Goal: Task Accomplishment & Management: Manage account settings

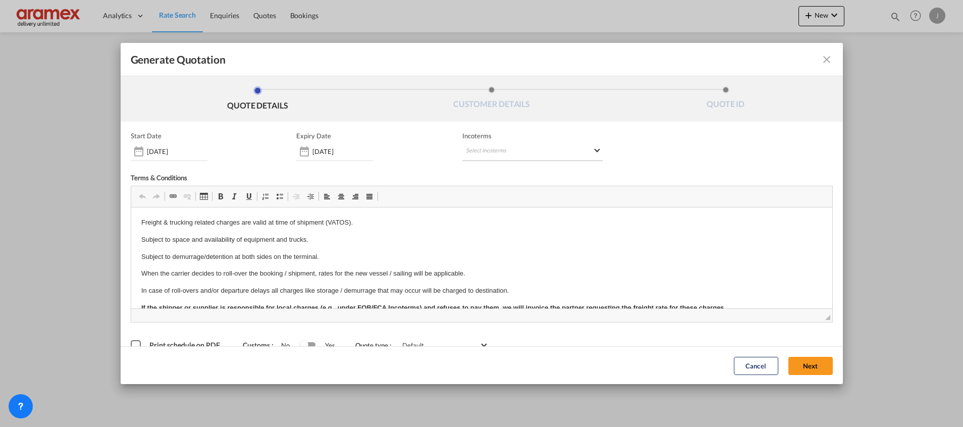
click at [483, 155] on md-select "Select Incoterms DAP - export Delivered at Place EXW - import Ex Works DPU - im…" at bounding box center [532, 152] width 140 height 18
click at [493, 176] on input "search" at bounding box center [509, 172] width 93 height 9
type input "exw"
click at [499, 195] on div "Ex Works" at bounding box center [514, 197] width 96 height 7
click at [800, 366] on button "Next" at bounding box center [810, 365] width 44 height 18
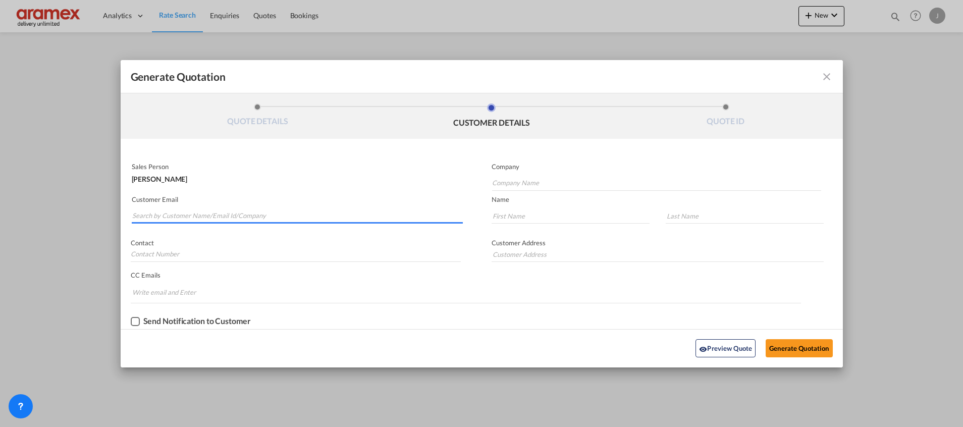
click at [208, 215] on input "Search by Customer Name/Email Id/Company" at bounding box center [297, 215] width 331 height 15
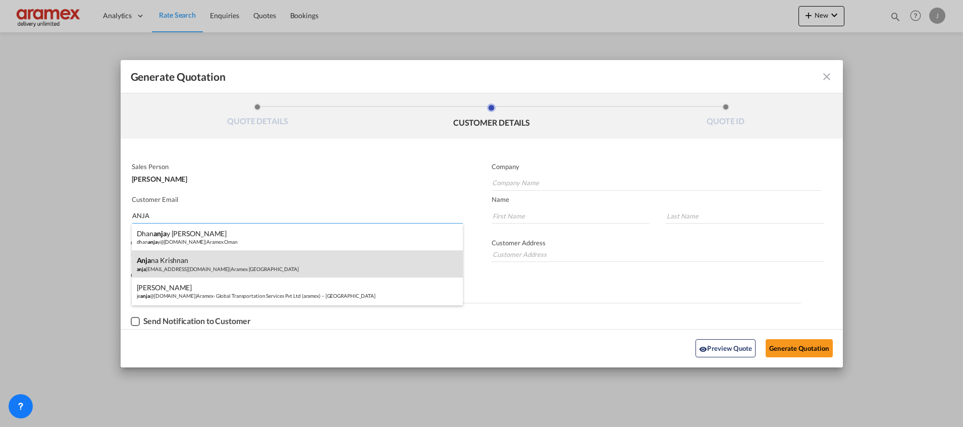
type input "ANJA"
click at [248, 261] on div "Anja na Krishnan anja [EMAIL_ADDRESS][DOMAIN_NAME] | Aramex [GEOGRAPHIC_DATA]" at bounding box center [297, 263] width 331 height 27
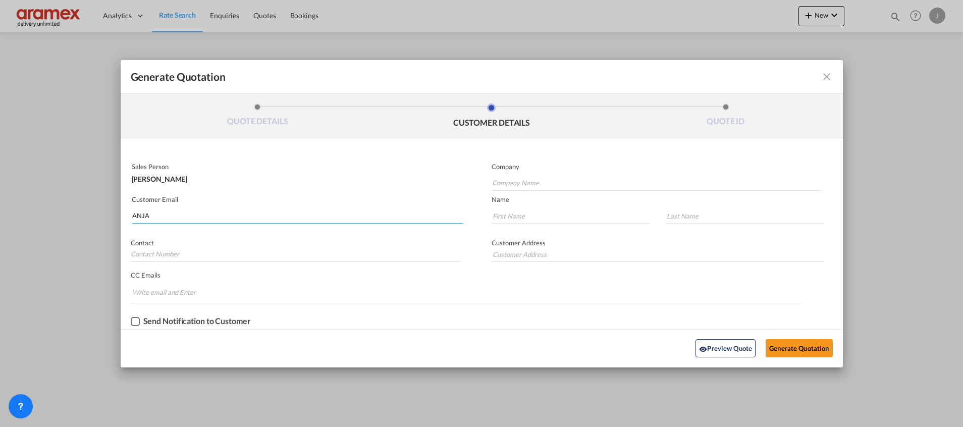
type input "Aramex [GEOGRAPHIC_DATA]"
type input "[PERSON_NAME][EMAIL_ADDRESS][DOMAIN_NAME]"
type input "[PERSON_NAME]"
type input "Krishnan"
type input "Aramex [GEOGRAPHIC_DATA]"
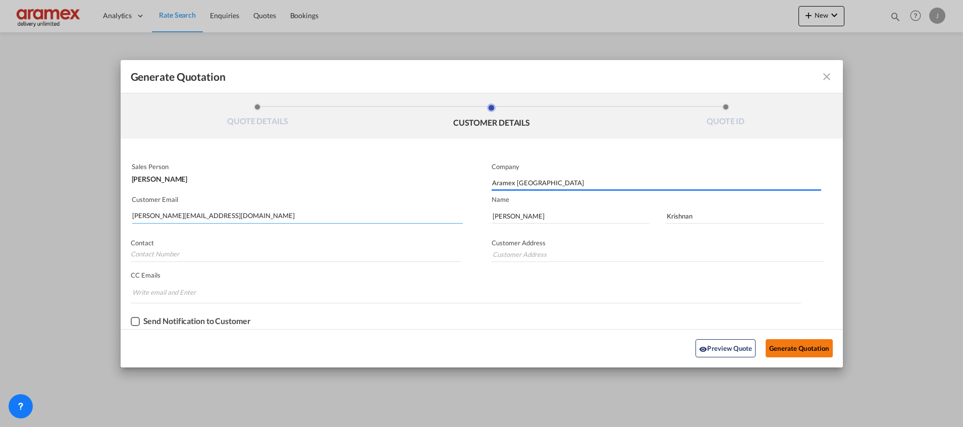
type input "Aramex [GEOGRAPHIC_DATA]"
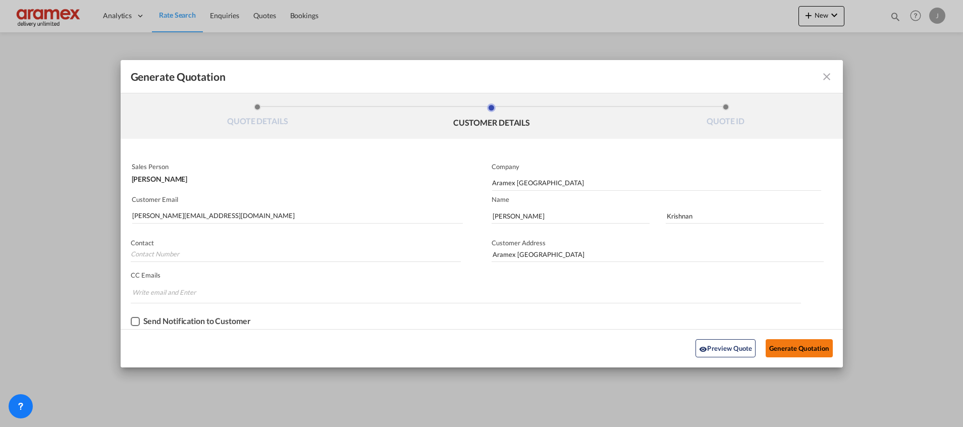
click at [784, 345] on button "Generate Quotation" at bounding box center [799, 348] width 67 height 18
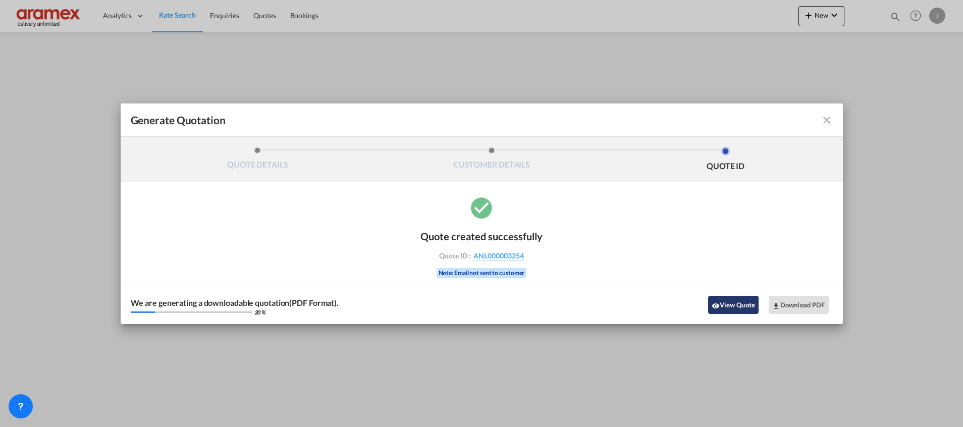
click at [739, 303] on button "View Quote" at bounding box center [733, 305] width 50 height 18
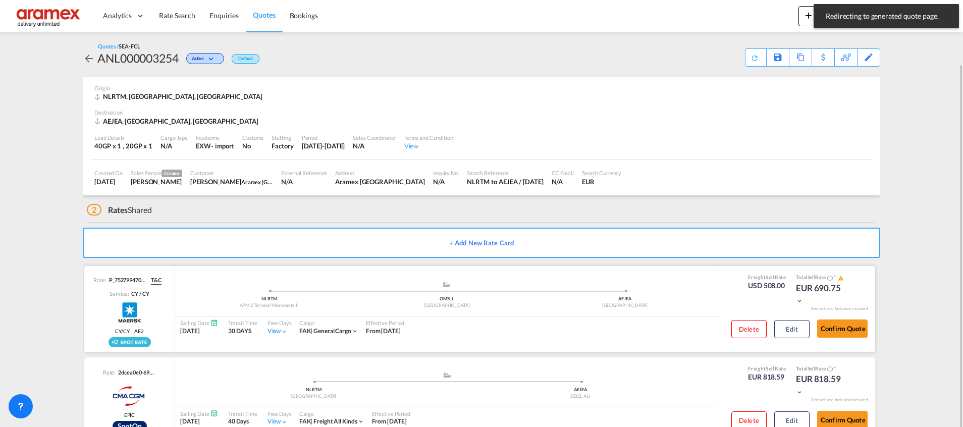
scroll to position [33, 0]
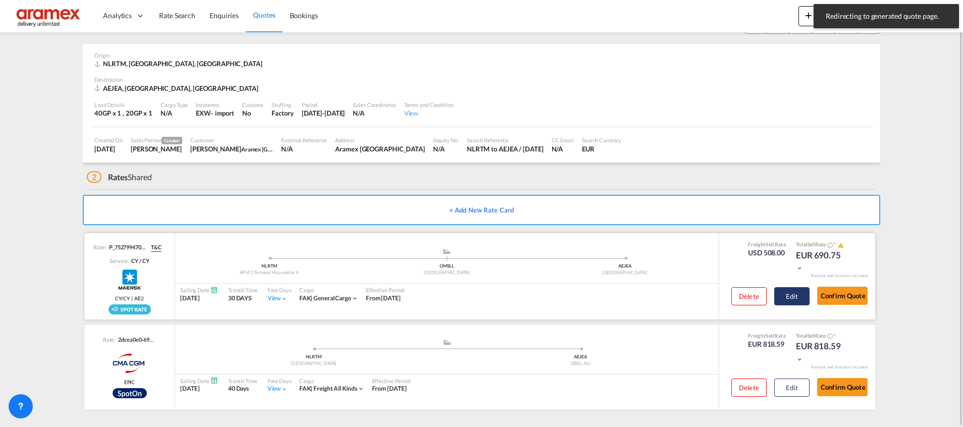
click at [798, 301] on button "Edit" at bounding box center [791, 296] width 35 height 18
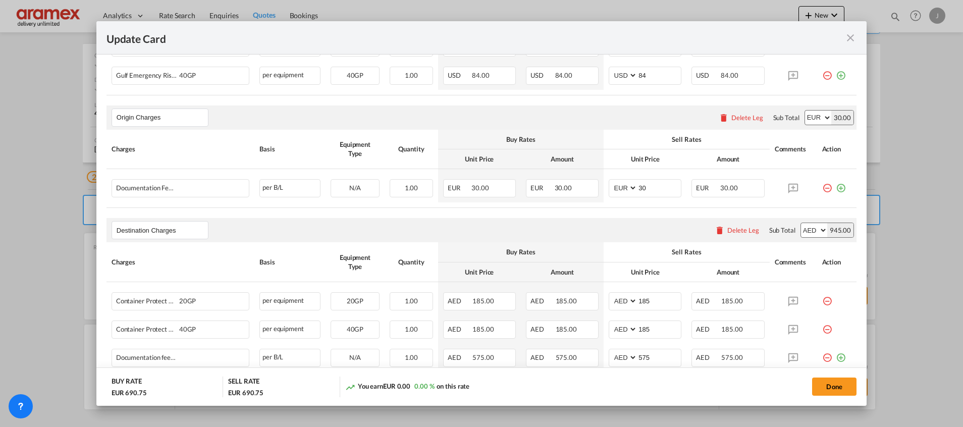
scroll to position [606, 0]
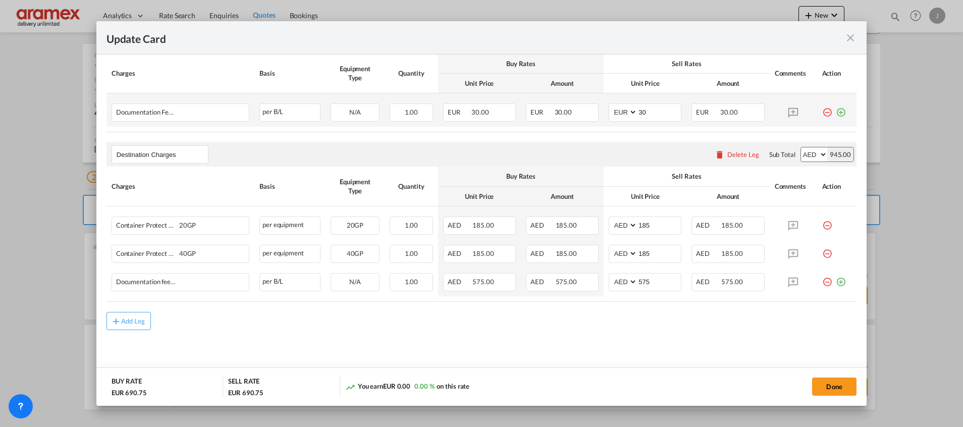
click at [836, 109] on md-icon "icon-plus-circle-outline green-400-fg" at bounding box center [841, 108] width 10 height 10
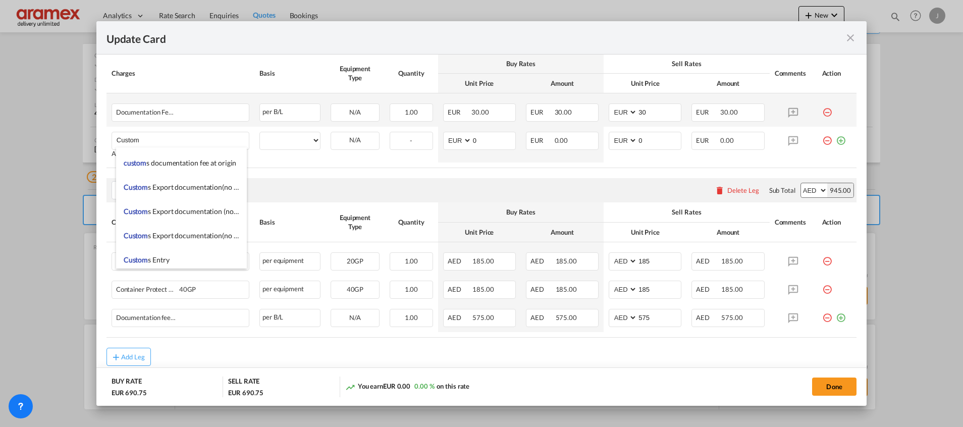
scroll to position [1136, 0]
click at [204, 189] on span "Custom s Export documentation(no costs, suggested sell)" at bounding box center [210, 186] width 173 height 9
type input "Customs Export documentation(no costs, suggested sell)"
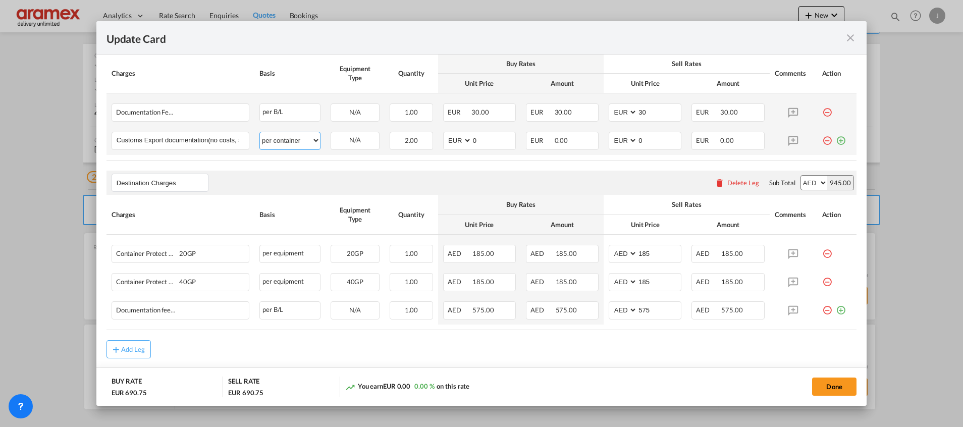
click at [283, 136] on select "per equipment per container per B/L per shipping bill per shipment per pallet p…" at bounding box center [290, 140] width 60 height 16
select select "per shipment"
click at [260, 132] on select "per equipment per container per B/L per shipping bill per shipment per pallet p…" at bounding box center [290, 140] width 60 height 16
drag, startPoint x: 477, startPoint y: 141, endPoint x: 436, endPoint y: 139, distance: 41.5
click at [438, 139] on td "AED AFN ALL AMD ANG AOA ARS AUD AWG AZN BAM BBD BDT BGN BHD BIF BMD BND [PERSON…" at bounding box center [479, 141] width 83 height 28
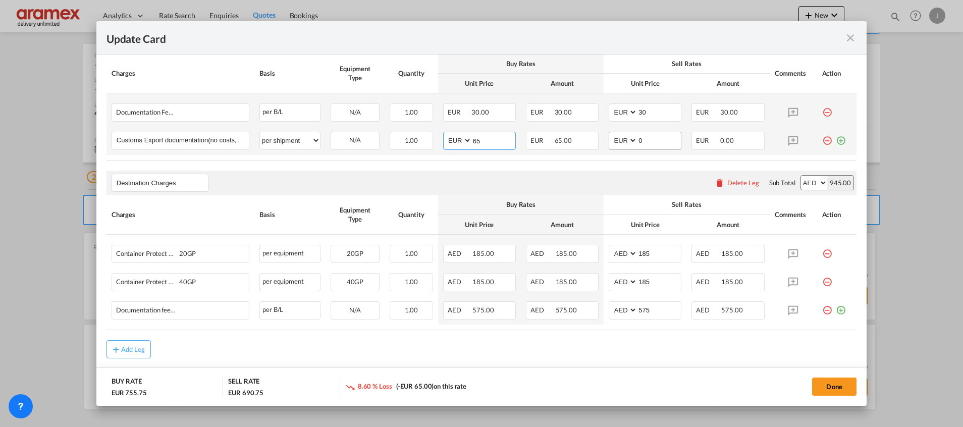
type input "65"
click at [604, 136] on td "AED AFN ALL AMD ANG AOA ARS AUD AWG AZN BAM BBD BDT BGN BHD BIF BMD BND [PERSON…" at bounding box center [645, 141] width 83 height 28
type input "65"
click at [553, 176] on div "Destination Charges Please enter leg name Leg Name Already Exists Delete Leg Su…" at bounding box center [482, 183] width 750 height 24
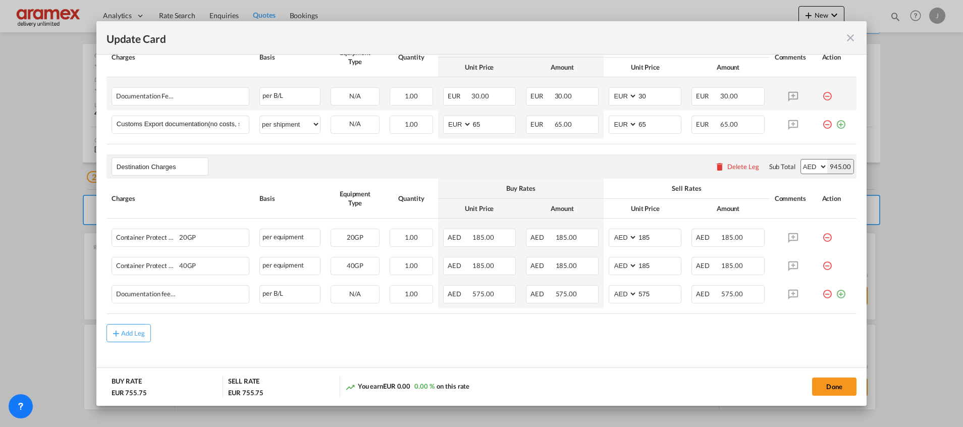
scroll to position [635, 0]
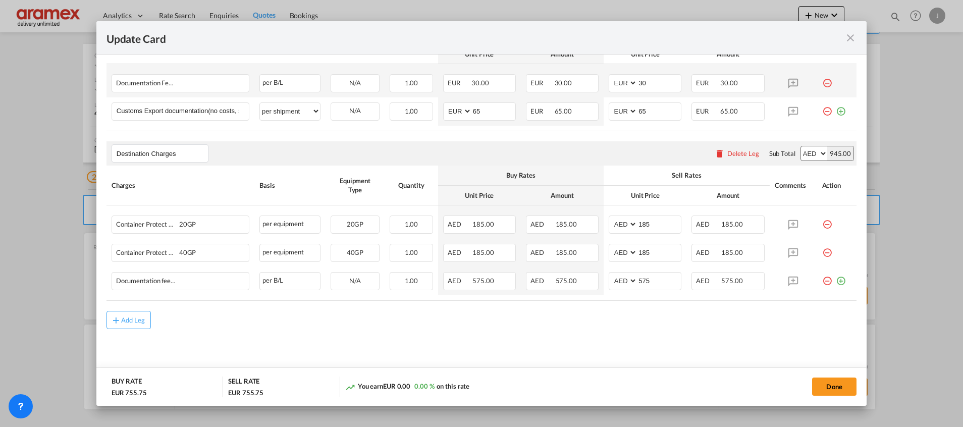
click at [728, 151] on div "Delete Leg" at bounding box center [743, 153] width 32 height 8
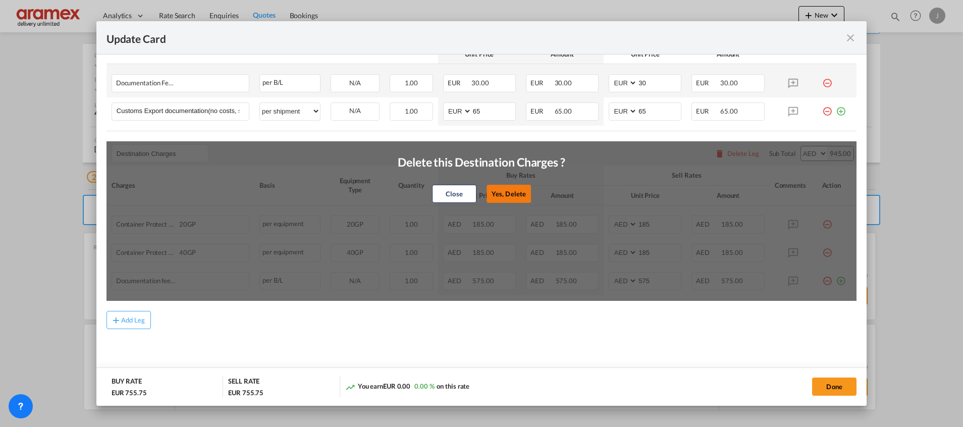
click at [497, 189] on button "Yes, Delete" at bounding box center [509, 194] width 44 height 18
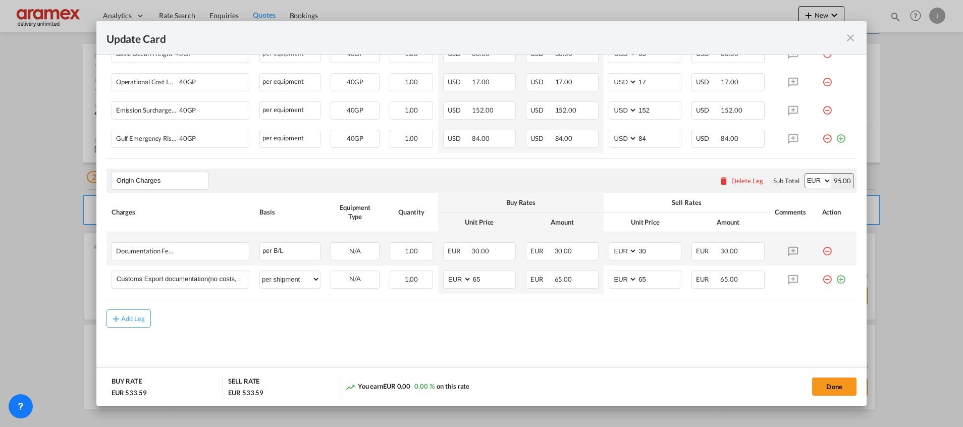
scroll to position [466, 0]
click at [138, 320] on div "Add Leg" at bounding box center [133, 319] width 24 height 6
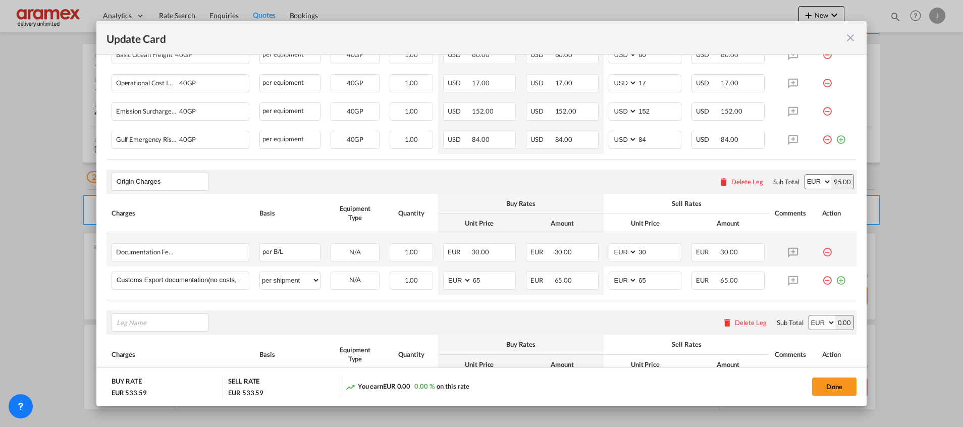
scroll to position [578, 0]
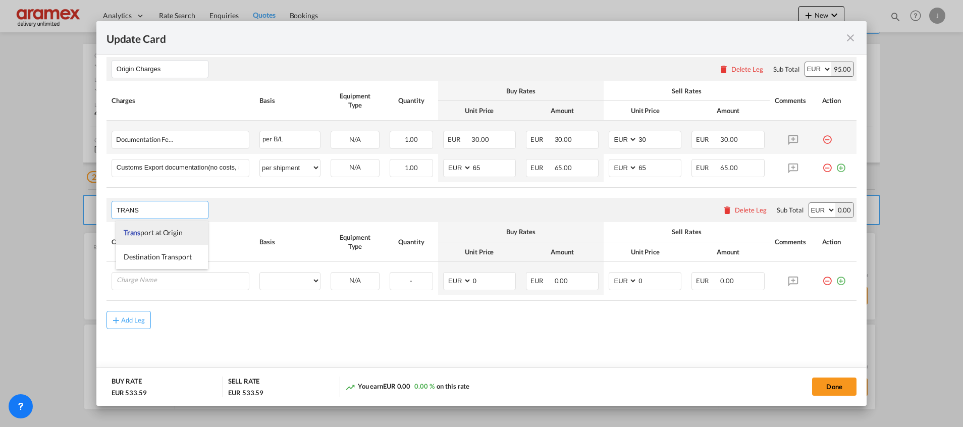
click at [184, 235] on li "Trans port at Origin" at bounding box center [162, 233] width 92 height 24
type input "Transport at Origin"
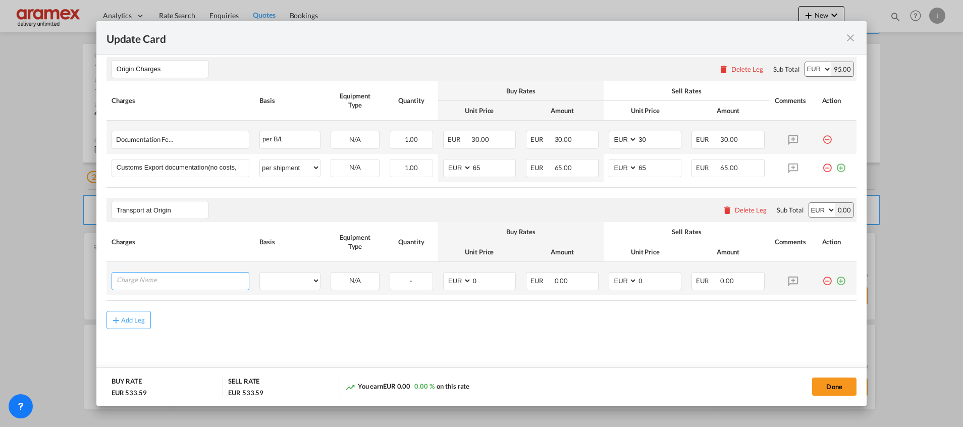
click at [186, 285] on input "Charge Name" at bounding box center [183, 280] width 132 height 15
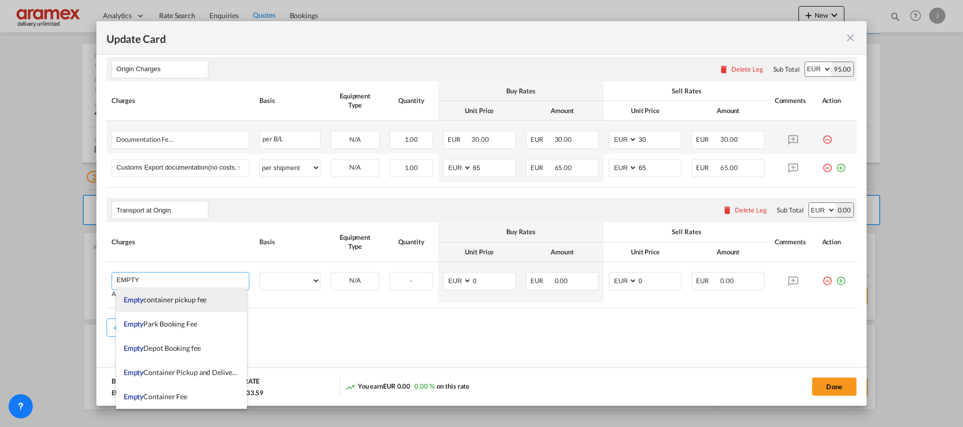
click at [165, 299] on span "Empty container pickup fee" at bounding box center [165, 299] width 83 height 9
type input "Empty container pickup fee"
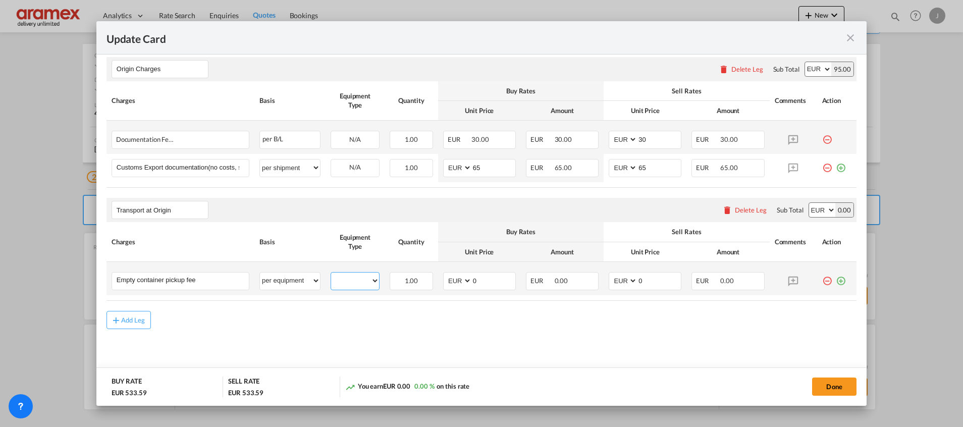
drag, startPoint x: 354, startPoint y: 282, endPoint x: 359, endPoint y: 290, distance: 10.0
click at [355, 282] on select "40GP 20GP" at bounding box center [355, 281] width 48 height 14
drag, startPoint x: 288, startPoint y: 267, endPoint x: 289, endPoint y: 274, distance: 7.7
click at [288, 269] on td "per equipment per container per B/L per shipping bill per shipment % on pickup …" at bounding box center [289, 278] width 71 height 33
click at [290, 278] on select "per equipment per container per B/L per shipping bill per shipment % on pickup …" at bounding box center [290, 281] width 60 height 16
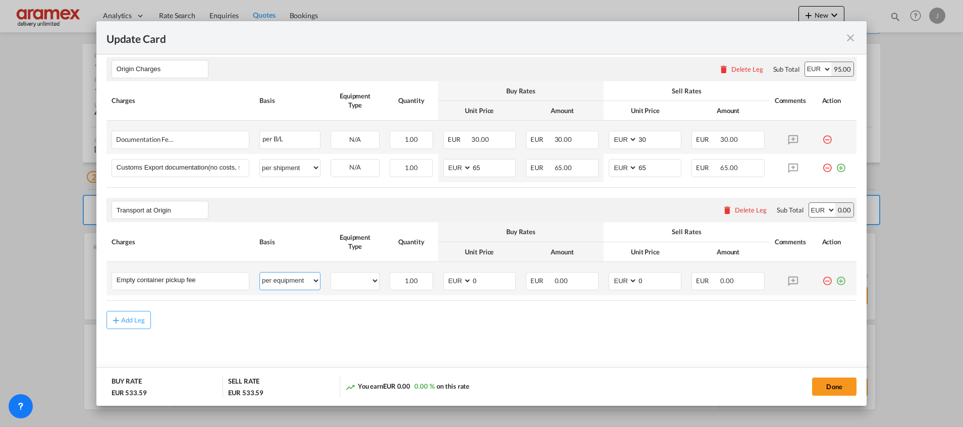
select select "per container"
click at [260, 273] on select "per equipment per container per B/L per shipping bill per shipment % on pickup …" at bounding box center [290, 281] width 60 height 16
drag, startPoint x: 480, startPoint y: 279, endPoint x: 459, endPoint y: 280, distance: 21.2
click at [459, 280] on md-input-container "AED AFN ALL AMD ANG AOA ARS AUD AWG AZN BAM BBD BDT BGN BHD BIF BMD BND BOB BRL…" at bounding box center [479, 281] width 73 height 18
click at [485, 281] on input "359.10" at bounding box center [493, 280] width 43 height 15
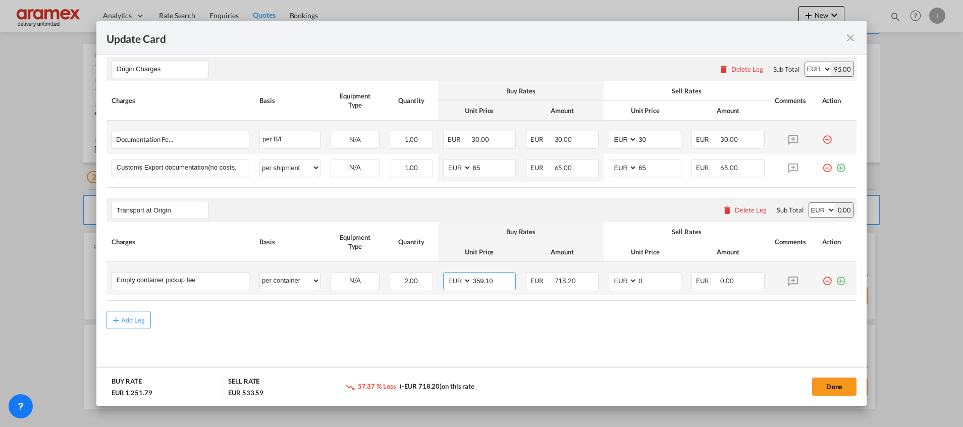
click at [485, 281] on input "359.10" at bounding box center [493, 280] width 43 height 15
type input "359.10"
click at [623, 276] on md-input-container "AED AFN ALL AMD ANG AOA ARS AUD AWG AZN BAM BBD BDT BGN BHD BIF BMD BND BOB BRL…" at bounding box center [645, 281] width 73 height 18
paste input "359.1"
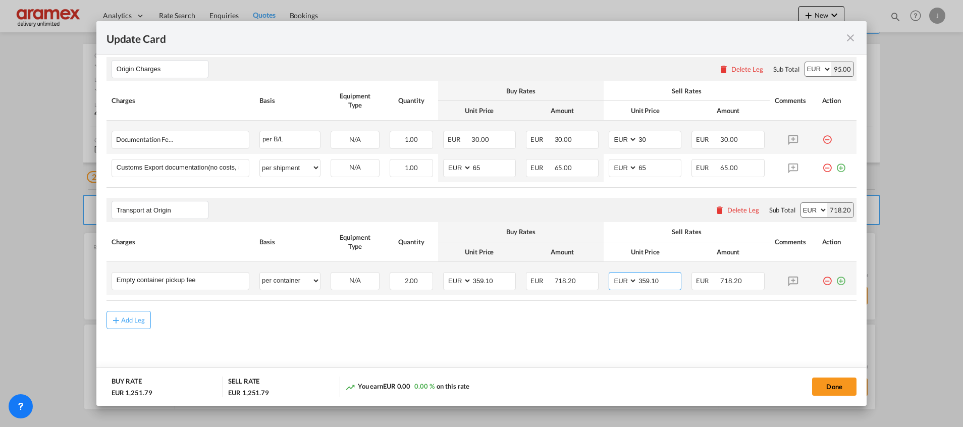
type input "359.10"
click at [836, 282] on md-icon "icon-plus-circle-outline green-400-fg" at bounding box center [841, 277] width 10 height 10
click at [289, 282] on select "per equipment per container per B/L per shipping bill per shipment % on pickup …" at bounding box center [290, 281] width 60 height 16
select select "per equipment"
click at [260, 273] on select "per equipment per container per B/L per shipping bill per shipment % on pickup …" at bounding box center [290, 281] width 60 height 16
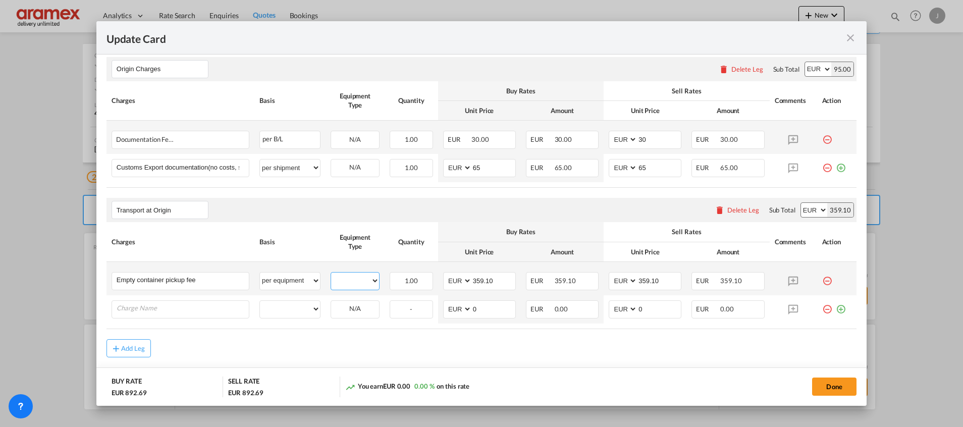
click at [352, 280] on select "40GP 20GP" at bounding box center [355, 281] width 48 height 14
select select "40GP"
click at [331, 274] on select "40GP 20GP" at bounding box center [355, 281] width 48 height 14
click at [484, 281] on input "359.10" at bounding box center [493, 280] width 43 height 15
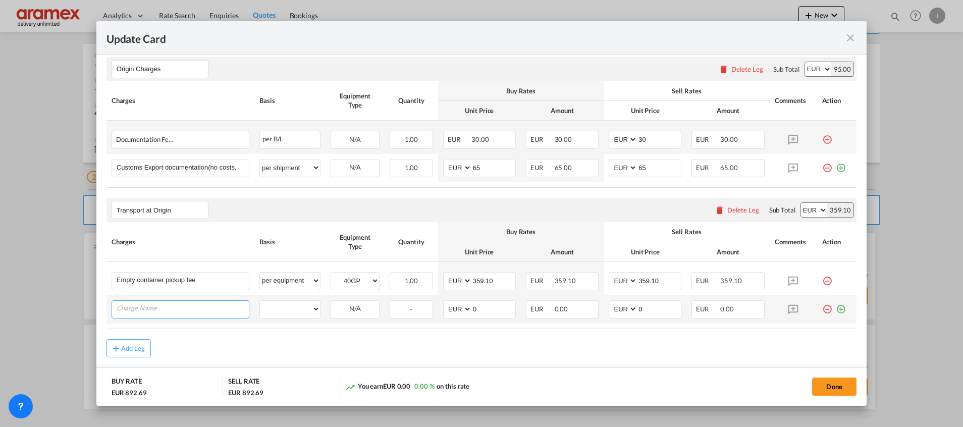
click at [176, 314] on input "Charge Name" at bounding box center [183, 308] width 132 height 15
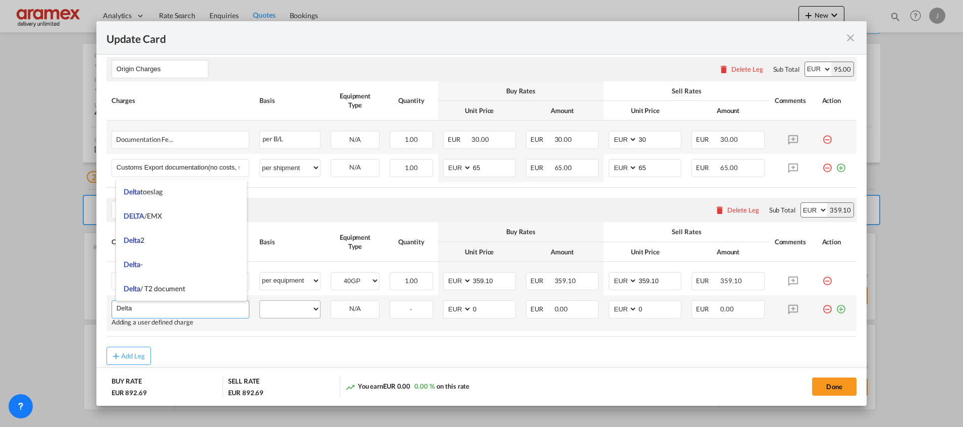
type input "Delta"
click at [290, 311] on select "per equipment per container per B/L per shipping bill per shipment % on pickup …" at bounding box center [290, 309] width 60 height 16
select select "per equipment"
click at [260, 301] on select "per equipment per container per B/L per shipping bill per shipment % on pickup …" at bounding box center [290, 309] width 60 height 16
drag, startPoint x: 341, startPoint y: 304, endPoint x: 351, endPoint y: 318, distance: 17.0
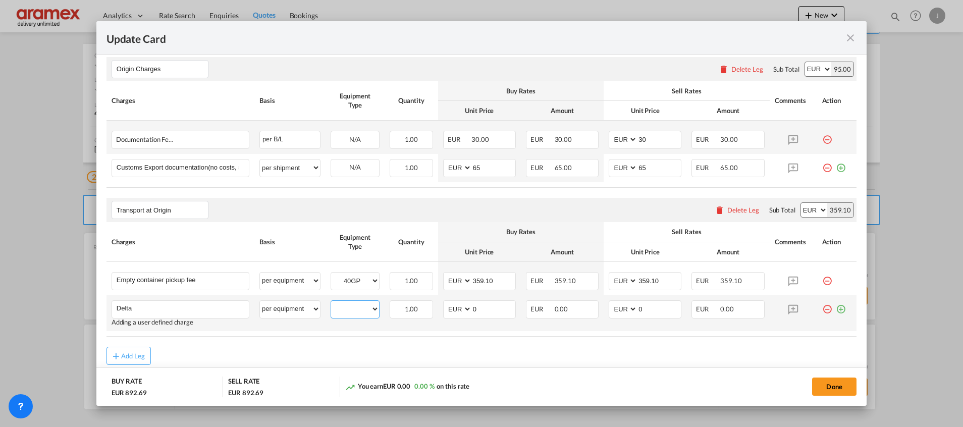
click at [341, 305] on select "40GP 20GP" at bounding box center [355, 309] width 48 height 14
select select "40GP"
click at [331, 302] on select "40GP 20GP" at bounding box center [355, 309] width 48 height 14
click at [836, 307] on md-icon "icon-plus-circle-outline green-400-fg" at bounding box center [841, 305] width 10 height 10
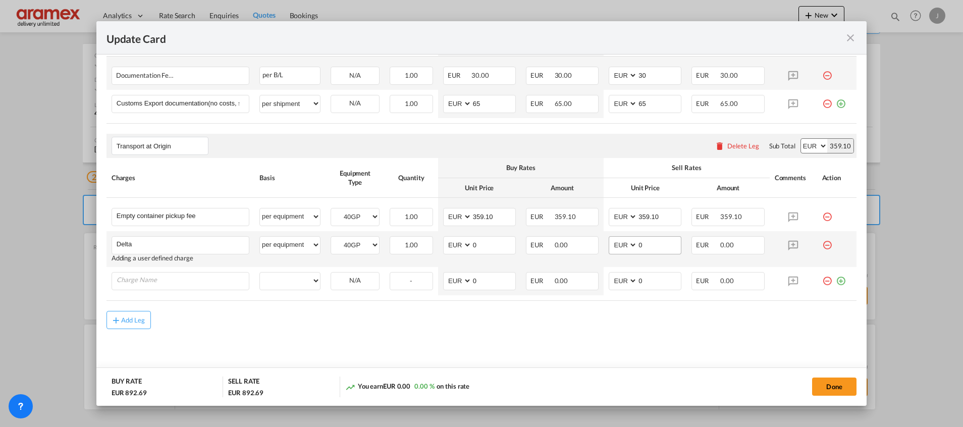
type input "S"
type input "F"
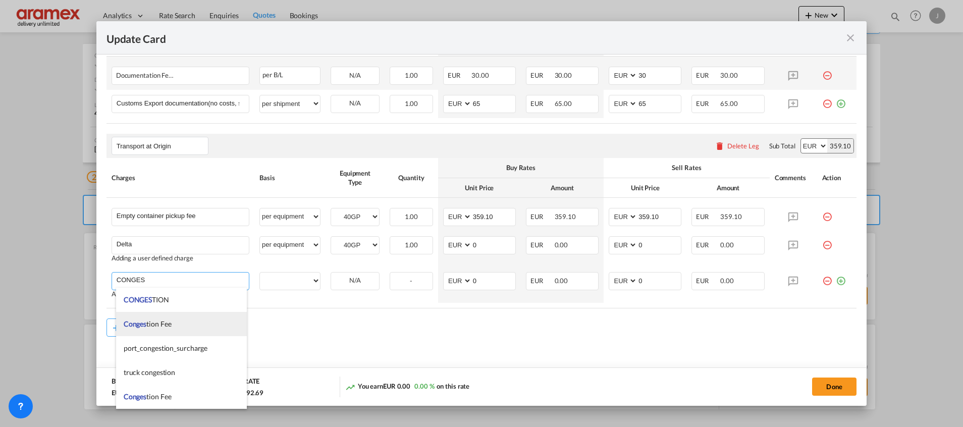
click at [193, 327] on li "Conges tion Fee" at bounding box center [181, 324] width 131 height 24
type input "Congestion Fee"
select select "per equipment"
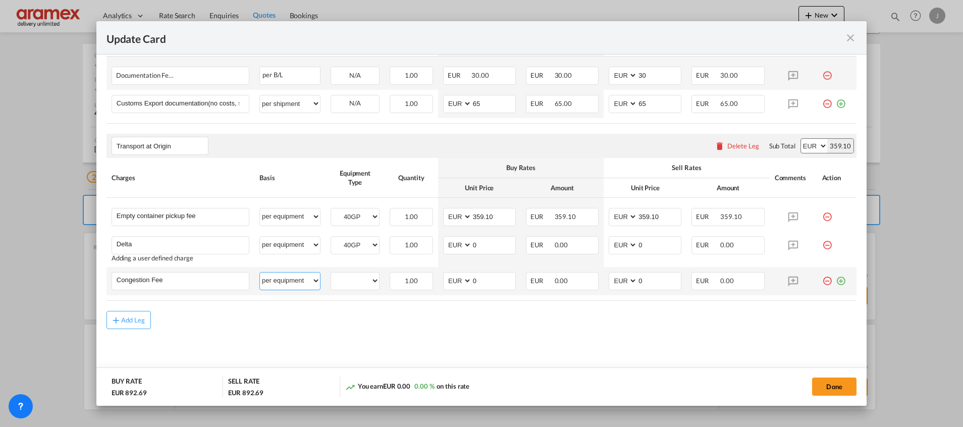
click at [303, 284] on select "per equipment per container per B/L per shipping bill per shipment % on pickup …" at bounding box center [290, 281] width 60 height 16
drag, startPoint x: 338, startPoint y: 276, endPoint x: 342, endPoint y: 282, distance: 7.5
click at [338, 276] on select "40GP 20GP" at bounding box center [355, 281] width 48 height 14
select select "40GP"
click at [331, 274] on select "40GP 20GP" at bounding box center [355, 281] width 48 height 14
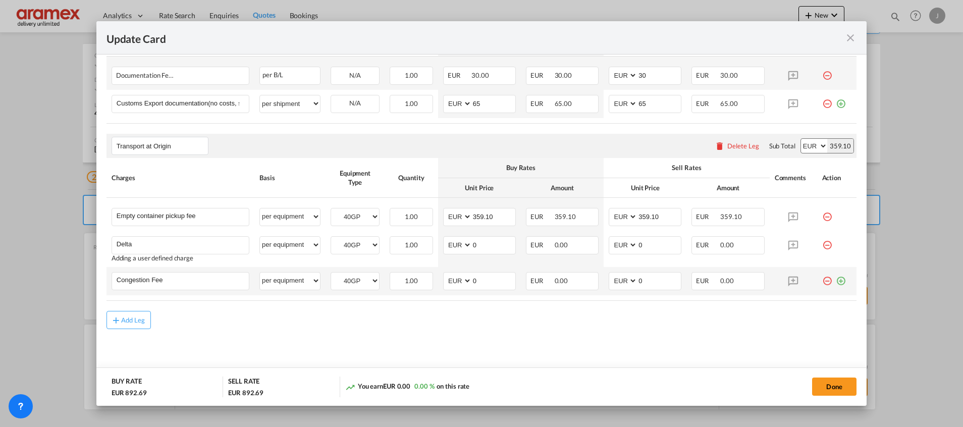
click at [836, 280] on md-icon "icon-plus-circle-outline green-400-fg" at bounding box center [841, 277] width 10 height 10
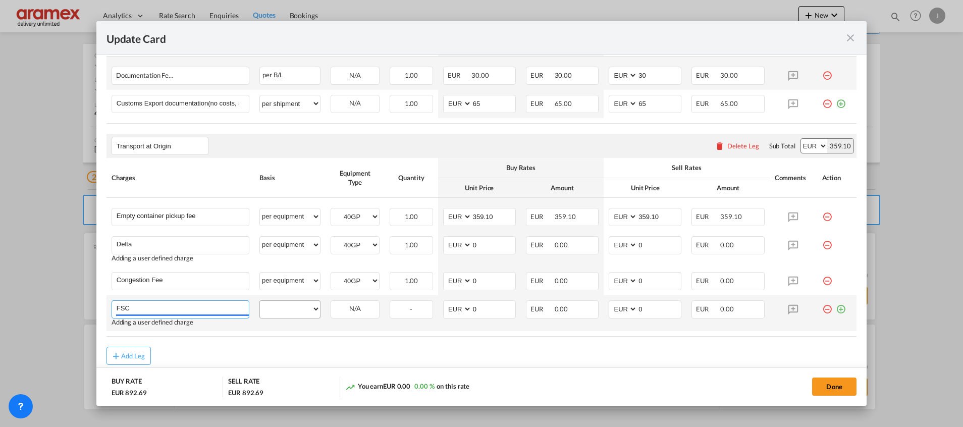
type input "FSC"
click at [285, 308] on select "per equipment per container per B/L per shipping bill per shipment % on pickup …" at bounding box center [290, 309] width 60 height 16
select select "per equipment"
click at [260, 301] on select "per equipment per container per B/L per shipping bill per shipment % on pickup …" at bounding box center [290, 309] width 60 height 16
click at [836, 309] on md-icon "icon-plus-circle-outline green-400-fg" at bounding box center [841, 305] width 10 height 10
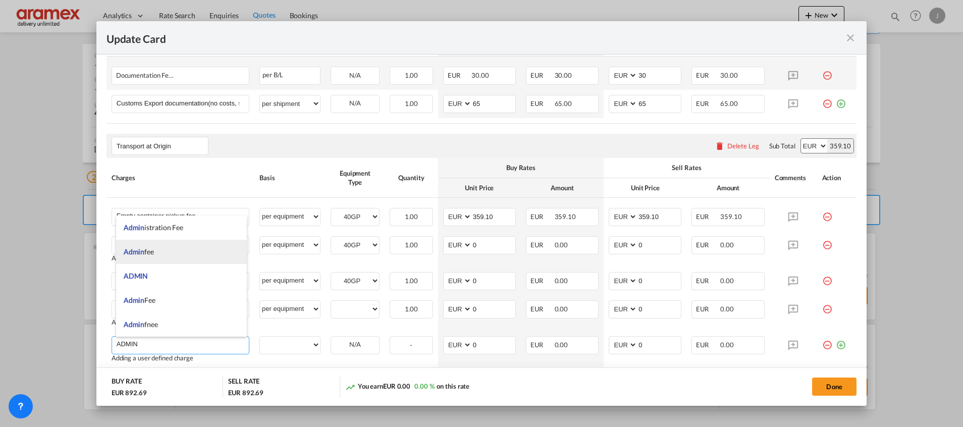
click at [176, 249] on li "Admin fee" at bounding box center [181, 252] width 131 height 24
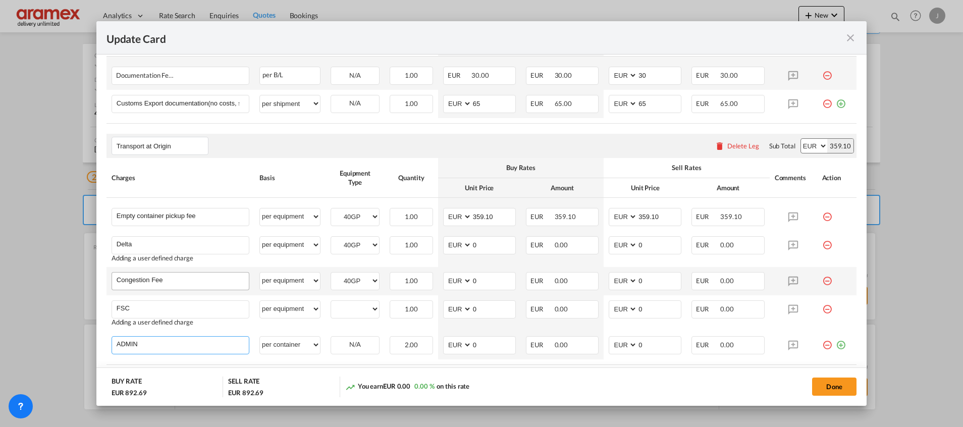
type input "Admin fee"
select select "per container"
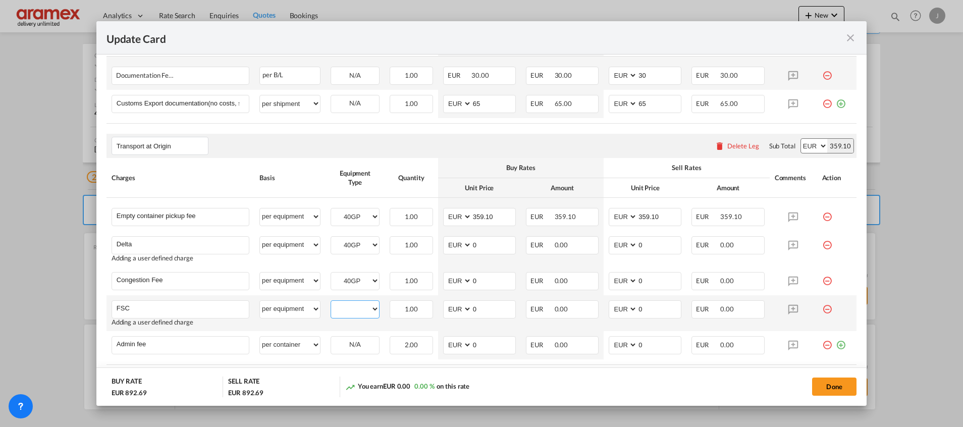
drag, startPoint x: 346, startPoint y: 310, endPoint x: 346, endPoint y: 316, distance: 6.6
click at [346, 310] on select "40GP 20GP" at bounding box center [355, 309] width 48 height 14
select select "40GP"
click at [331, 302] on select "40GP 20GP" at bounding box center [355, 309] width 48 height 14
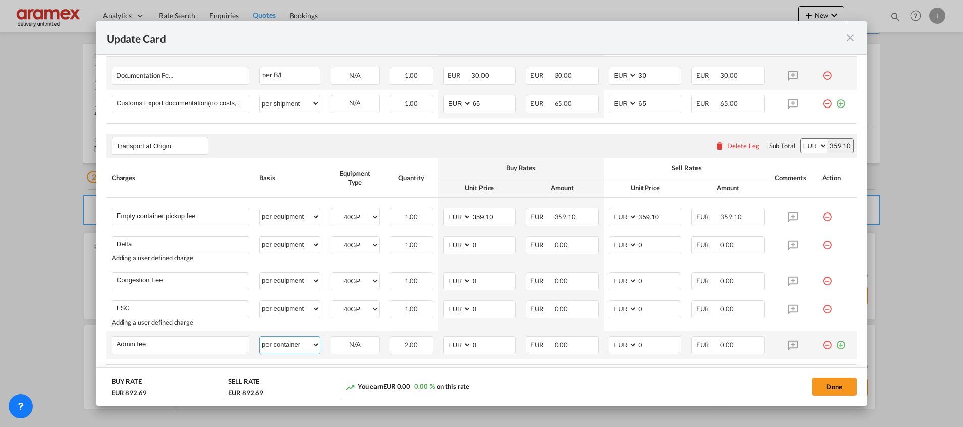
click at [279, 341] on select "per equipment per container per B/L per shipping bill per shipment % on pickup …" at bounding box center [290, 345] width 60 height 16
select select "per equipment"
click at [260, 337] on select "per equipment per container per B/L per shipping bill per shipment % on pickup …" at bounding box center [290, 345] width 60 height 16
click at [339, 353] on div "40GP 20GP" at bounding box center [355, 345] width 49 height 18
click at [350, 343] on select "40GP 20GP" at bounding box center [355, 345] width 48 height 14
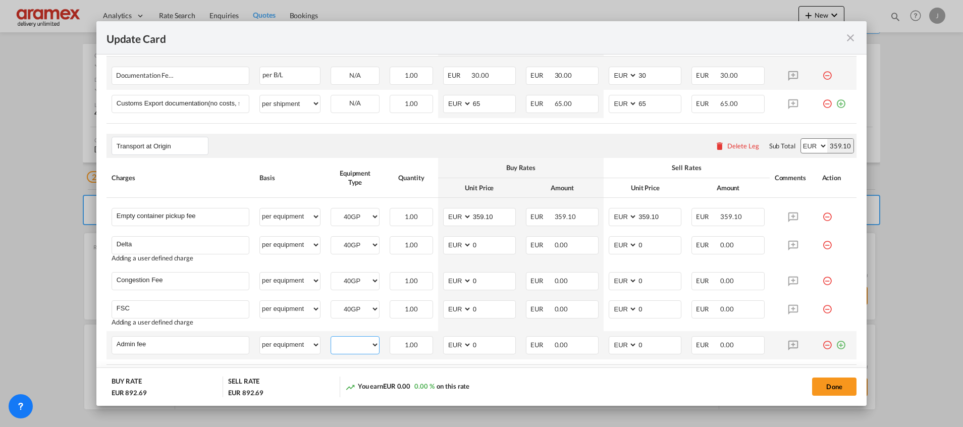
select select "40GP"
click at [331, 338] on select "40GP 20GP" at bounding box center [355, 345] width 48 height 14
drag, startPoint x: 488, startPoint y: 245, endPoint x: 454, endPoint y: 247, distance: 34.4
click at [454, 247] on md-input-container "AED AFN ALL AMD ANG AOA ARS AUD AWG AZN BAM BBD BDT BGN BHD BIF BMD BND BOB BRL…" at bounding box center [479, 245] width 73 height 18
drag, startPoint x: 486, startPoint y: 242, endPoint x: 470, endPoint y: 245, distance: 15.5
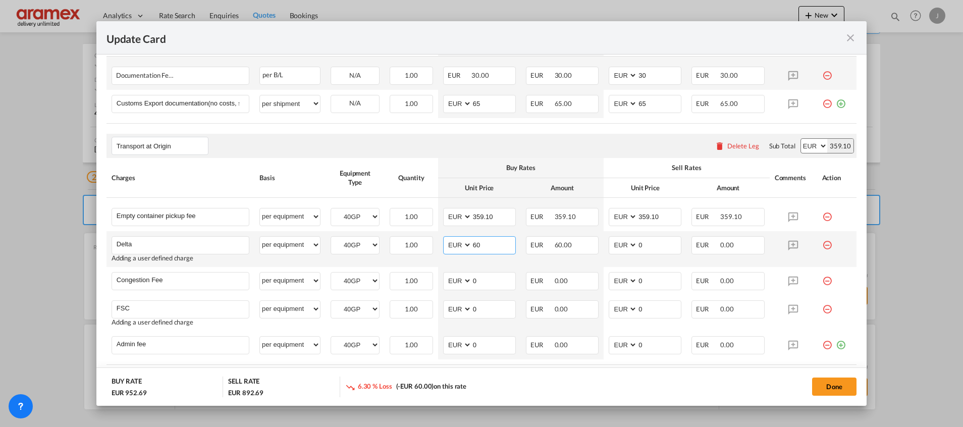
click at [453, 244] on md-input-container "AED AFN ALL AMD ANG AOA ARS AUD AWG AZN BAM BBD BDT BGN BHD BIF BMD BND [PERSON…" at bounding box center [479, 245] width 73 height 18
type input "60"
click at [649, 245] on input "0" at bounding box center [659, 244] width 43 height 15
drag, startPoint x: 649, startPoint y: 243, endPoint x: 618, endPoint y: 244, distance: 31.3
click at [618, 244] on md-input-container "AED AFN ALL AMD ANG AOA ARS AUD AWG AZN BAM BBD BDT BGN BHD BIF BMD BND BOB BRL…" at bounding box center [645, 245] width 73 height 18
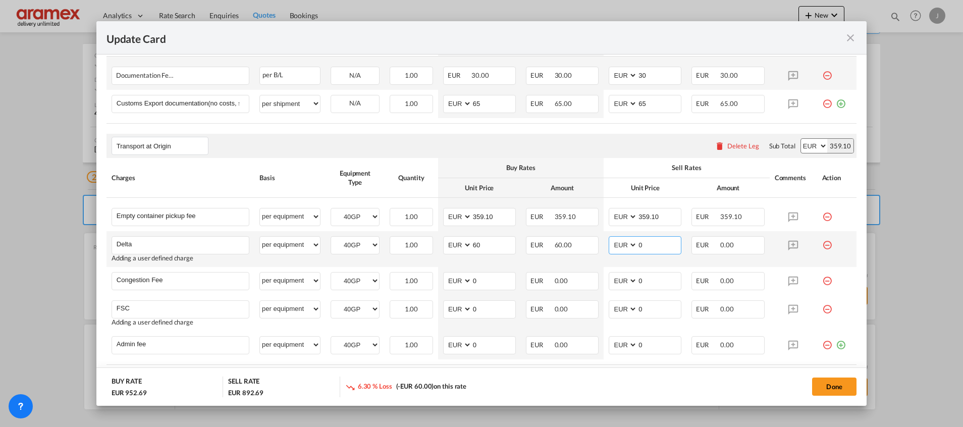
paste input "6"
type input "60"
drag, startPoint x: 451, startPoint y: 277, endPoint x: 445, endPoint y: 277, distance: 5.6
click at [445, 277] on md-input-container "AED AFN ALL AMD ANG AOA ARS AUD AWG AZN BAM BBD BDT BGN BHD BIF BMD BND BOB BRL…" at bounding box center [479, 281] width 73 height 18
type input "17"
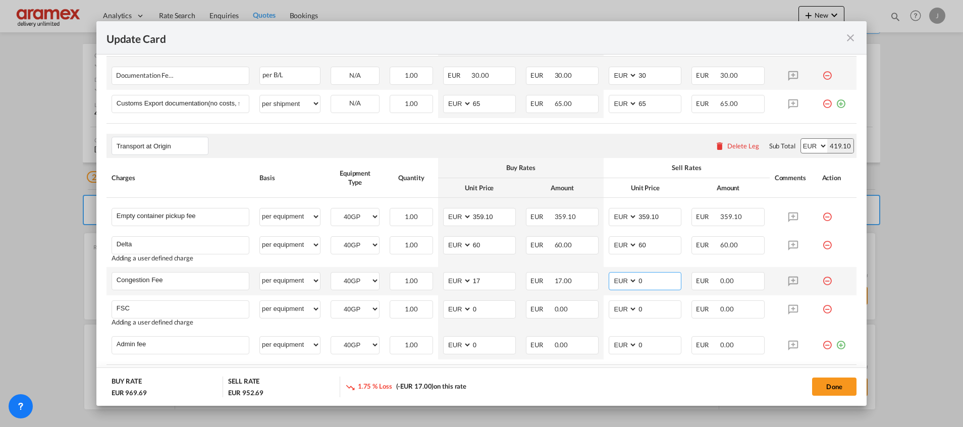
drag, startPoint x: 642, startPoint y: 279, endPoint x: 613, endPoint y: 280, distance: 29.3
click at [613, 280] on md-input-container "AED AFN ALL AMD ANG AOA ARS AUD AWG AZN BAM BBD BDT BGN BHD BIF BMD BND BOB BRL…" at bounding box center [645, 281] width 73 height 18
type input "17"
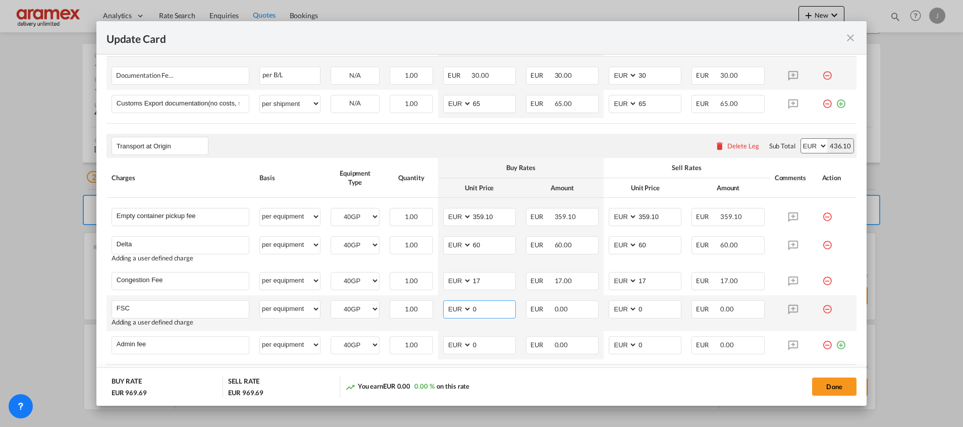
drag, startPoint x: 487, startPoint y: 305, endPoint x: 453, endPoint y: 309, distance: 34.1
click at [451, 309] on md-input-container "AED AFN ALL AMD ANG AOA ARS AUD AWG AZN BAM BBD BDT BGN BHD BIF BMD BND BOB BRL…" at bounding box center [479, 309] width 73 height 18
click at [487, 309] on input "0" at bounding box center [493, 308] width 43 height 15
drag, startPoint x: 484, startPoint y: 311, endPoint x: 460, endPoint y: 312, distance: 23.7
click at [460, 312] on md-input-container "AED AFN ALL AMD ANG AOA ARS AUD AWG AZN BAM BBD BDT BGN BHD BIF BMD BND BOB BRL…" at bounding box center [479, 309] width 73 height 18
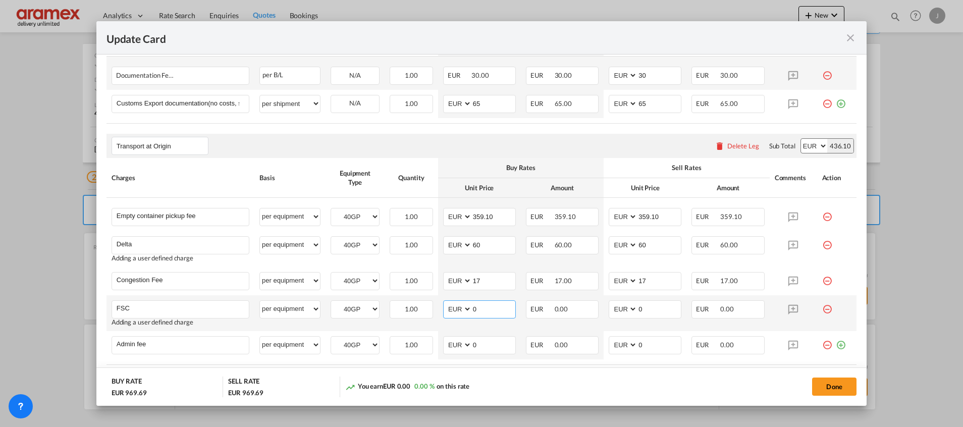
paste input "€ 87.22"
click at [478, 309] on input "€ 87.22" at bounding box center [493, 308] width 43 height 15
click at [478, 309] on input "87.22" at bounding box center [493, 308] width 43 height 15
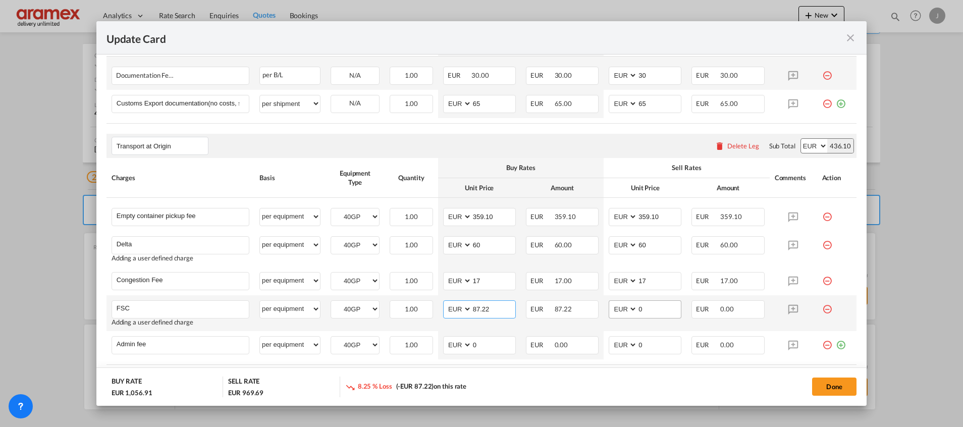
type input "87.22"
drag, startPoint x: 637, startPoint y: 309, endPoint x: 611, endPoint y: 309, distance: 25.7
click at [611, 309] on md-input-container "AED AFN ALL AMD ANG AOA ARS AUD AWG AZN BAM BBD BDT BGN BHD BIF BMD BND BOB BRL…" at bounding box center [645, 309] width 73 height 18
paste input "87.22"
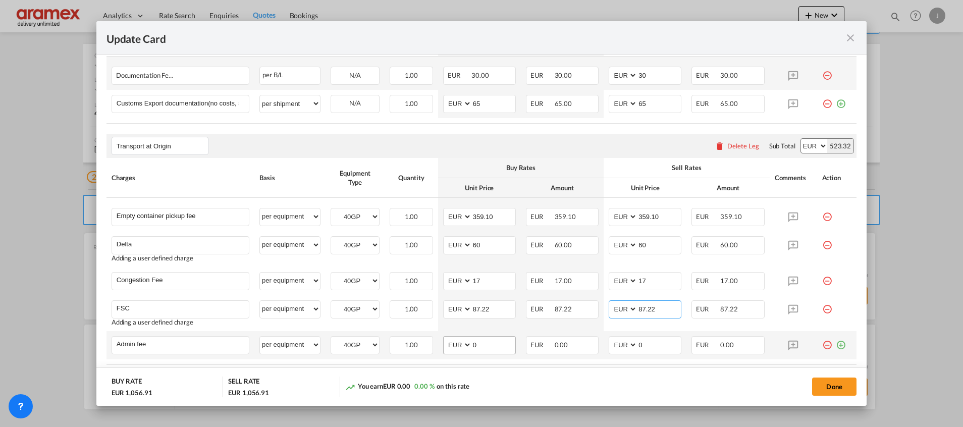
type input "87.22"
click at [477, 346] on input "0" at bounding box center [493, 344] width 43 height 15
drag, startPoint x: 479, startPoint y: 345, endPoint x: 447, endPoint y: 345, distance: 31.8
click at [447, 345] on md-input-container "AED AFN ALL AMD ANG AOA ARS AUD AWG AZN BAM BBD BDT BGN BHD BIF BMD BND BOB BRL…" at bounding box center [479, 345] width 73 height 18
click at [487, 347] on input "0" at bounding box center [493, 344] width 43 height 15
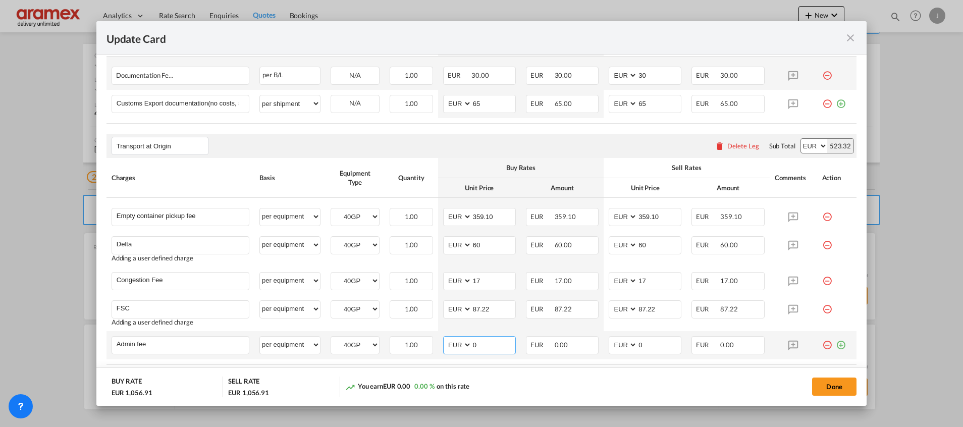
drag, startPoint x: 473, startPoint y: 345, endPoint x: 456, endPoint y: 345, distance: 17.2
click at [456, 345] on md-input-container "AED AFN ALL AMD ANG AOA ARS AUD AWG AZN BAM BBD BDT BGN BHD BIF BMD BND BOB BRL…" at bounding box center [479, 345] width 73 height 18
type input "10"
drag, startPoint x: 641, startPoint y: 346, endPoint x: 621, endPoint y: 345, distance: 19.2
click at [621, 345] on md-input-container "AED AFN ALL AMD ANG AOA ARS AUD AWG AZN BAM BBD BDT BGN BHD BIF BMD BND BOB BRL…" at bounding box center [645, 345] width 73 height 18
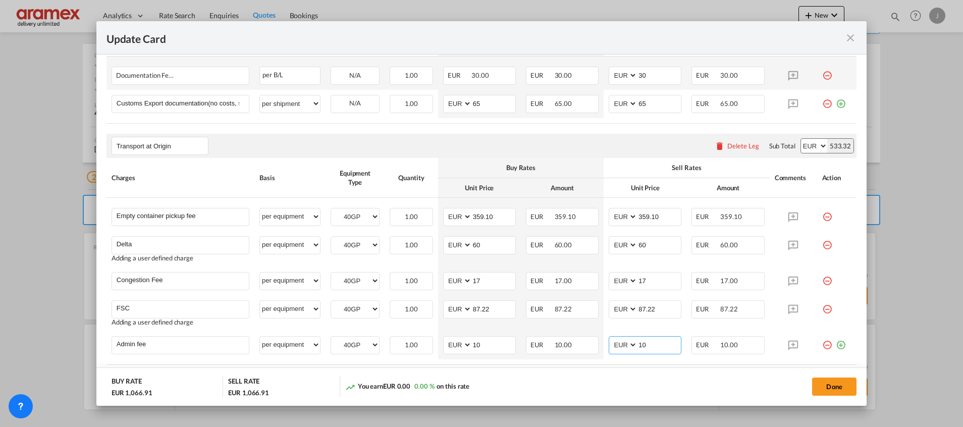
type input "10"
click at [604, 377] on div "Done" at bounding box center [713, 387] width 288 height 21
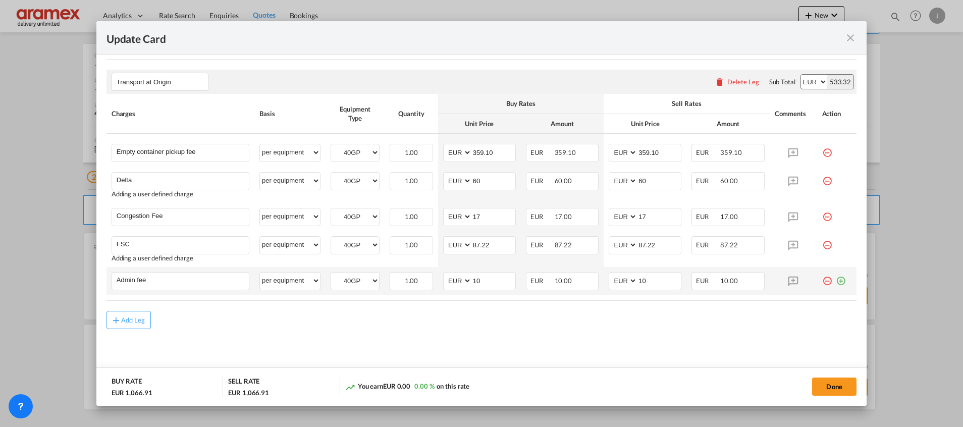
click at [836, 282] on md-icon "icon-plus-circle-outline green-400-fg" at bounding box center [841, 277] width 10 height 10
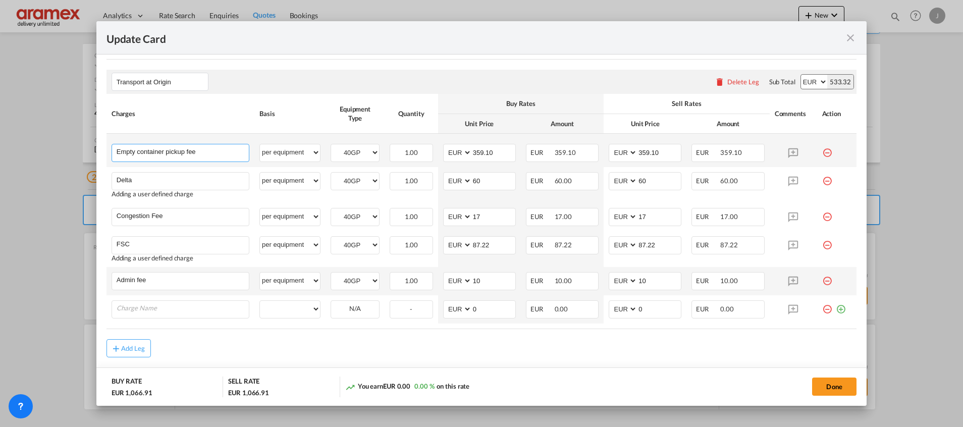
click at [164, 154] on input "Empty container pickup fee" at bounding box center [183, 151] width 132 height 15
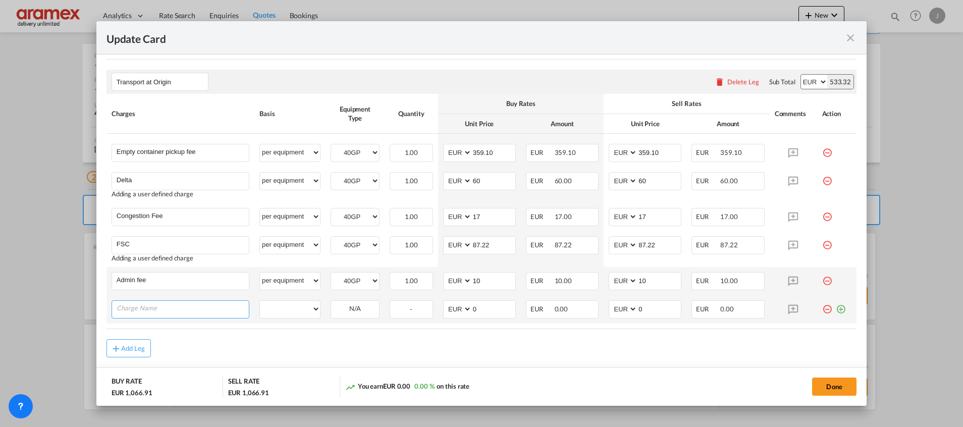
click at [174, 311] on input "Charge Name" at bounding box center [183, 308] width 132 height 15
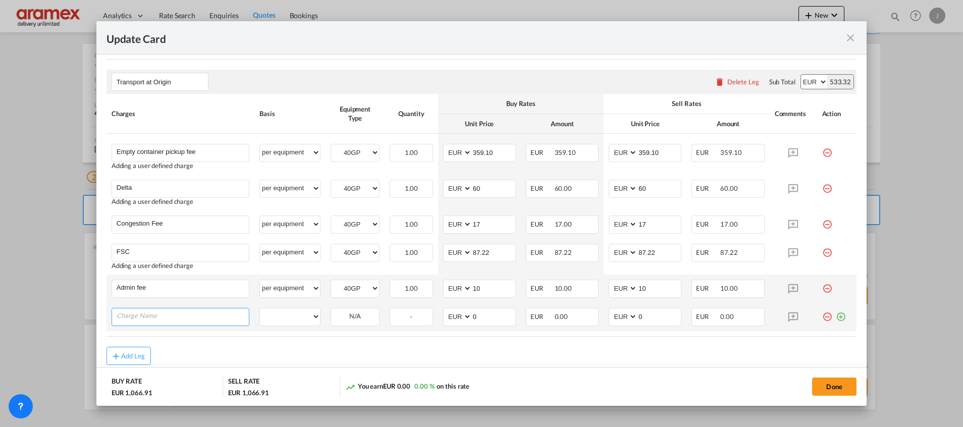
paste input "Empty container pickup fee"
type input "Empty container pickup fee"
click at [298, 318] on select "per equipment per container per B/L per shipping bill per shipment % on pickup …" at bounding box center [290, 316] width 60 height 16
select select "per equipment"
click at [260, 308] on select "per equipment per container per B/L per shipping bill per shipment % on pickup …" at bounding box center [290, 316] width 60 height 16
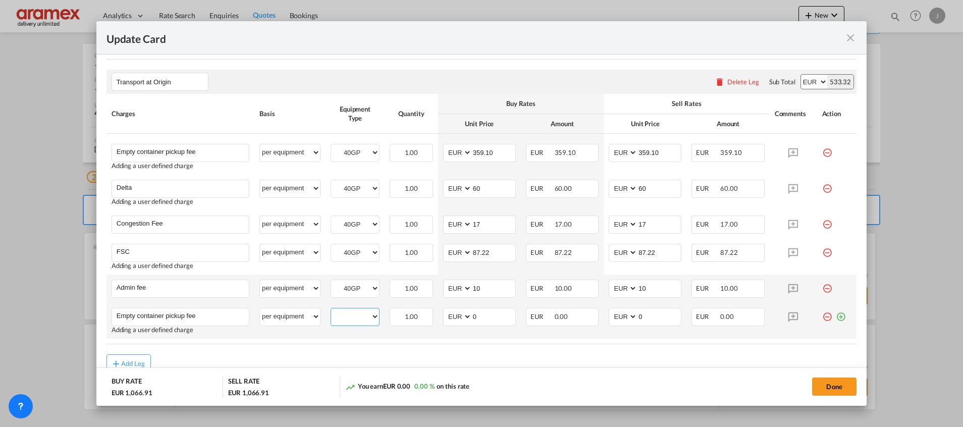
click at [343, 317] on select "40GP 20GP" at bounding box center [355, 317] width 48 height 14
select select "20GP"
click at [331, 310] on select "40GP 20GP" at bounding box center [355, 317] width 48 height 14
click at [836, 316] on md-icon "icon-plus-circle-outline green-400-fg" at bounding box center [841, 313] width 10 height 10
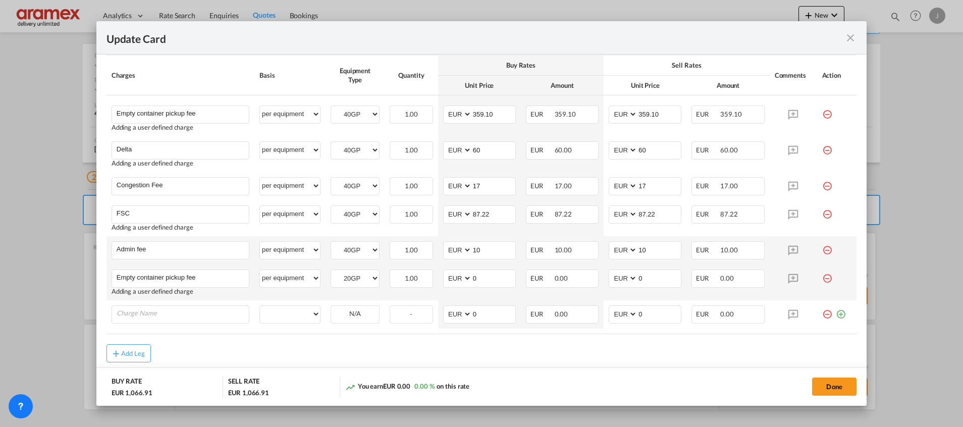
scroll to position [778, 0]
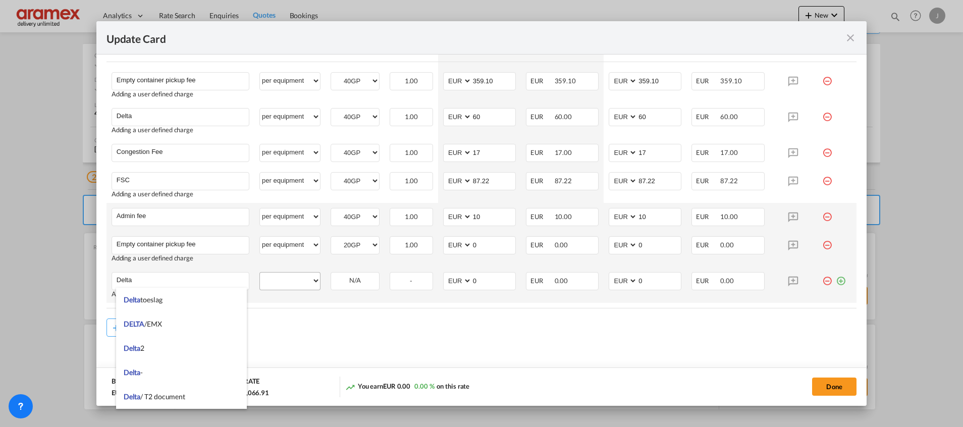
type input "Delta"
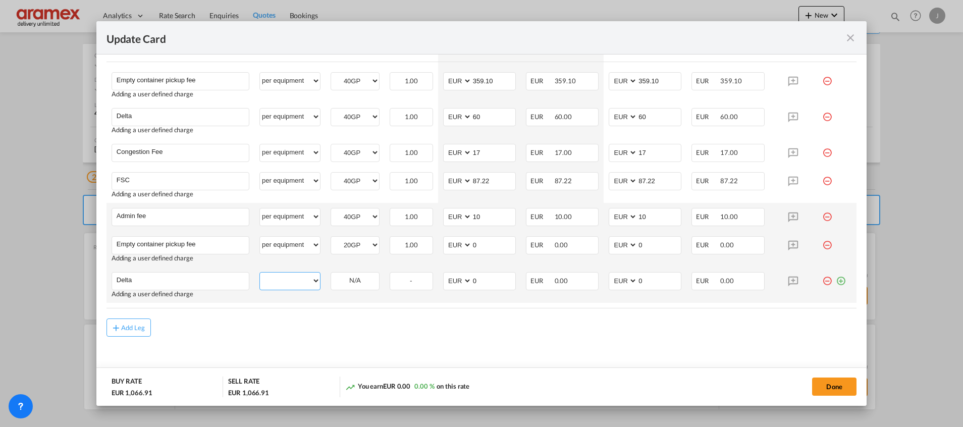
click at [295, 278] on select "per equipment per container per B/L per shipping bill per shipment % on pickup …" at bounding box center [290, 281] width 60 height 16
select select "per equipment"
click at [260, 273] on select "per equipment per container per B/L per shipping bill per shipment % on pickup …" at bounding box center [290, 281] width 60 height 16
click at [349, 280] on select "40GP 20GP" at bounding box center [355, 281] width 48 height 14
select select "20GP"
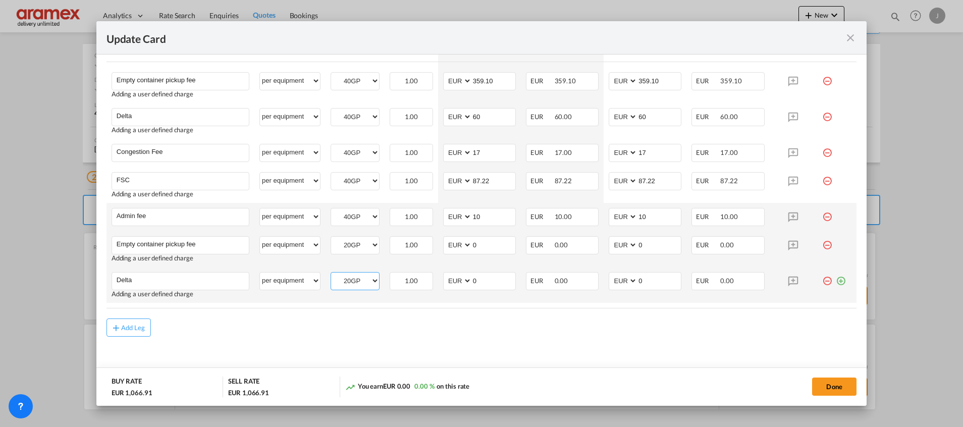
click at [331, 274] on select "40GP 20GP" at bounding box center [355, 281] width 48 height 14
click at [836, 278] on md-icon "icon-plus-circle-outline green-400-fg" at bounding box center [841, 277] width 10 height 10
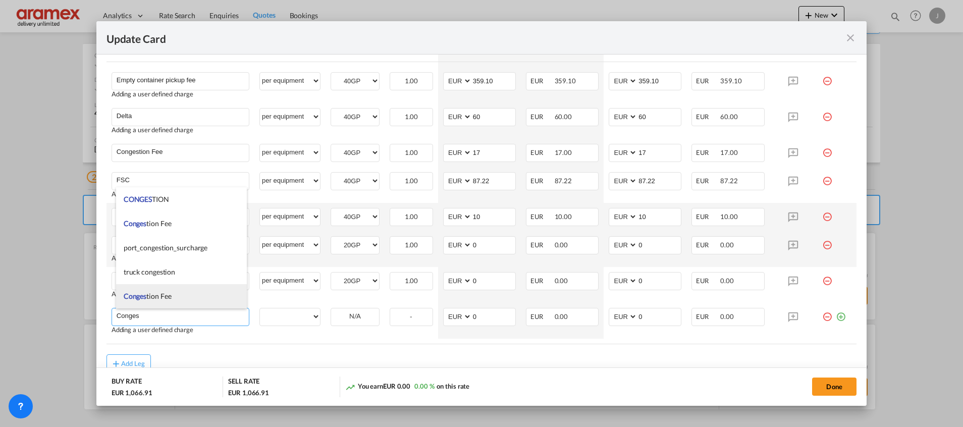
click at [173, 296] on li "Conges tion Fee" at bounding box center [181, 296] width 131 height 24
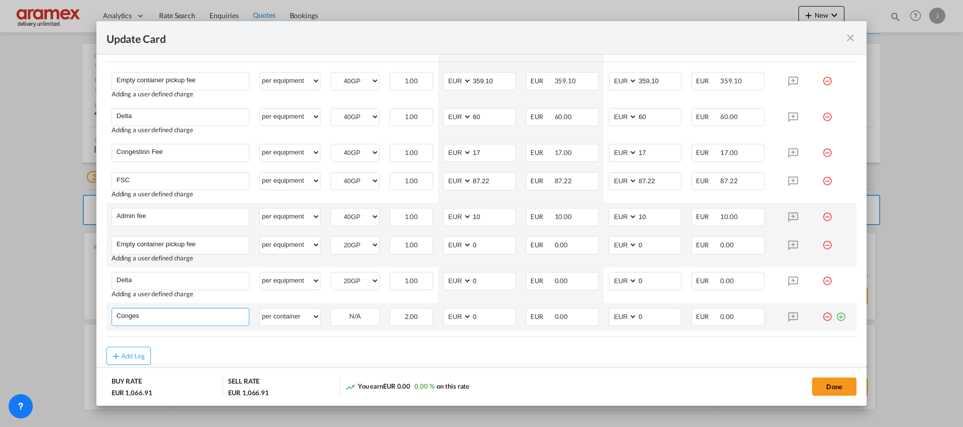
type input "Congestion Fee"
click at [291, 316] on select "per equipment per container per B/L per shipping bill per shipment % on pickup …" at bounding box center [290, 316] width 60 height 16
select select "per equipment"
click at [260, 308] on select "per equipment per container per B/L per shipping bill per shipment % on pickup …" at bounding box center [290, 316] width 60 height 16
click at [354, 317] on select "40GP 20GP" at bounding box center [355, 317] width 48 height 14
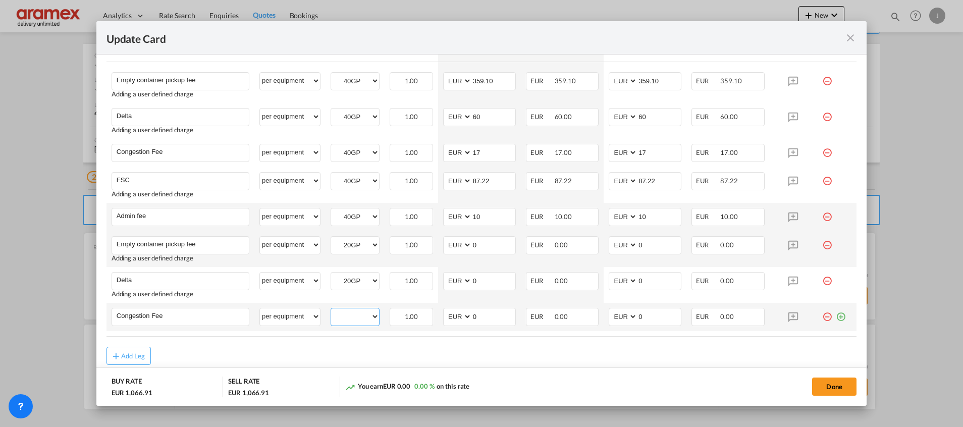
select select "20GP"
click at [331, 310] on select "40GP 20GP" at bounding box center [355, 317] width 48 height 14
click at [836, 314] on md-icon "icon-plus-circle-outline green-400-fg" at bounding box center [841, 313] width 10 height 10
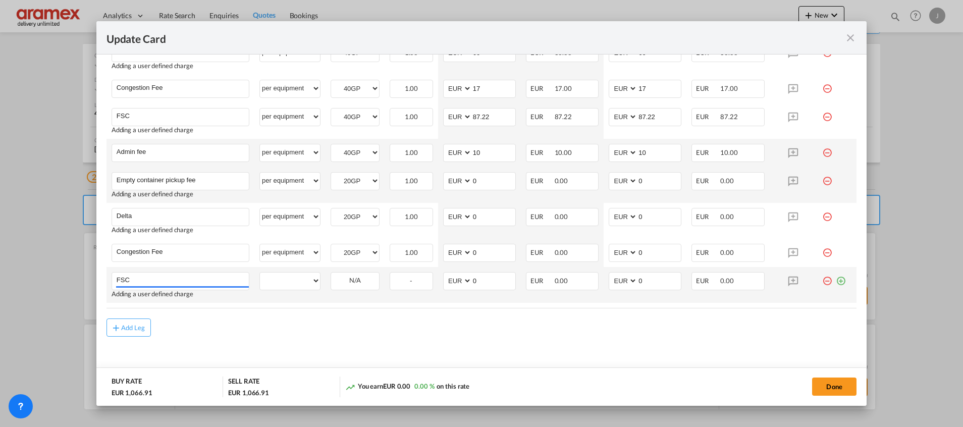
type input "FSC"
click at [836, 282] on md-icon "icon-plus-circle-outline green-400-fg" at bounding box center [841, 277] width 10 height 10
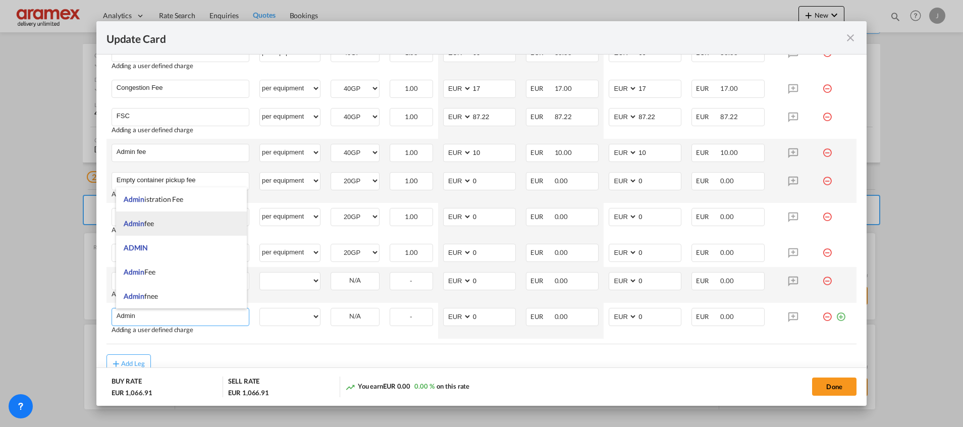
click at [178, 226] on li "Admin fee" at bounding box center [181, 223] width 131 height 24
type input "Admin fee"
select select "per container"
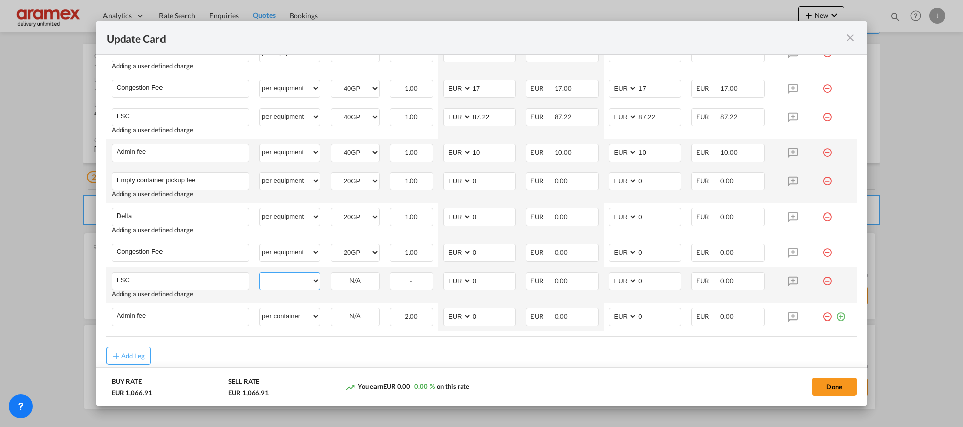
click at [283, 287] on select "per equipment per container per B/L per shipping bill per shipment % on pickup …" at bounding box center [290, 281] width 60 height 16
select select "per equipment"
click at [260, 273] on select "per equipment per container per B/L per shipping bill per shipment % on pickup …" at bounding box center [290, 281] width 60 height 16
click at [356, 282] on select "40GP 20GP" at bounding box center [355, 281] width 48 height 14
select select "20GP"
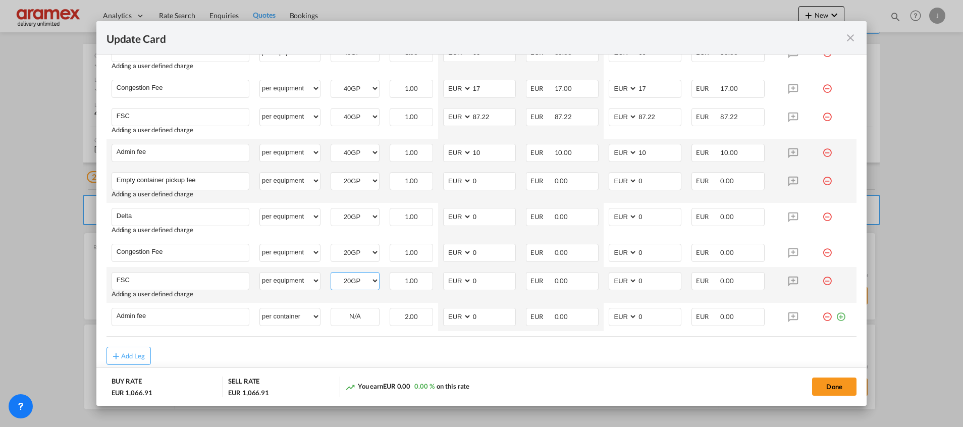
click at [331, 274] on select "40GP 20GP" at bounding box center [355, 281] width 48 height 14
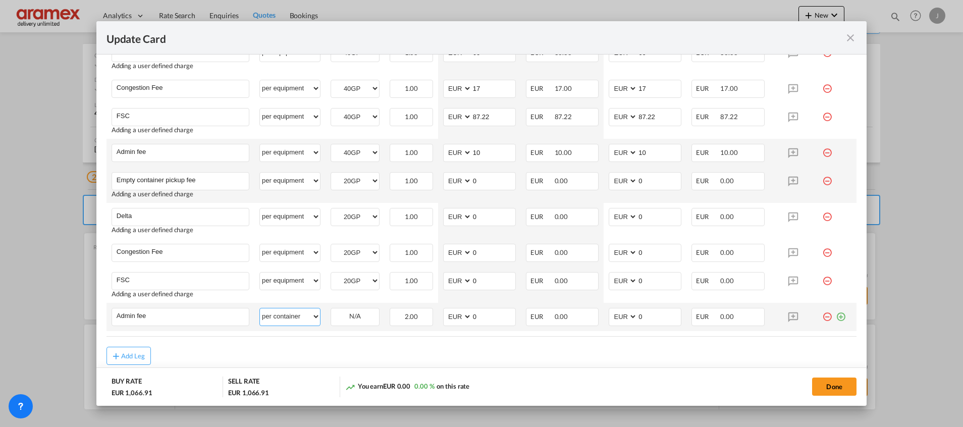
drag, startPoint x: 292, startPoint y: 317, endPoint x: 292, endPoint y: 307, distance: 10.6
click at [292, 317] on select "per equipment per container per B/L per shipping bill per shipment % on pickup …" at bounding box center [290, 316] width 60 height 16
select select "per equipment"
click at [260, 308] on select "per equipment per container per B/L per shipping bill per shipment % on pickup …" at bounding box center [290, 316] width 60 height 16
click at [345, 320] on select "40GP 20GP" at bounding box center [355, 317] width 48 height 14
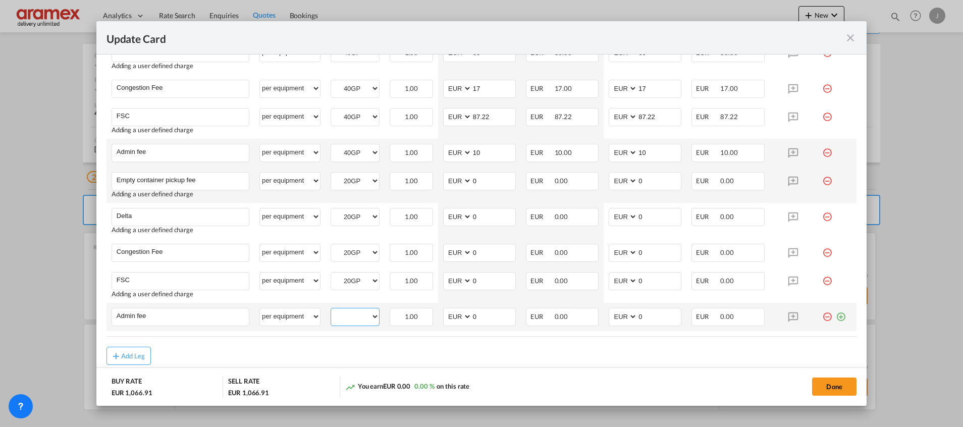
select select "20GP"
click at [331, 310] on select "40GP 20GP" at bounding box center [355, 317] width 48 height 14
click at [508, 375] on md-dialog-actions "BUY RATE EUR 1,066.91 SELL RATE EUR 1,066.91 You earn EUR 0.00 0.00 % on this r…" at bounding box center [481, 386] width 770 height 38
drag, startPoint x: 487, startPoint y: 179, endPoint x: 481, endPoint y: 187, distance: 10.1
click at [459, 178] on md-input-container "AED AFN ALL AMD ANG AOA ARS AUD AWG AZN BAM BBD BDT BGN BHD BIF BMD BND BOB BRL…" at bounding box center [479, 181] width 73 height 18
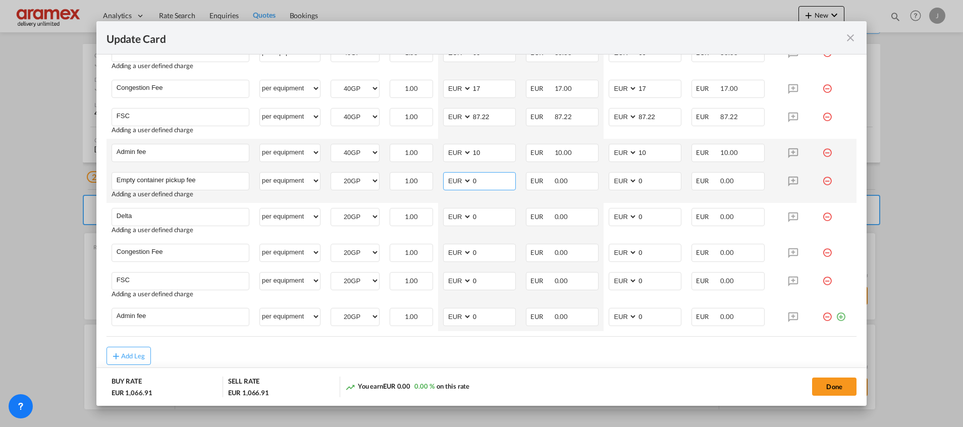
paste input "€ 345.58"
click at [478, 178] on input "€ 345.58" at bounding box center [493, 180] width 43 height 15
click at [478, 178] on input "345.58" at bounding box center [493, 180] width 43 height 15
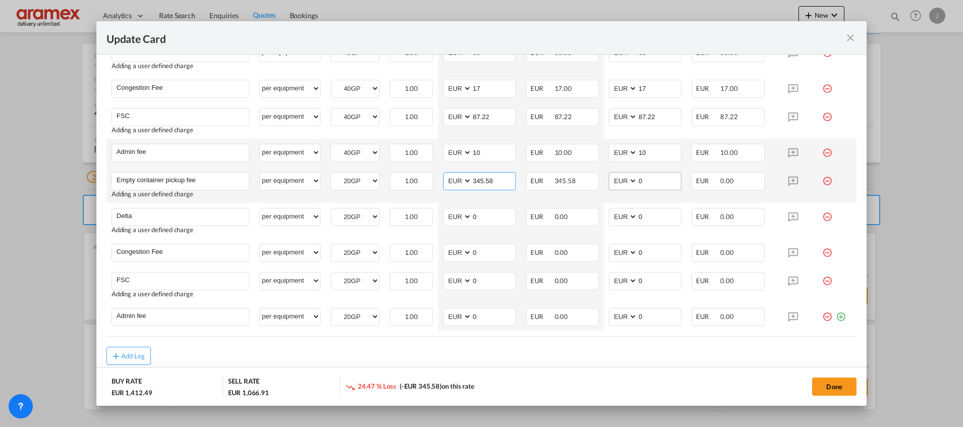
type input "345.58"
click at [621, 175] on md-input-container "AED AFN ALL AMD ANG AOA ARS AUD AWG AZN BAM BBD BDT BGN BHD BIF BMD BND BOB BRL…" at bounding box center [645, 181] width 73 height 18
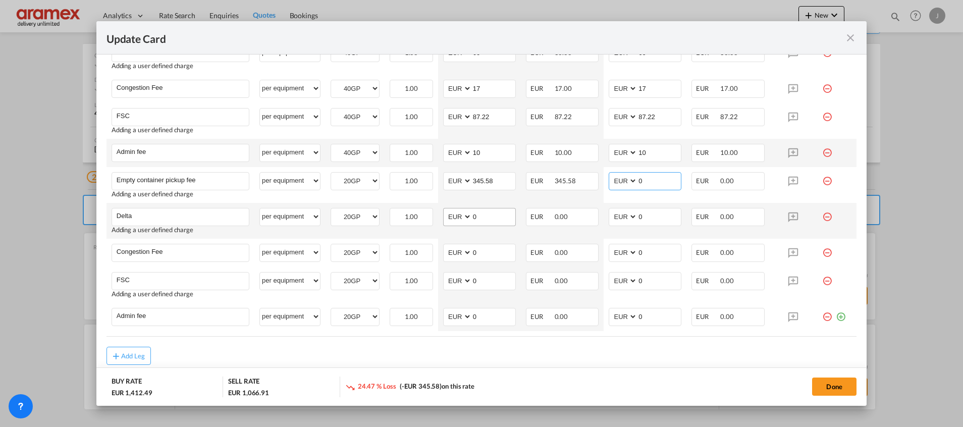
paste input "345.58"
type input "345.58"
click at [458, 218] on md-input-container "AED AFN ALL AMD ANG AOA ARS AUD AWG AZN BAM BBD BDT BGN BHD BIF BMD BND BOB BRL…" at bounding box center [479, 217] width 73 height 18
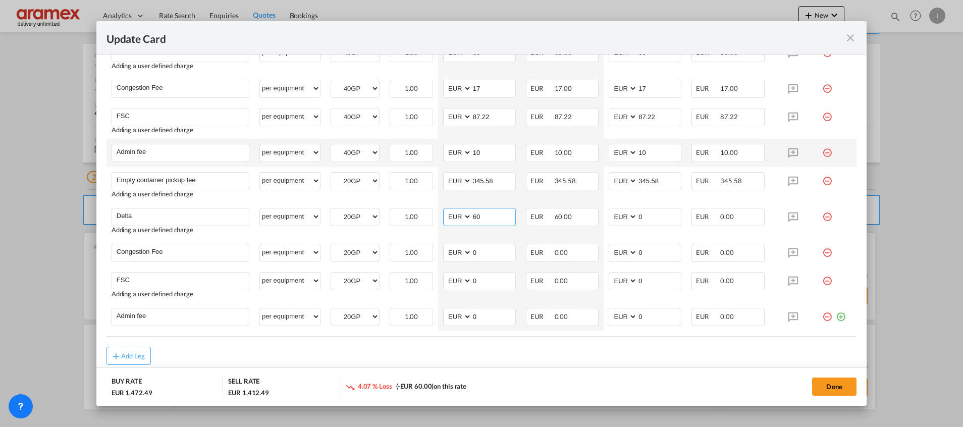
type input "60"
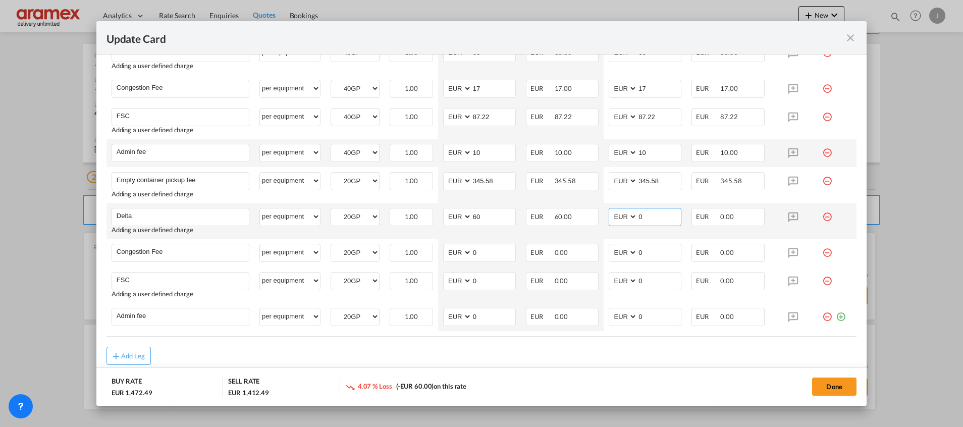
click at [619, 220] on md-input-container "AED AFN ALL AMD ANG AOA ARS AUD AWG AZN BAM BBD BDT BGN BHD BIF BMD BND BOB BRL…" at bounding box center [645, 217] width 73 height 18
type input "60"
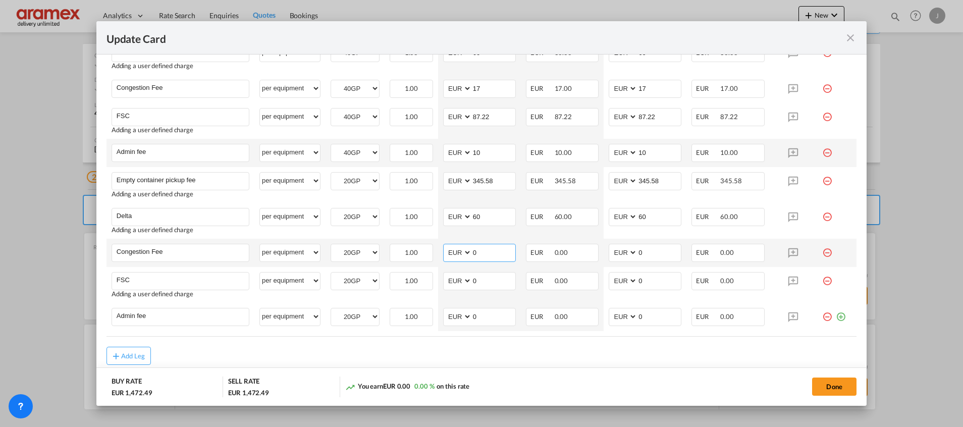
drag, startPoint x: 466, startPoint y: 252, endPoint x: 459, endPoint y: 252, distance: 7.6
click at [459, 252] on md-input-container "AED AFN ALL AMD ANG AOA ARS AUD AWG AZN BAM BBD BDT BGN BHD BIF BMD BND BOB BRL…" at bounding box center [479, 253] width 73 height 18
type input "17"
drag, startPoint x: 653, startPoint y: 253, endPoint x: 600, endPoint y: 253, distance: 52.5
click at [604, 253] on td "AED AFN ALL AMD ANG AOA ARS AUD AWG AZN BAM BBD BDT BGN BHD BIF BMD BND [PERSON…" at bounding box center [645, 253] width 83 height 28
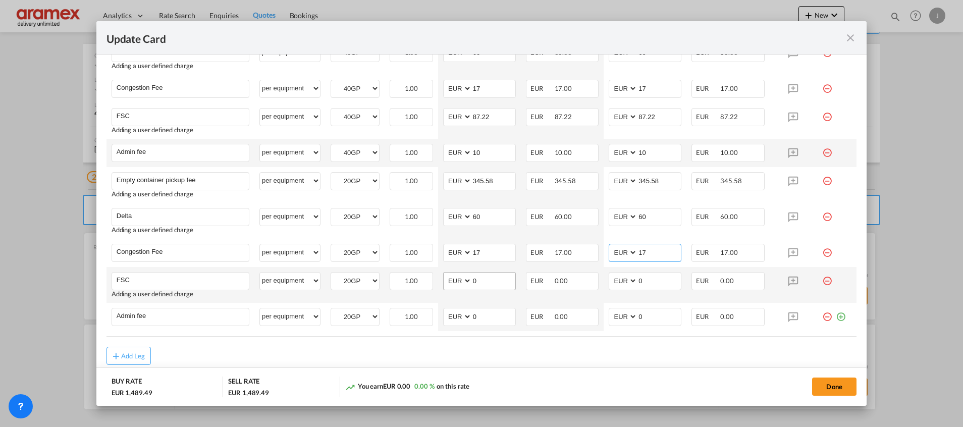
type input "17"
drag, startPoint x: 465, startPoint y: 282, endPoint x: 529, endPoint y: 297, distance: 65.4
click at [455, 283] on md-input-container "AED AFN ALL AMD ANG AOA ARS AUD AWG AZN BAM BBD BDT BGN BHD BIF BMD BND BOB BRL…" at bounding box center [479, 281] width 73 height 18
paste input "€ 42.26"
click at [479, 280] on input "€ 42.26" at bounding box center [493, 280] width 43 height 15
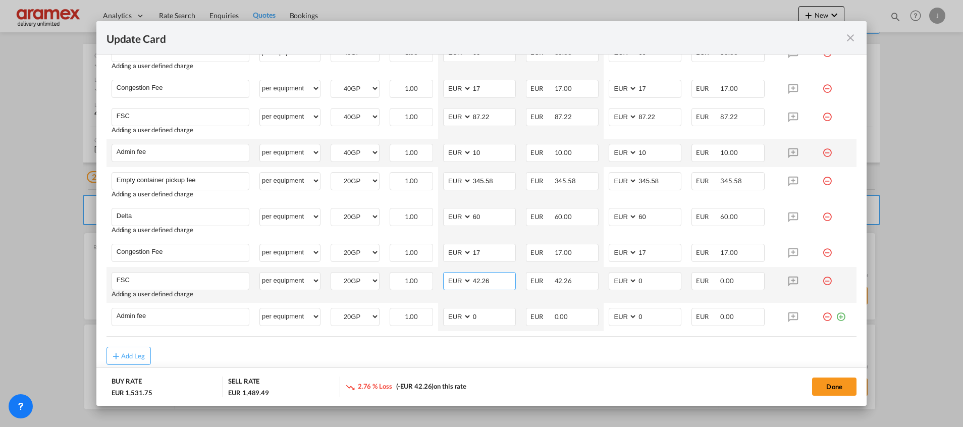
click at [479, 280] on input "42.26" at bounding box center [493, 280] width 43 height 15
type input "42.26"
click at [613, 277] on md-input-container "AED AFN ALL AMD ANG AOA ARS AUD AWG AZN BAM BBD BDT BGN BHD BIF BMD BND BOB BRL…" at bounding box center [645, 281] width 73 height 18
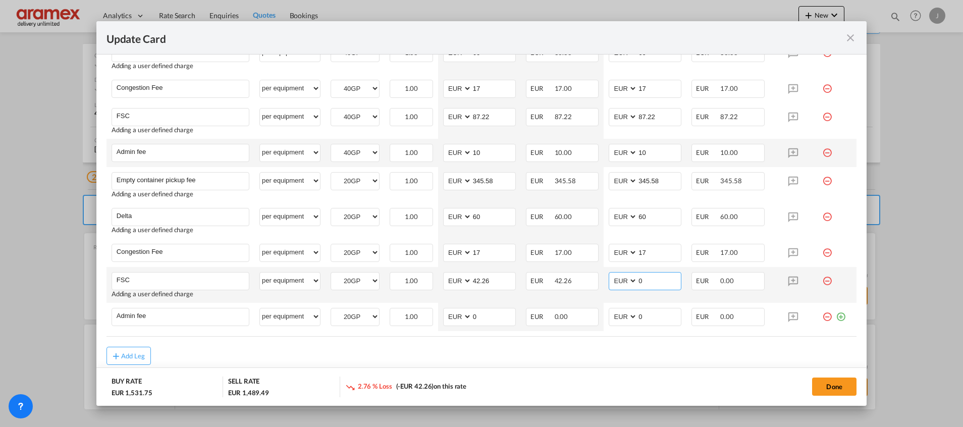
paste input "42.26"
type input "42.26"
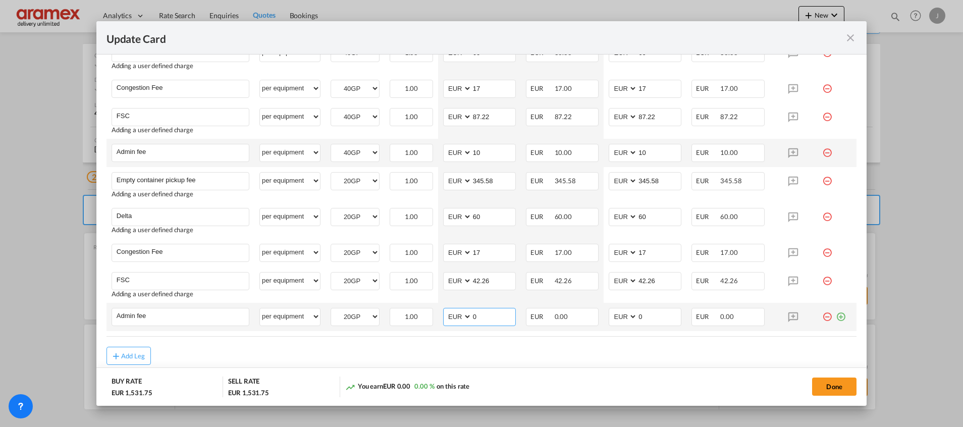
drag, startPoint x: 479, startPoint y: 318, endPoint x: 453, endPoint y: 318, distance: 25.7
click at [453, 318] on md-input-container "AED AFN ALL AMD ANG AOA ARS AUD AWG AZN BAM BBD BDT BGN BHD BIF BMD BND BOB BRL…" at bounding box center [479, 317] width 73 height 18
type input "25"
drag, startPoint x: 622, startPoint y: 312, endPoint x: 589, endPoint y: 312, distance: 33.3
click at [589, 312] on tr "Admin fee Please Enter User Defined Charges Cannot Be Published per equipment p…" at bounding box center [482, 317] width 750 height 28
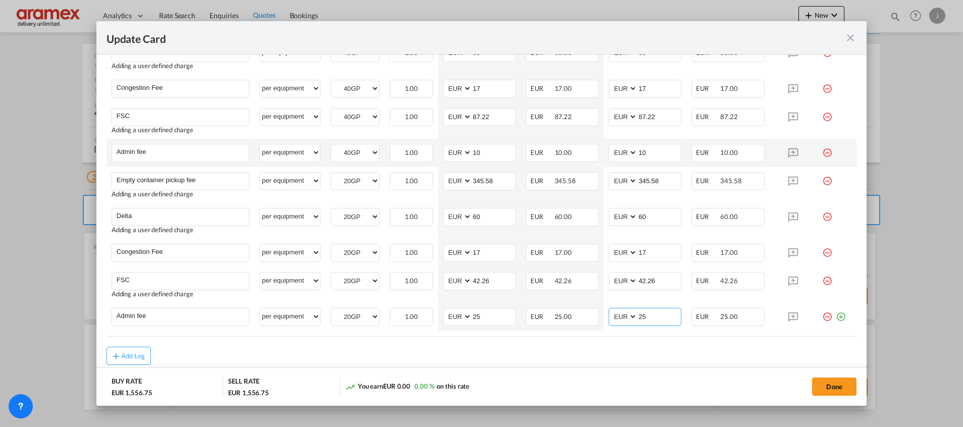
type input "25"
click at [566, 367] on md-dialog-actions "BUY RATE EUR 1,556.75 SELL RATE EUR 1,556.75 You earn EUR 0.00 0.00 % on this r…" at bounding box center [481, 386] width 770 height 38
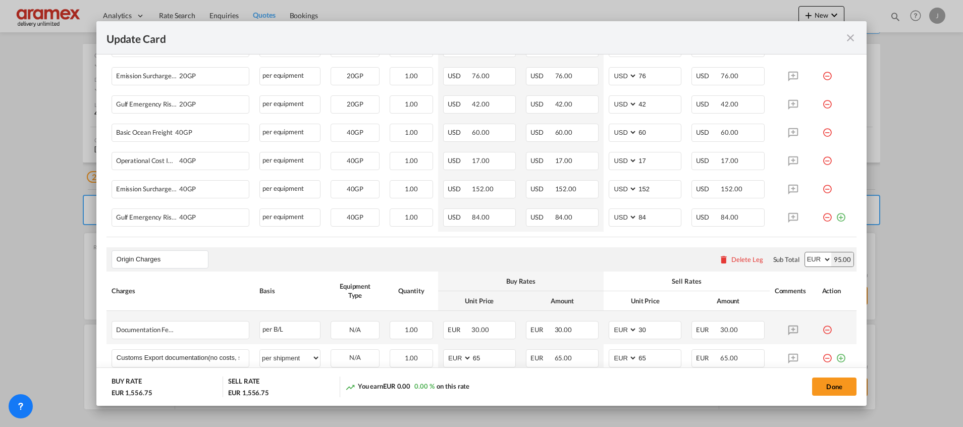
scroll to position [237, 0]
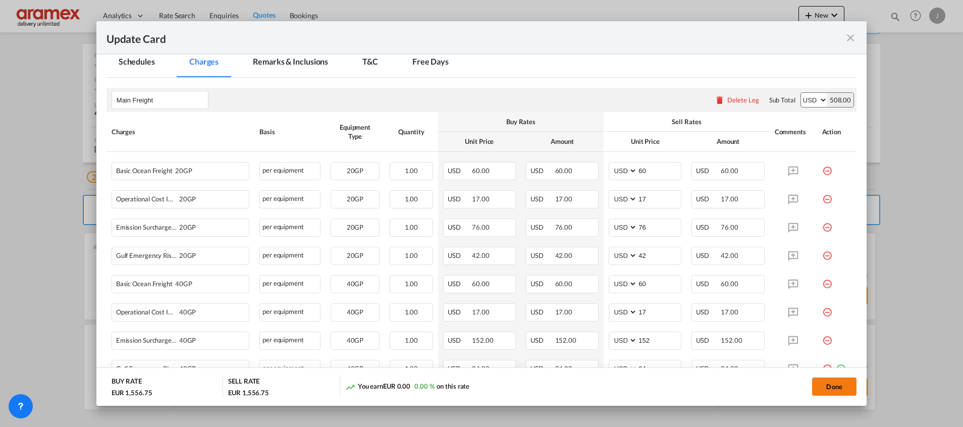
click at [834, 384] on button "Done" at bounding box center [834, 387] width 44 height 18
type input "359.1"
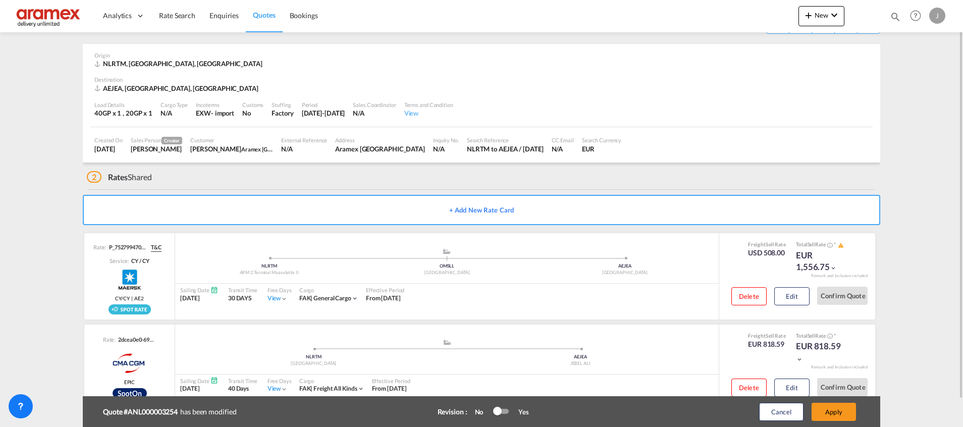
scroll to position [64, 0]
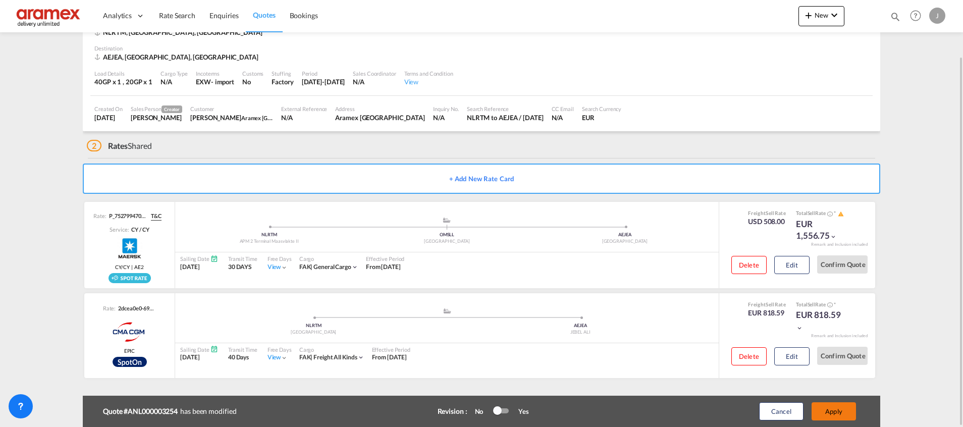
click at [843, 408] on button "Apply" at bounding box center [834, 411] width 44 height 18
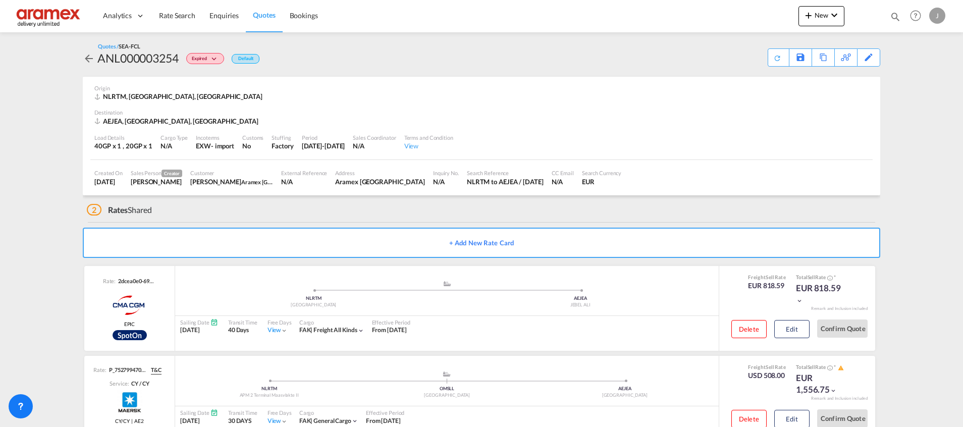
scroll to position [33, 0]
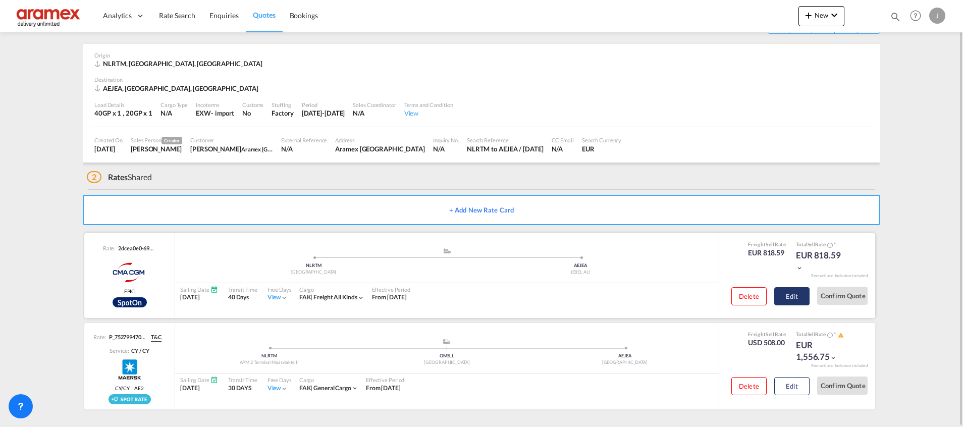
click at [789, 294] on button "Edit" at bounding box center [791, 296] width 35 height 18
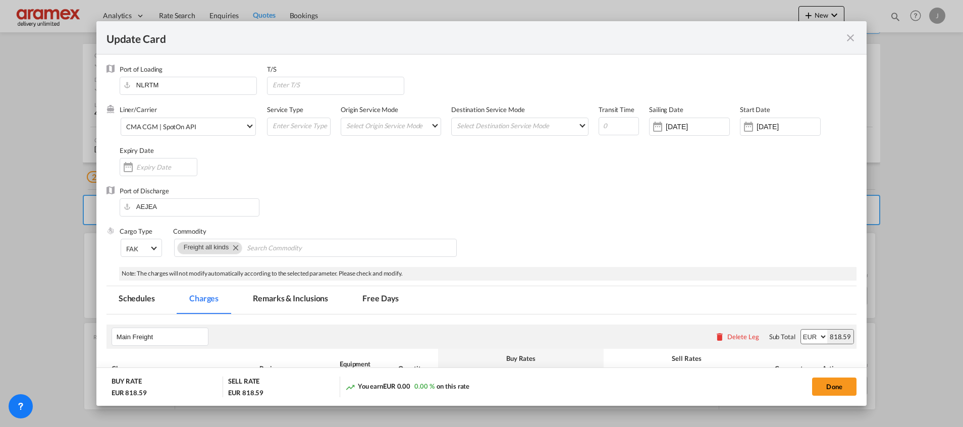
scroll to position [211, 0]
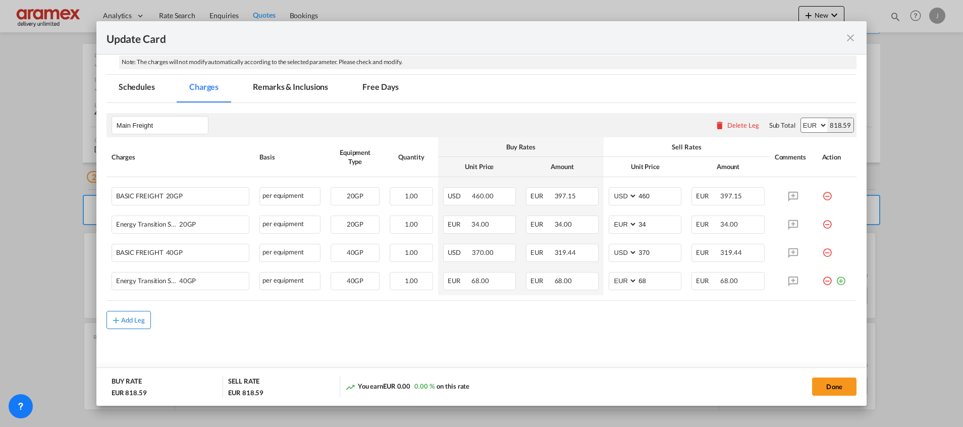
click at [123, 317] on div "Add Leg" at bounding box center [133, 320] width 24 height 6
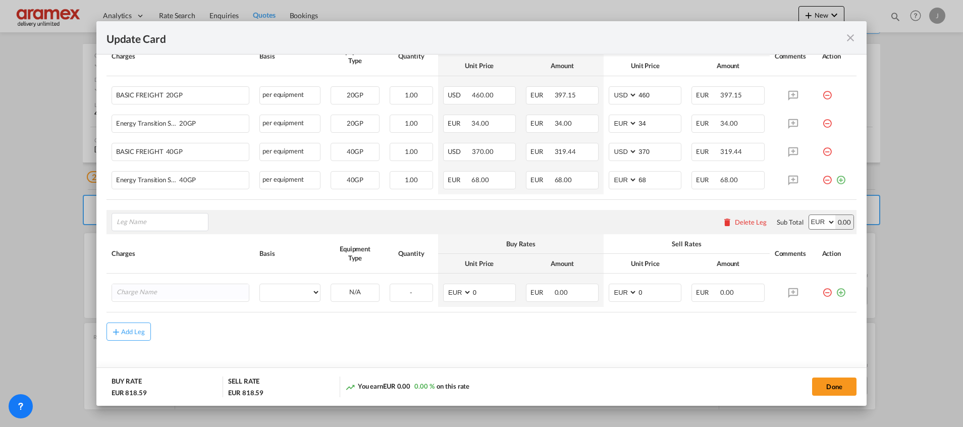
scroll to position [325, 0]
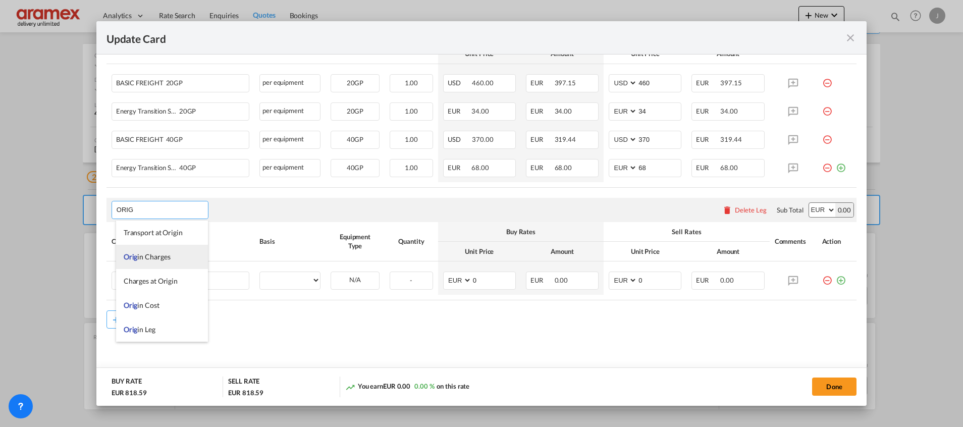
click at [151, 256] on span "Orig in Charges" at bounding box center [147, 256] width 47 height 9
type input "Origin Charges"
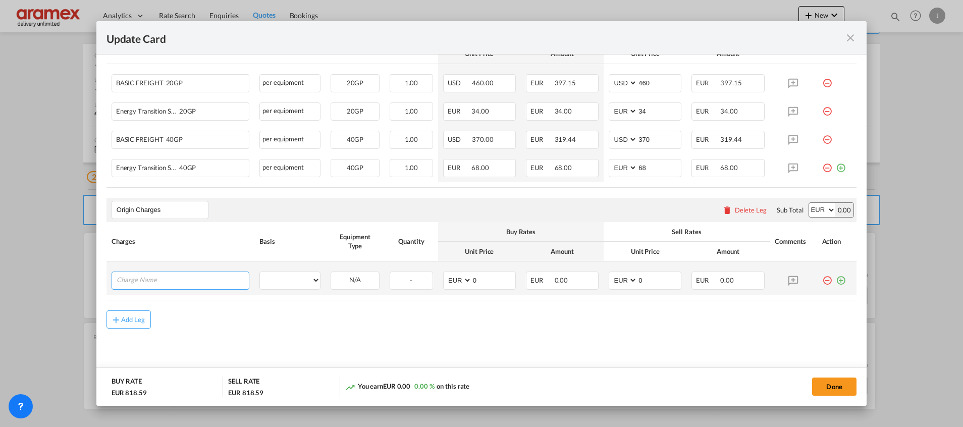
click at [172, 281] on input "Charge Name" at bounding box center [183, 279] width 132 height 15
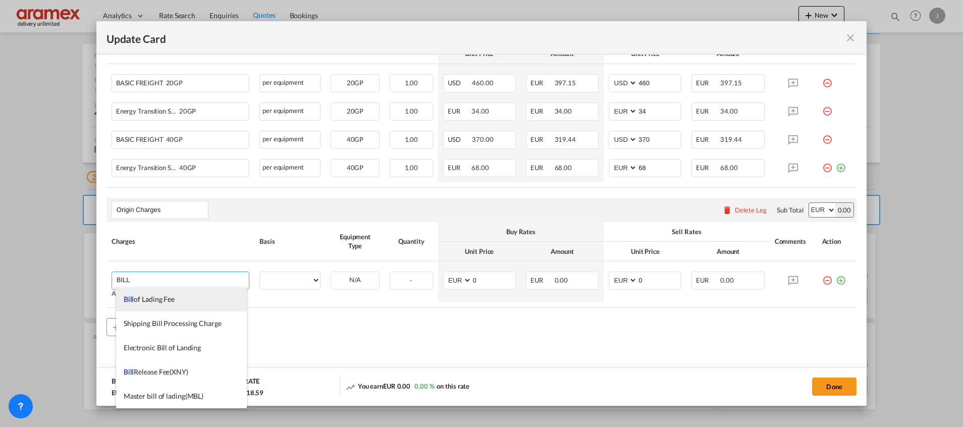
click at [155, 295] on span "Bill of Lading Fee" at bounding box center [149, 299] width 51 height 9
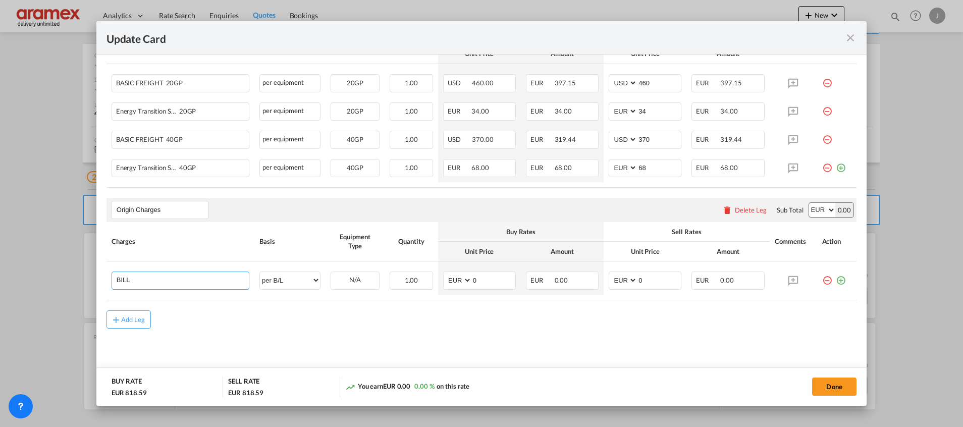
type input "Bill of Lading Fee"
select select "per B/L"
drag, startPoint x: 493, startPoint y: 284, endPoint x: 452, endPoint y: 283, distance: 41.4
click at [452, 283] on md-input-container "AED AFN ALL AMD ANG AOA ARS AUD AWG AZN BAM BBD BDT BGN BHD BIF BMD BND BOB BRL…" at bounding box center [479, 281] width 73 height 18
type input "50"
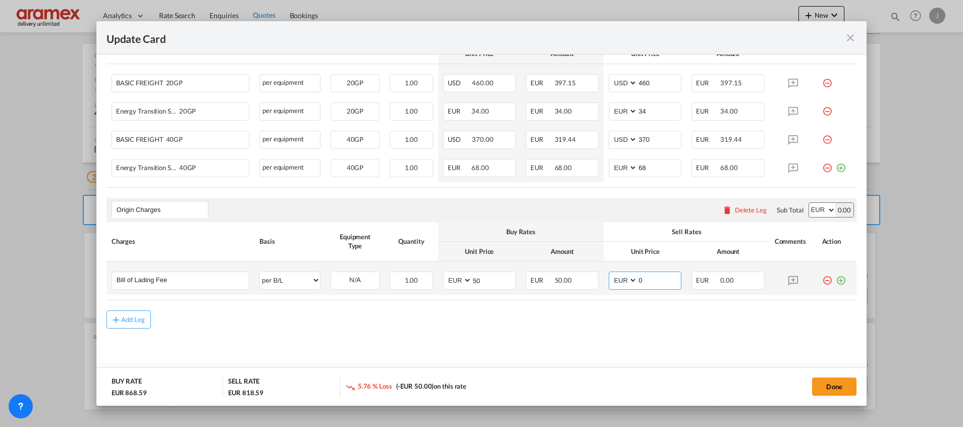
drag, startPoint x: 648, startPoint y: 280, endPoint x: 604, endPoint y: 282, distance: 44.5
click at [609, 282] on md-input-container "AED AFN ALL AMD ANG AOA ARS AUD AWG AZN BAM BBD BDT BGN BHD BIF BMD BND BOB BRL…" at bounding box center [645, 281] width 73 height 18
type input "50"
drag, startPoint x: 827, startPoint y: 281, endPoint x: 801, endPoint y: 293, distance: 28.7
click at [836, 280] on md-icon "icon-plus-circle-outline green-400-fg" at bounding box center [841, 277] width 10 height 10
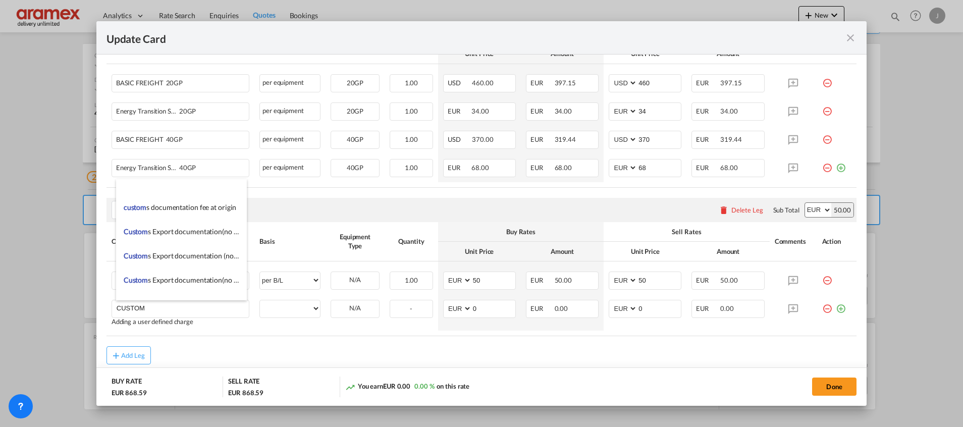
scroll to position [1211, 0]
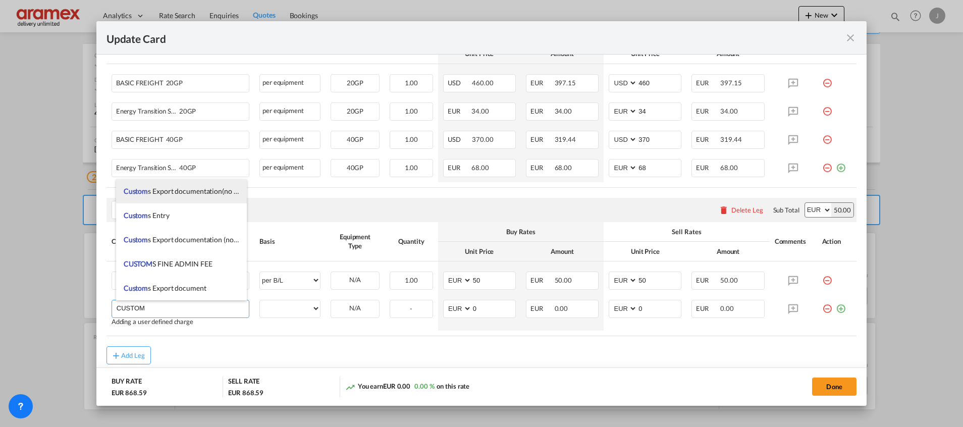
click at [207, 191] on span "Custom s Export documentation(no costs,suggested sell)" at bounding box center [210, 191] width 172 height 9
type input "Customs Export documentation(no costs,suggested sell)"
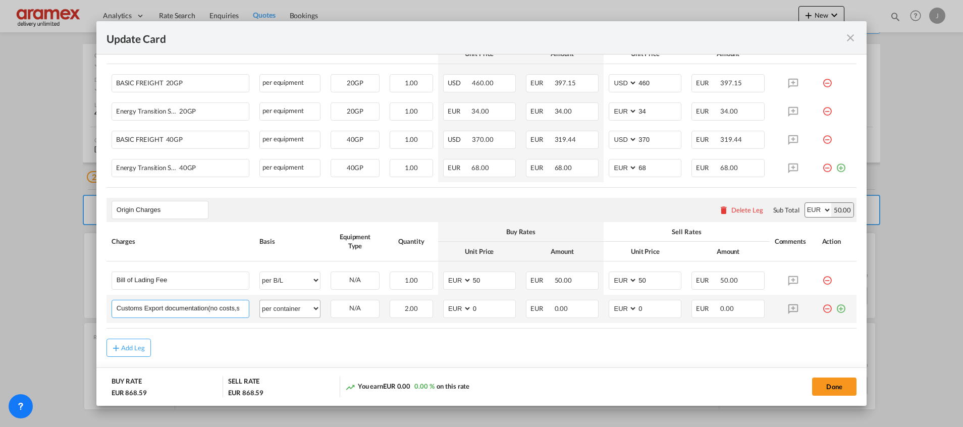
scroll to position [0, 45]
drag, startPoint x: 202, startPoint y: 305, endPoint x: 310, endPoint y: 305, distance: 108.5
click at [310, 305] on tr "Customs Export documentation(no costs,suggested sell) Please Enter User Defined…" at bounding box center [482, 309] width 750 height 28
drag, startPoint x: 305, startPoint y: 308, endPoint x: 305, endPoint y: 299, distance: 9.6
click at [305, 308] on select "per equipment per container per B/L per shipping bill per shipment per pallet p…" at bounding box center [290, 308] width 60 height 16
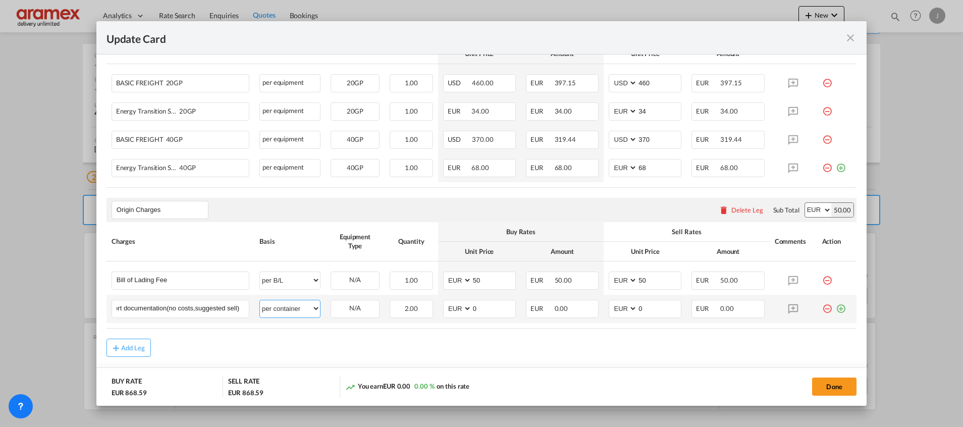
scroll to position [0, 0]
select select "per shipment"
click at [260, 300] on select "per equipment per container per B/L per shipping bill per shipment per pallet p…" at bounding box center [290, 308] width 60 height 16
drag, startPoint x: 495, startPoint y: 309, endPoint x: 452, endPoint y: 311, distance: 43.4
click at [452, 311] on md-input-container "AED AFN ALL AMD ANG AOA ARS AUD AWG AZN BAM BBD BDT BGN BHD BIF BMD BND BOB BRL…" at bounding box center [479, 309] width 73 height 18
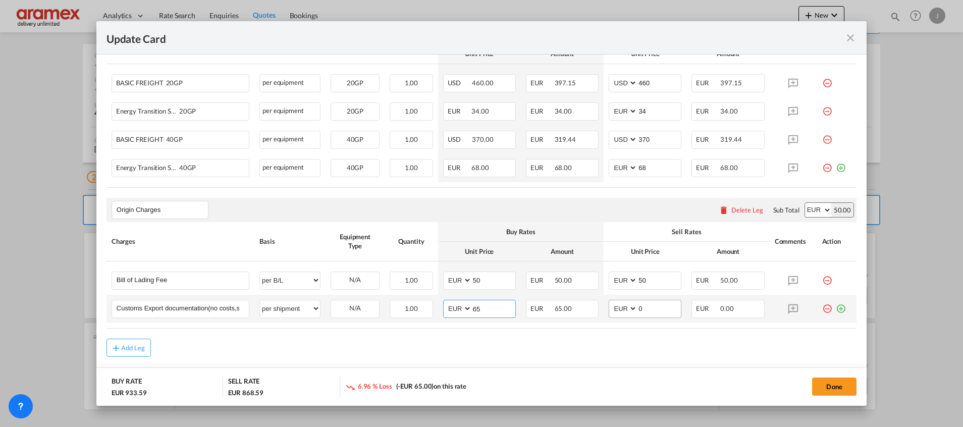
type input "65"
drag, startPoint x: 639, startPoint y: 311, endPoint x: 598, endPoint y: 315, distance: 40.6
click at [604, 315] on td "AED AFN ALL AMD ANG AOA ARS AUD AWG AZN BAM BBD BDT BGN BHD BIF BMD BND [PERSON…" at bounding box center [645, 309] width 83 height 28
type input "65"
click at [546, 370] on md-dialog-actions "BUY RATE EUR 933.59 SELL RATE EUR 933.59 You earn EUR 0.00 0.00 % on this rate …" at bounding box center [481, 386] width 770 height 38
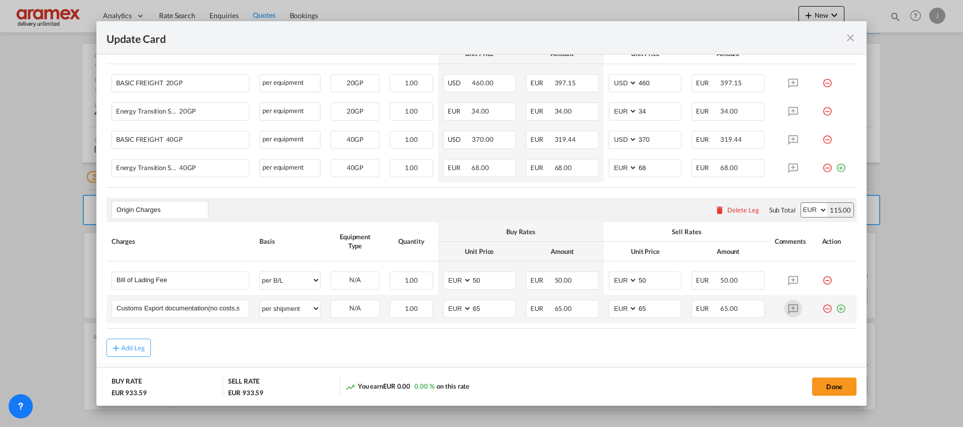
drag, startPoint x: 831, startPoint y: 308, endPoint x: 788, endPoint y: 317, distance: 44.3
click at [836, 308] on md-icon "icon-plus-circle-outline green-400-fg" at bounding box center [841, 305] width 10 height 10
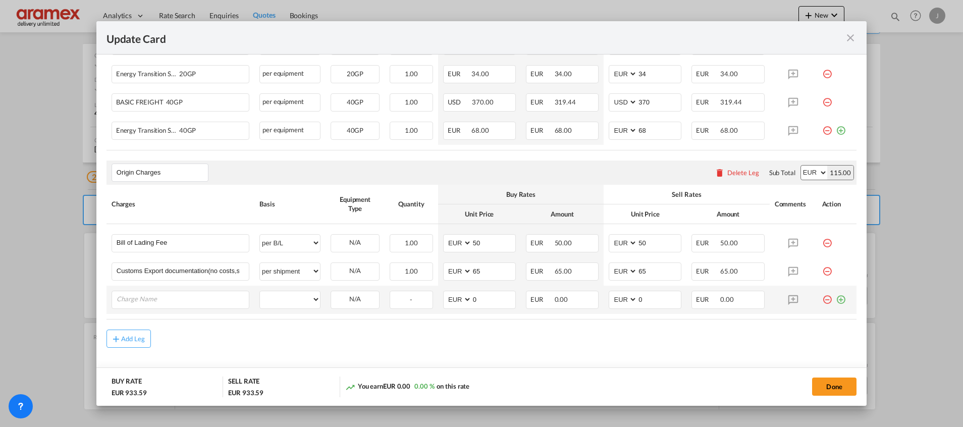
scroll to position [381, 0]
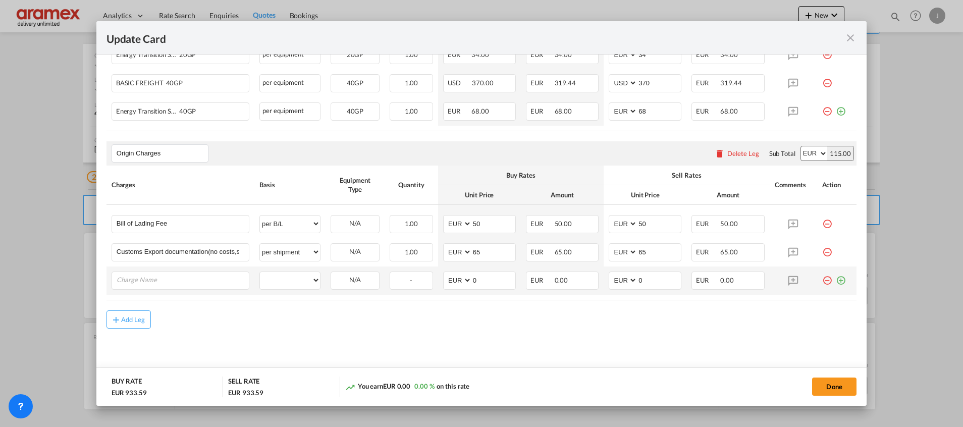
click at [822, 278] on md-icon "icon-minus-circle-outline red-400-fg" at bounding box center [827, 277] width 10 height 10
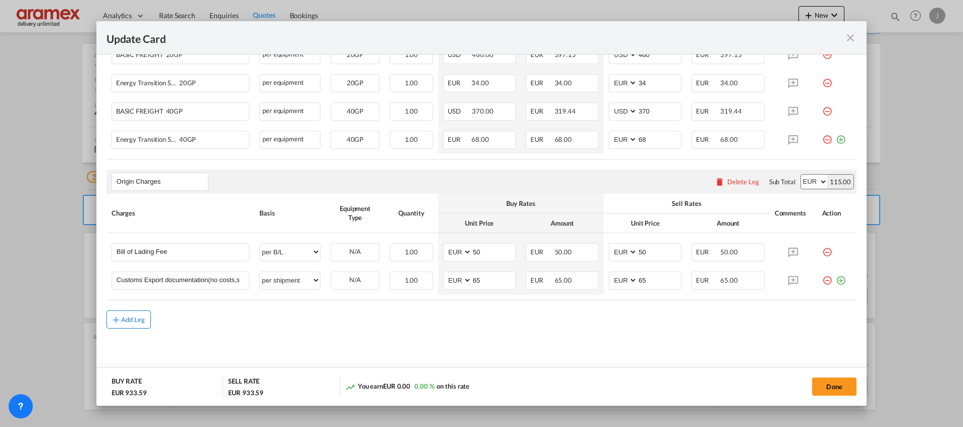
click at [131, 318] on div "Add Leg" at bounding box center [133, 319] width 24 height 6
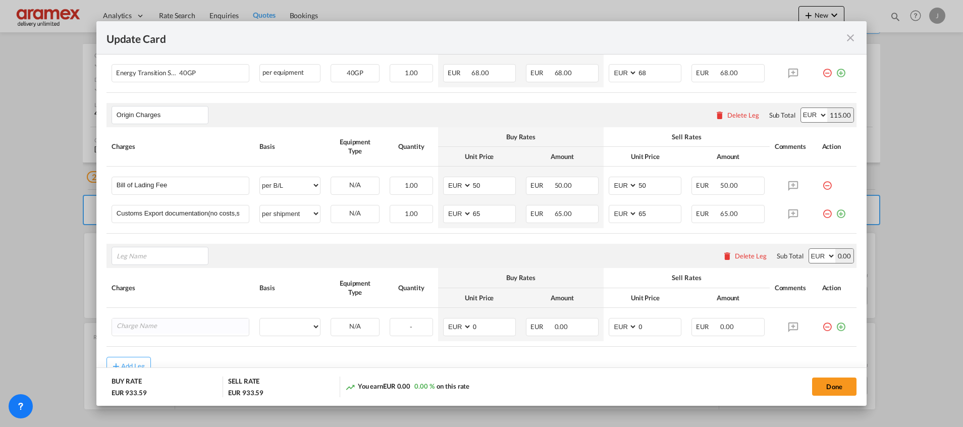
scroll to position [465, 0]
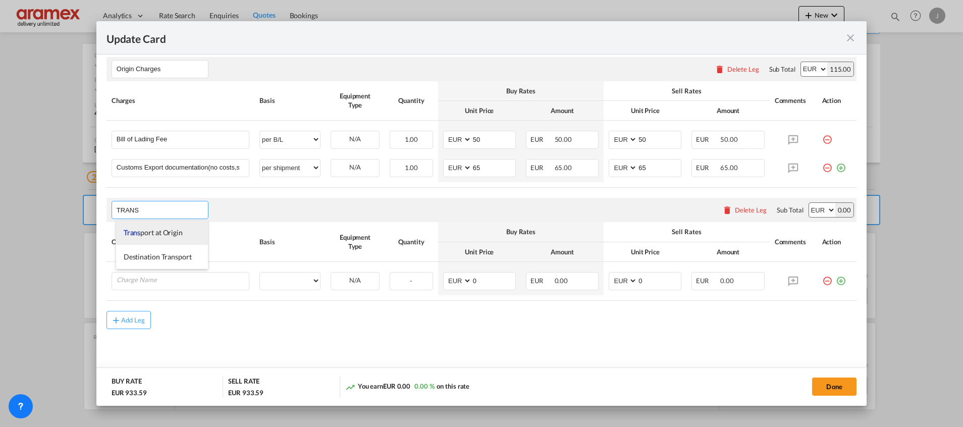
click at [174, 230] on span "Trans port at Origin" at bounding box center [153, 232] width 59 height 9
type input "Transport at Origin"
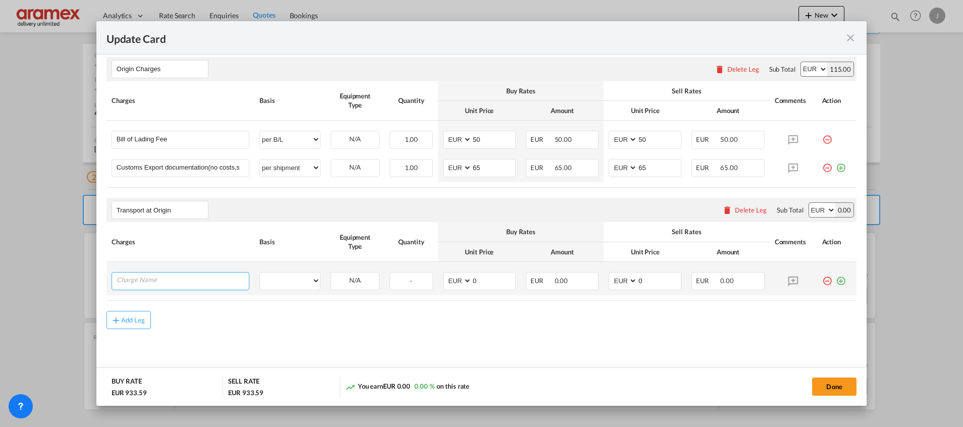
click at [191, 274] on input "Charge Name" at bounding box center [183, 280] width 132 height 15
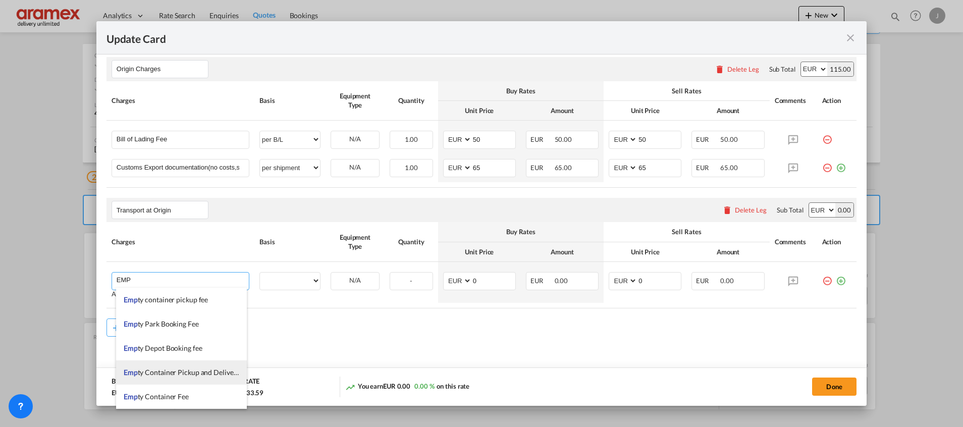
click at [190, 371] on span "Emp ty Container Pickup and Delivery Charge" at bounding box center [194, 372] width 140 height 9
type input "Empty Container Pickup and Delivery Charge"
select select "per equipment"
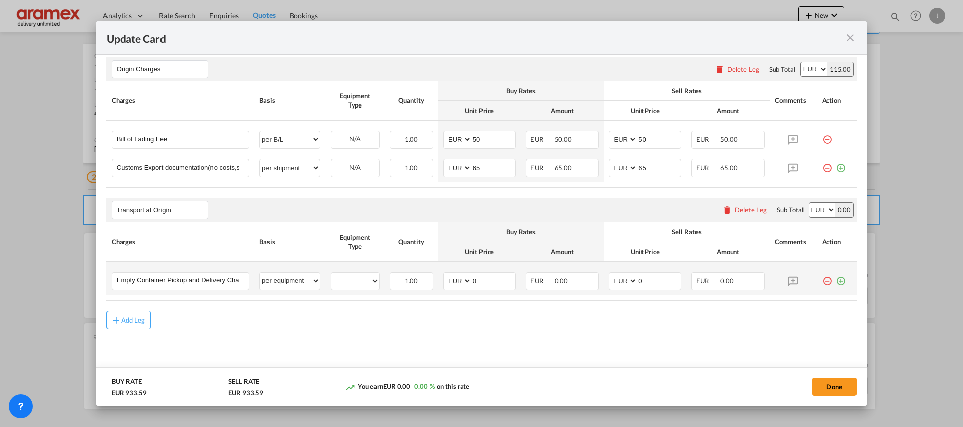
click at [836, 281] on md-icon "icon-plus-circle-outline green-400-fg" at bounding box center [841, 277] width 10 height 10
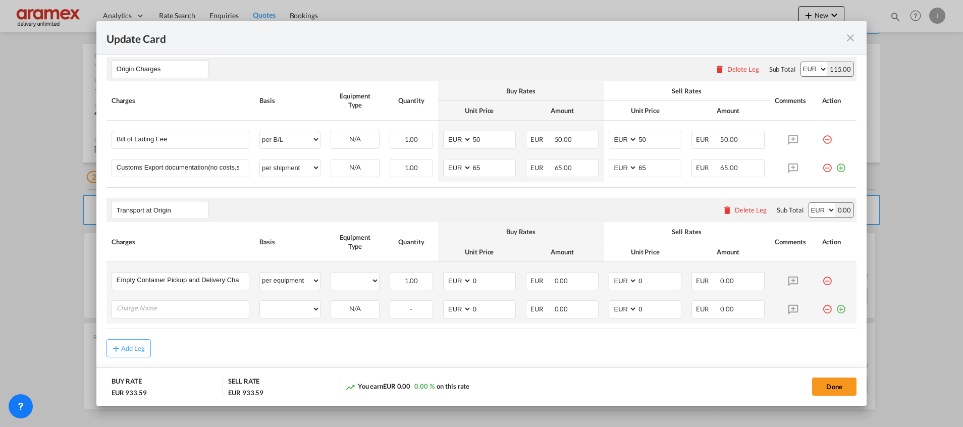
click at [836, 310] on md-icon "icon-plus-circle-outline green-400-fg" at bounding box center [841, 305] width 10 height 10
click at [836, 339] on md-icon "icon-plus-circle-outline green-400-fg" at bounding box center [841, 334] width 10 height 10
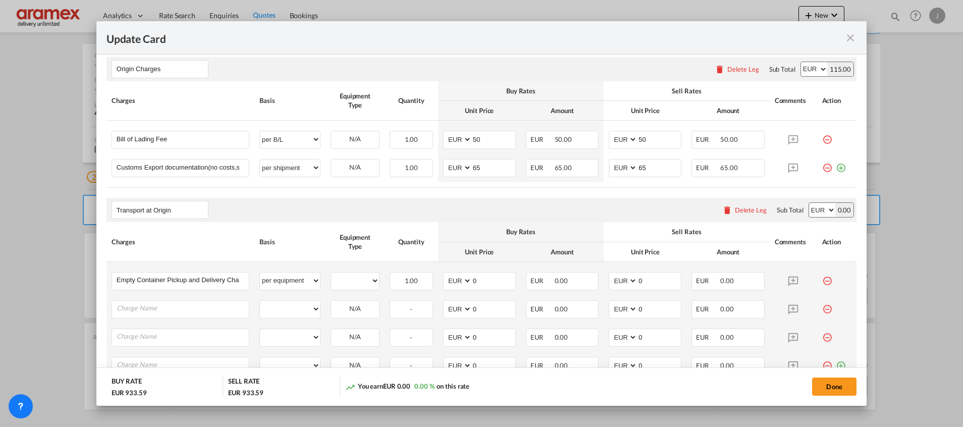
click at [836, 362] on md-icon "icon-plus-circle-outline green-400-fg" at bounding box center [841, 362] width 10 height 10
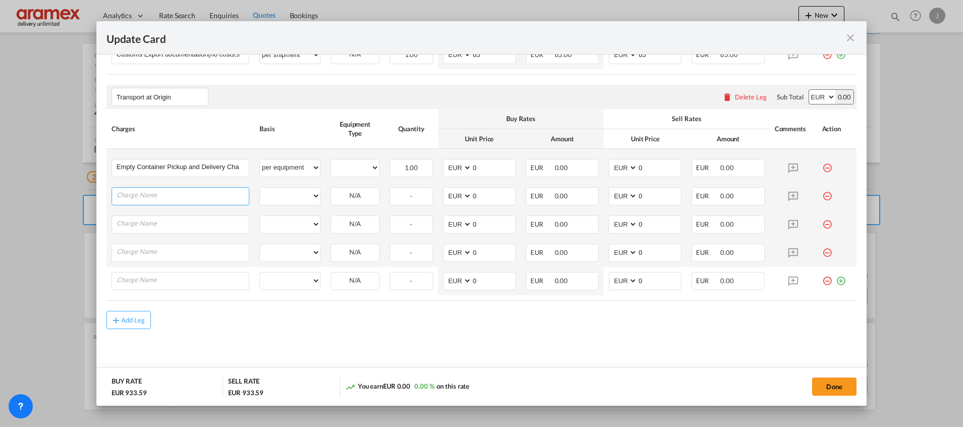
click at [181, 194] on input "Charge Name" at bounding box center [183, 195] width 132 height 15
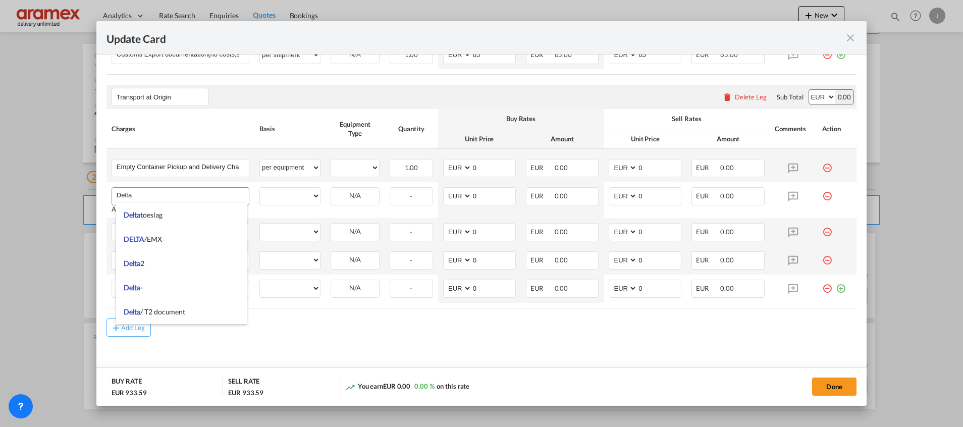
scroll to position [30, 0]
type input "Delta"
click at [327, 331] on div "Add Leg" at bounding box center [482, 327] width 750 height 18
click at [147, 234] on input "Charge Name" at bounding box center [183, 231] width 132 height 15
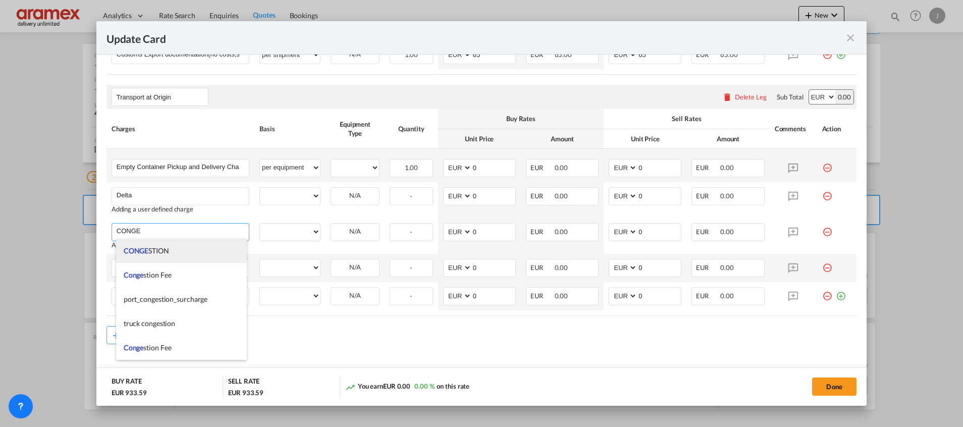
click at [135, 249] on span "CONGE" at bounding box center [136, 250] width 25 height 9
type input "CONGESTION"
select select "per equipment"
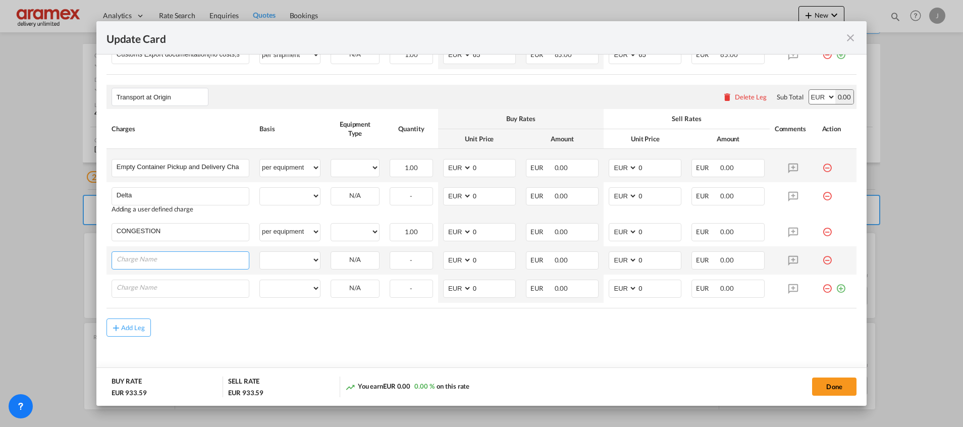
click at [134, 258] on input "Charge Name" at bounding box center [183, 259] width 132 height 15
type input "FSC"
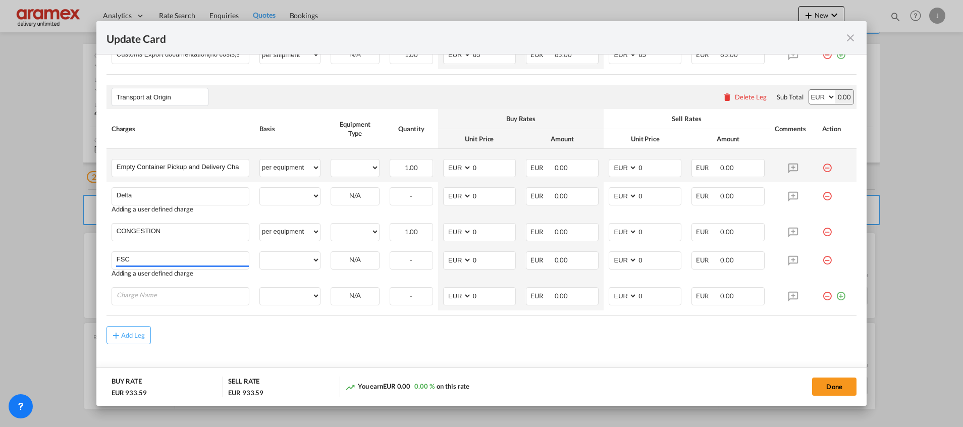
click at [380, 338] on div "Add Leg" at bounding box center [482, 335] width 750 height 18
click at [138, 296] on input "Charge Name" at bounding box center [183, 295] width 132 height 15
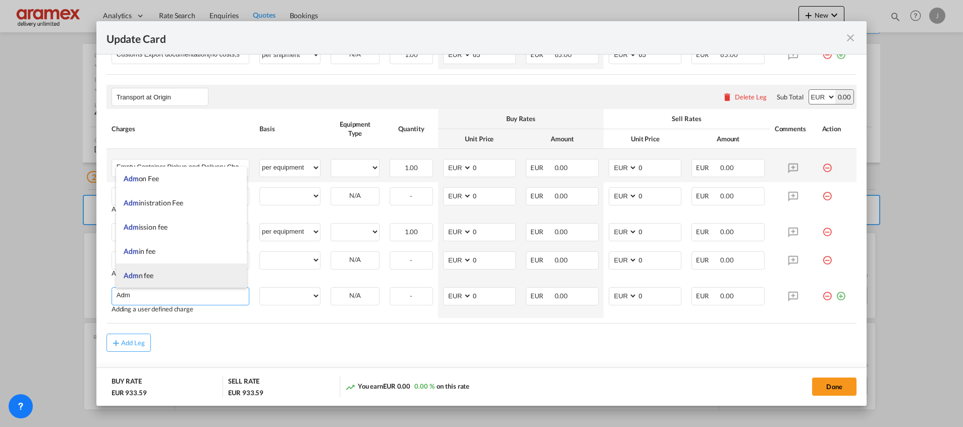
click at [157, 275] on li "Adm n fee" at bounding box center [181, 275] width 131 height 24
type input "Admn fee"
select select "per container"
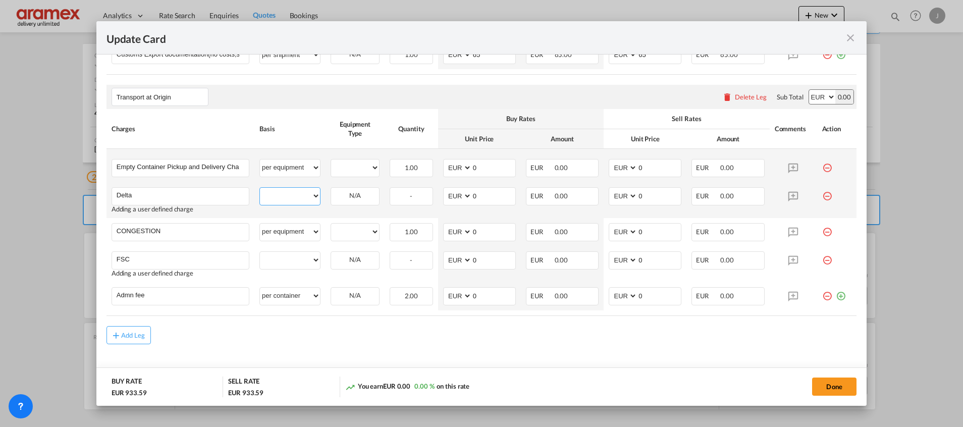
drag, startPoint x: 280, startPoint y: 193, endPoint x: 280, endPoint y: 200, distance: 7.1
click at [280, 193] on select "per equipment per container per B/L per shipping bill per shipment % on pickup …" at bounding box center [290, 196] width 60 height 16
select select "per equipment"
click at [260, 188] on select "per equipment per container per B/L per shipping bill per shipment % on pickup …" at bounding box center [290, 196] width 60 height 16
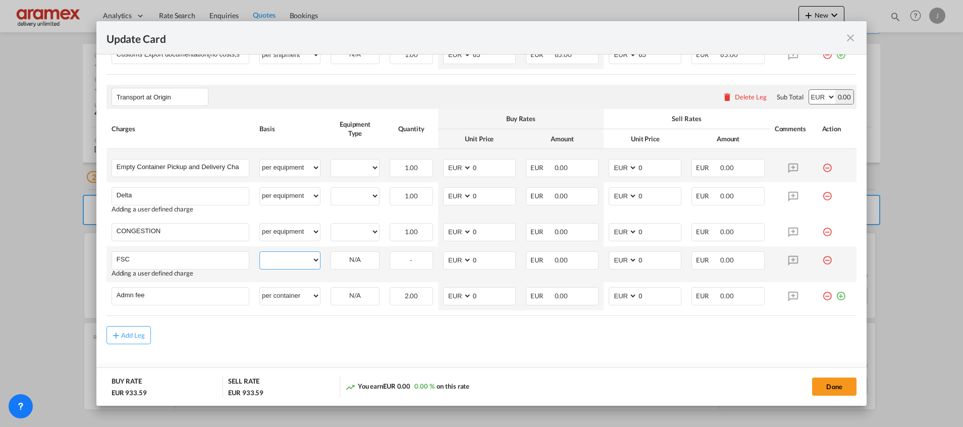
click at [284, 252] on select "per equipment per container per B/L per shipping bill per shipment % on pickup …" at bounding box center [290, 260] width 60 height 16
select select "per equipment"
click at [260, 252] on select "per equipment per container per B/L per shipping bill per shipment % on pickup …" at bounding box center [290, 260] width 60 height 16
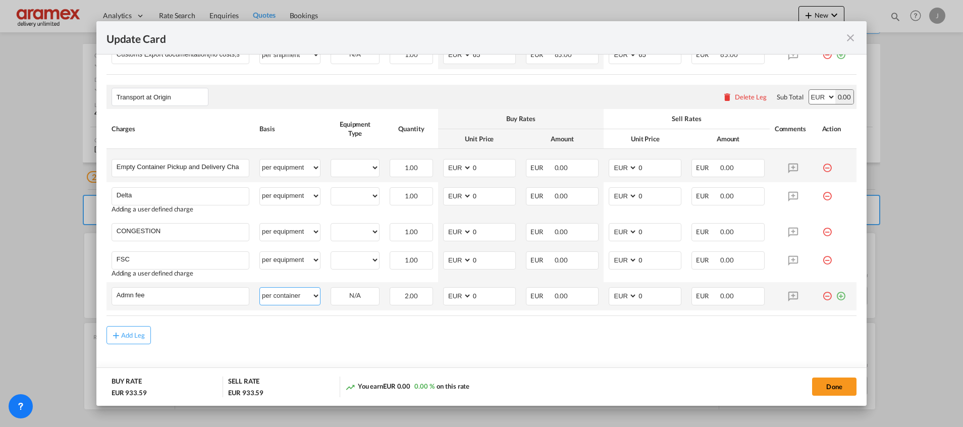
drag, startPoint x: 272, startPoint y: 296, endPoint x: 276, endPoint y: 287, distance: 9.5
click at [272, 296] on select "per equipment per container per B/L per shipping bill per shipment % on pickup …" at bounding box center [290, 296] width 60 height 16
select select "per equipment"
click at [260, 288] on select "per equipment per container per B/L per shipping bill per shipment % on pickup …" at bounding box center [290, 296] width 60 height 16
drag, startPoint x: 354, startPoint y: 163, endPoint x: 354, endPoint y: 177, distance: 14.1
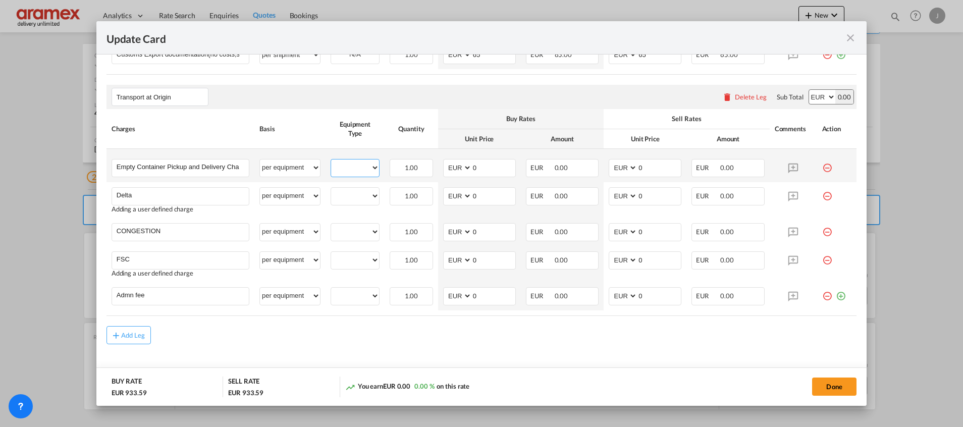
click at [354, 162] on select "40GP 20GP" at bounding box center [355, 168] width 48 height 14
select select "40GP"
click at [331, 161] on select "40GP 20GP" at bounding box center [355, 168] width 48 height 14
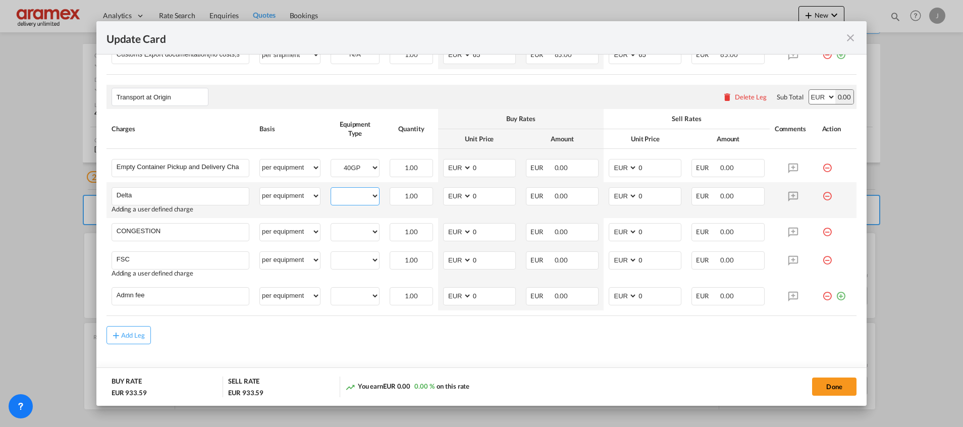
click at [346, 193] on select "40GP 20GP" at bounding box center [355, 196] width 48 height 14
select select "40GP"
click at [331, 189] on select "40GP 20GP" at bounding box center [355, 196] width 48 height 14
click at [347, 234] on select "40GP 20GP" at bounding box center [355, 232] width 48 height 14
select select "40GP"
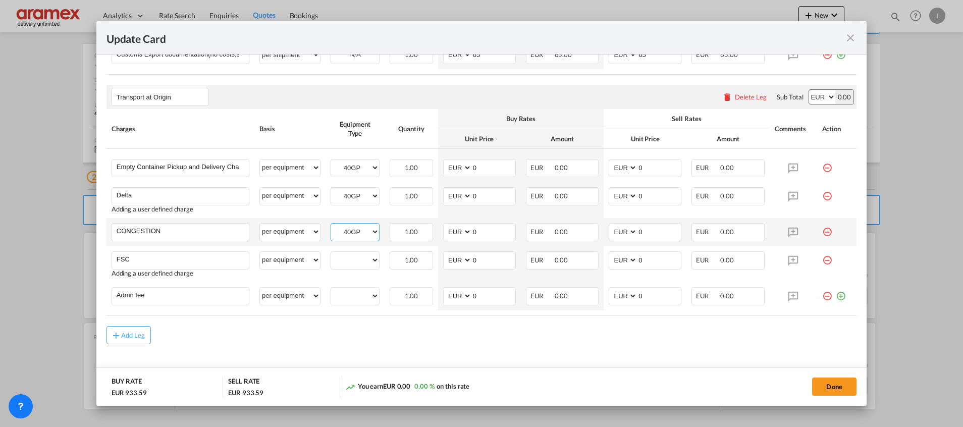
click at [331, 225] on select "40GP 20GP" at bounding box center [355, 232] width 48 height 14
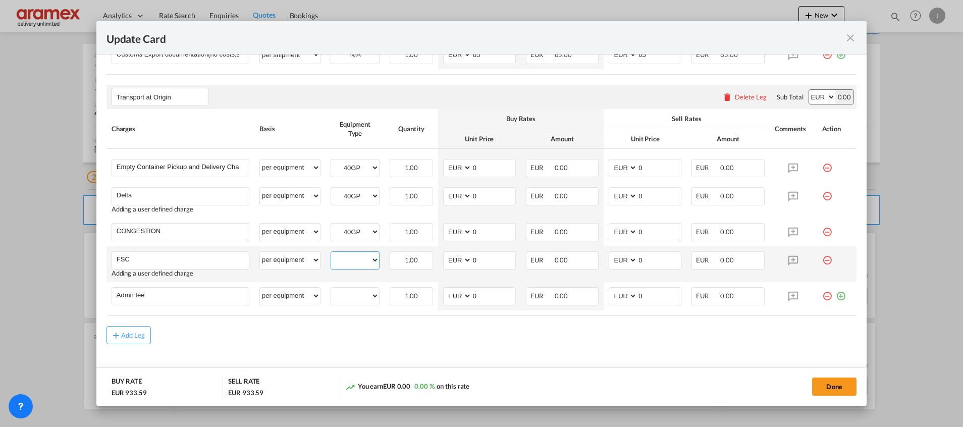
click at [347, 266] on select "40GP 20GP" at bounding box center [355, 260] width 48 height 14
select select "40GP"
click at [331, 253] on select "40GP 20GP" at bounding box center [355, 260] width 48 height 14
click at [342, 303] on div "40GP 20GP" at bounding box center [355, 296] width 49 height 18
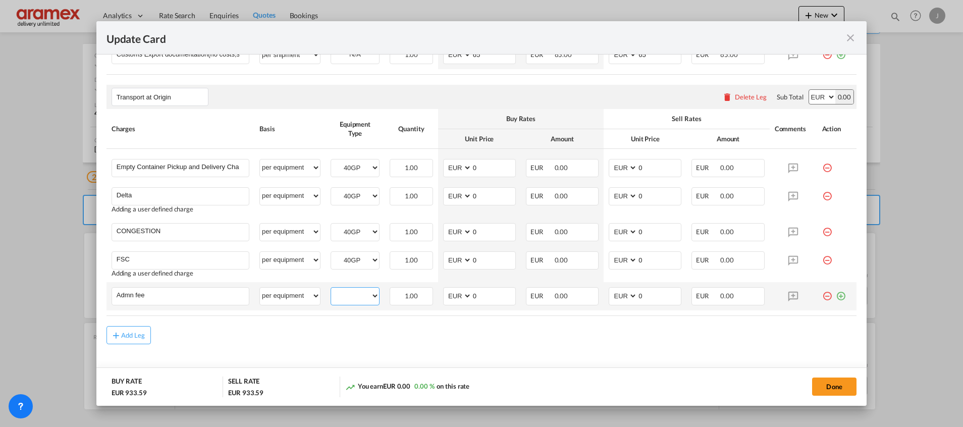
click at [343, 296] on select "40GP 20GP" at bounding box center [355, 296] width 48 height 14
select select "40GP"
click at [331, 289] on select "40GP 20GP" at bounding box center [355, 296] width 48 height 14
click at [836, 295] on md-icon "icon-plus-circle-outline green-400-fg" at bounding box center [841, 292] width 10 height 10
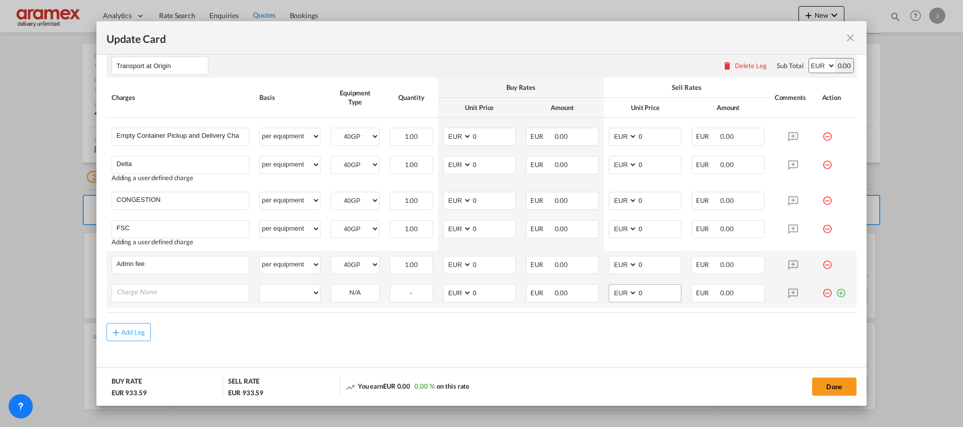
scroll to position [622, 0]
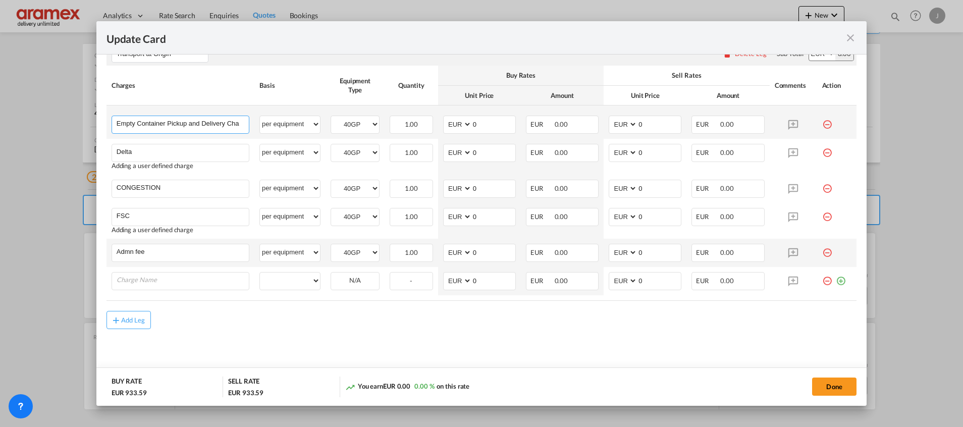
click at [139, 118] on input "Empty Container Pickup and Delivery Charge" at bounding box center [183, 123] width 132 height 15
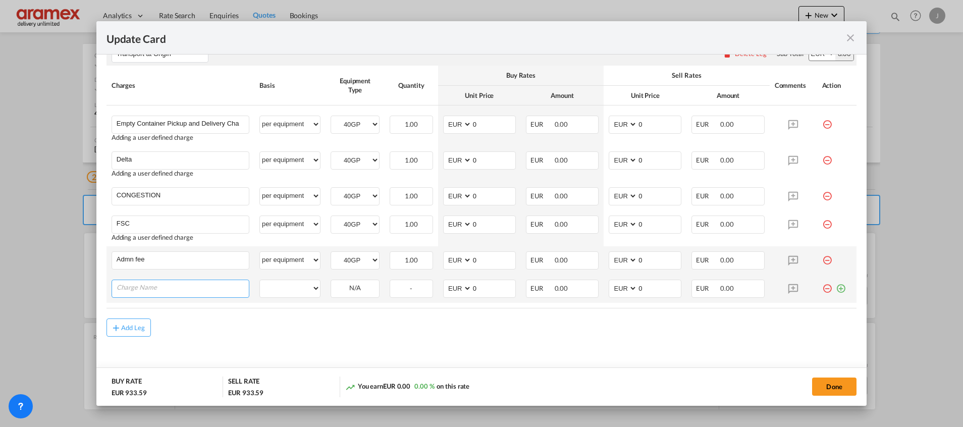
click at [174, 280] on input "Charge Name" at bounding box center [183, 287] width 132 height 15
paste input "Empty Container Pickup and Delivery Charge"
type input "Empty Container Pickup and Delivery Charge"
click at [292, 287] on select "per equipment per container per B/L per shipping bill per shipment % on pickup …" at bounding box center [290, 288] width 60 height 16
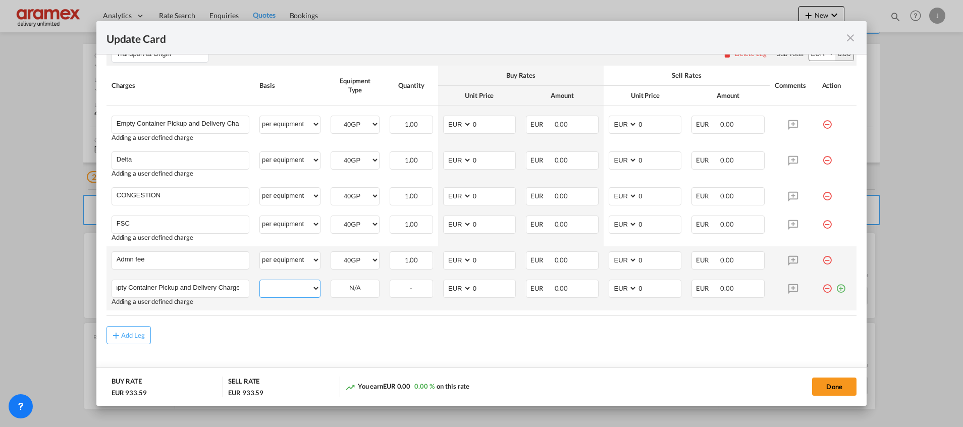
scroll to position [0, 0]
select select "per equipment"
click at [260, 280] on select "per equipment per container per B/L per shipping bill per shipment % on pickup …" at bounding box center [290, 288] width 60 height 16
drag, startPoint x: 344, startPoint y: 293, endPoint x: 351, endPoint y: 294, distance: 6.6
click at [344, 293] on select "40GP 20GP" at bounding box center [355, 289] width 48 height 14
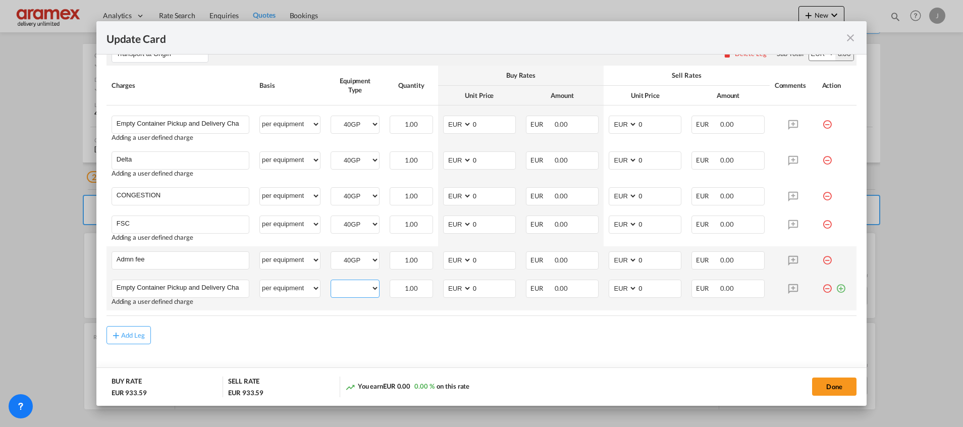
select select "20GP"
click at [331, 282] on select "40GP 20GP" at bounding box center [355, 289] width 48 height 14
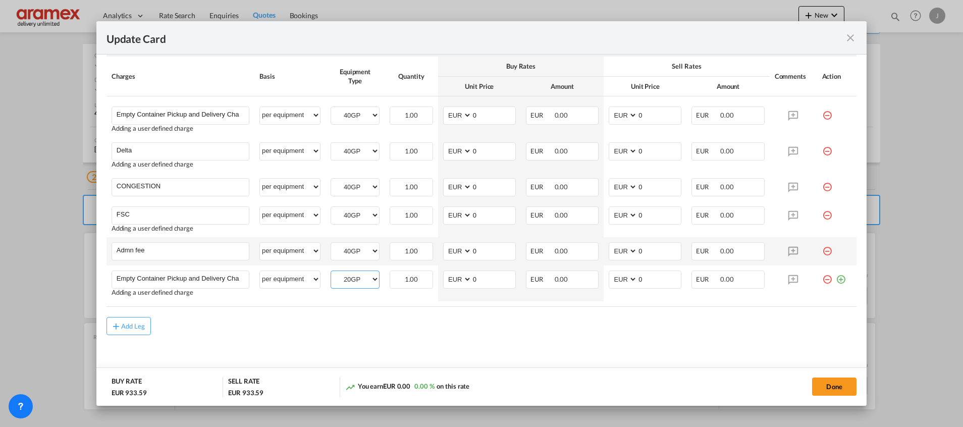
scroll to position [637, 0]
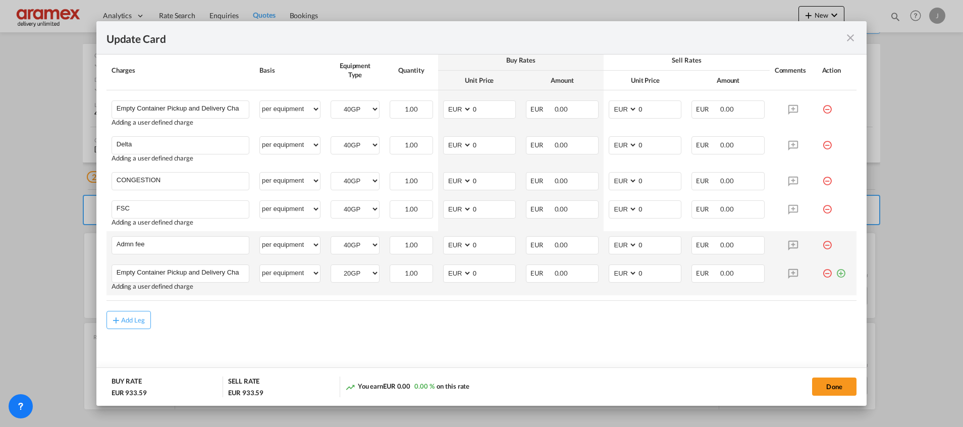
click at [836, 269] on md-icon "icon-plus-circle-outline green-400-fg" at bounding box center [841, 269] width 10 height 10
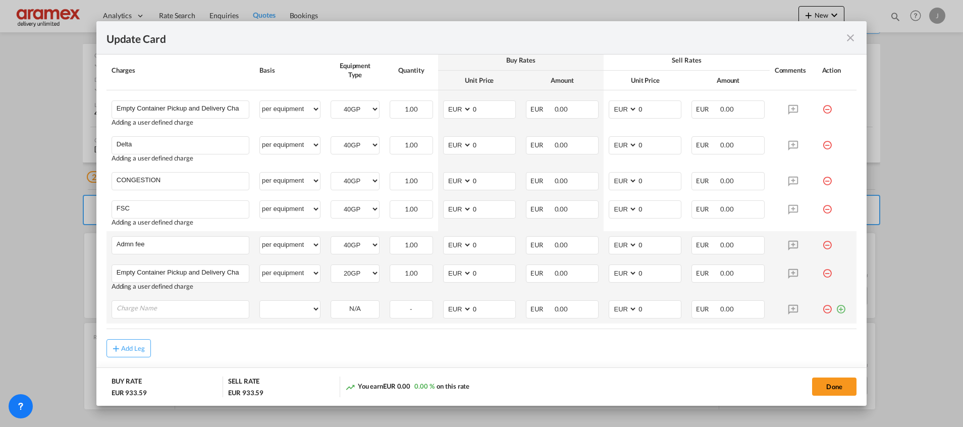
drag, startPoint x: 831, startPoint y: 309, endPoint x: 831, endPoint y: 316, distance: 7.6
click at [836, 310] on md-icon "icon-plus-circle-outline green-400-fg" at bounding box center [841, 305] width 10 height 10
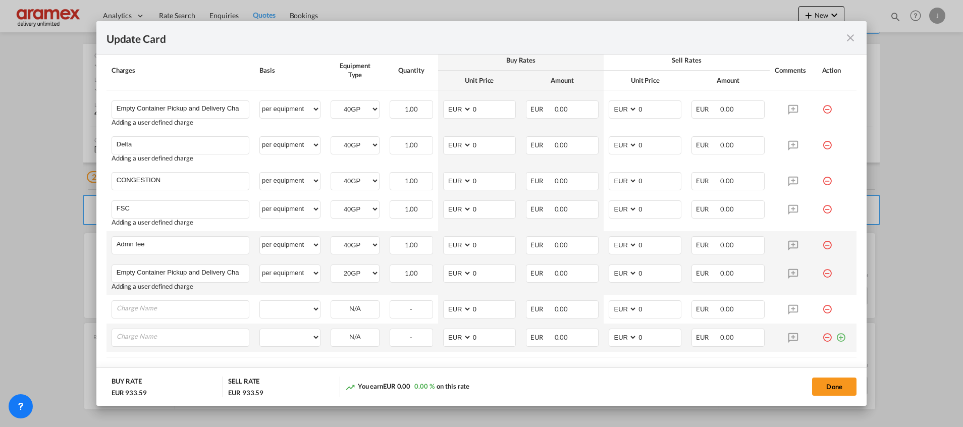
click at [836, 339] on md-icon "icon-plus-circle-outline green-400-fg" at bounding box center [841, 334] width 10 height 10
click at [836, 363] on md-icon "icon-plus-circle-outline green-400-fg" at bounding box center [841, 362] width 10 height 10
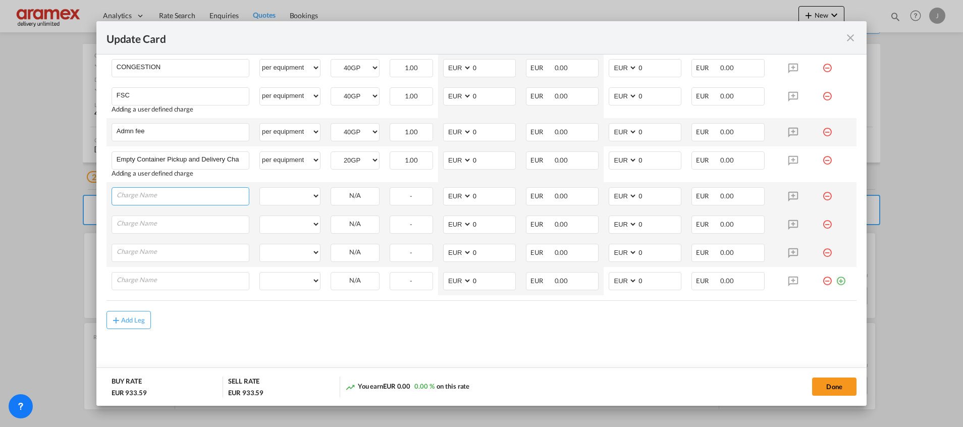
click at [150, 193] on input "Charge Name" at bounding box center [183, 195] width 132 height 15
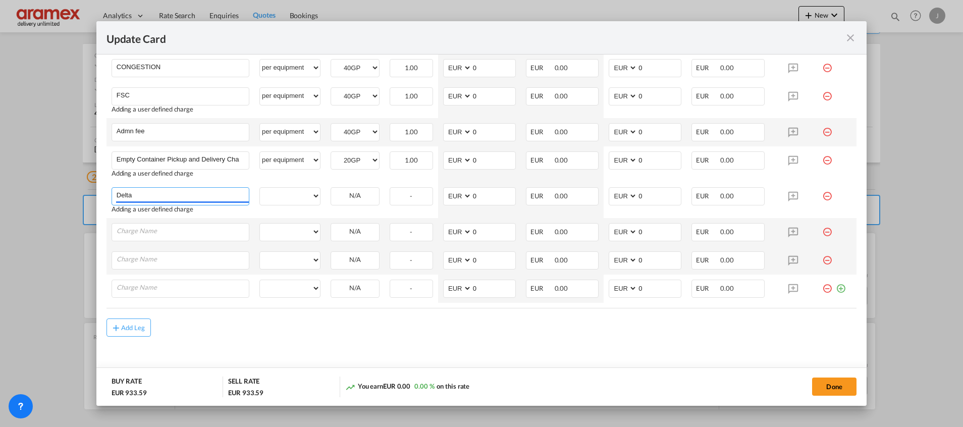
type input "Delta"
click at [234, 327] on div "Add Leg" at bounding box center [482, 327] width 750 height 18
click at [149, 228] on input "Charge Name" at bounding box center [183, 231] width 132 height 15
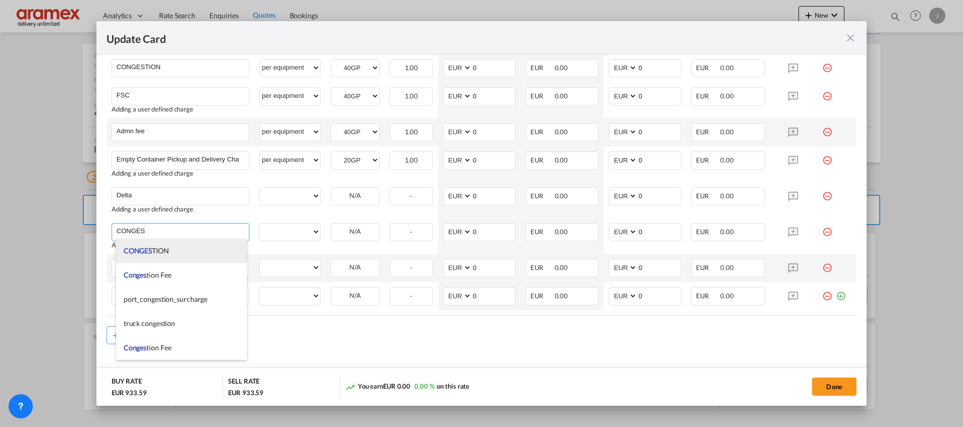
click at [145, 248] on span "CONGES" at bounding box center [138, 250] width 28 height 9
type input "CONGESTION"
select select "per equipment"
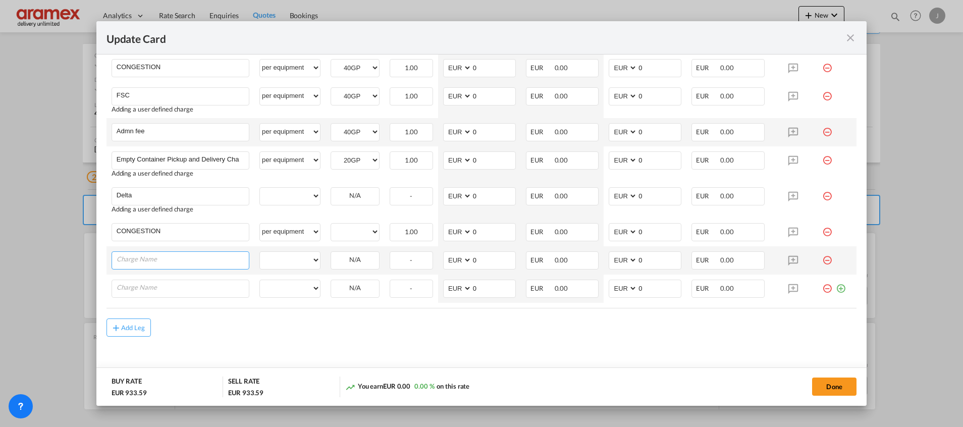
click at [142, 257] on input "Charge Name" at bounding box center [183, 259] width 132 height 15
type input "FSC"
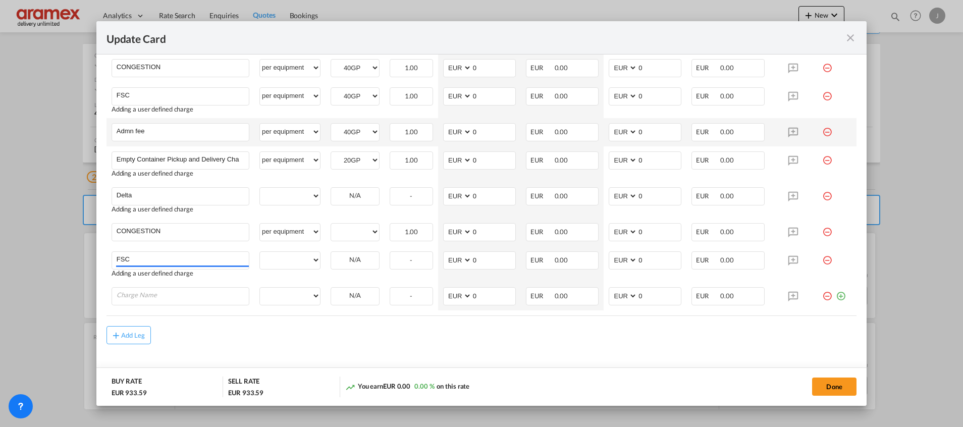
click at [157, 293] on input "Charge Name" at bounding box center [183, 295] width 132 height 15
click at [126, 127] on input "Admn fee" at bounding box center [183, 131] width 132 height 15
click at [126, 126] on input "Admn fee" at bounding box center [183, 131] width 132 height 15
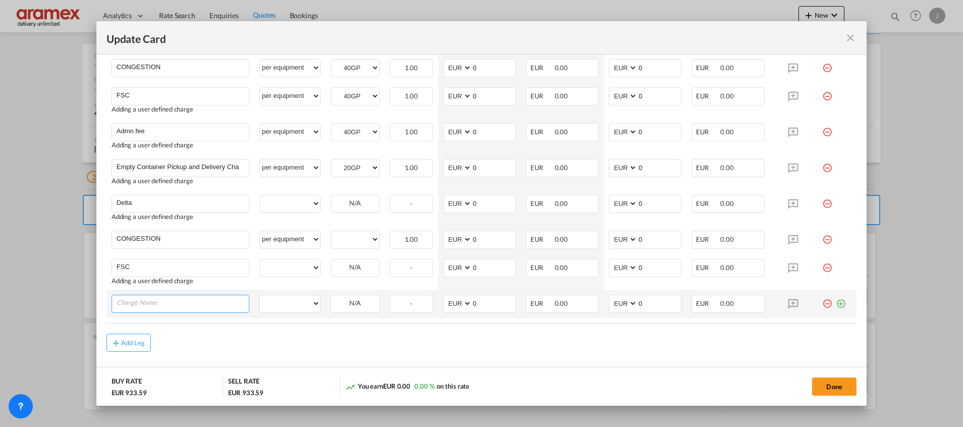
click at [165, 298] on input "Charge Name" at bounding box center [183, 302] width 132 height 15
paste input "Admn fee"
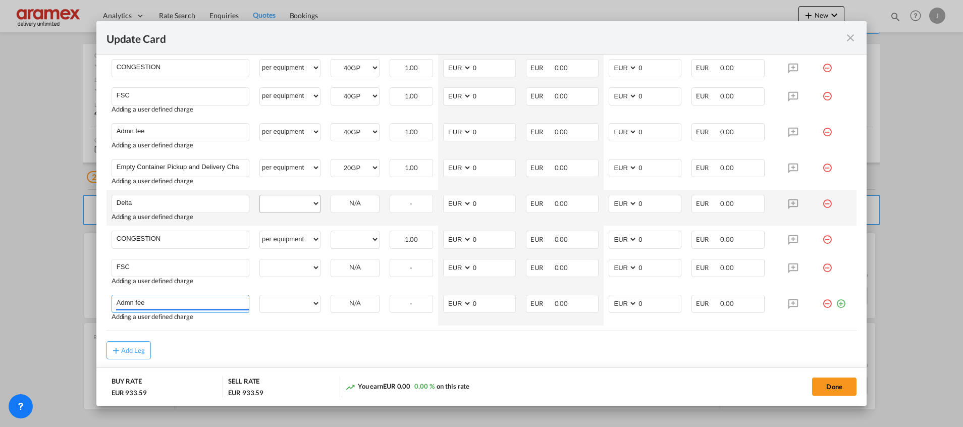
type input "Admn fee"
click at [288, 195] on select "per equipment per container per B/L per shipping bill per shipment % on pickup …" at bounding box center [290, 203] width 60 height 16
select select "per equipment"
click at [260, 195] on select "per equipment per container per B/L per shipping bill per shipment % on pickup …" at bounding box center [290, 203] width 60 height 16
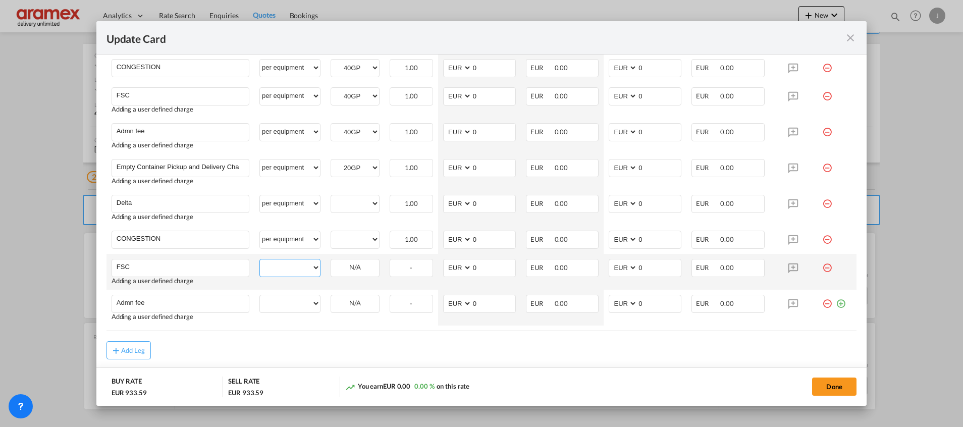
click at [289, 265] on select "per equipment per container per B/L per shipping bill per shipment % on pickup …" at bounding box center [290, 267] width 60 height 16
select select "per equipment"
click at [260, 259] on select "per equipment per container per B/L per shipping bill per shipment % on pickup …" at bounding box center [290, 267] width 60 height 16
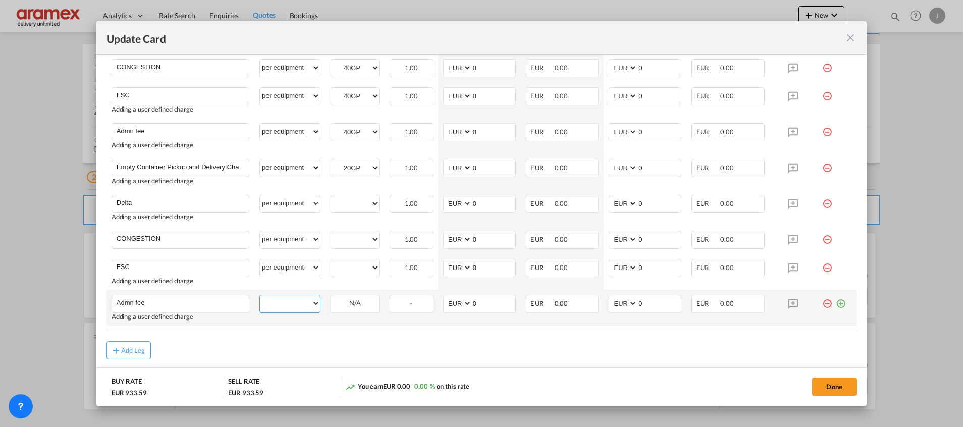
drag, startPoint x: 276, startPoint y: 301, endPoint x: 276, endPoint y: 296, distance: 5.6
click at [276, 301] on select "per equipment per container per B/L per shipping bill per shipment % on pickup …" at bounding box center [290, 303] width 60 height 16
select select "per equipment"
click at [260, 295] on select "per equipment per container per B/L per shipping bill per shipment % on pickup …" at bounding box center [290, 303] width 60 height 16
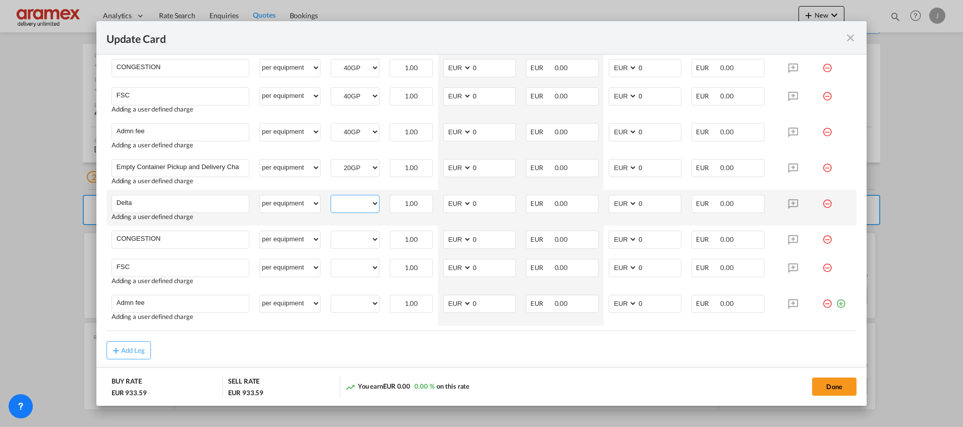
click at [355, 202] on select "40GP 20GP" at bounding box center [355, 204] width 48 height 14
select select "20GP"
click at [331, 197] on select "40GP 20GP" at bounding box center [355, 204] width 48 height 14
click at [351, 239] on select "40GP 20GP" at bounding box center [355, 240] width 48 height 14
select select "20GP"
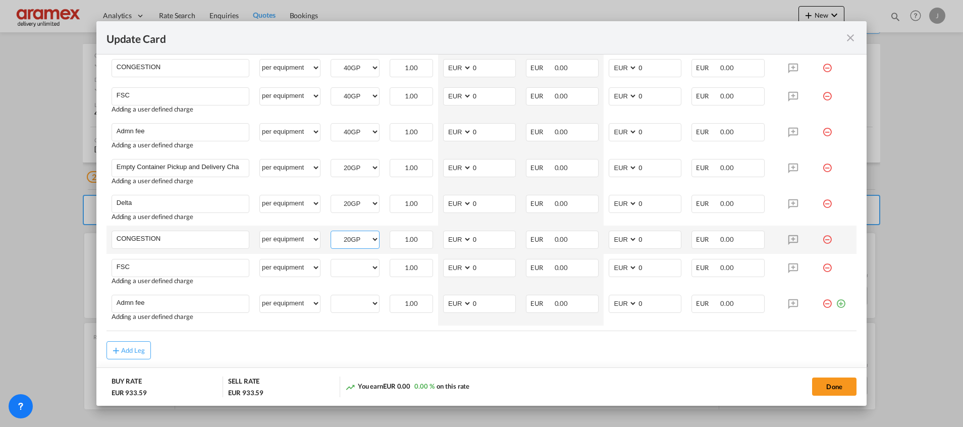
click at [331, 233] on select "40GP 20GP" at bounding box center [355, 240] width 48 height 14
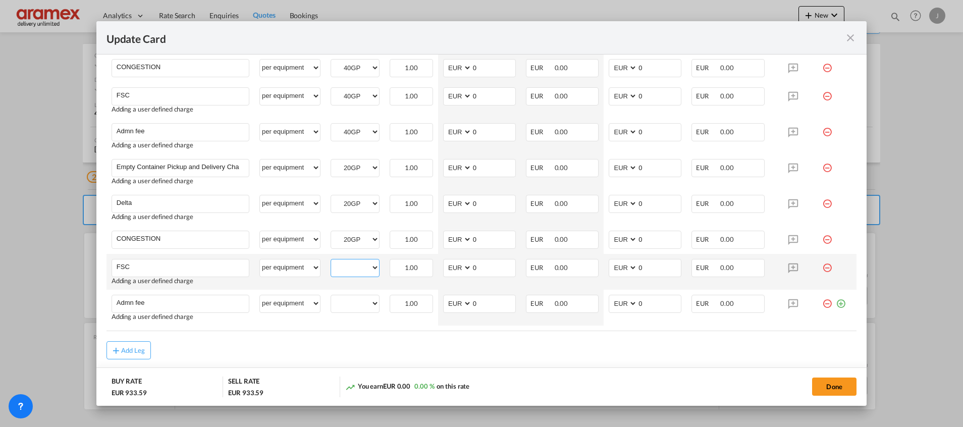
click at [351, 264] on select "40GP 20GP" at bounding box center [355, 268] width 48 height 14
select select "20GP"
click at [331, 261] on select "40GP 20GP" at bounding box center [355, 268] width 48 height 14
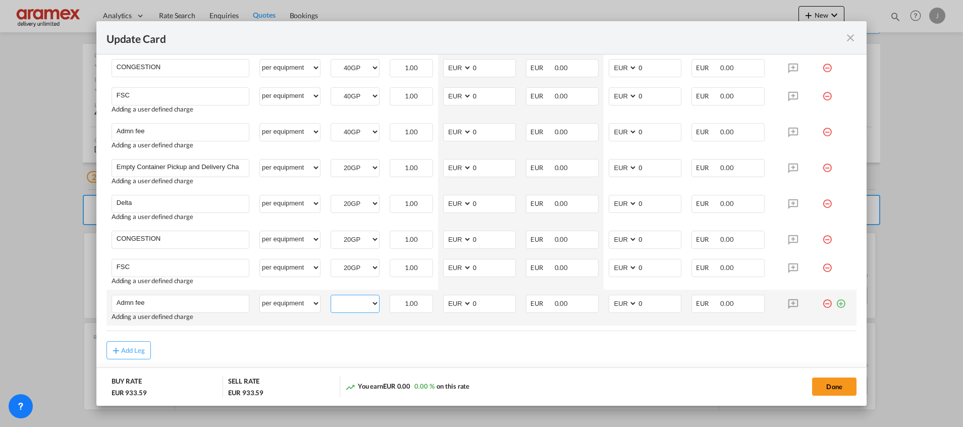
click at [349, 300] on select "40GP 20GP" at bounding box center [355, 304] width 48 height 14
select select "20GP"
click at [331, 297] on select "40GP 20GP" at bounding box center [355, 304] width 48 height 14
click at [842, 387] on button "Done" at bounding box center [834, 387] width 44 height 18
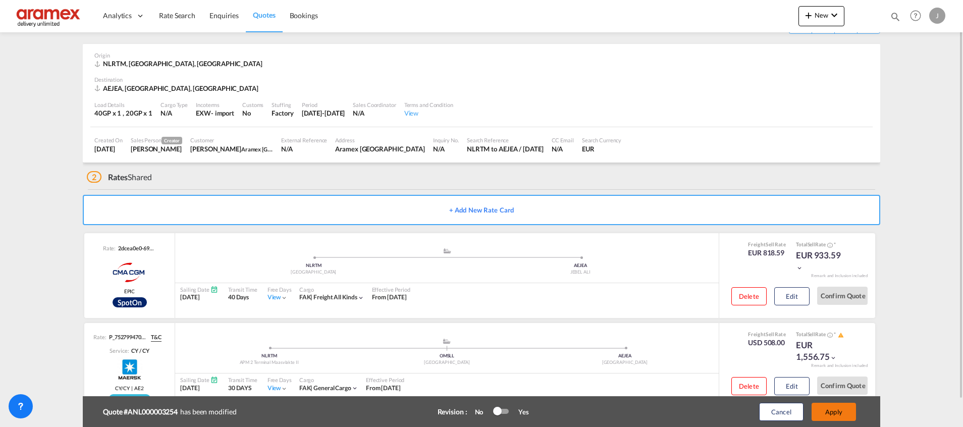
click at [831, 408] on button "Apply" at bounding box center [834, 412] width 44 height 18
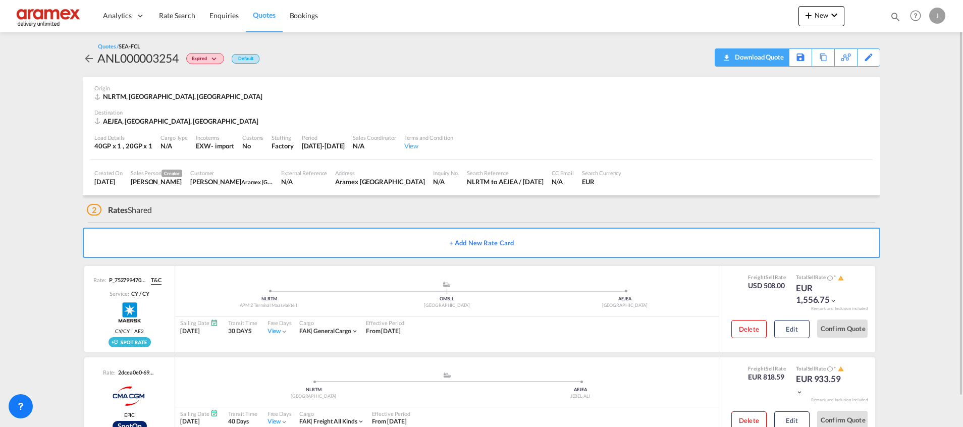
click at [768, 61] on div "Download Quote" at bounding box center [757, 57] width 51 height 16
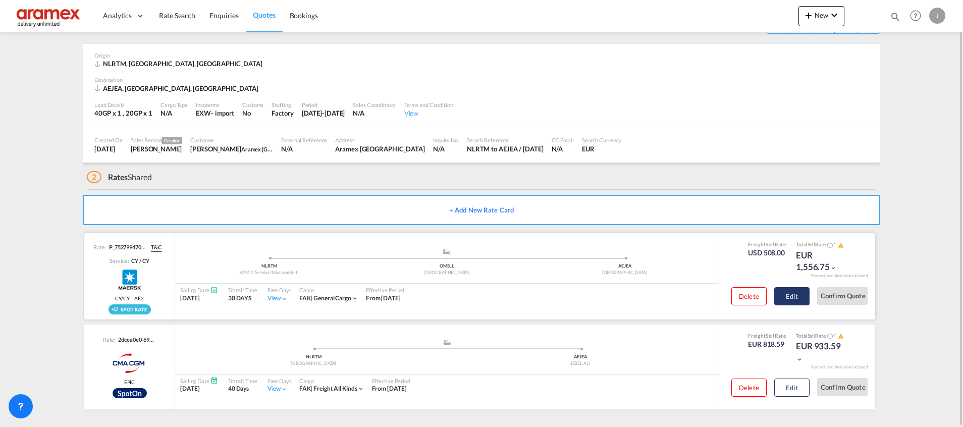
click at [798, 291] on button "Edit" at bounding box center [791, 296] width 35 height 18
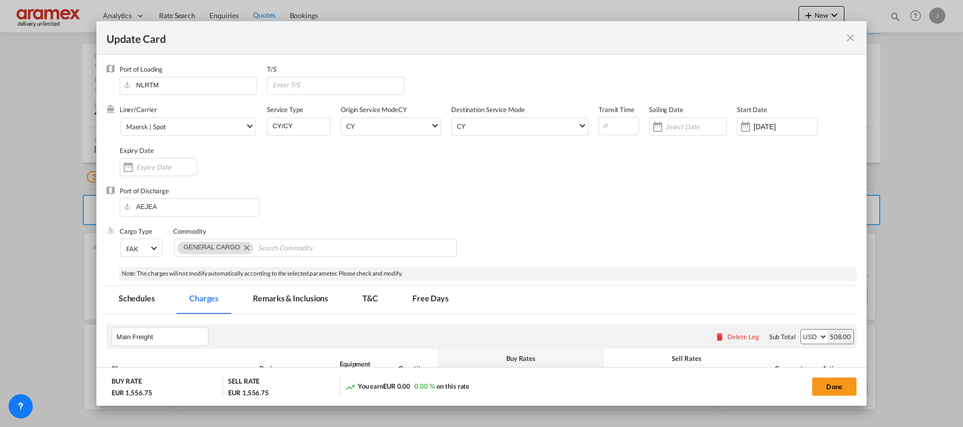
click at [853, 32] on md-icon "icon-close fg-AAA8AD m-0 pointer" at bounding box center [850, 38] width 12 height 12
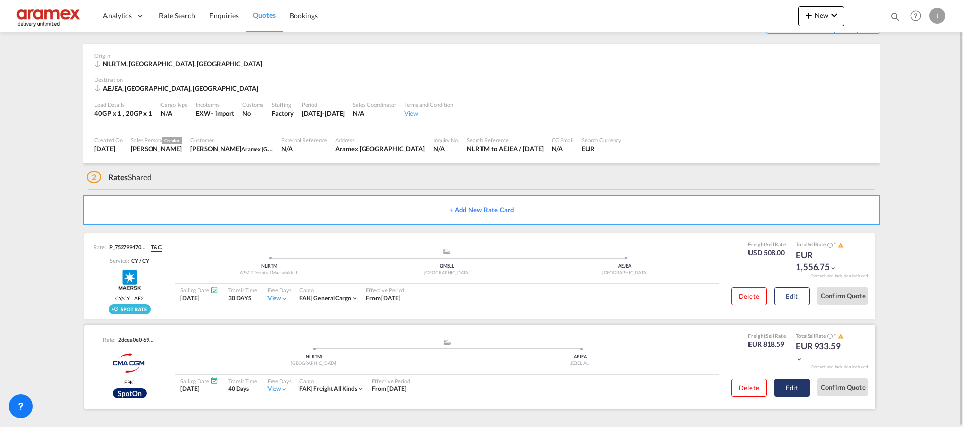
click at [788, 389] on button "Edit" at bounding box center [791, 388] width 35 height 18
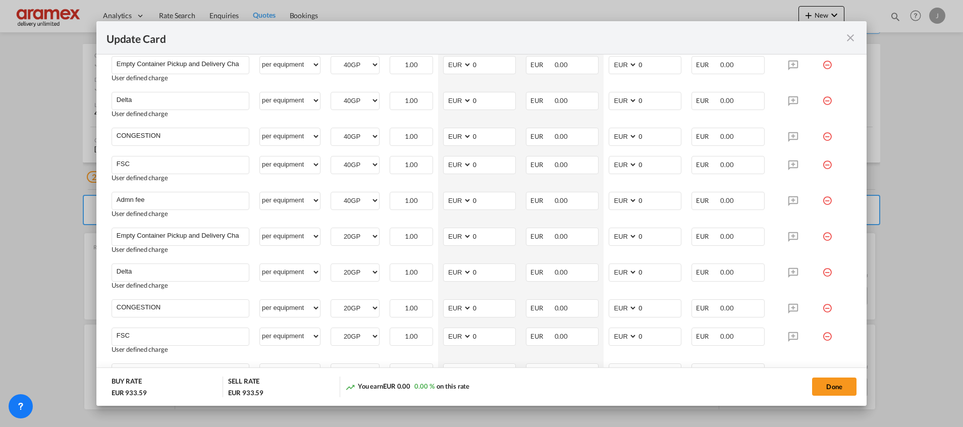
scroll to position [606, 0]
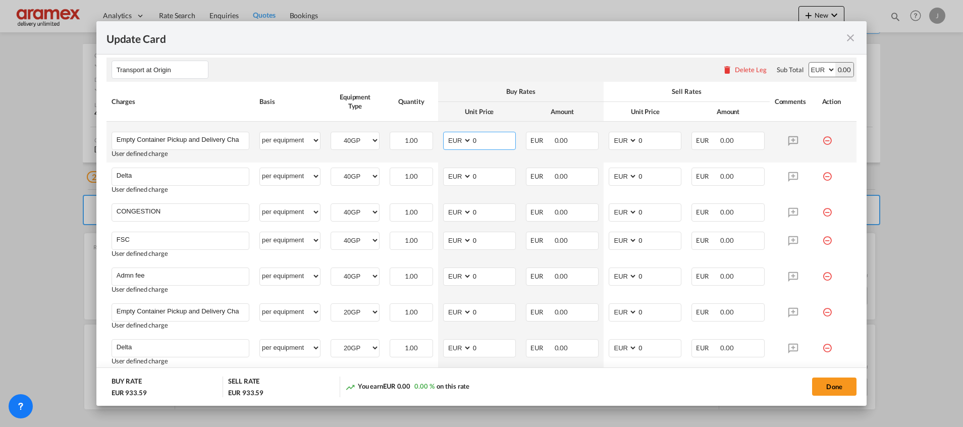
drag, startPoint x: 482, startPoint y: 145, endPoint x: 448, endPoint y: 143, distance: 33.9
click at [448, 143] on md-input-container "AED AFN ALL AMD ANG AOA ARS AUD AWG AZN BAM BBD BDT BGN BHD BIF BMD BND BOB BRL…" at bounding box center [479, 141] width 73 height 18
paste input "359.1"
type input "359.10"
drag, startPoint x: 661, startPoint y: 140, endPoint x: 607, endPoint y: 147, distance: 55.0
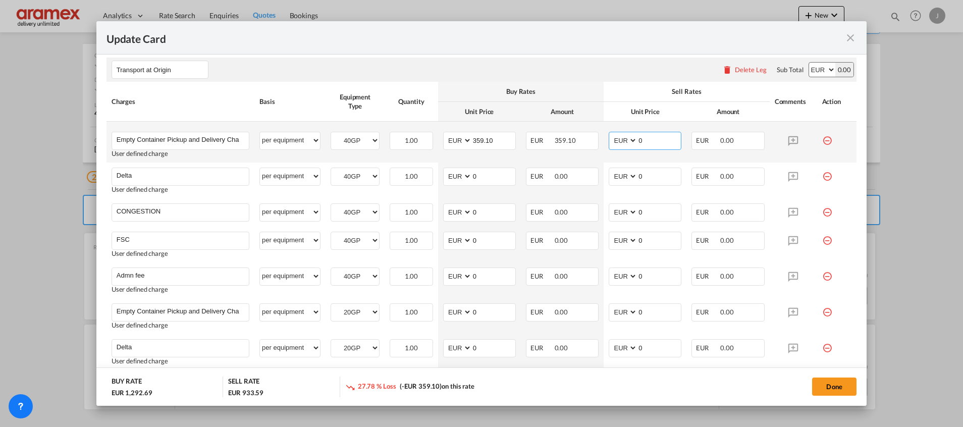
click at [610, 140] on md-input-container "AED AFN ALL AMD ANG AOA ARS AUD AWG AZN BAM BBD BDT BGN BHD BIF BMD BND BOB BRL…" at bounding box center [645, 141] width 73 height 18
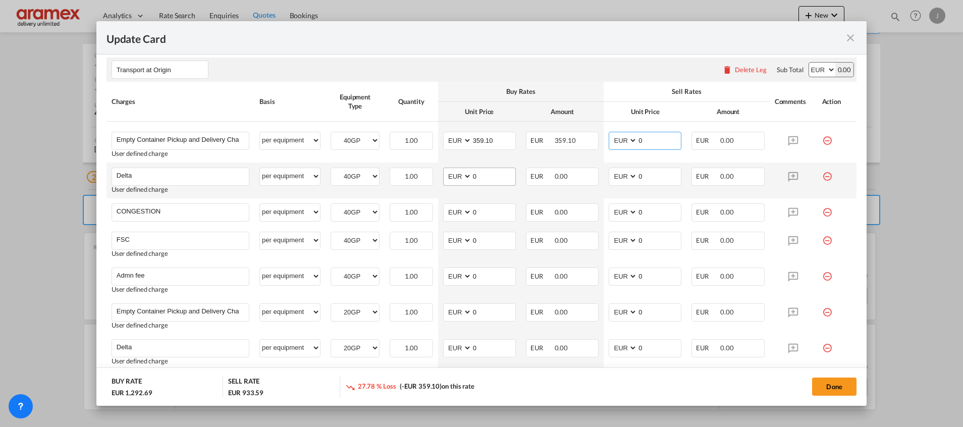
paste input "359.1"
type input "359.10"
drag, startPoint x: 483, startPoint y: 178, endPoint x: 452, endPoint y: 178, distance: 30.8
click at [453, 178] on md-input-container "AED AFN ALL AMD ANG AOA ARS AUD AWG AZN BAM BBD BDT BGN BHD BIF BMD BND BOB BRL…" at bounding box center [479, 177] width 73 height 18
drag, startPoint x: 484, startPoint y: 170, endPoint x: 453, endPoint y: 170, distance: 31.3
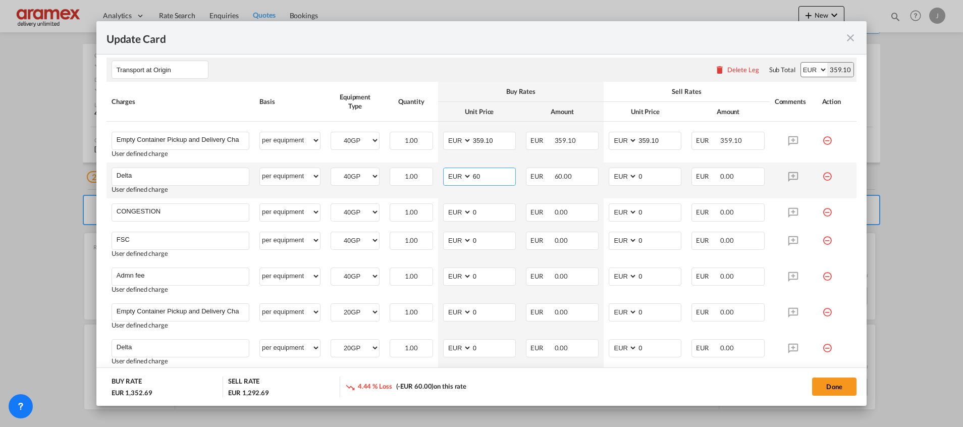
click at [453, 170] on md-input-container "AED AFN ALL AMD ANG AOA ARS AUD AWG AZN BAM BBD BDT BGN BHD BIF BMD BND [PERSON…" at bounding box center [479, 177] width 73 height 18
type input "60"
drag, startPoint x: 657, startPoint y: 170, endPoint x: 617, endPoint y: 170, distance: 40.4
click at [617, 170] on md-input-container "AED AFN ALL AMD ANG AOA ARS AUD AWG AZN BAM BBD BDT BGN BHD BIF BMD BND BOB BRL…" at bounding box center [645, 177] width 73 height 18
paste input "6"
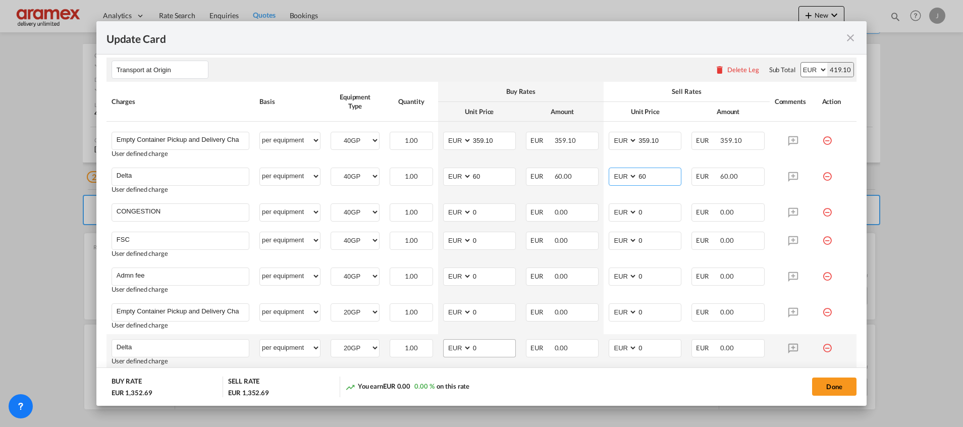
type input "60"
drag, startPoint x: 468, startPoint y: 349, endPoint x: 460, endPoint y: 350, distance: 8.2
click at [455, 349] on md-input-container "AED AFN ALL AMD ANG AOA ARS AUD AWG AZN BAM BBD BDT BGN BHD BIF BMD BND BOB BRL…" at bounding box center [479, 348] width 73 height 18
paste input "6"
type input "60"
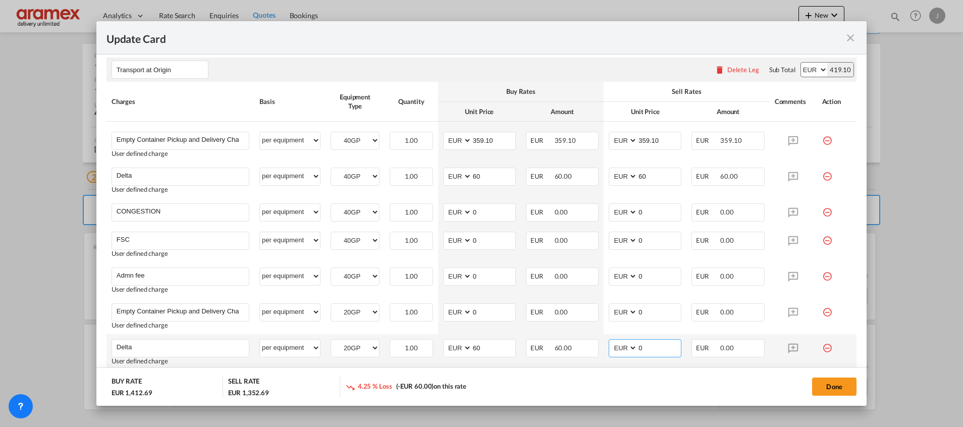
drag, startPoint x: 645, startPoint y: 349, endPoint x: 609, endPoint y: 348, distance: 35.3
click at [609, 348] on md-input-container "AED AFN ALL AMD ANG AOA ARS AUD AWG AZN BAM BBD BDT BGN BHD BIF BMD BND BOB BRL…" at bounding box center [645, 348] width 73 height 18
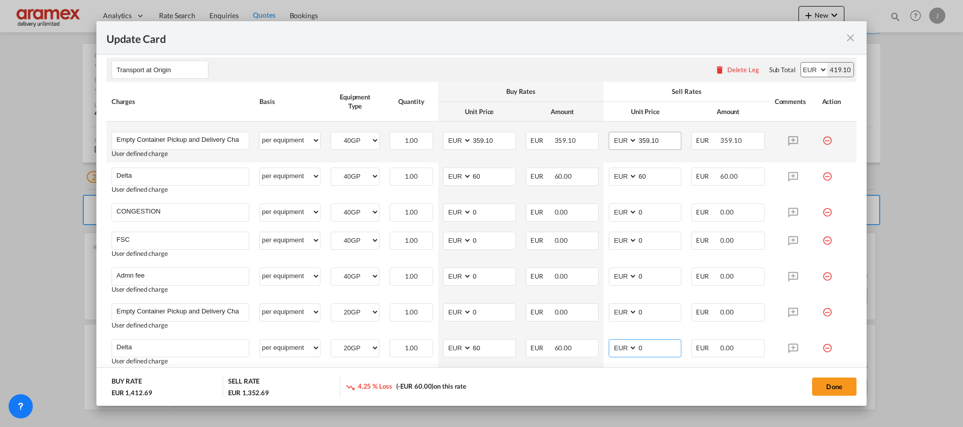
paste input "6"
type input "60"
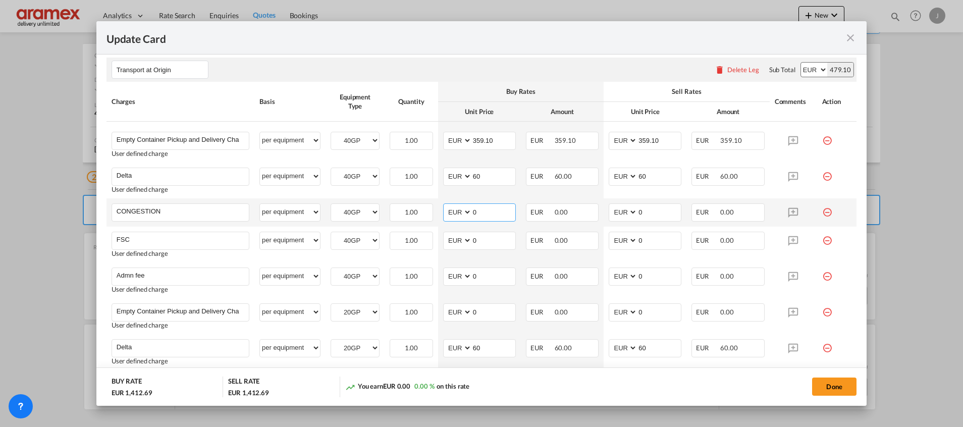
drag, startPoint x: 493, startPoint y: 215, endPoint x: 459, endPoint y: 213, distance: 33.9
click at [459, 213] on md-input-container "AED AFN ALL AMD ANG AOA ARS AUD AWG AZN BAM BBD BDT BGN BHD BIF BMD BND BOB BRL…" at bounding box center [479, 212] width 73 height 18
paste input "17.0"
type input "17.00"
click at [623, 208] on md-input-container "AED AFN ALL AMD ANG AOA ARS AUD AWG AZN BAM BBD BDT BGN BHD BIF BMD BND BOB BRL…" at bounding box center [645, 212] width 73 height 18
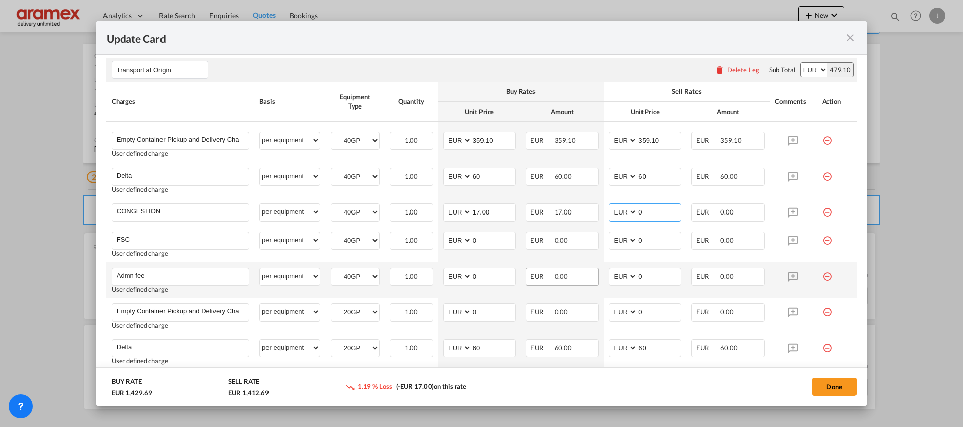
paste input "17.0"
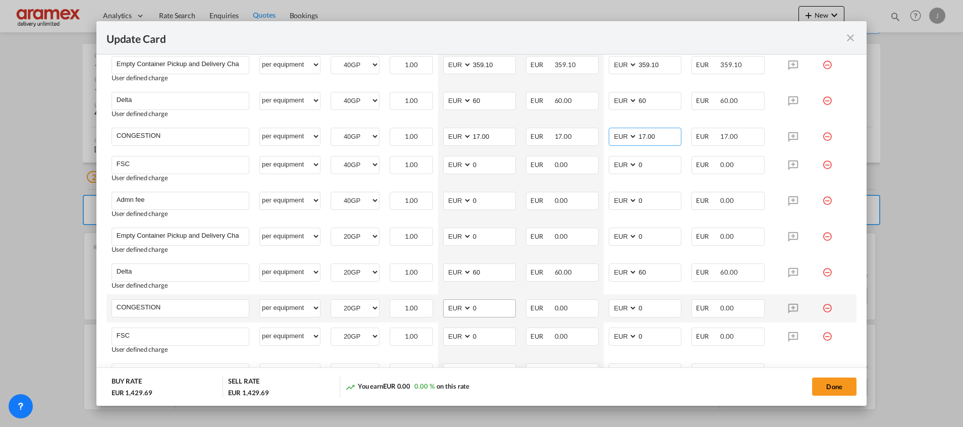
type input "17.00"
drag, startPoint x: 488, startPoint y: 308, endPoint x: 456, endPoint y: 306, distance: 31.9
click at [456, 306] on md-input-container "AED AFN ALL AMD ANG AOA ARS AUD AWG AZN BAM BBD BDT BGN BHD BIF BMD BND BOB BRL…" at bounding box center [479, 308] width 73 height 18
paste input "17.0"
type input "17.00"
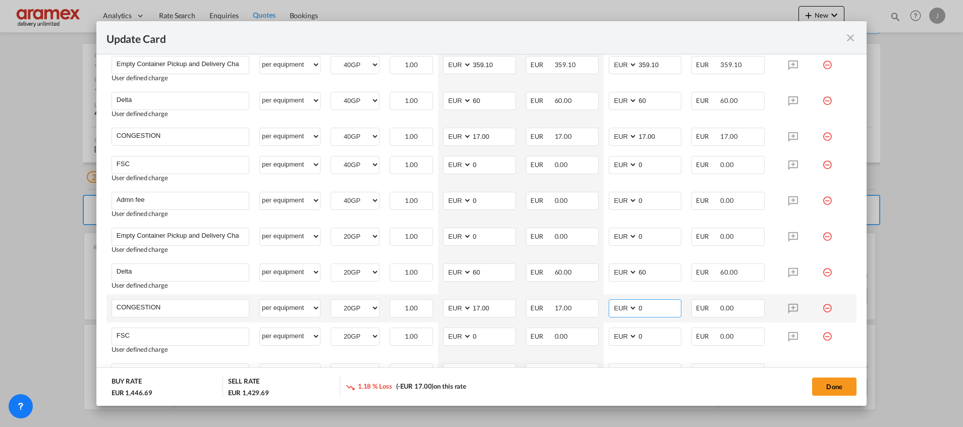
drag, startPoint x: 625, startPoint y: 302, endPoint x: 618, endPoint y: 302, distance: 6.6
click at [618, 302] on md-input-container "AED AFN ALL AMD ANG AOA ARS AUD AWG AZN BAM BBD BDT BGN BHD BIF BMD BND BOB BRL…" at bounding box center [645, 308] width 73 height 18
paste input "17.0"
type input "17.00"
drag, startPoint x: 496, startPoint y: 169, endPoint x: 453, endPoint y: 169, distance: 42.4
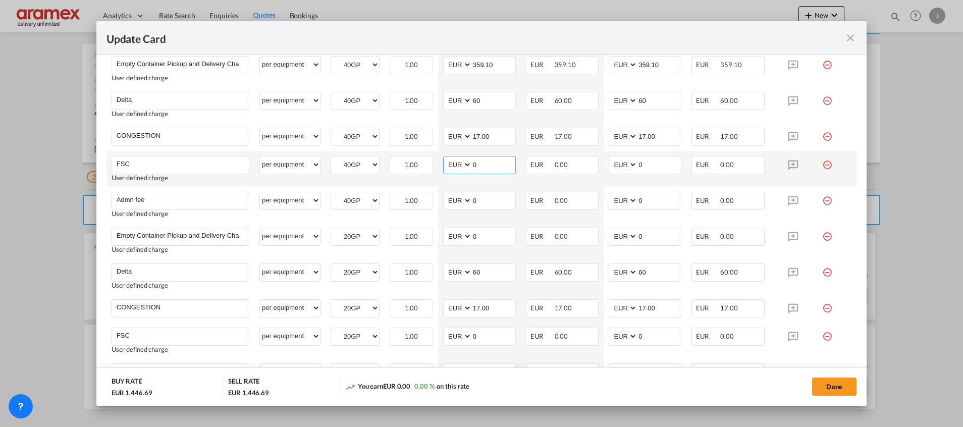
click at [453, 169] on md-input-container "AED AFN ALL AMD ANG AOA ARS AUD AWG AZN BAM BBD BDT BGN BHD BIF BMD BND BOB BRL…" at bounding box center [479, 165] width 73 height 18
paste input "87.22"
type input "87.22"
drag, startPoint x: 642, startPoint y: 160, endPoint x: 616, endPoint y: 160, distance: 25.7
click at [616, 160] on md-input-container "AED AFN ALL AMD ANG AOA ARS AUD AWG AZN BAM BBD BDT BGN BHD BIF BMD BND BOB BRL…" at bounding box center [645, 165] width 73 height 18
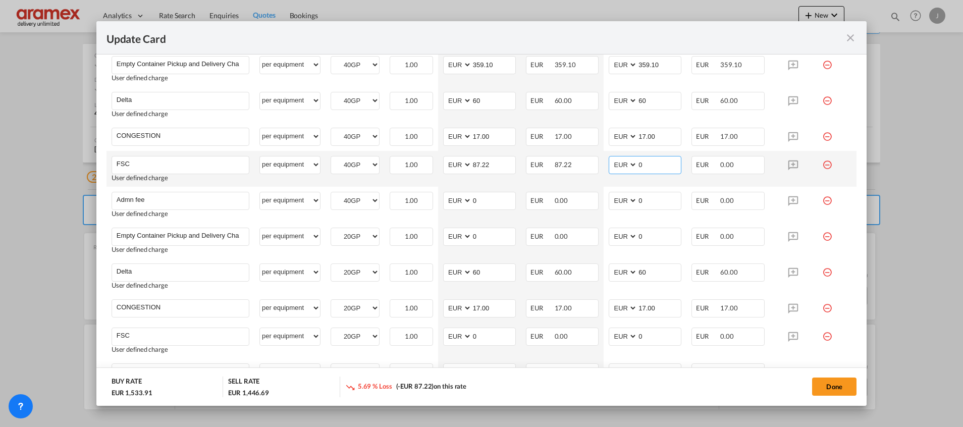
paste input "87.22"
type input "87.22"
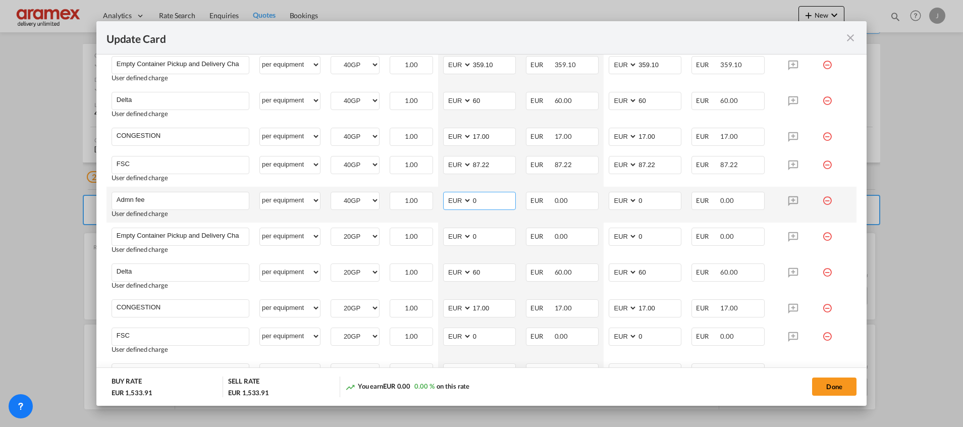
drag, startPoint x: 480, startPoint y: 198, endPoint x: 462, endPoint y: 200, distance: 17.8
click at [462, 199] on md-input-container "AED AFN ALL AMD ANG AOA ARS AUD AWG AZN BAM BBD BDT BGN BHD BIF BMD BND BOB BRL…" at bounding box center [479, 201] width 73 height 18
paste input "10.00"
type input "10.00"
drag, startPoint x: 628, startPoint y: 199, endPoint x: 611, endPoint y: 196, distance: 16.8
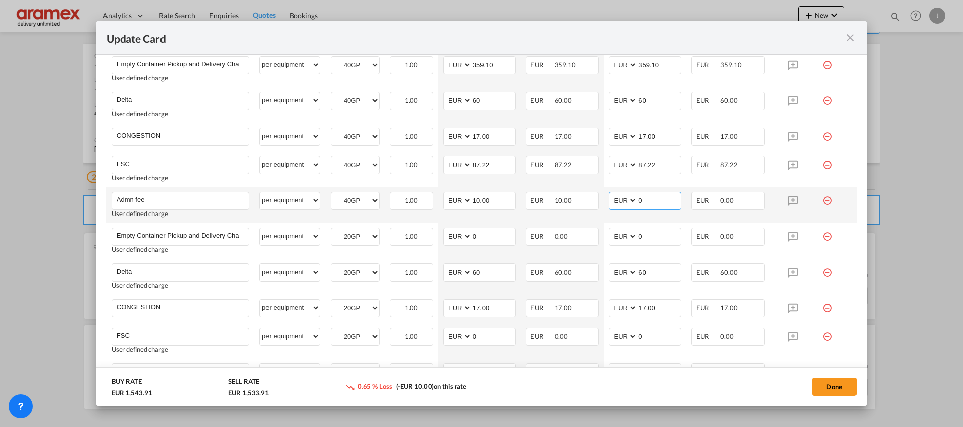
click at [611, 196] on md-input-container "AED AFN ALL AMD ANG AOA ARS AUD AWG AZN BAM BBD BDT BGN BHD BIF BMD BND BOB BRL…" at bounding box center [645, 201] width 73 height 18
paste input "10.00"
type input "10.00"
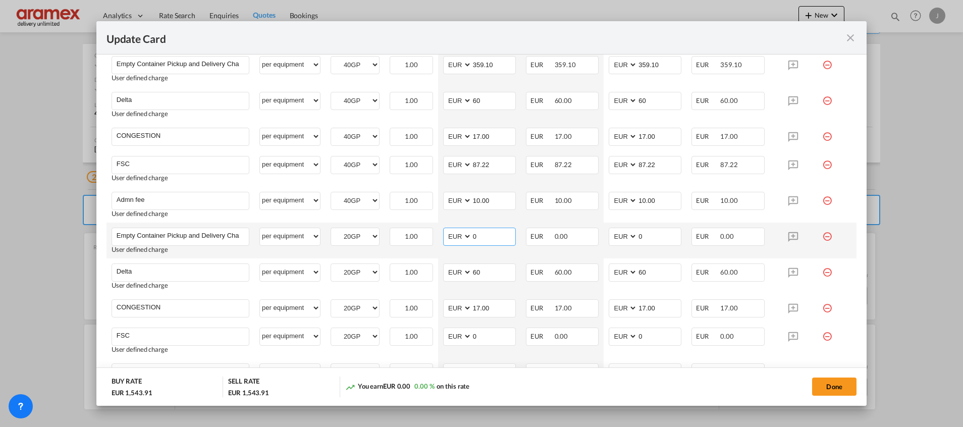
drag, startPoint x: 487, startPoint y: 235, endPoint x: 460, endPoint y: 234, distance: 27.3
click at [460, 234] on md-input-container "AED AFN ALL AMD ANG AOA ARS AUD AWG AZN BAM BBD BDT BGN BHD BIF BMD BND BOB BRL…" at bounding box center [479, 237] width 73 height 18
paste input "345.58"
type input "345.58"
drag, startPoint x: 642, startPoint y: 238, endPoint x: 622, endPoint y: 240, distance: 19.2
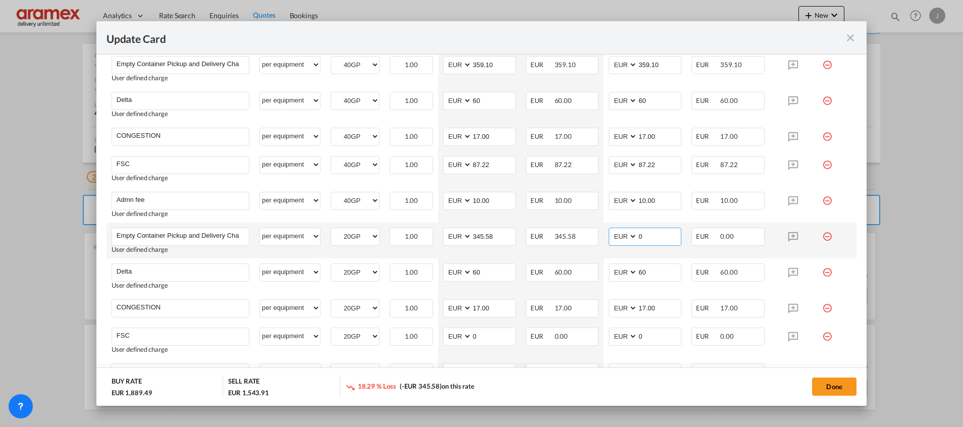
click at [622, 240] on md-input-container "AED AFN ALL AMD ANG AOA ARS AUD AWG AZN BAM BBD BDT BGN BHD BIF BMD BND BOB BRL…" at bounding box center [645, 237] width 73 height 18
paste input "345.58"
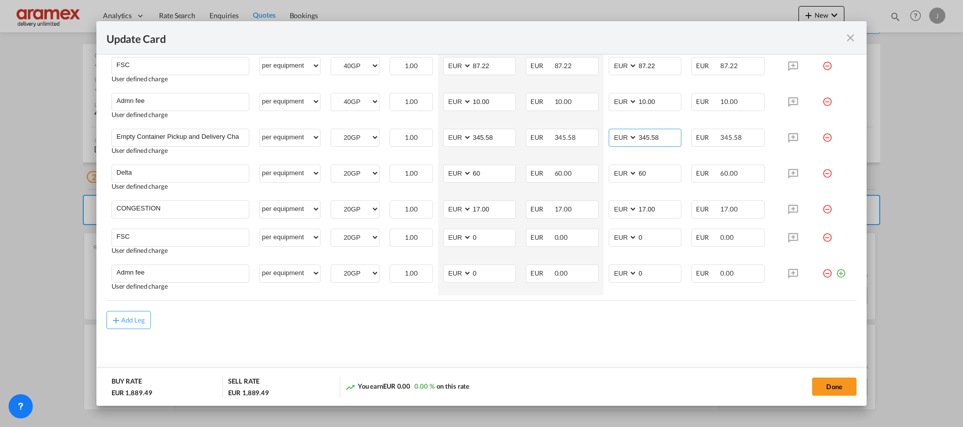
type input "345.58"
drag, startPoint x: 485, startPoint y: 246, endPoint x: 474, endPoint y: 242, distance: 11.8
click at [474, 242] on md-input-container "0" at bounding box center [493, 237] width 44 height 17
click at [450, 236] on md-input-container "AED AFN ALL AMD ANG AOA ARS AUD AWG AZN BAM BBD BDT BGN BHD BIF BMD BND BOB BRL…" at bounding box center [479, 238] width 73 height 18
paste input "42.26"
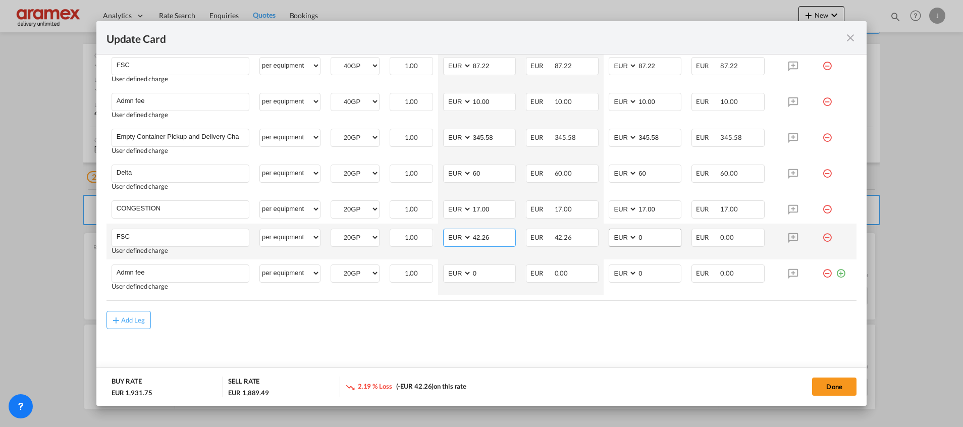
type input "42.26"
drag, startPoint x: 610, startPoint y: 235, endPoint x: 594, endPoint y: 235, distance: 15.6
click at [594, 235] on tr "FSC Please Enter User Defined Charges Cannot Be Published User defined charge p…" at bounding box center [482, 242] width 750 height 36
paste input "42.26"
type input "42.26"
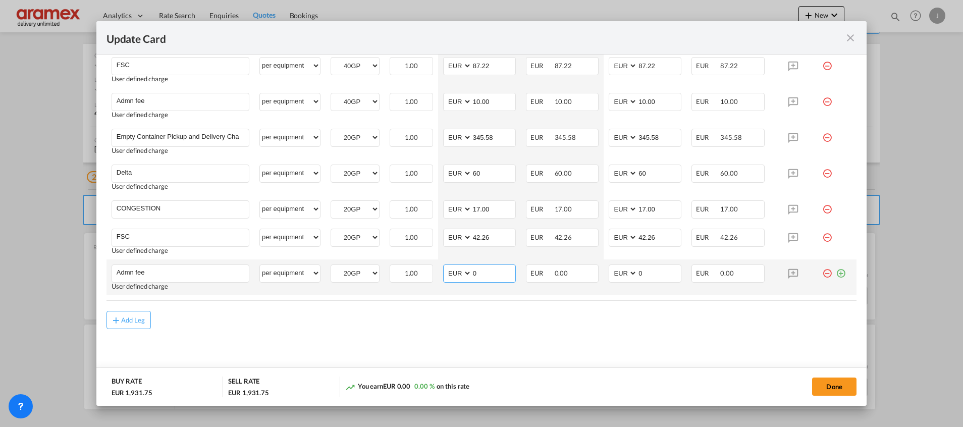
drag, startPoint x: 477, startPoint y: 275, endPoint x: 456, endPoint y: 274, distance: 20.7
click at [456, 274] on md-input-container "AED AFN ALL AMD ANG AOA ARS AUD AWG AZN BAM BBD BDT BGN BHD BIF BMD BND BOB BRL…" at bounding box center [479, 273] width 73 height 18
type input "25"
drag, startPoint x: 628, startPoint y: 330, endPoint x: 637, endPoint y: 304, distance: 27.1
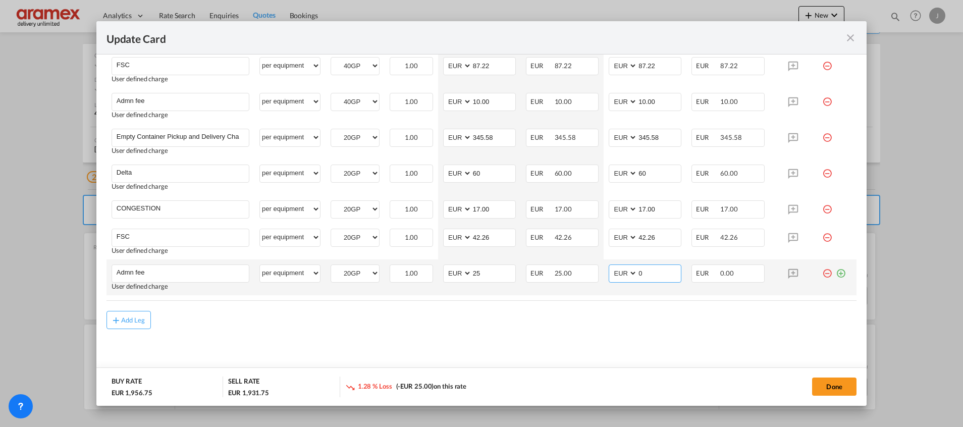
drag, startPoint x: 649, startPoint y: 274, endPoint x: 598, endPoint y: 279, distance: 51.7
click at [604, 279] on td "AED AFN ALL AMD ANG AOA ARS AUD AWG AZN BAM BBD BDT BGN BHD BIF BMD BND [PERSON…" at bounding box center [645, 277] width 83 height 36
type input "25"
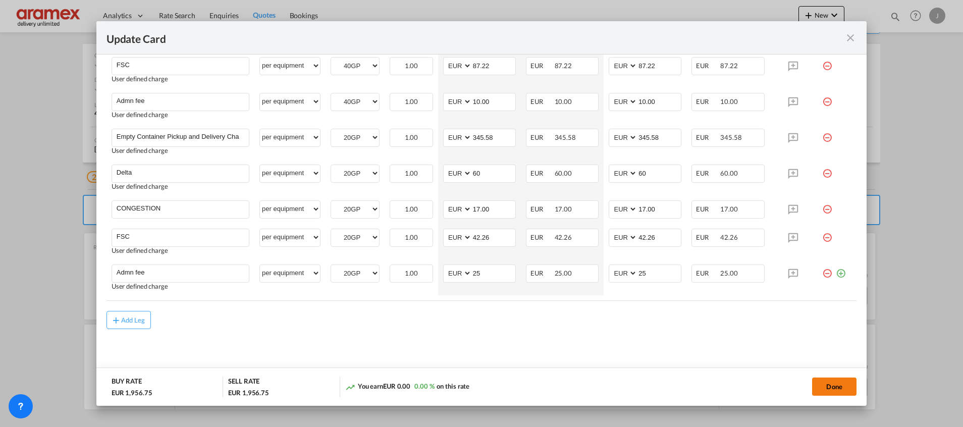
click at [837, 386] on button "Done" at bounding box center [834, 387] width 44 height 18
type input "359.1"
type input "17"
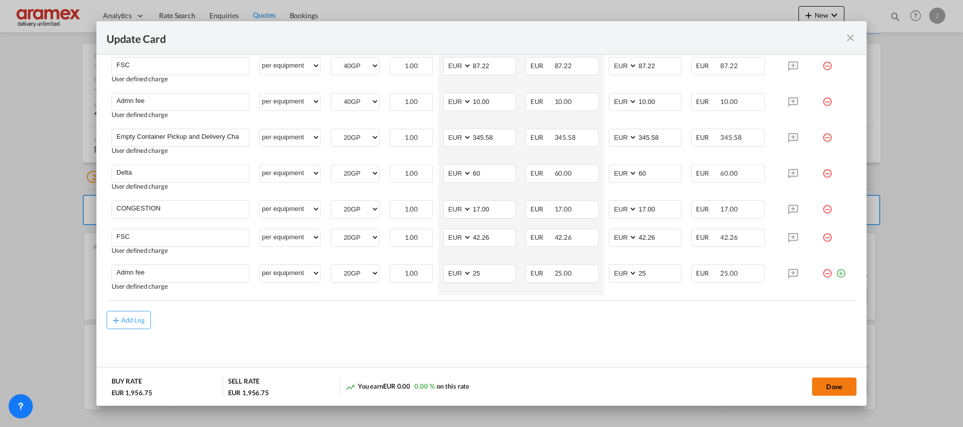
type input "10"
type input "17"
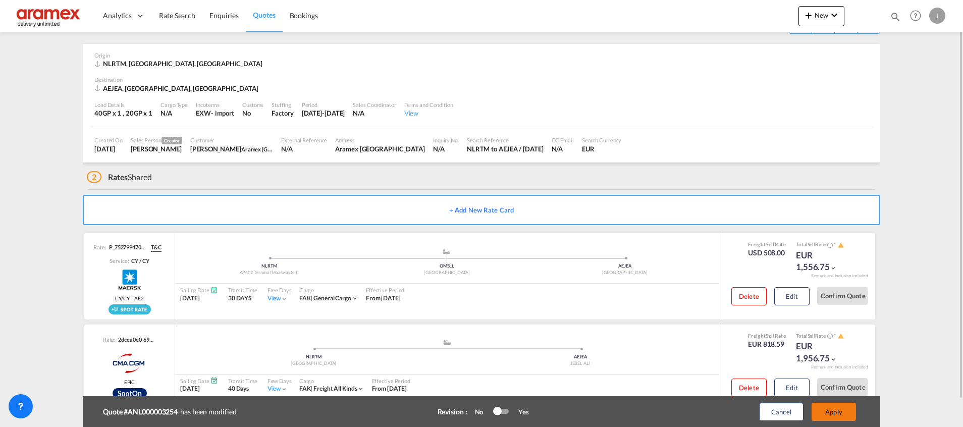
click at [837, 409] on button "Apply" at bounding box center [834, 412] width 44 height 18
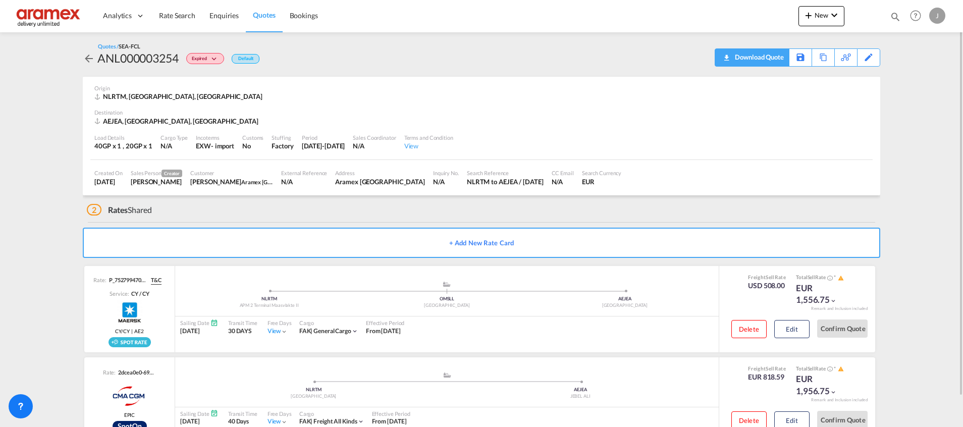
click at [780, 58] on div "Download Quote" at bounding box center [757, 57] width 51 height 16
click at [788, 56] on md-icon at bounding box center [789, 58] width 12 height 8
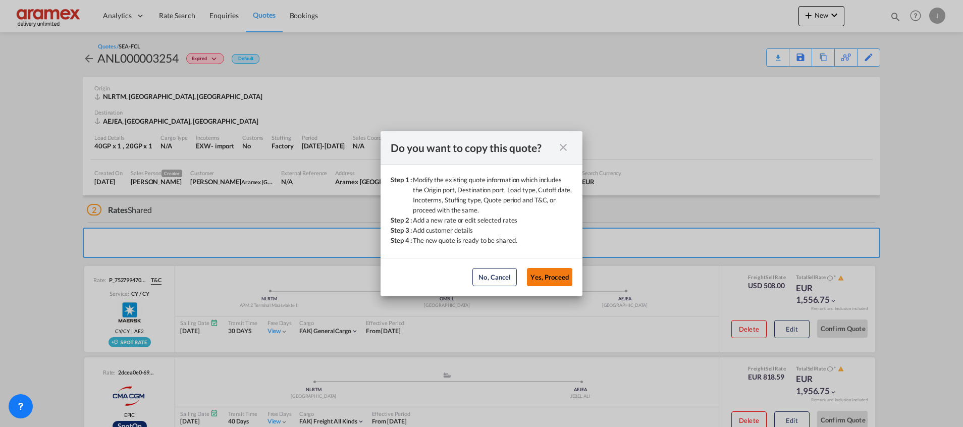
click at [552, 278] on button "Yes, Proceed" at bounding box center [549, 277] width 45 height 18
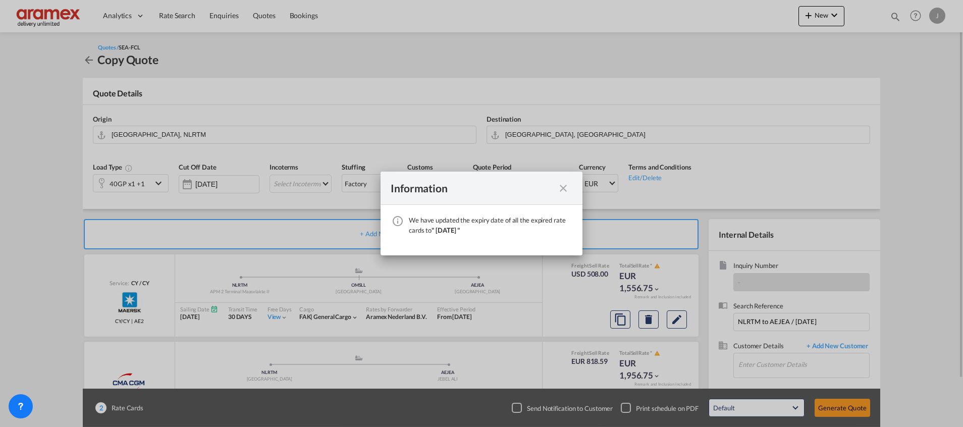
click at [564, 189] on md-icon "icon-close fg-AAA8AD cursor" at bounding box center [563, 188] width 12 height 12
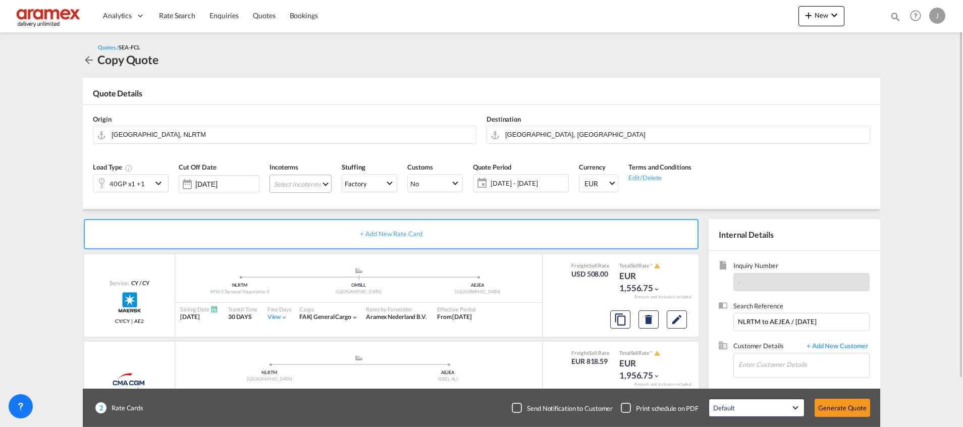
click at [306, 183] on md-select "Select Incoterms DAP - export Delivered at Place EXW - import Ex Works DPU - im…" at bounding box center [301, 184] width 62 height 18
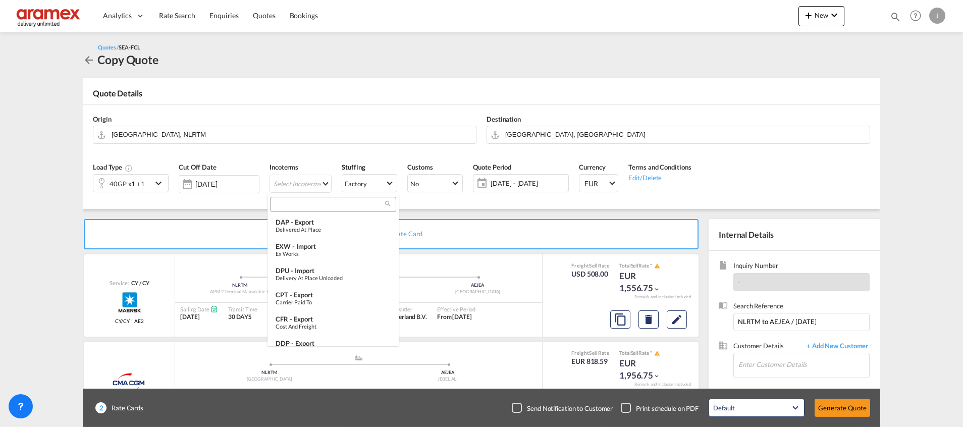
click at [298, 204] on input "search" at bounding box center [329, 204] width 112 height 9
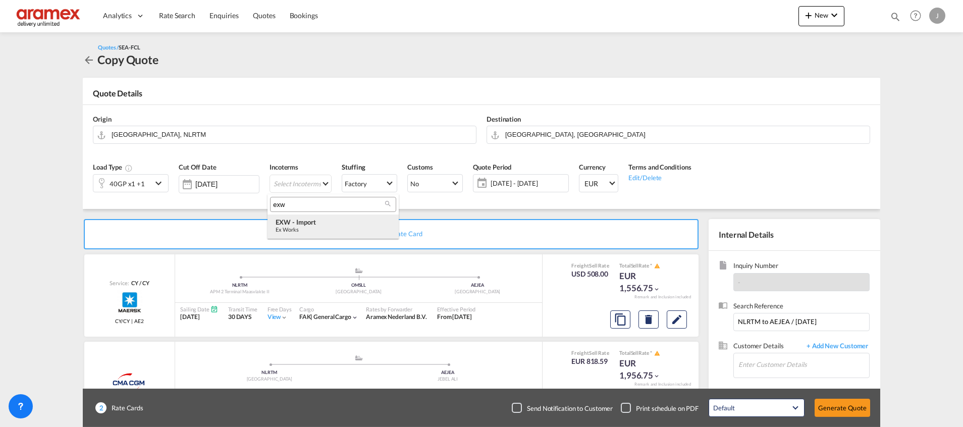
type input "exw"
click at [294, 224] on div "EXW - import" at bounding box center [333, 222] width 115 height 8
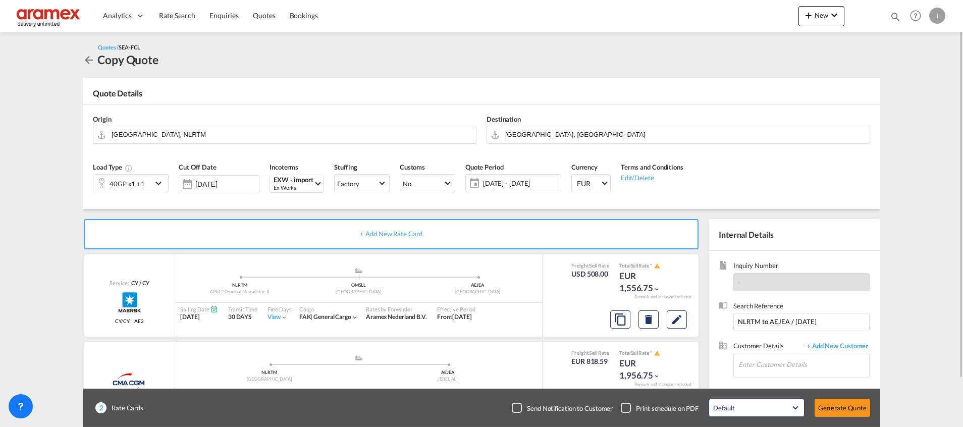
click at [147, 180] on div "40GP x1 +1" at bounding box center [122, 183] width 59 height 17
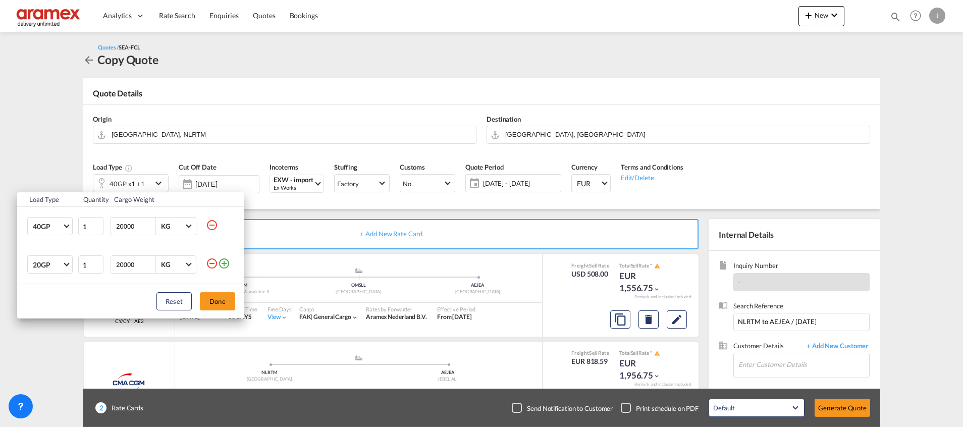
click at [211, 223] on md-icon "icon-minus-circle-outline" at bounding box center [212, 225] width 12 height 12
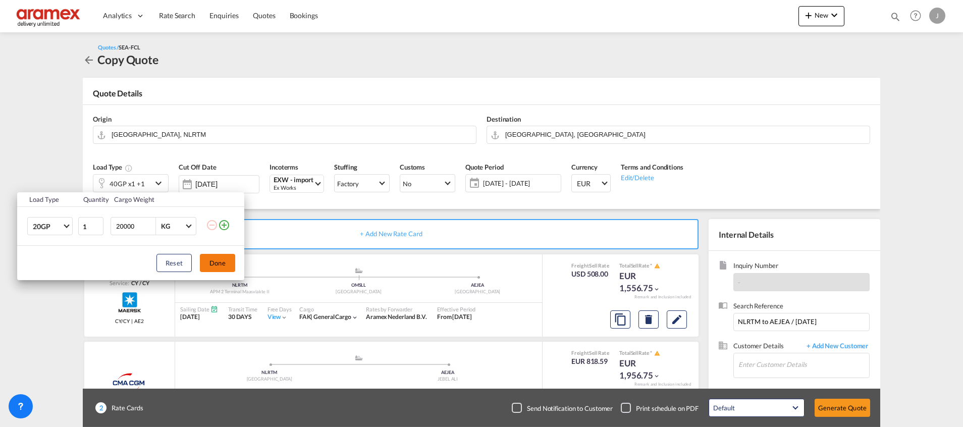
click at [214, 267] on button "Done" at bounding box center [217, 263] width 35 height 18
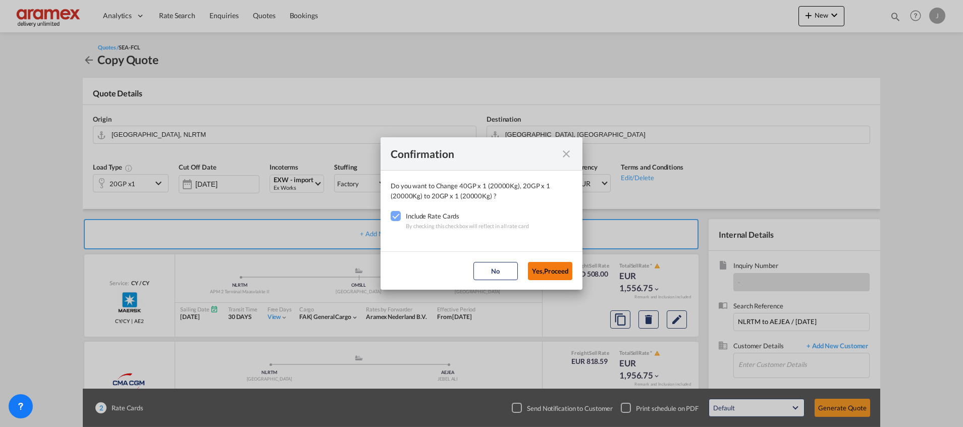
click at [555, 271] on button "Yes,Proceed" at bounding box center [550, 271] width 44 height 18
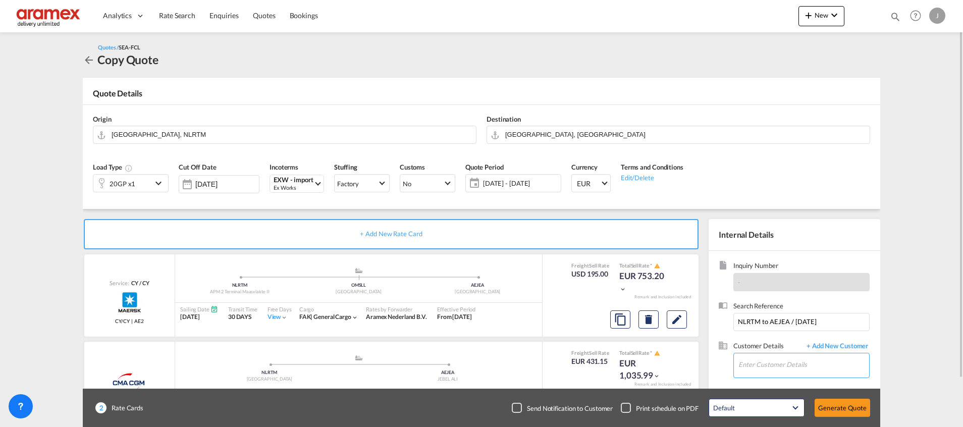
click at [800, 375] on input "Enter Customer Details" at bounding box center [803, 364] width 131 height 23
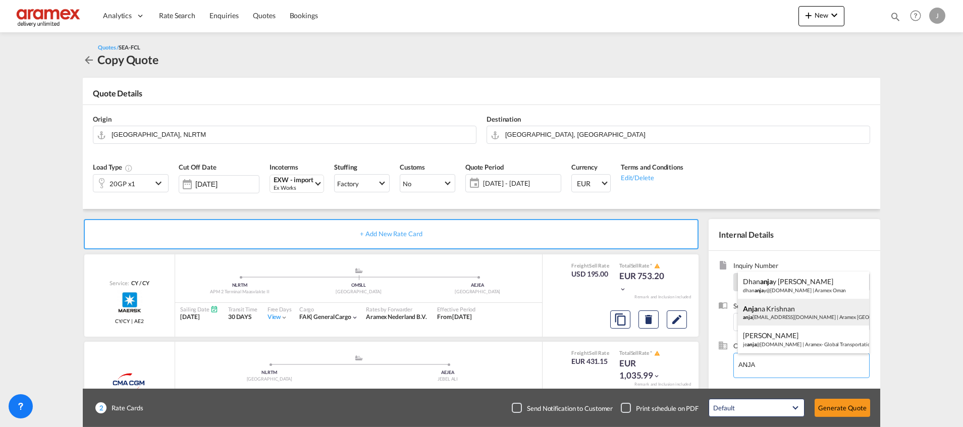
click at [775, 308] on div "Anja na Krishnan anja [EMAIL_ADDRESS][DOMAIN_NAME] | Aramex [GEOGRAPHIC_DATA]" at bounding box center [803, 312] width 131 height 27
type input "Aramex [GEOGRAPHIC_DATA], [PERSON_NAME], [PERSON_NAME][EMAIL_ADDRESS][DOMAIN_NA…"
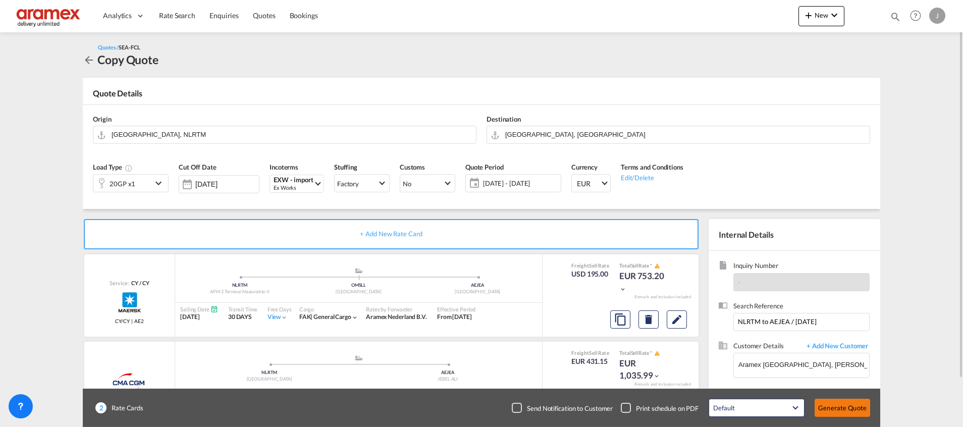
click at [843, 406] on button "Generate Quote" at bounding box center [843, 408] width 56 height 18
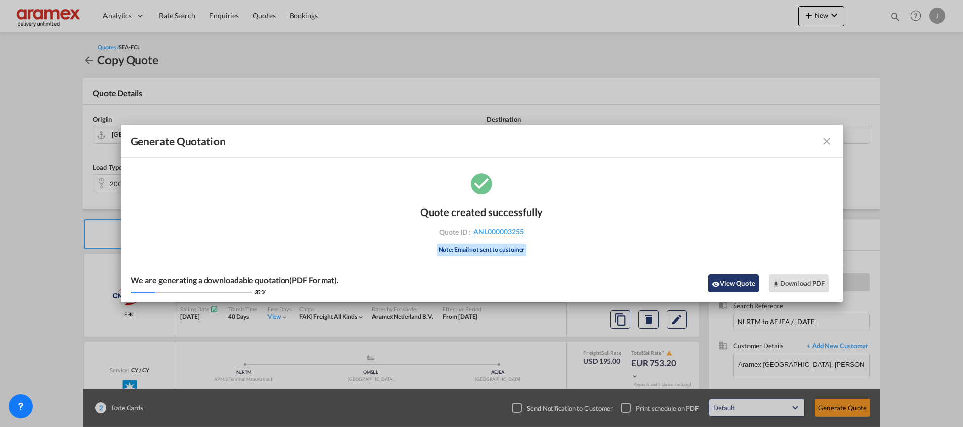
click at [724, 283] on button "View Quote" at bounding box center [733, 283] width 50 height 18
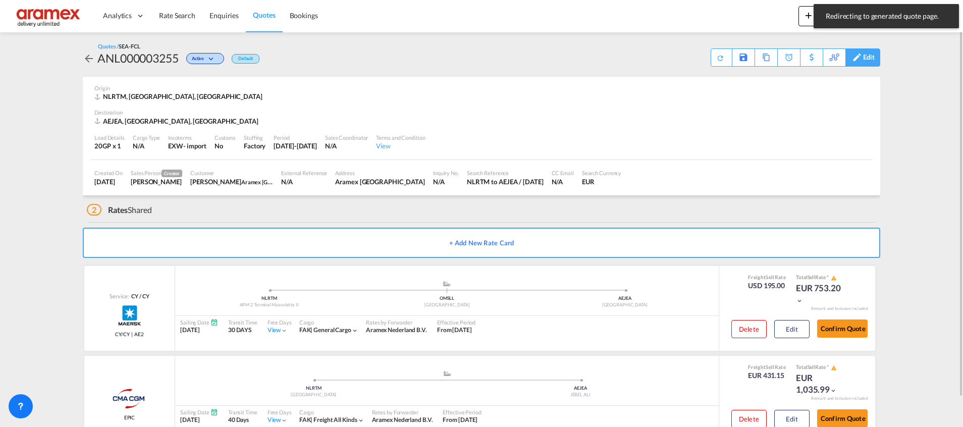
click at [866, 49] on div "Edit" at bounding box center [869, 57] width 12 height 17
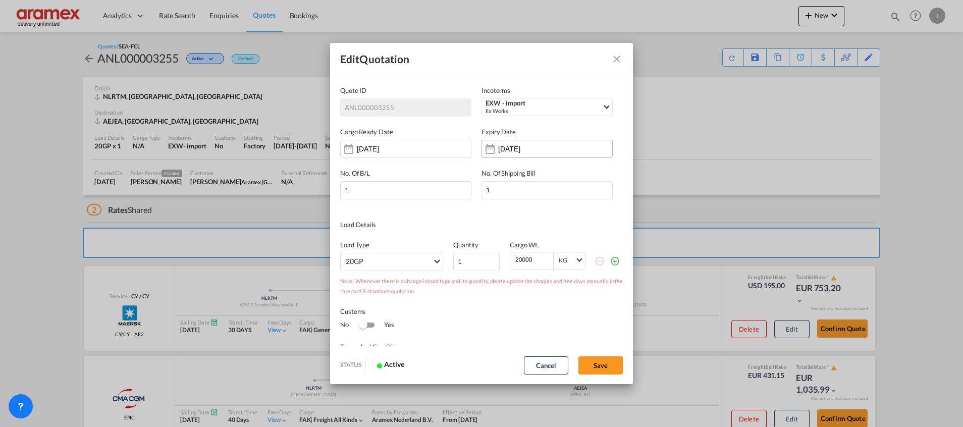
click at [551, 147] on input "[DATE]" at bounding box center [530, 149] width 64 height 8
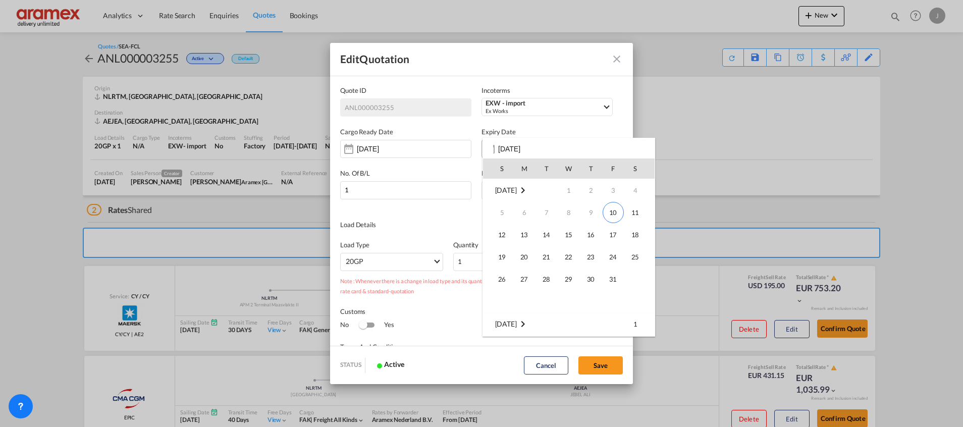
scroll to position [134, 0]
click at [524, 232] on span "10" at bounding box center [524, 235] width 20 height 20
type input "[DATE]"
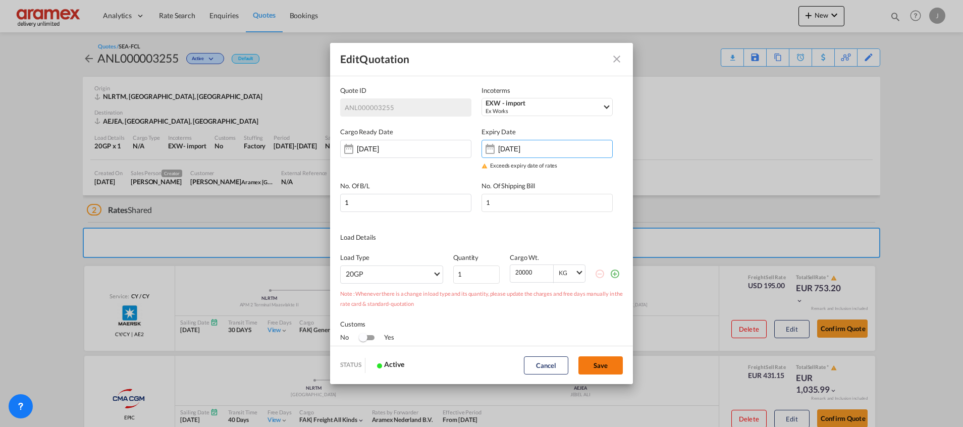
click at [586, 360] on button "Save" at bounding box center [600, 365] width 44 height 18
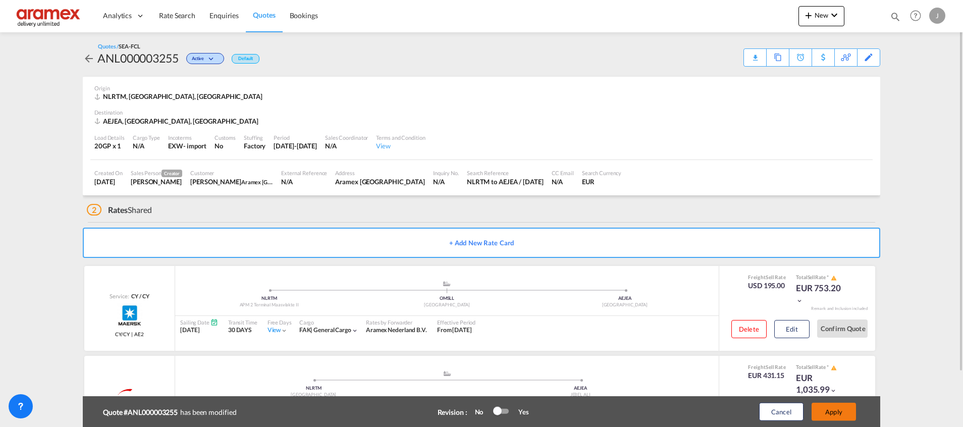
click at [835, 408] on button "Apply" at bounding box center [834, 412] width 44 height 18
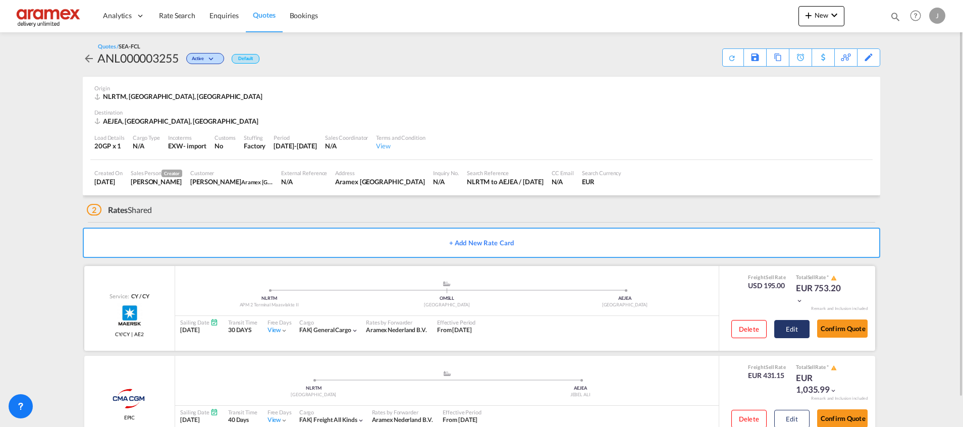
click at [807, 328] on button "Edit" at bounding box center [791, 329] width 35 height 18
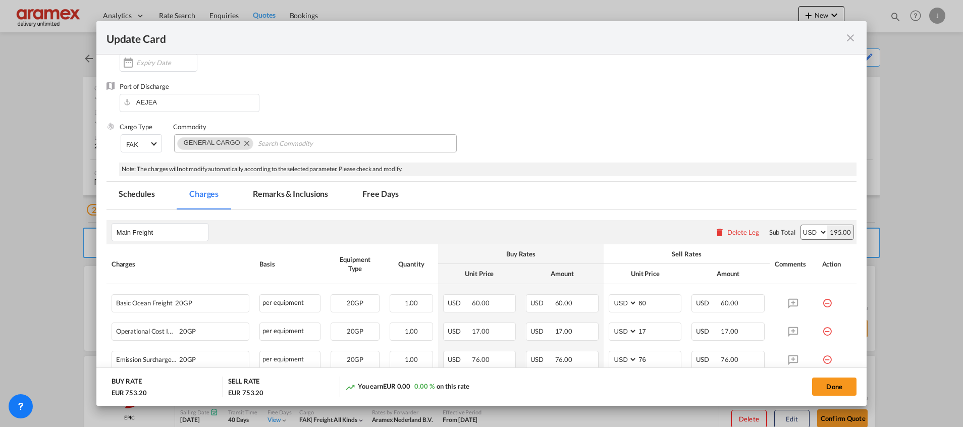
scroll to position [0, 0]
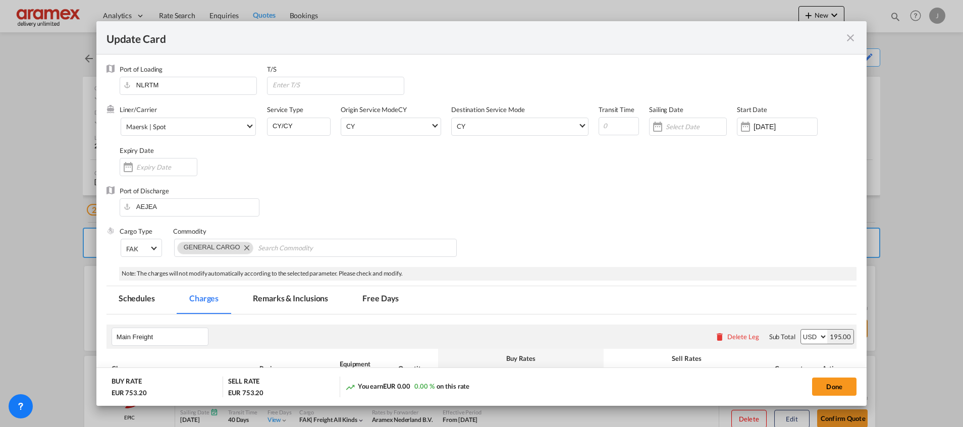
click at [282, 302] on md-tab-item "Remarks & Inclusions" at bounding box center [290, 300] width 99 height 28
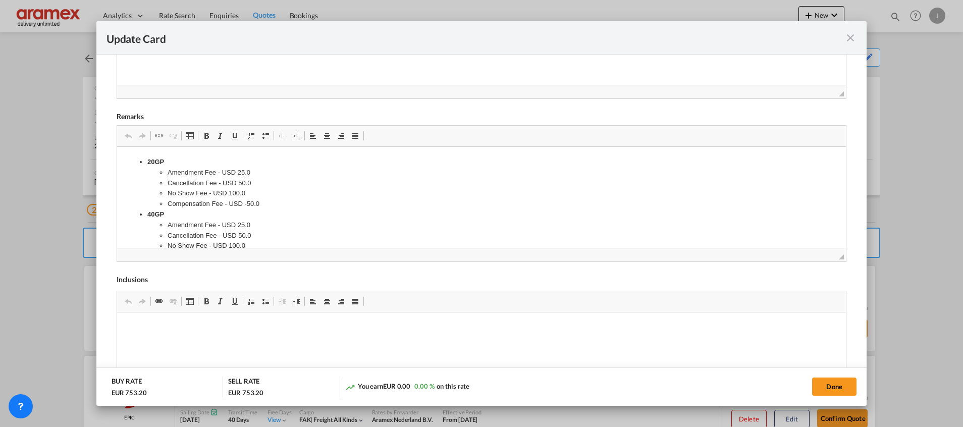
scroll to position [451, 0]
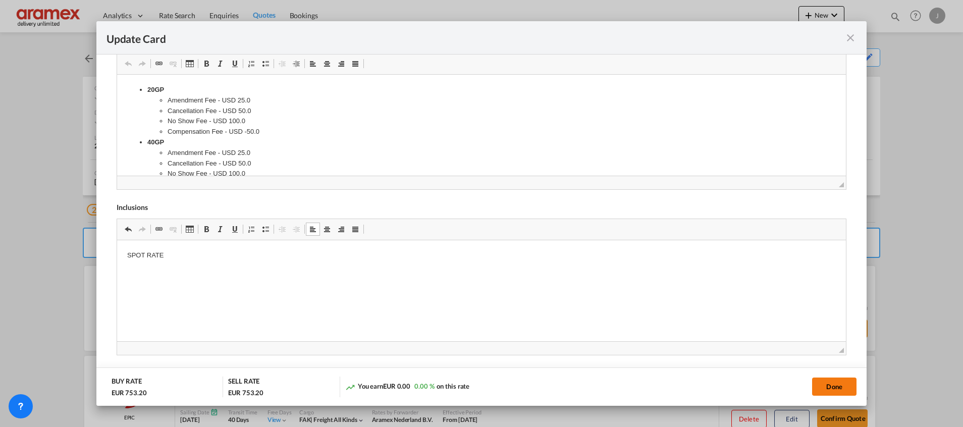
click at [844, 378] on button "Done" at bounding box center [834, 387] width 44 height 18
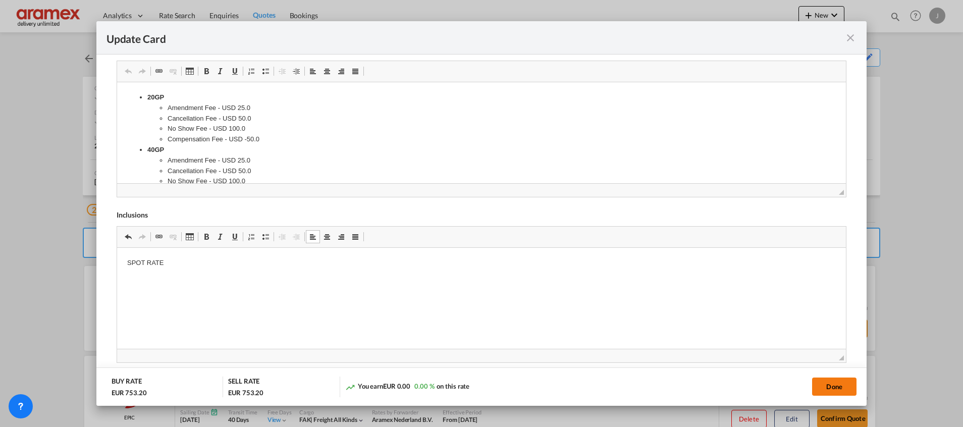
scroll to position [0, 0]
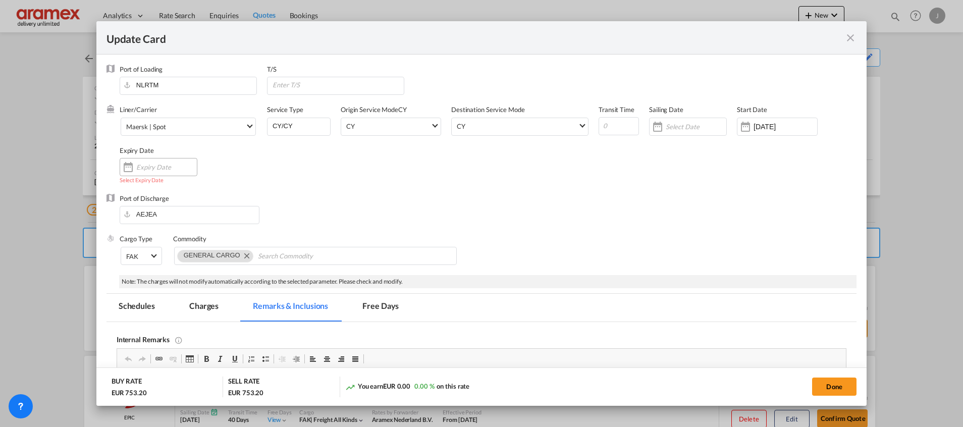
click at [143, 174] on div "Update Card Port ..." at bounding box center [159, 167] width 78 height 18
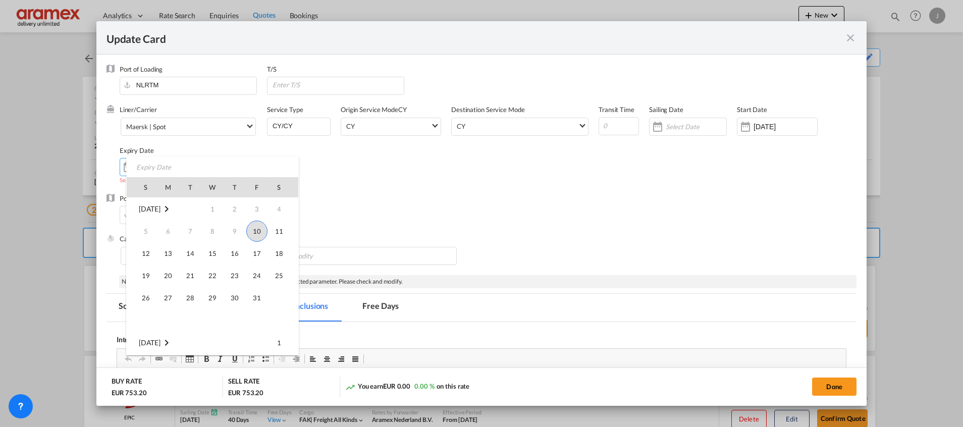
click at [254, 227] on span "10" at bounding box center [256, 231] width 21 height 21
type input "[DATE]"
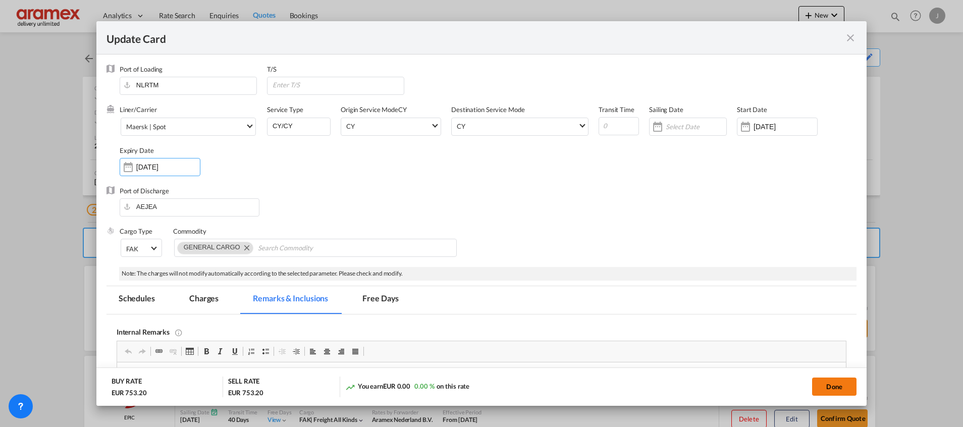
click at [823, 383] on button "Done" at bounding box center [834, 387] width 44 height 18
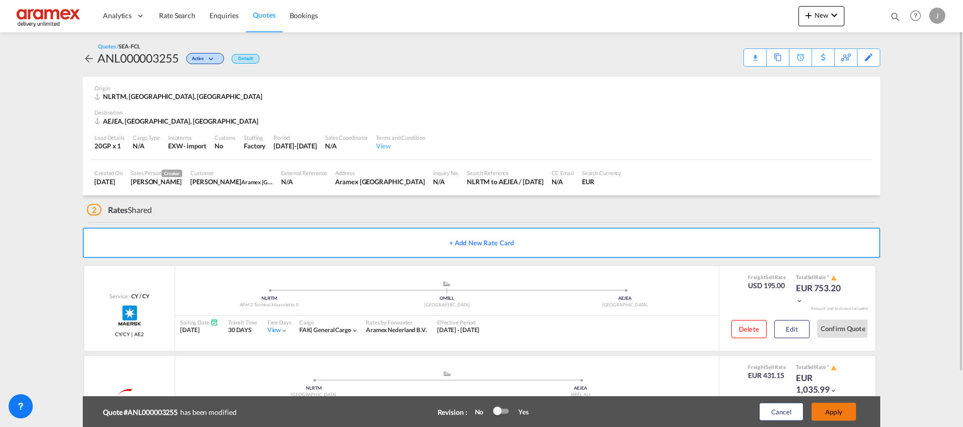
click at [828, 407] on button "Apply" at bounding box center [834, 412] width 44 height 18
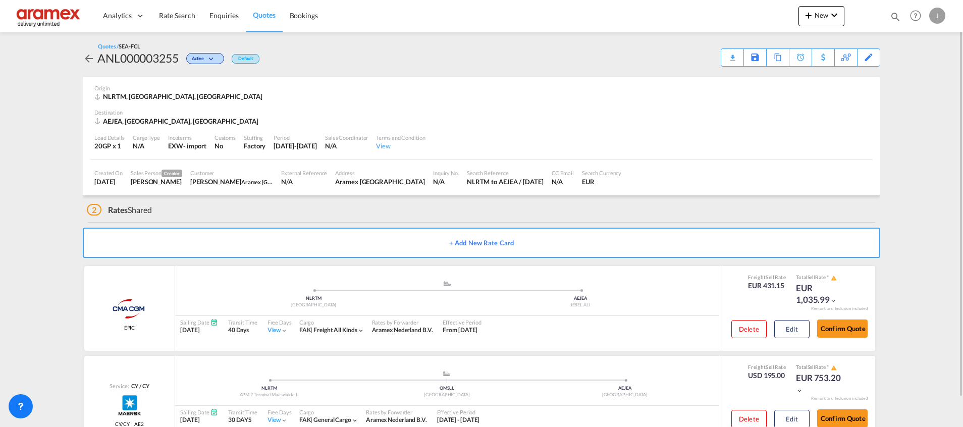
click at [807, 127] on div "Load Details 20GP x 1 Cargo Type N/A Incoterms EXW - import Customs No Stuffing…" at bounding box center [481, 143] width 782 height 34
click at [794, 326] on button "Edit" at bounding box center [791, 329] width 35 height 18
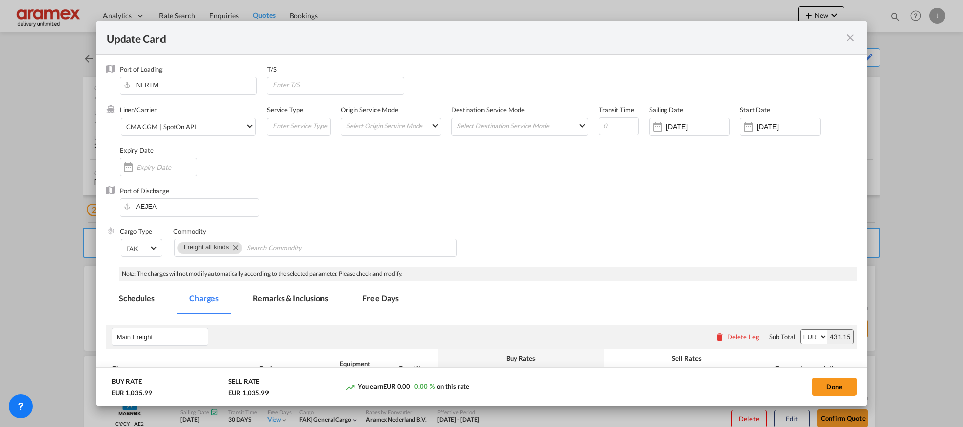
click at [287, 289] on md-tab-item "Remarks & Inclusions" at bounding box center [290, 300] width 99 height 28
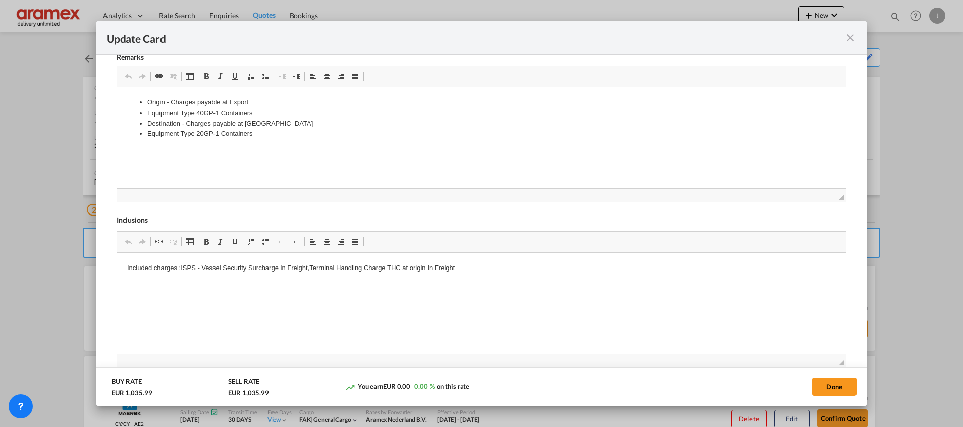
scroll to position [451, 0]
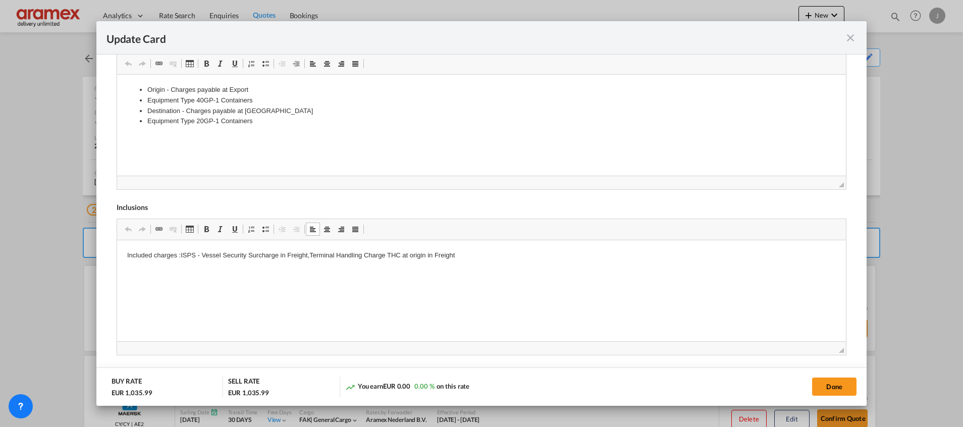
click at [477, 255] on p "Included charges :ISPS - Vessel Security Surcharge in Freight,Terminal Handling…" at bounding box center [481, 255] width 709 height 11
click at [835, 384] on button "Done" at bounding box center [834, 387] width 44 height 18
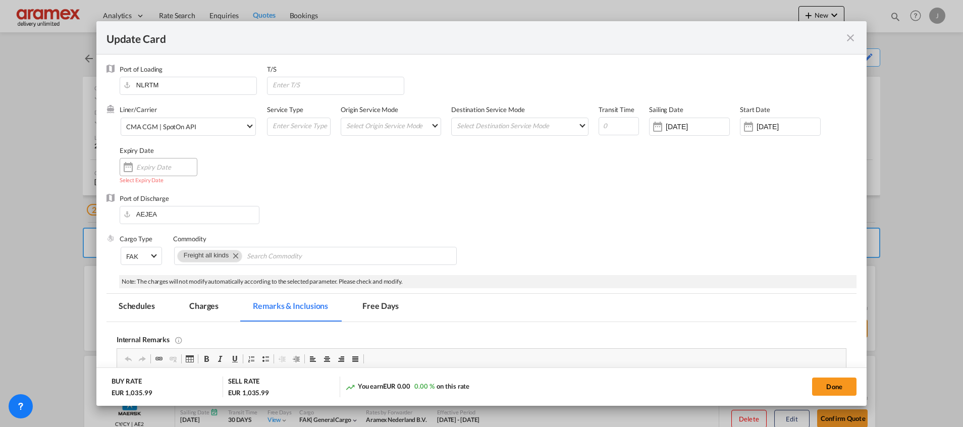
click at [170, 163] on input "Update Card Port ..." at bounding box center [166, 167] width 61 height 8
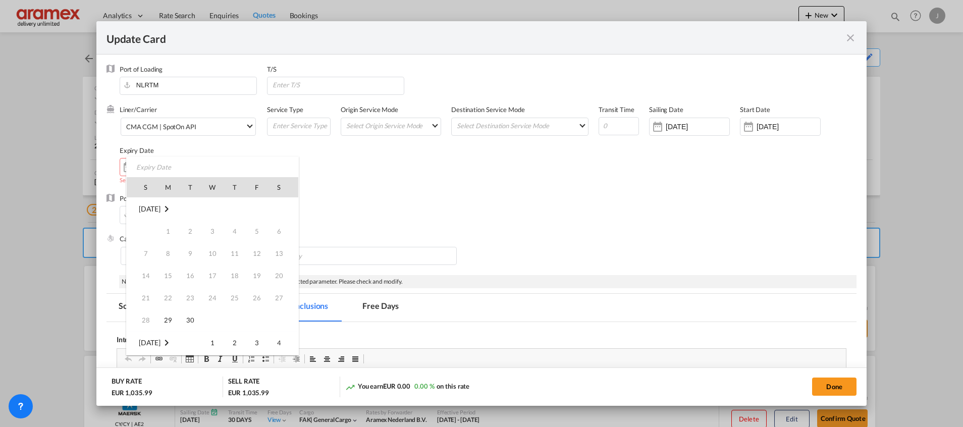
scroll to position [134, 0]
click at [258, 228] on span "10" at bounding box center [256, 231] width 21 height 21
type input "[DATE]"
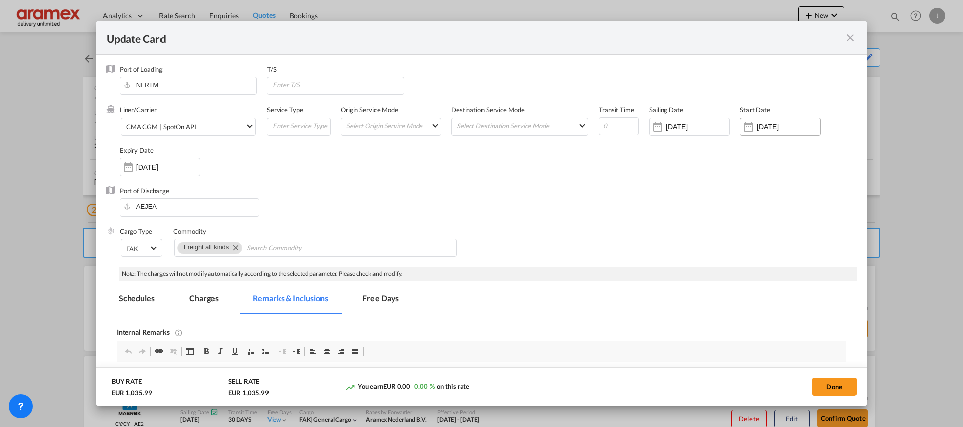
click at [764, 130] on input "[DATE]" at bounding box center [789, 127] width 64 height 8
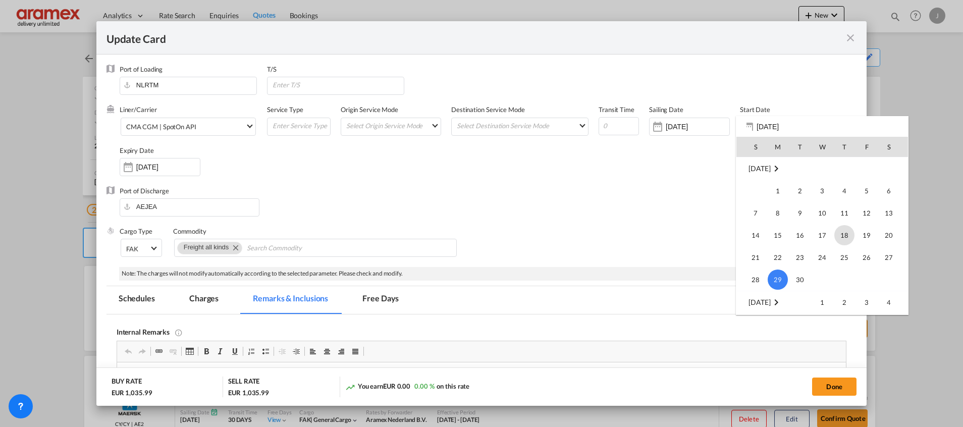
scroll to position [233887, 0]
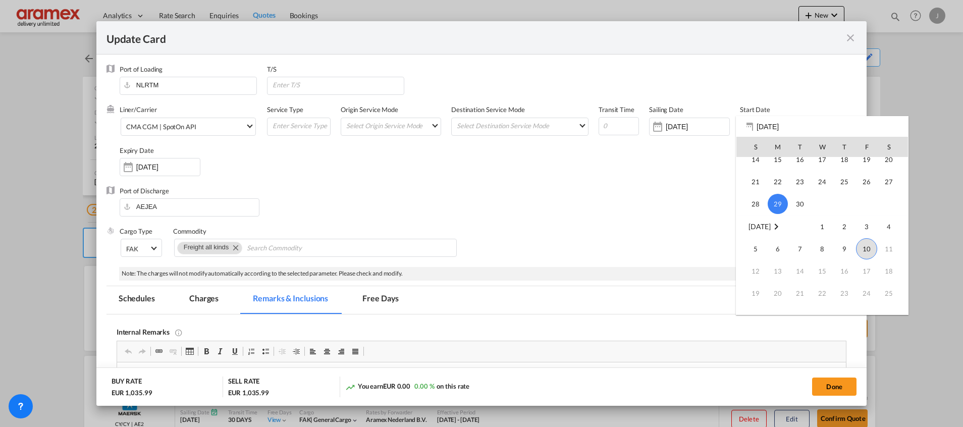
click at [866, 249] on span "10" at bounding box center [866, 248] width 21 height 21
type input "[DATE]"
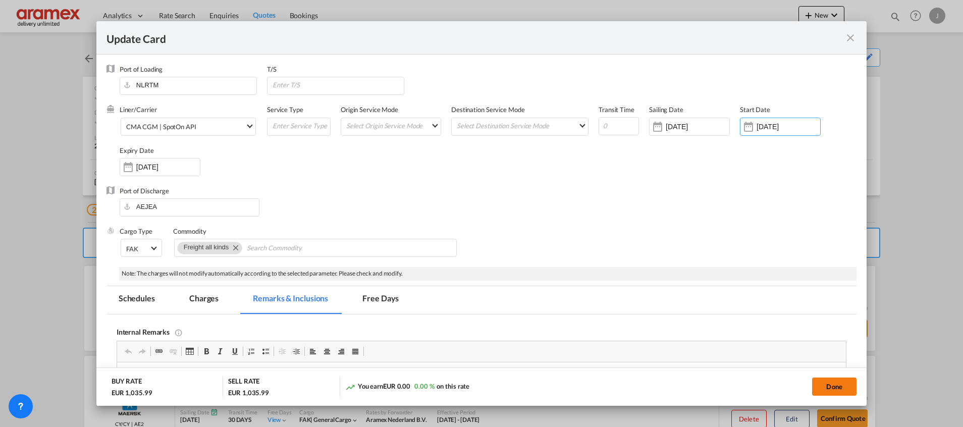
click at [829, 388] on button "Done" at bounding box center [834, 387] width 44 height 18
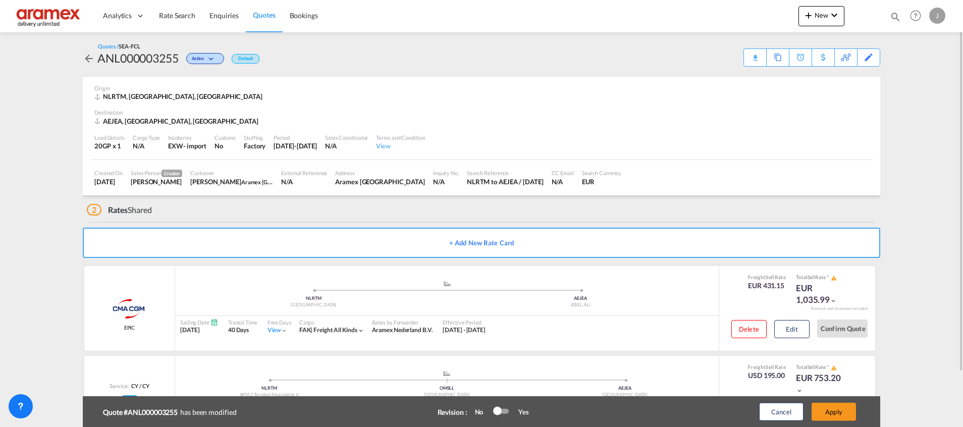
scroll to position [63, 0]
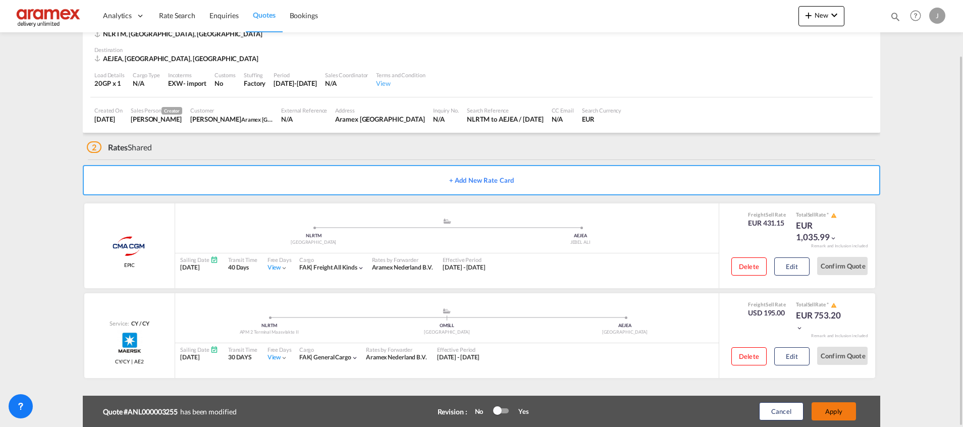
click at [841, 408] on button "Apply" at bounding box center [834, 411] width 44 height 18
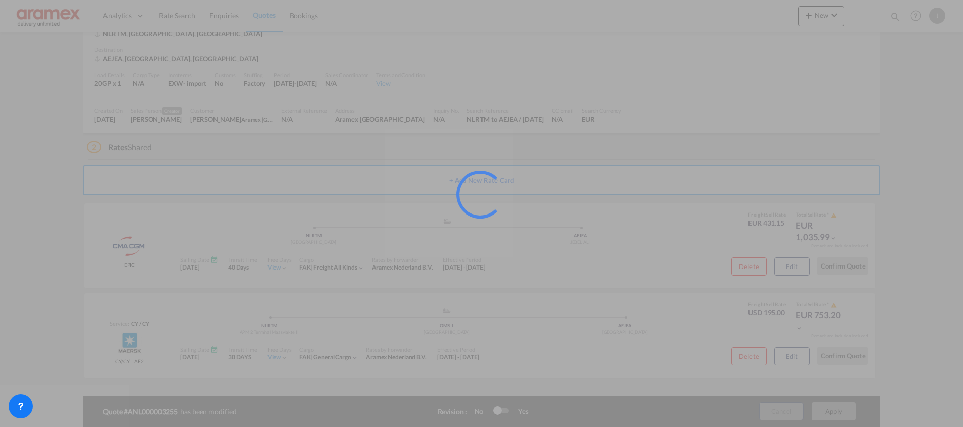
scroll to position [31, 0]
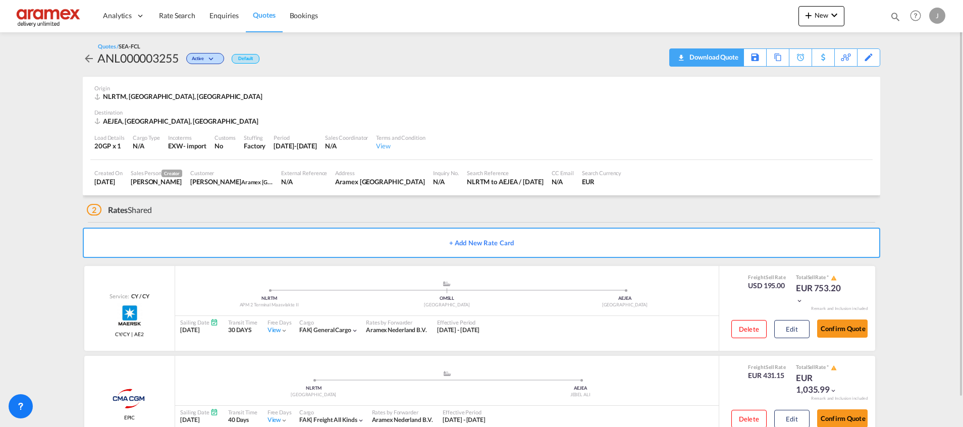
click at [726, 55] on div "Download Quote" at bounding box center [712, 57] width 51 height 16
click at [869, 51] on div "Edit" at bounding box center [869, 57] width 12 height 17
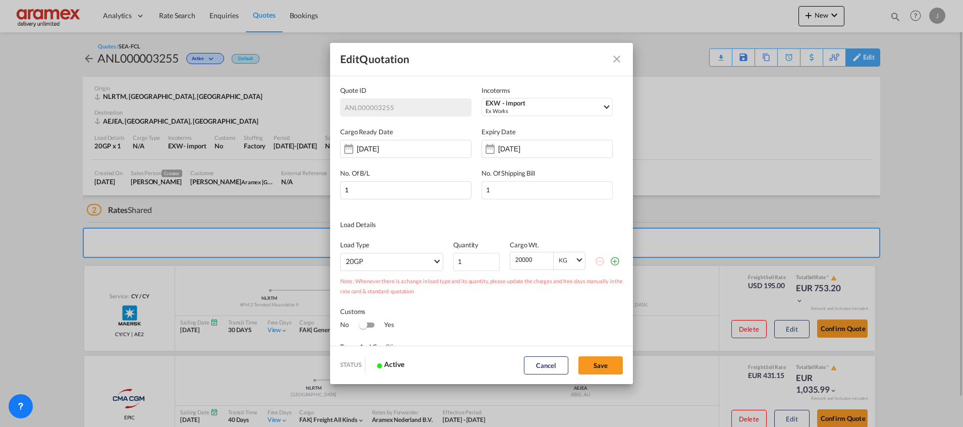
scroll to position [0, 0]
click at [499, 148] on input "[DATE]" at bounding box center [530, 149] width 64 height 8
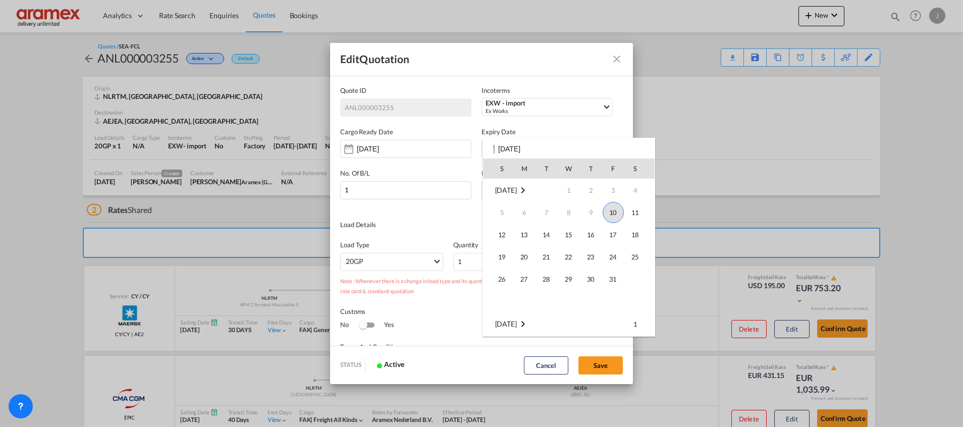
click at [615, 207] on span "10" at bounding box center [613, 212] width 21 height 21
type input "[DATE]"
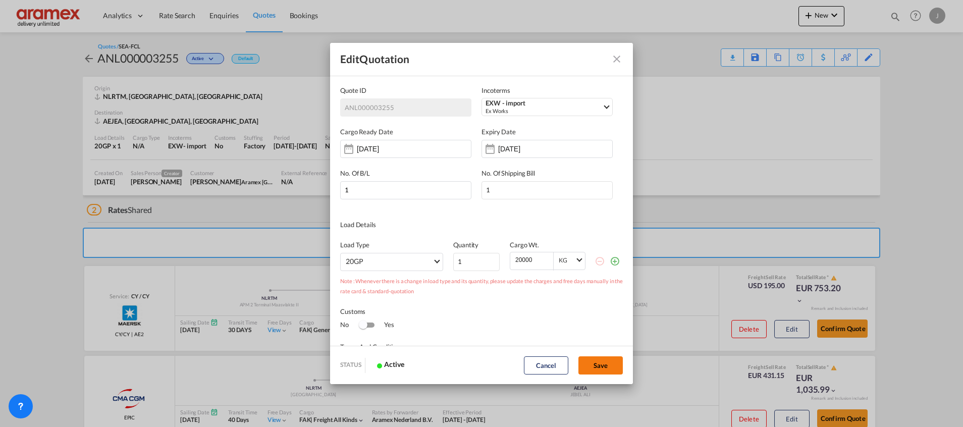
click at [598, 365] on button "Save" at bounding box center [600, 365] width 44 height 18
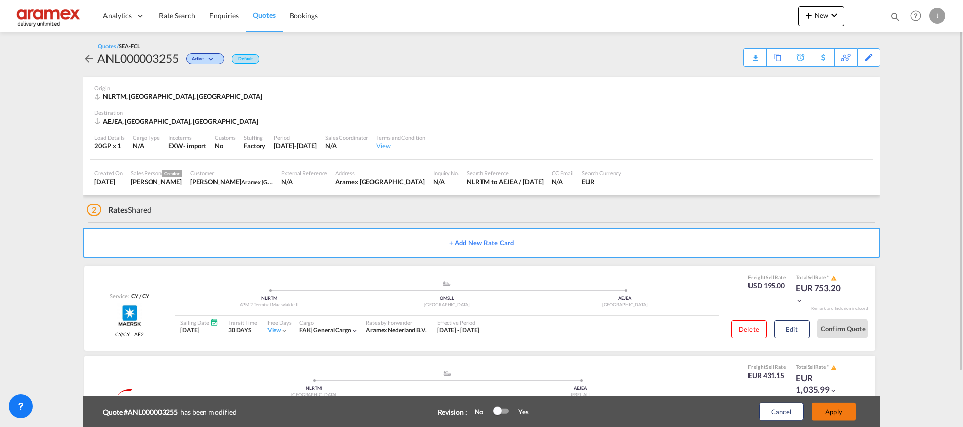
click at [840, 411] on button "Apply" at bounding box center [834, 412] width 44 height 18
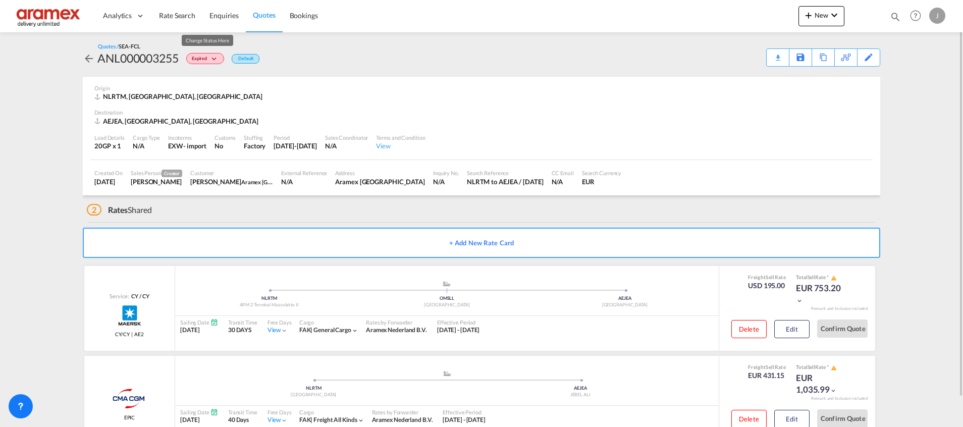
click at [204, 56] on span "Expired" at bounding box center [201, 61] width 18 height 10
click at [490, 118] on div "Lost" at bounding box center [481, 213] width 963 height 427
click at [867, 56] on div "Edit" at bounding box center [869, 57] width 12 height 17
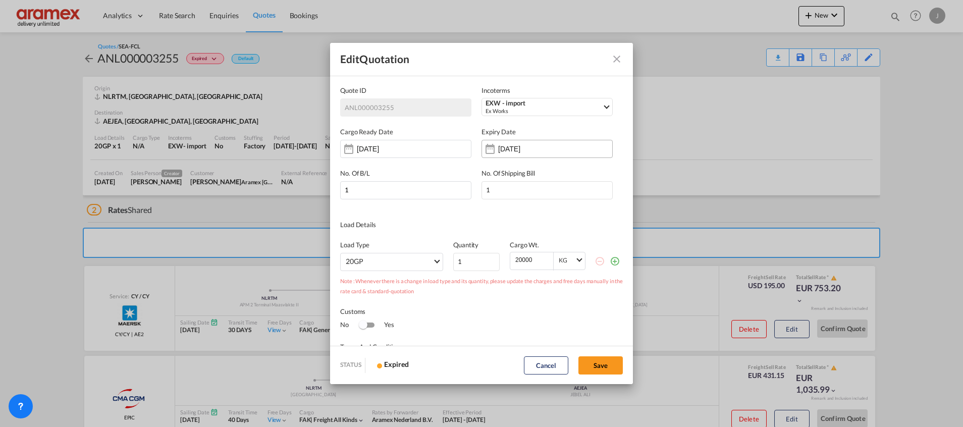
click at [519, 146] on input "[DATE]" at bounding box center [530, 149] width 64 height 8
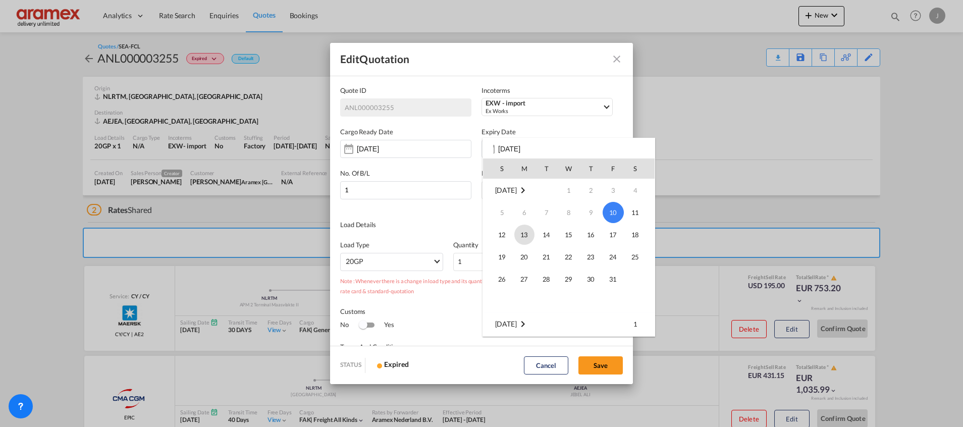
click at [525, 235] on span "13" at bounding box center [524, 235] width 20 height 20
type input "[DATE]"
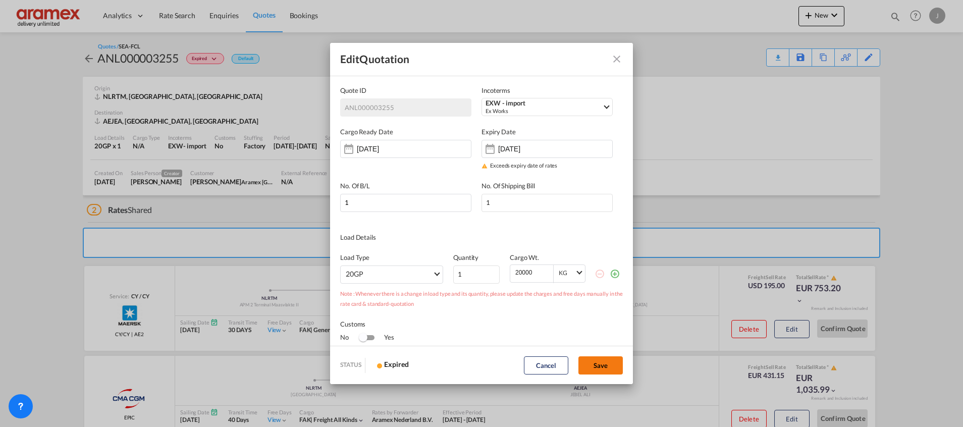
click at [603, 367] on button "Save" at bounding box center [600, 365] width 44 height 18
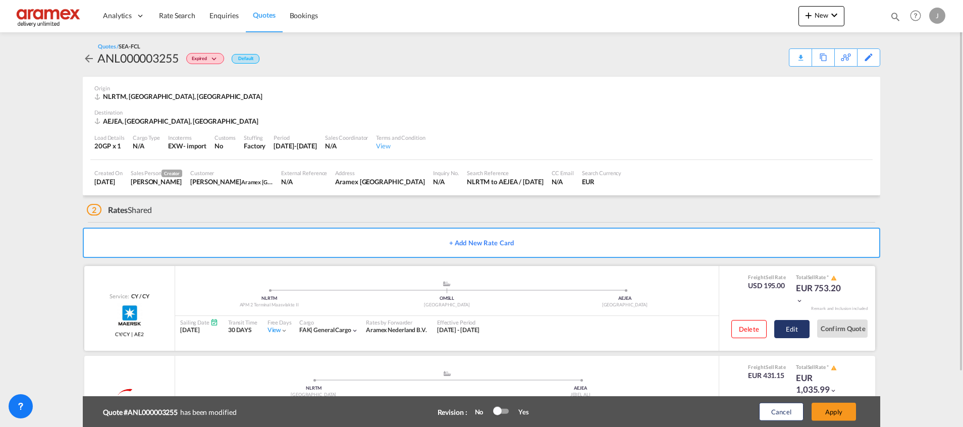
click at [786, 333] on button "Edit" at bounding box center [791, 329] width 35 height 18
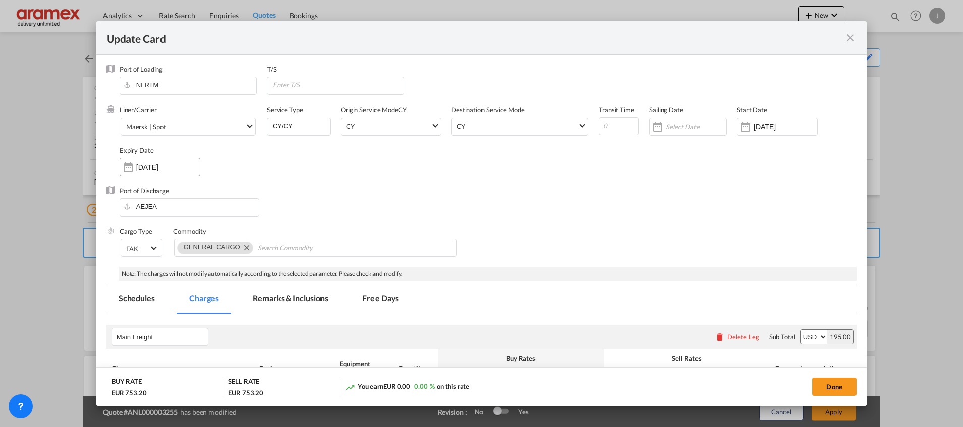
click at [170, 167] on input "[DATE]" at bounding box center [168, 167] width 64 height 8
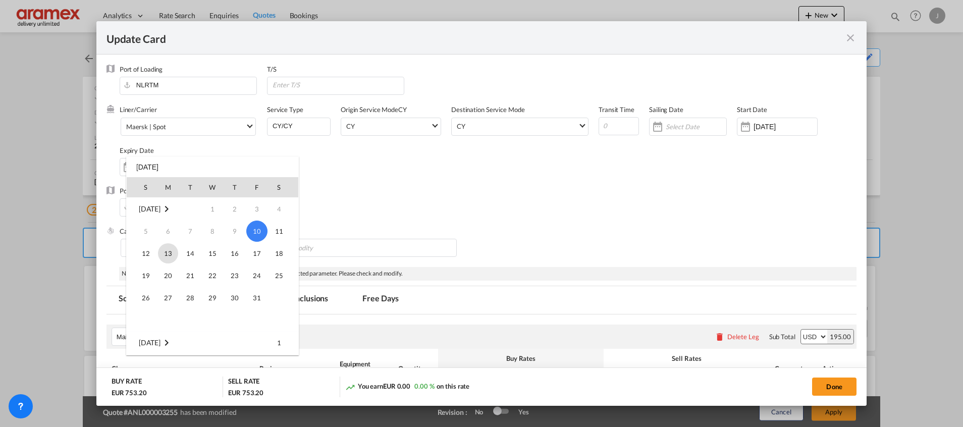
click at [173, 253] on span "13" at bounding box center [168, 253] width 20 height 20
type input "[DATE]"
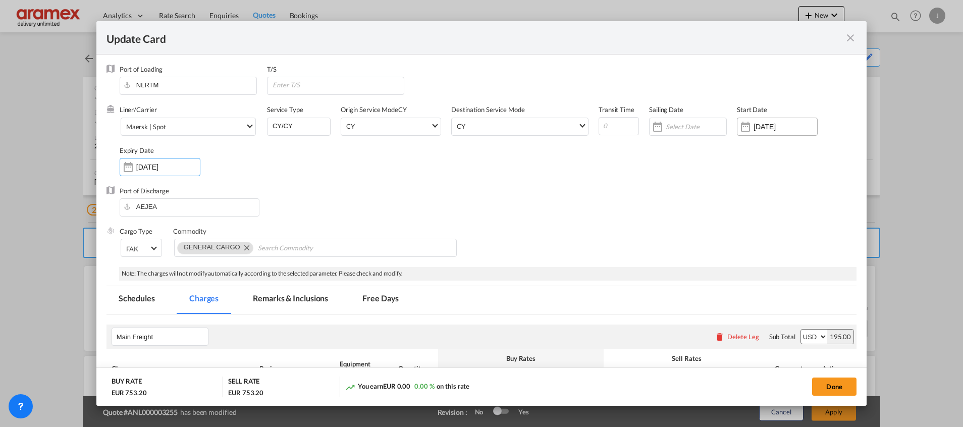
click at [778, 125] on input "[DATE]" at bounding box center [786, 127] width 64 height 8
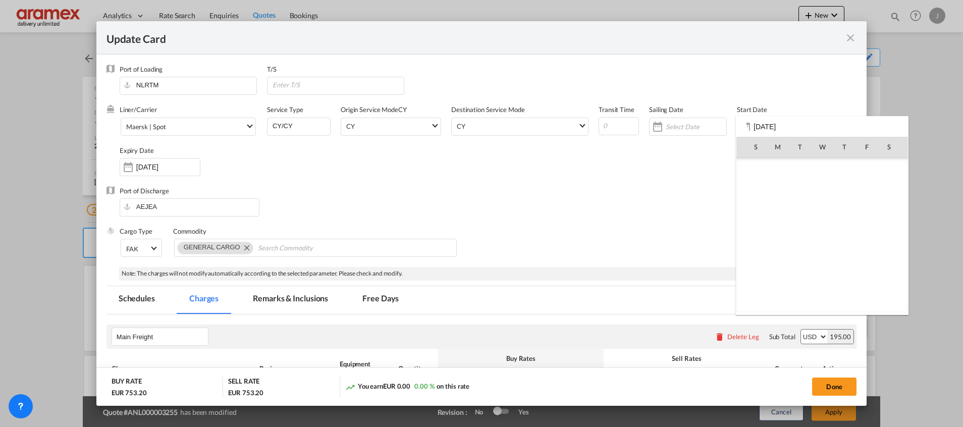
scroll to position [233945, 0]
click at [776, 208] on span "13" at bounding box center [778, 213] width 20 height 20
type input "[DATE]"
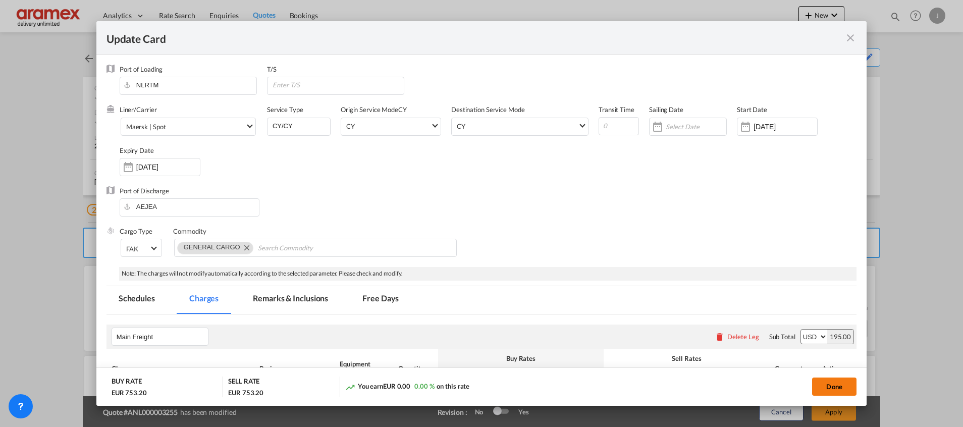
click at [837, 383] on button "Done" at bounding box center [834, 387] width 44 height 18
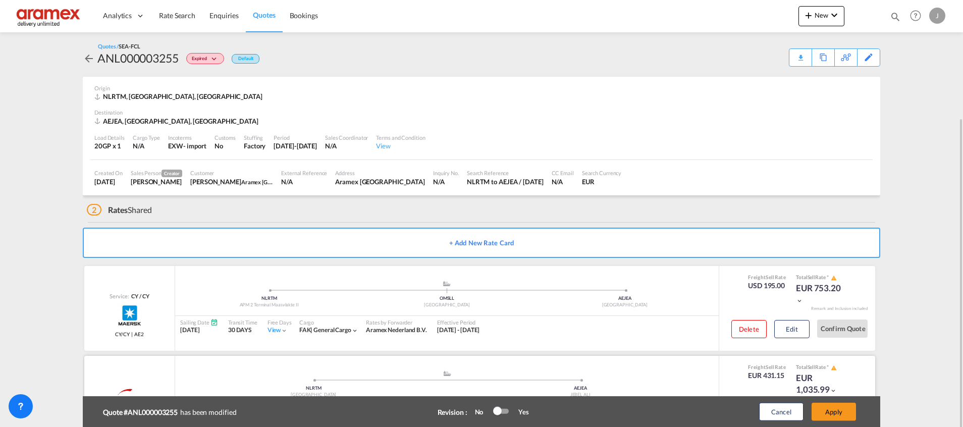
scroll to position [63, 0]
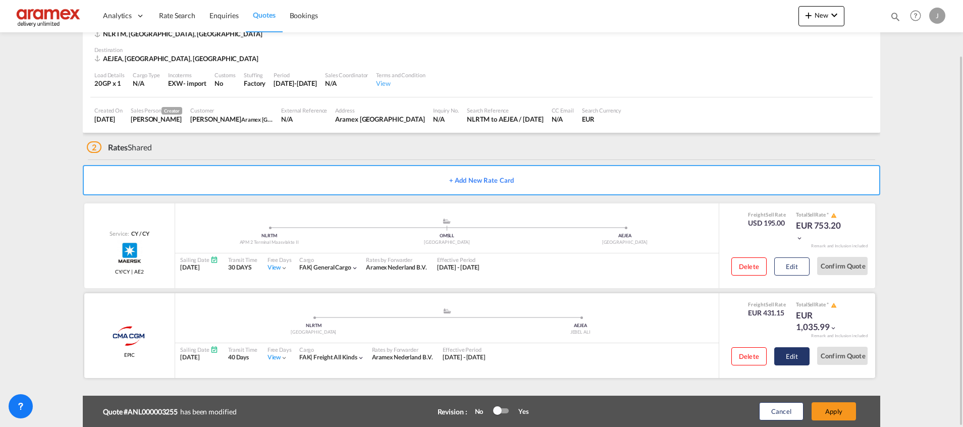
click at [788, 356] on button "Edit" at bounding box center [791, 356] width 35 height 18
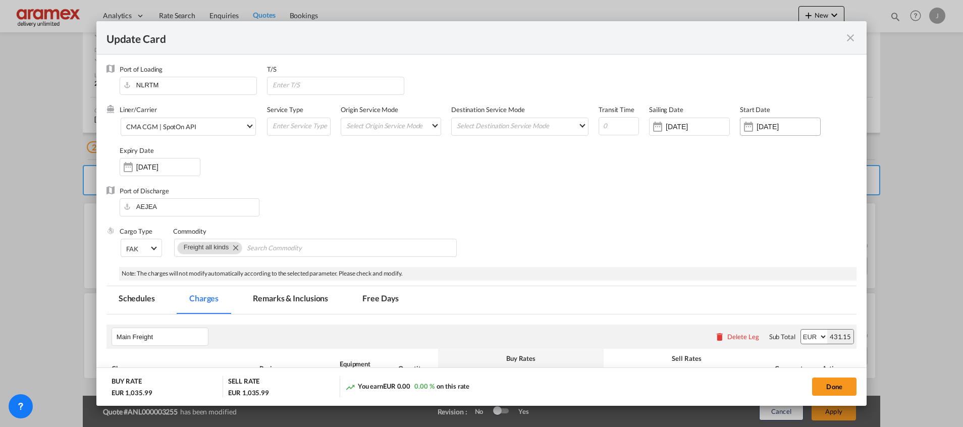
click at [761, 127] on input "[DATE]" at bounding box center [789, 127] width 64 height 8
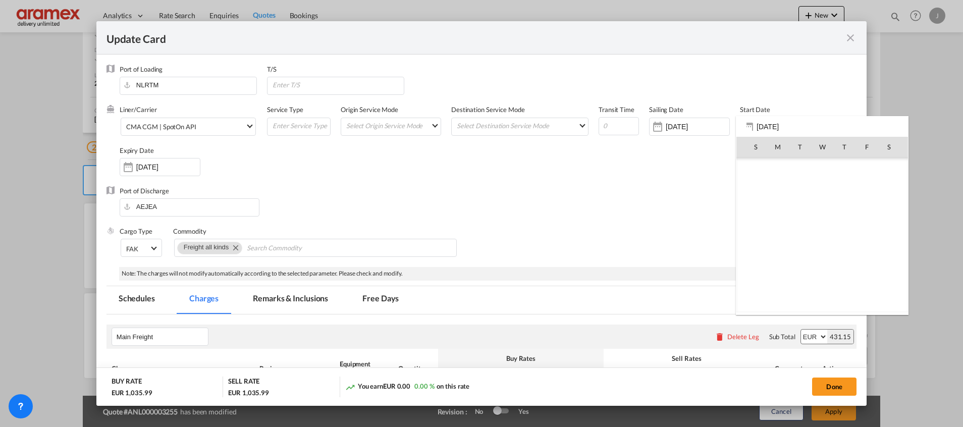
scroll to position [233945, 0]
click at [673, 183] on div at bounding box center [481, 213] width 963 height 427
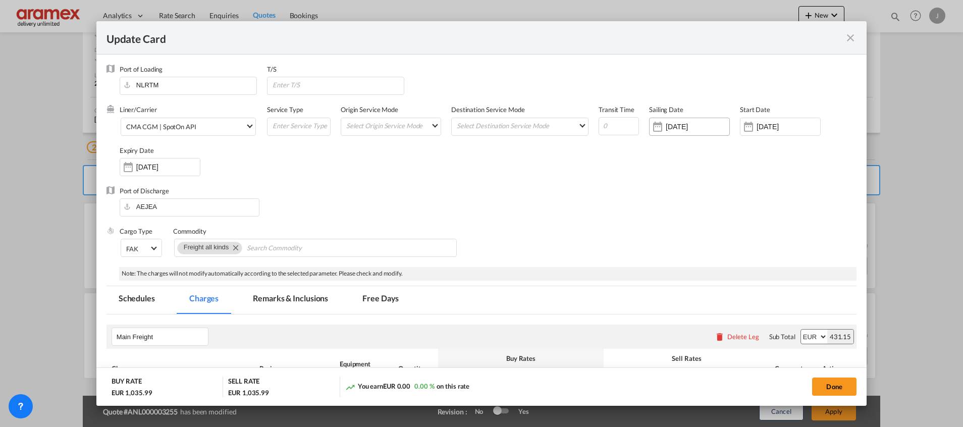
click at [666, 119] on div "[DATE]" at bounding box center [689, 127] width 81 height 18
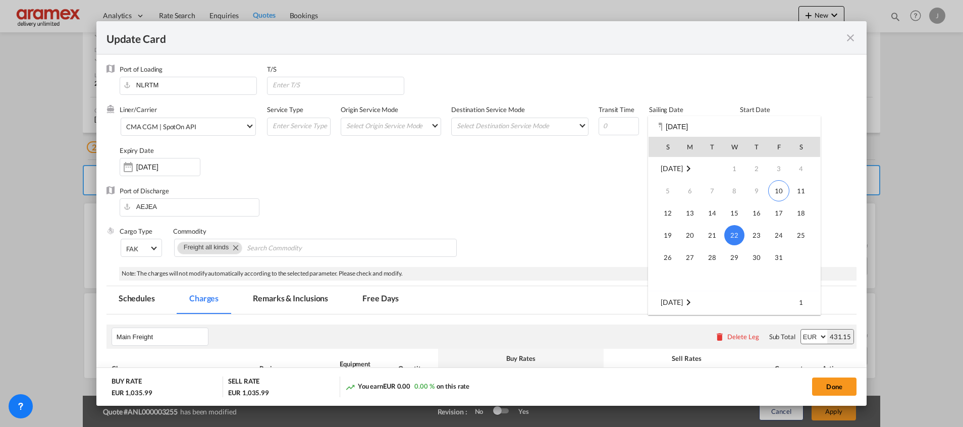
click at [603, 190] on div at bounding box center [481, 213] width 963 height 427
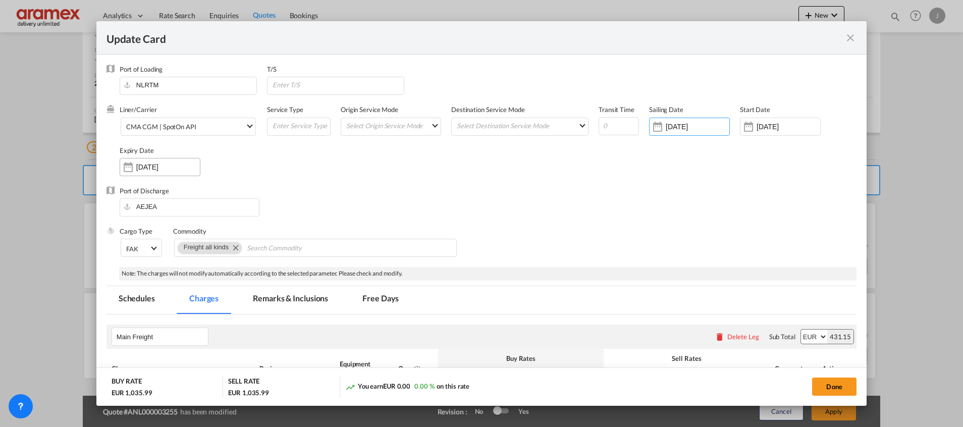
click at [147, 161] on div "[DATE]" at bounding box center [160, 167] width 81 height 18
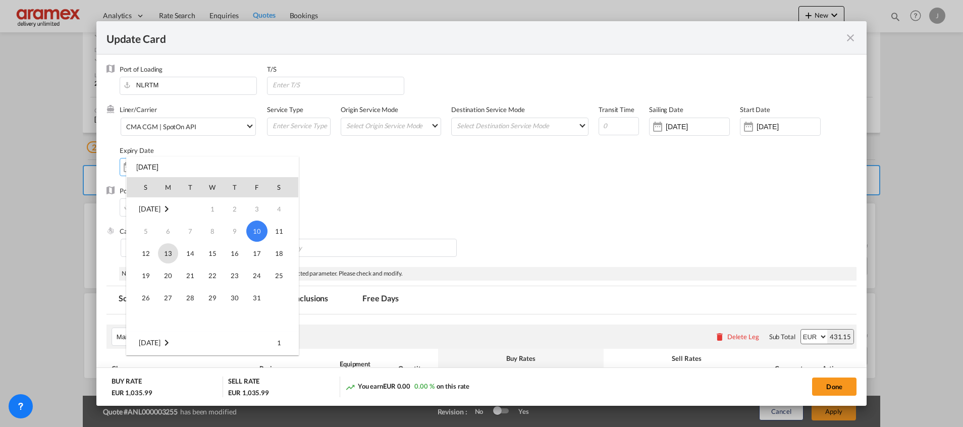
click at [167, 251] on span "13" at bounding box center [168, 253] width 20 height 20
type input "[DATE]"
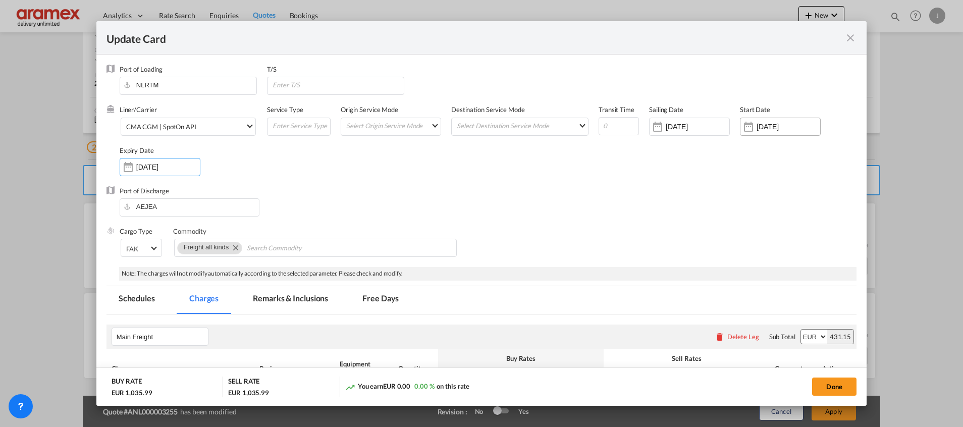
click at [757, 129] on input "[DATE]" at bounding box center [789, 127] width 64 height 8
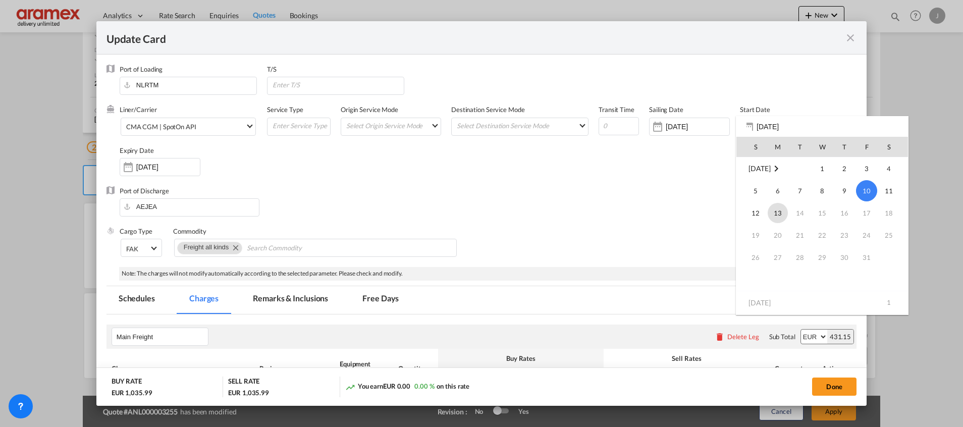
click at [776, 212] on span "13" at bounding box center [778, 213] width 20 height 20
type input "[DATE]"
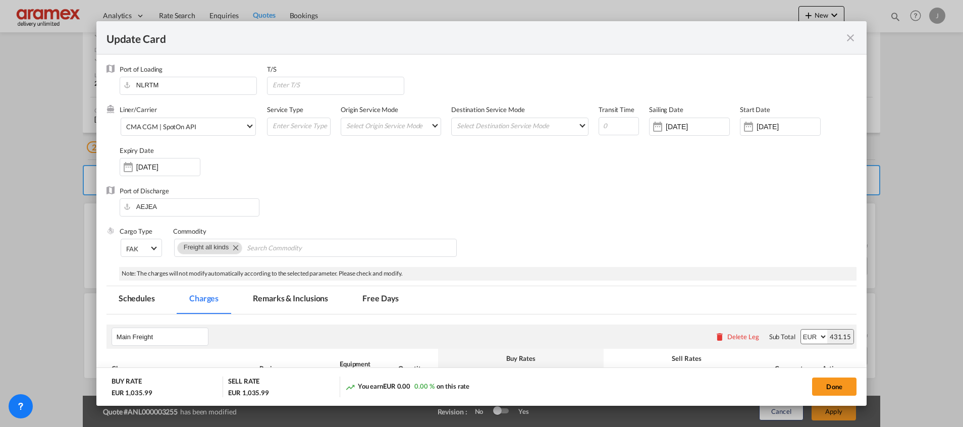
click at [638, 188] on div "Port of Discharge [GEOGRAPHIC_DATA]" at bounding box center [482, 206] width 750 height 40
click at [828, 380] on button "Done" at bounding box center [834, 387] width 44 height 18
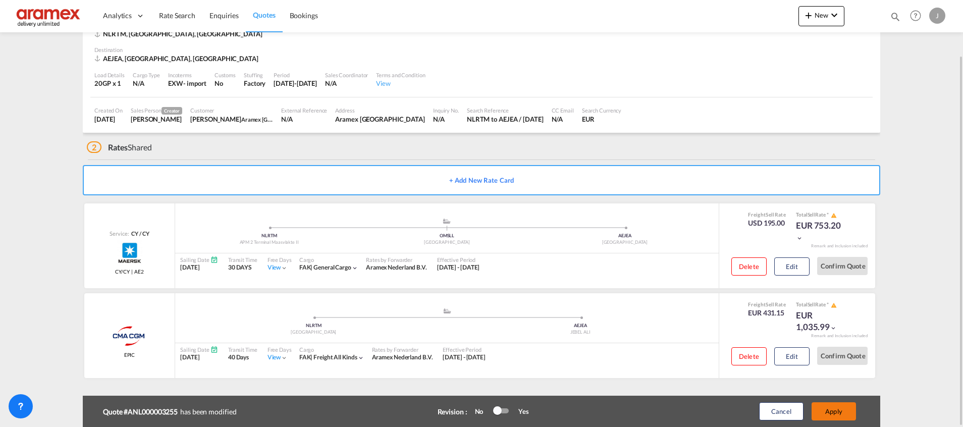
click at [830, 409] on button "Apply" at bounding box center [834, 411] width 44 height 18
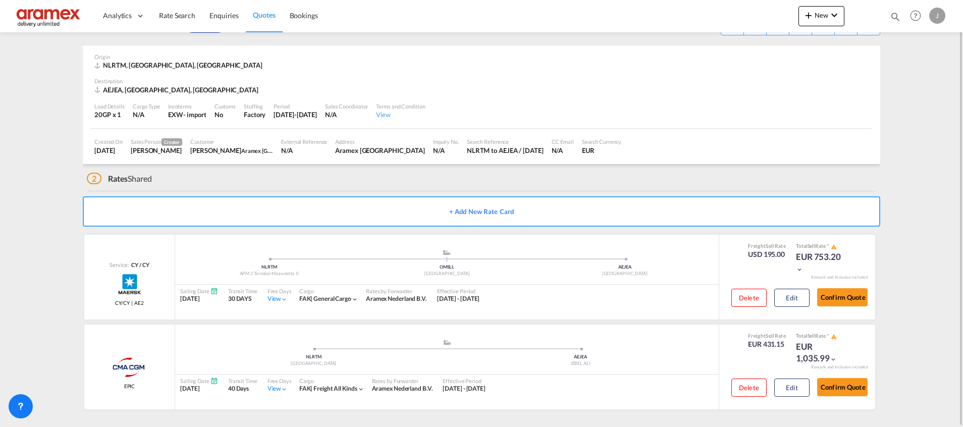
scroll to position [0, 0]
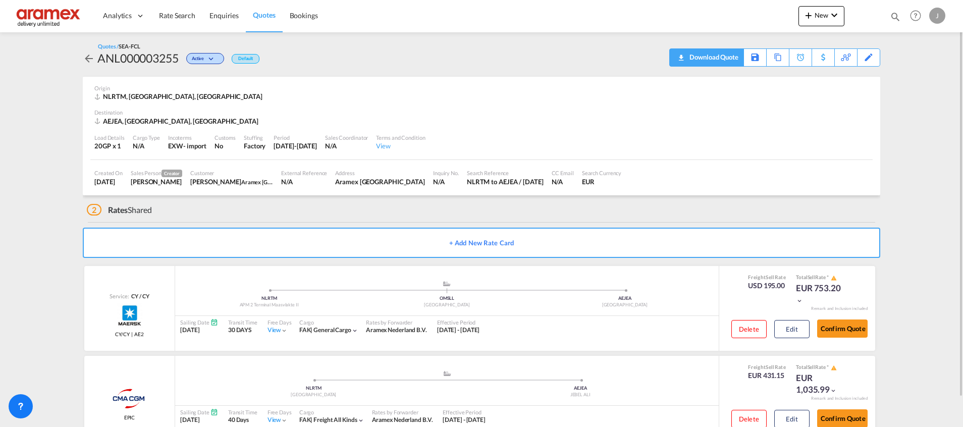
click at [736, 56] on div "Download Quote" at bounding box center [712, 57] width 51 height 16
click at [870, 56] on div "Edit" at bounding box center [869, 57] width 12 height 17
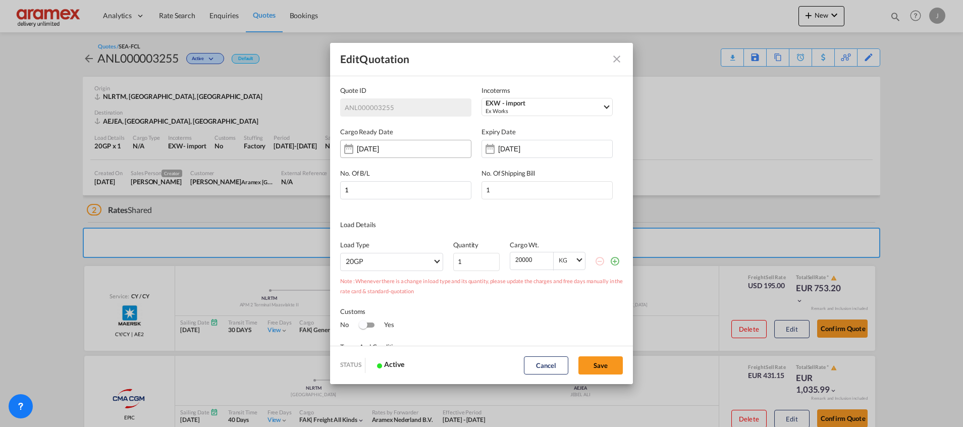
click at [420, 148] on div "[DATE]" at bounding box center [405, 149] width 131 height 18
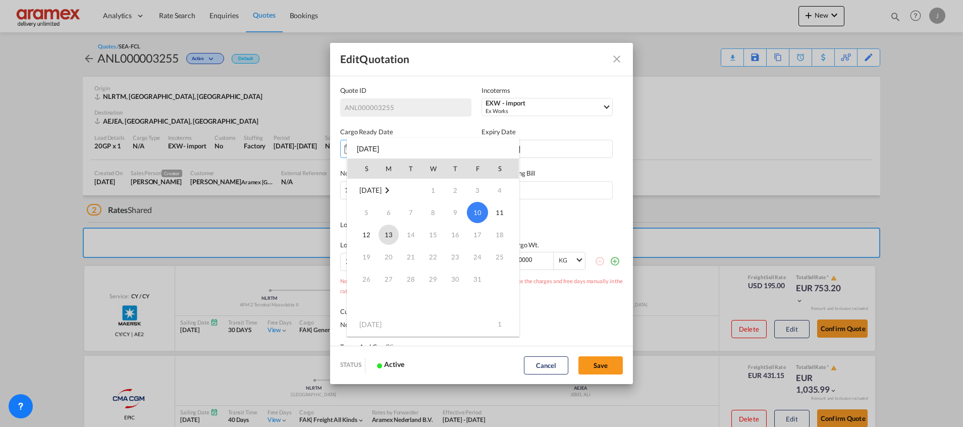
click at [382, 231] on span "13" at bounding box center [389, 235] width 20 height 20
type input "[DATE]"
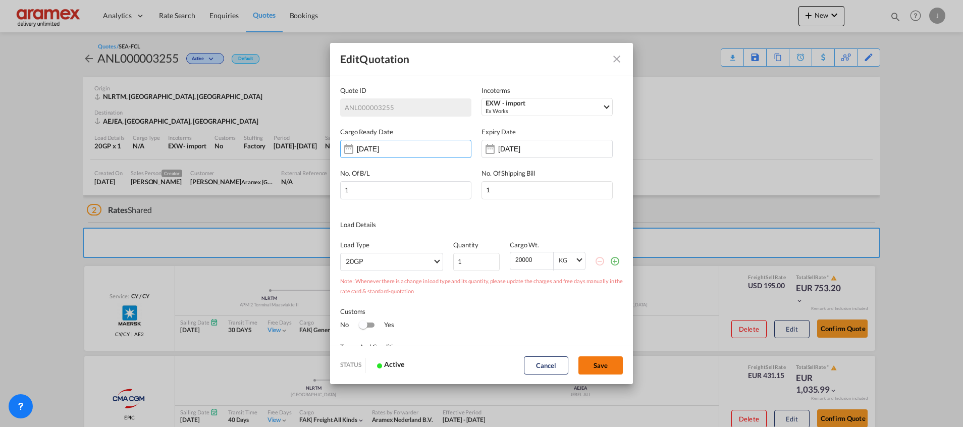
click at [578, 359] on button "Save" at bounding box center [600, 365] width 44 height 18
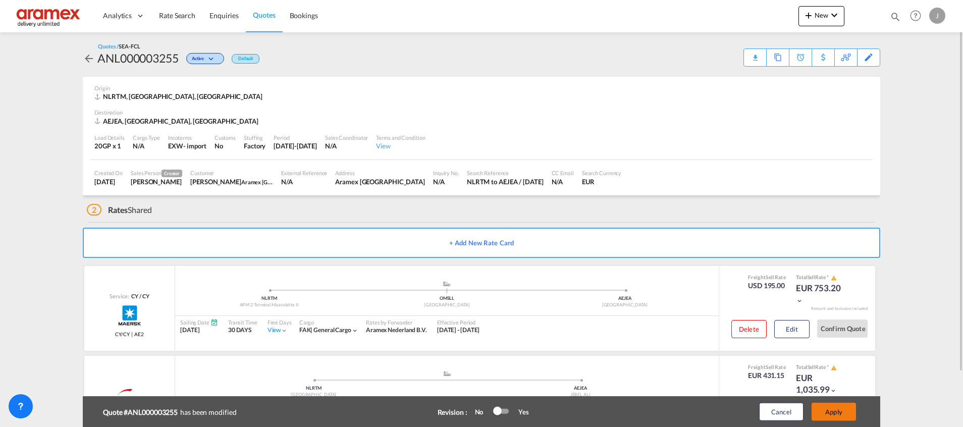
click at [825, 406] on button "Apply" at bounding box center [834, 412] width 44 height 18
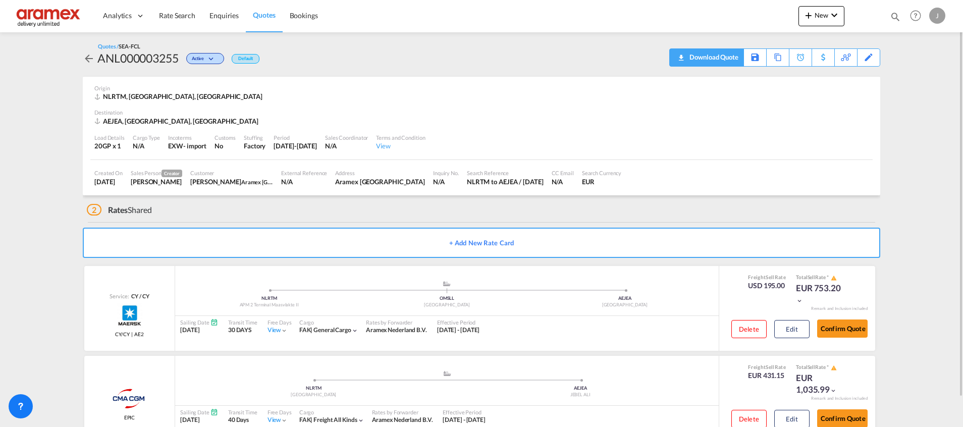
click at [726, 55] on div "Download Quote" at bounding box center [712, 57] width 51 height 16
click at [782, 318] on div "Delete Edit" at bounding box center [767, 330] width 86 height 29
click at [787, 325] on button "Edit" at bounding box center [791, 329] width 35 height 18
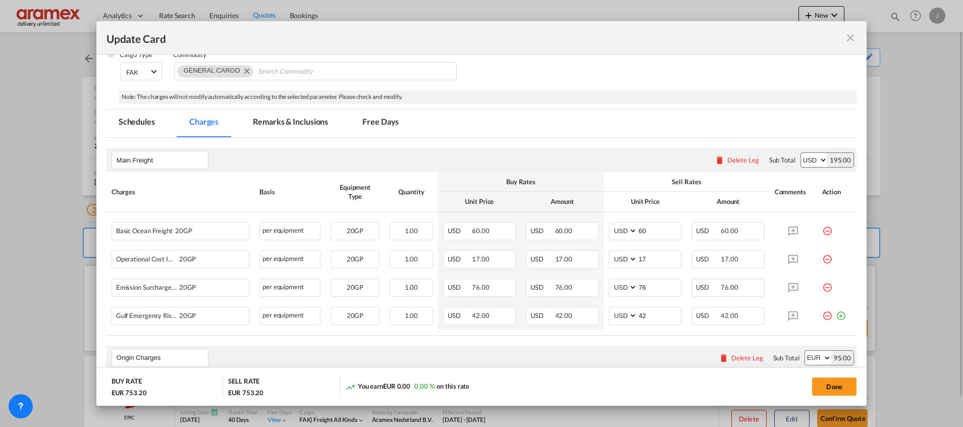
scroll to position [227, 0]
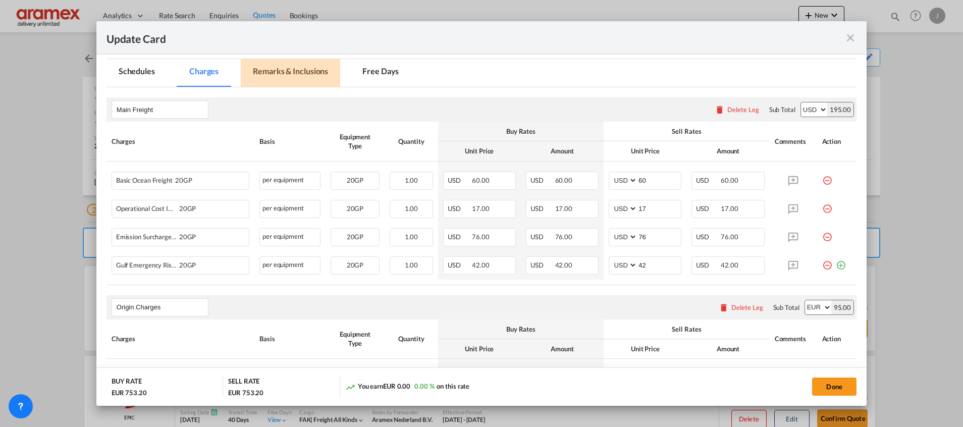
click at [291, 62] on md-tab-item "Remarks & Inclusions" at bounding box center [290, 73] width 99 height 28
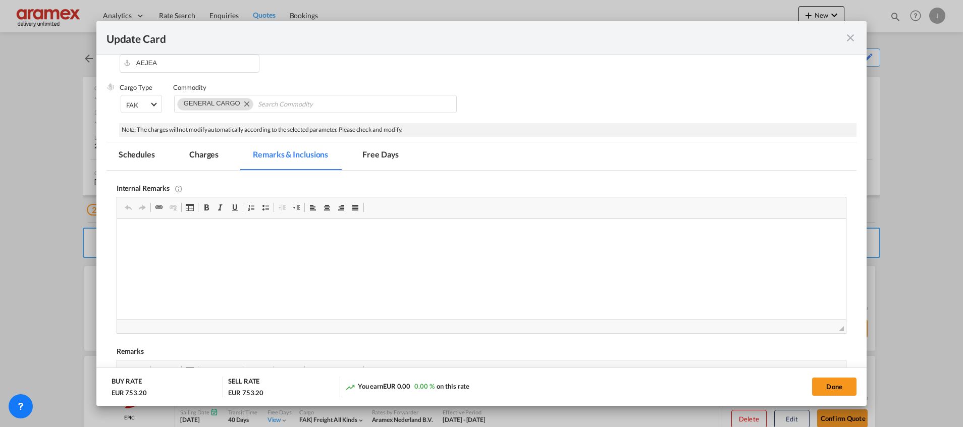
click at [383, 75] on div "Port of Discharge [GEOGRAPHIC_DATA]" at bounding box center [482, 62] width 750 height 40
click at [386, 148] on md-tab-item "Free Days" at bounding box center [380, 156] width 61 height 28
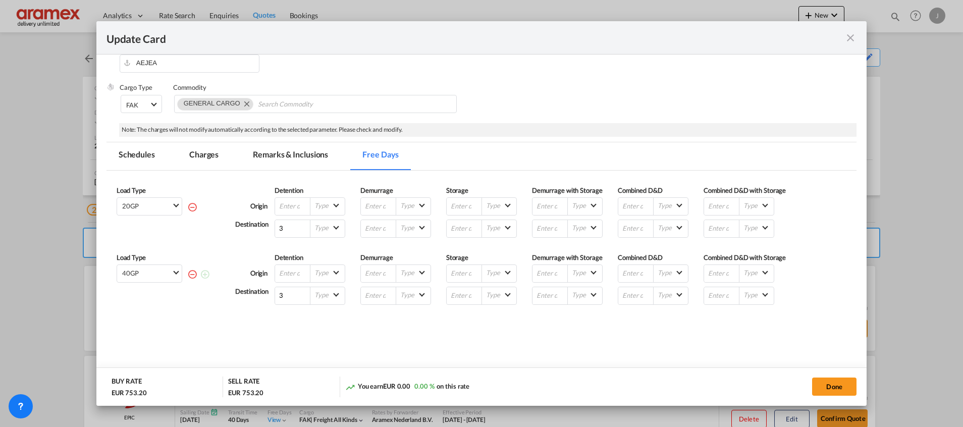
click at [853, 32] on md-icon "icon-close fg-AAA8AD m-0 pointer" at bounding box center [850, 38] width 12 height 12
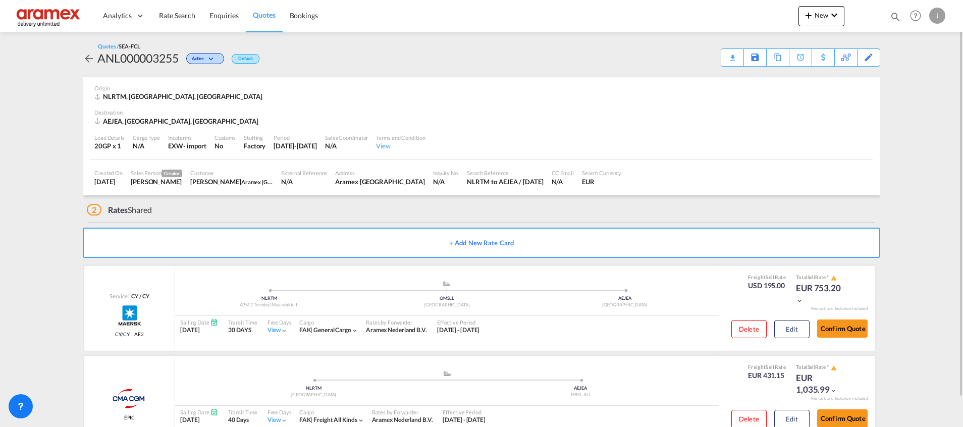
click at [268, 10] on span "Quotes" at bounding box center [264, 15] width 22 height 10
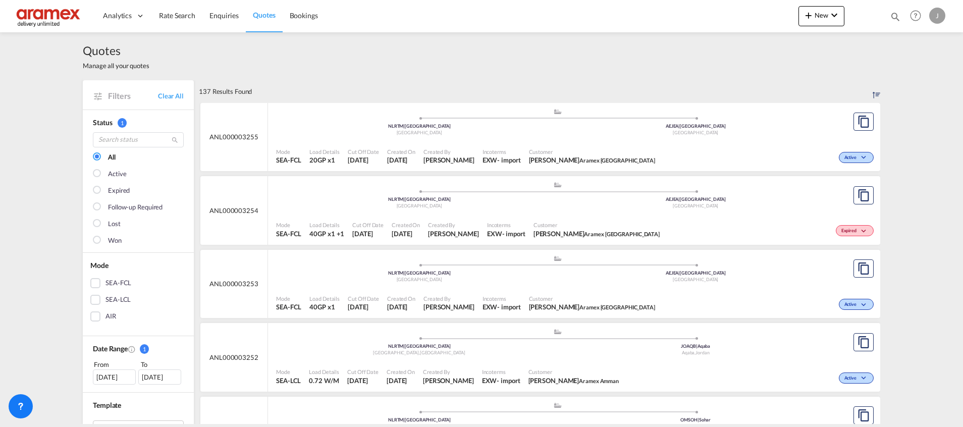
click at [670, 225] on div "Expired" at bounding box center [770, 229] width 213 height 25
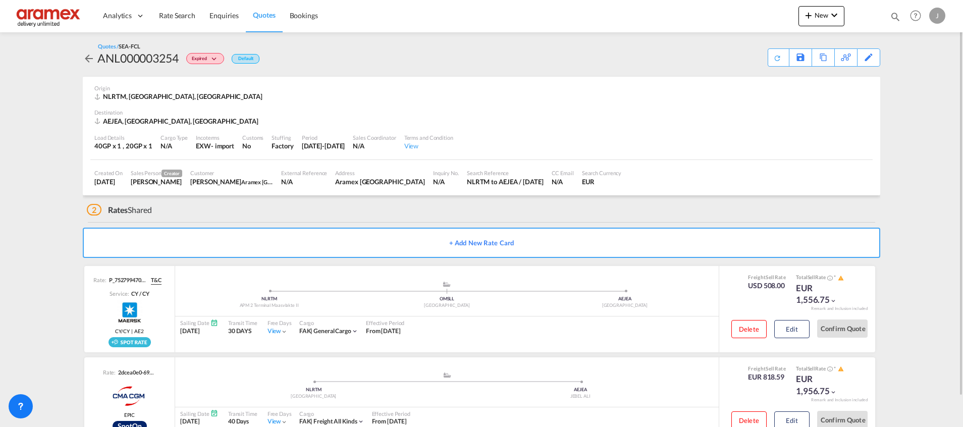
click at [256, 11] on span "Quotes" at bounding box center [264, 15] width 22 height 9
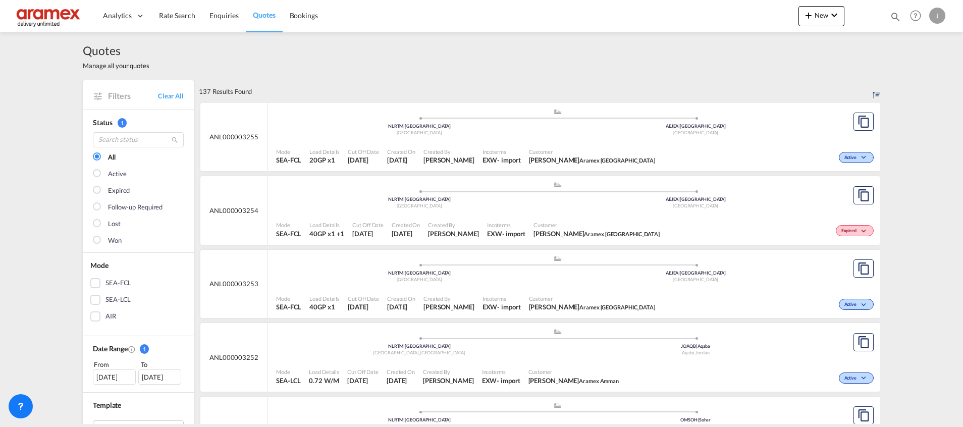
click at [812, 215] on div "Mode SEA-FCL Load Details 40GP x1 +1 Cut Off Date [DATE] Created On [DATE] Crea…" at bounding box center [574, 230] width 612 height 30
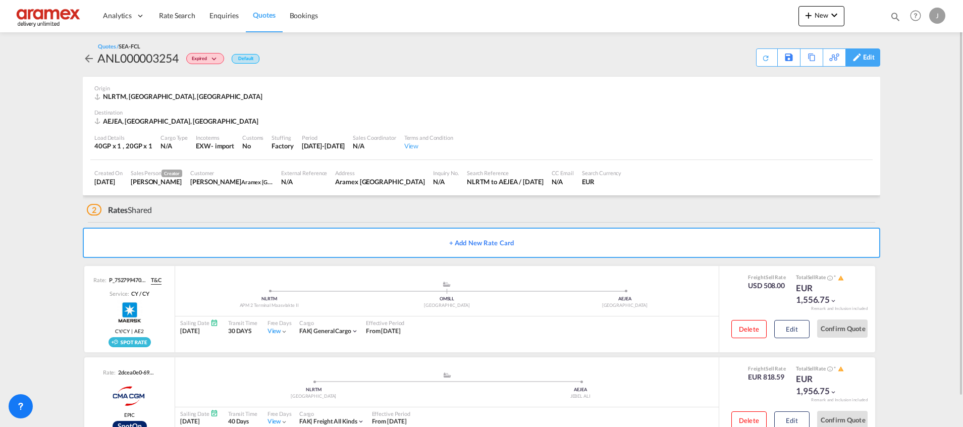
click at [862, 56] on md-icon at bounding box center [857, 58] width 12 height 8
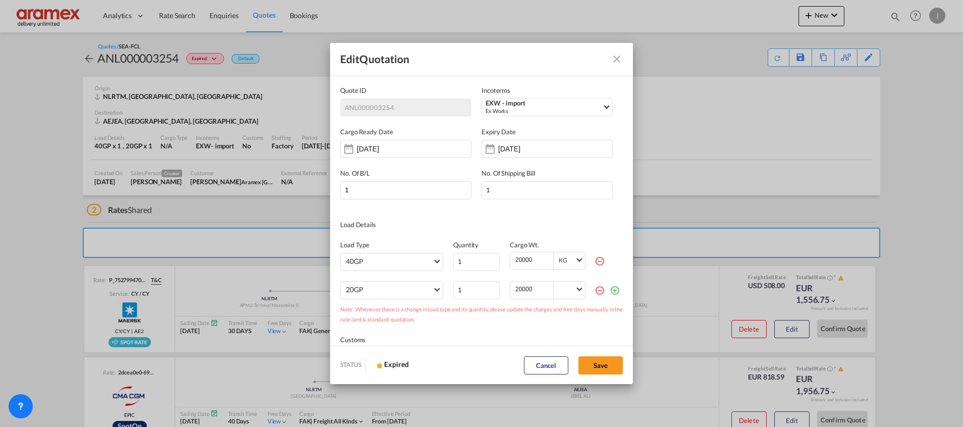
click at [595, 288] on md-icon "icon-minus-circle-outline red-400-fg" at bounding box center [600, 290] width 10 height 10
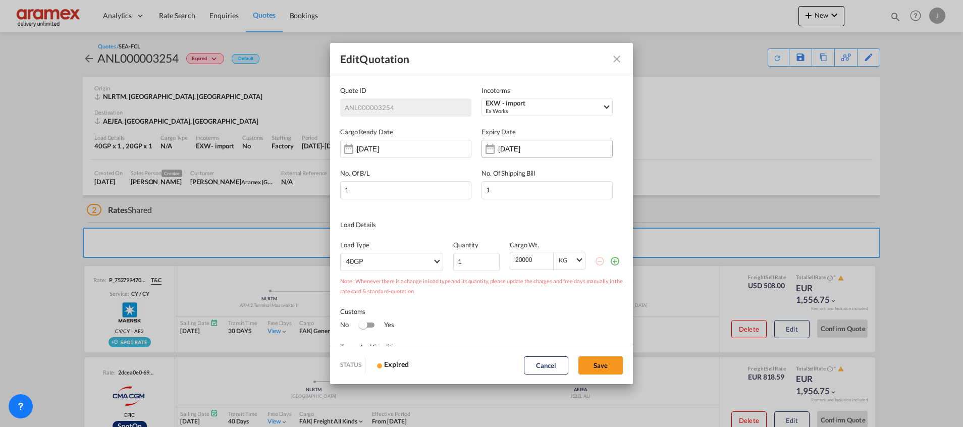
click at [543, 148] on input "[DATE]" at bounding box center [530, 149] width 64 height 8
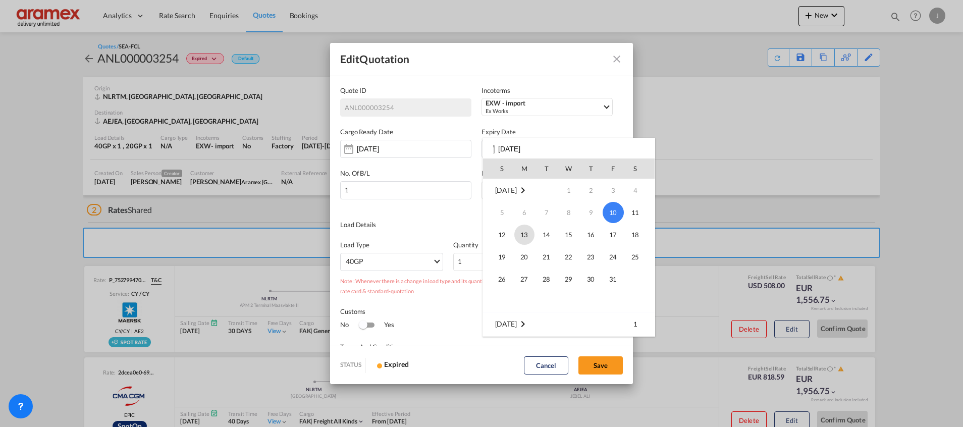
click at [527, 234] on span "13" at bounding box center [524, 235] width 20 height 20
type input "[DATE]"
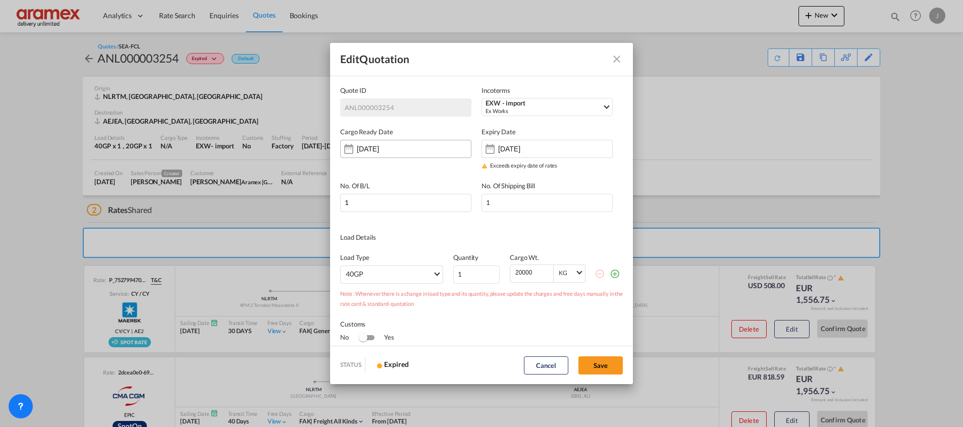
click at [412, 143] on div "[DATE]" at bounding box center [405, 149] width 131 height 18
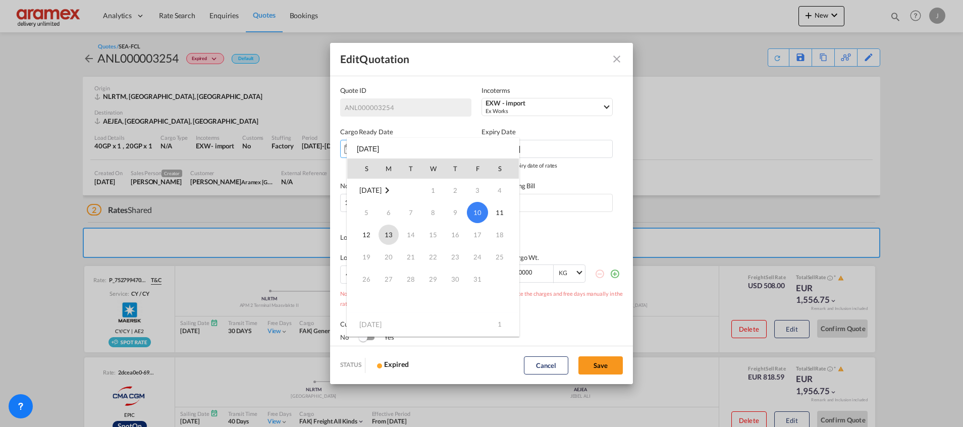
click at [388, 232] on span "13" at bounding box center [389, 235] width 20 height 20
type input "[DATE]"
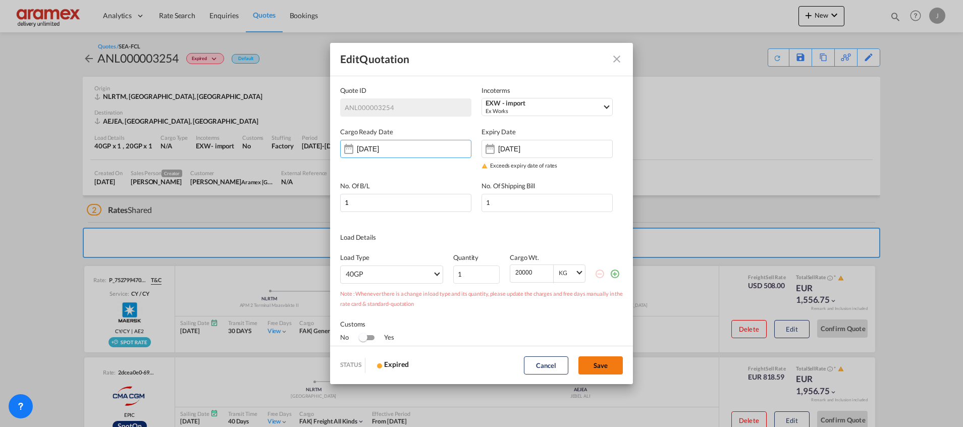
click at [588, 364] on button "Save" at bounding box center [600, 365] width 44 height 18
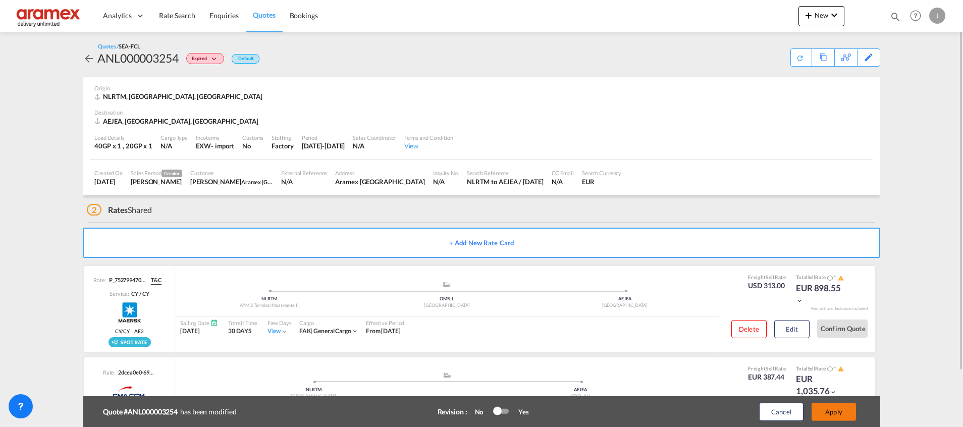
click at [833, 412] on button "Apply" at bounding box center [834, 412] width 44 height 18
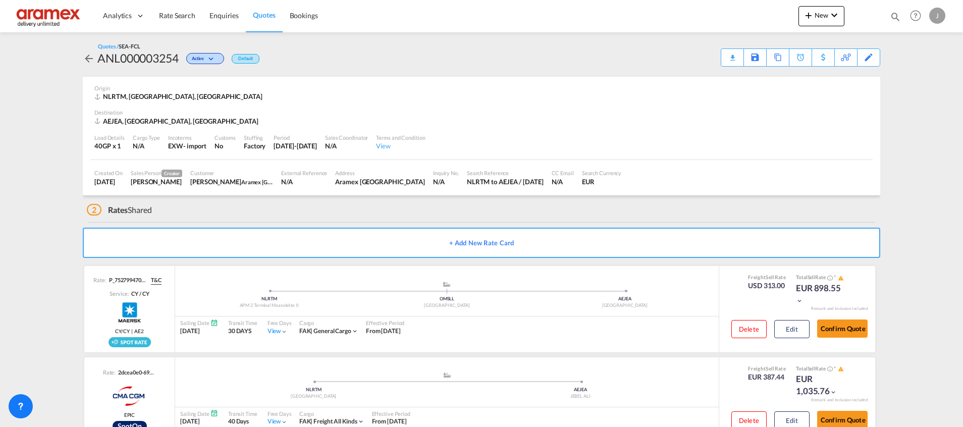
scroll to position [33, 0]
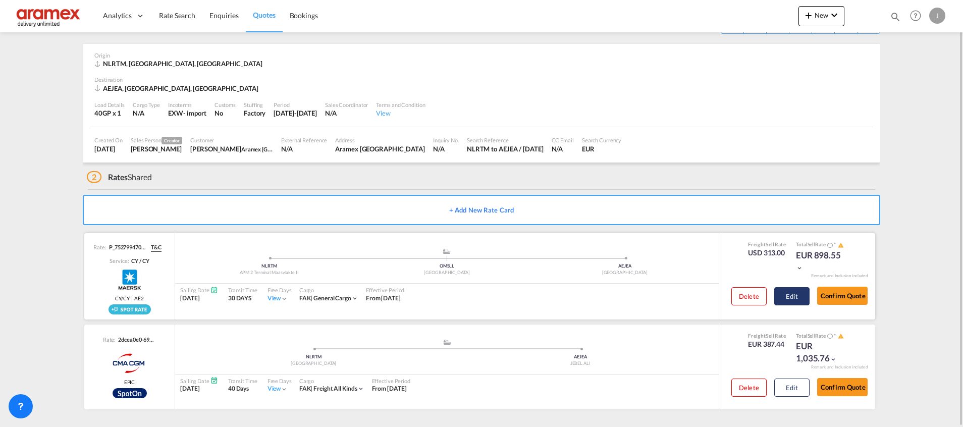
click at [800, 291] on button "Edit" at bounding box center [791, 296] width 35 height 18
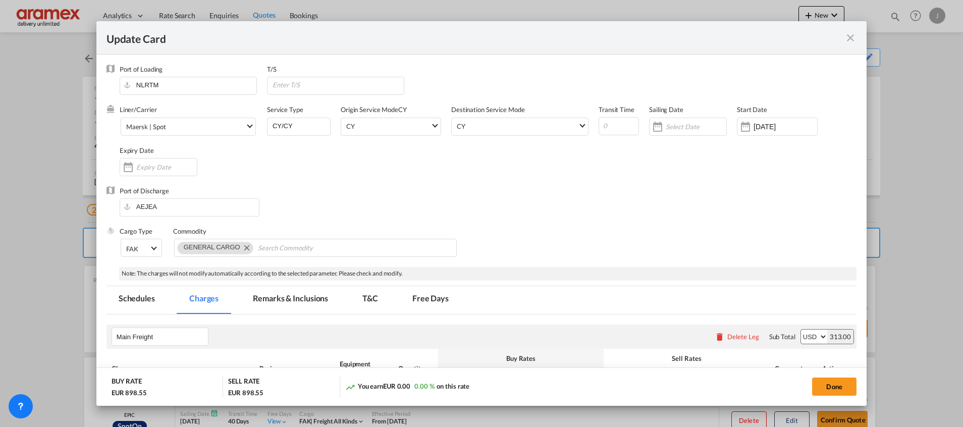
scroll to position [33, 0]
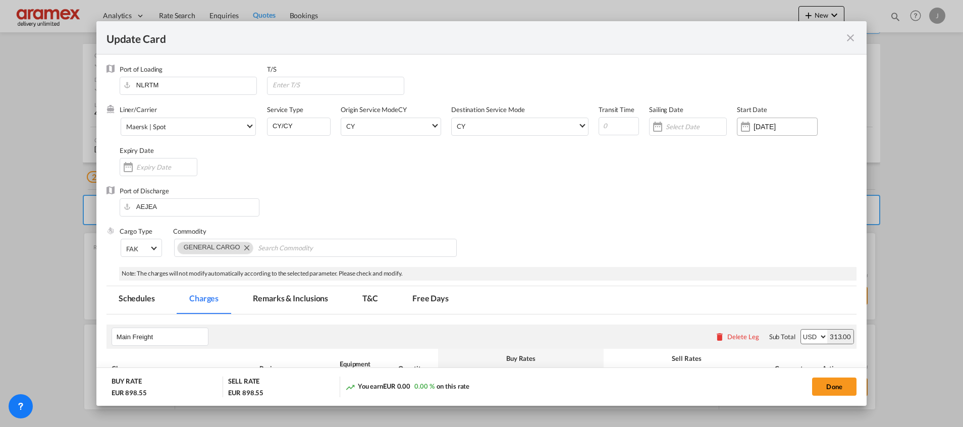
click at [763, 131] on input "[DATE]" at bounding box center [786, 127] width 64 height 8
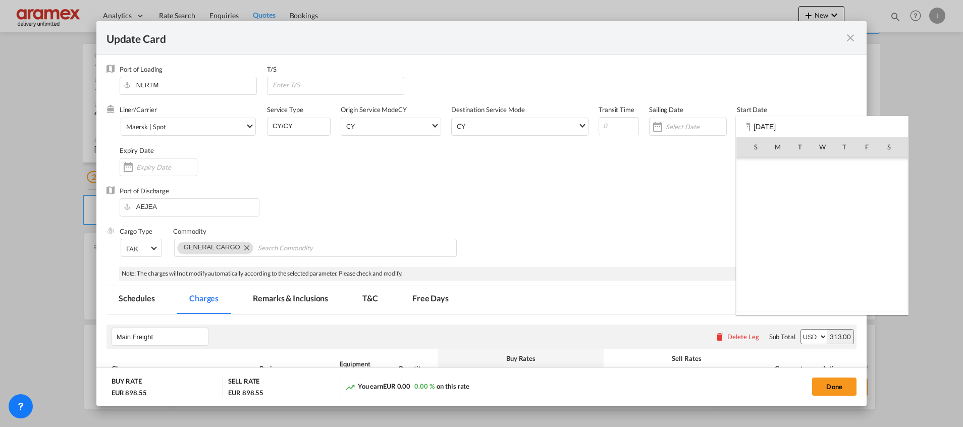
scroll to position [233945, 0]
click at [780, 213] on span "13" at bounding box center [778, 213] width 20 height 20
type input "[DATE]"
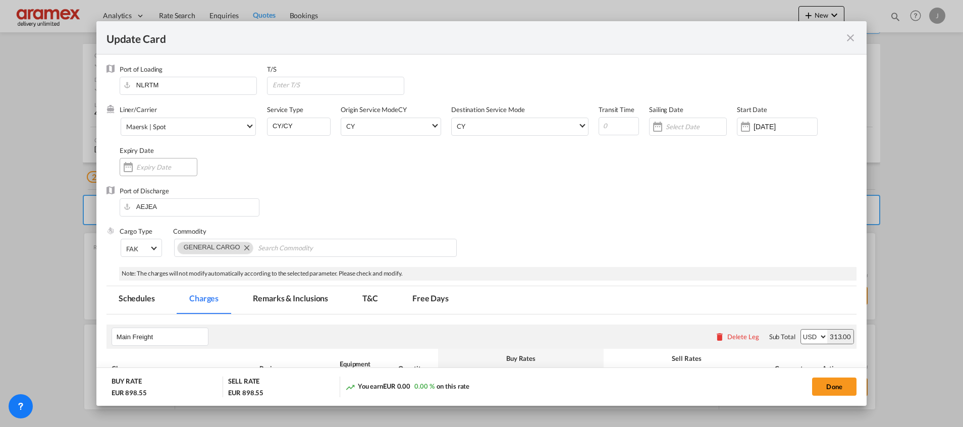
click at [149, 169] on input "Update Card Port ..." at bounding box center [166, 167] width 61 height 8
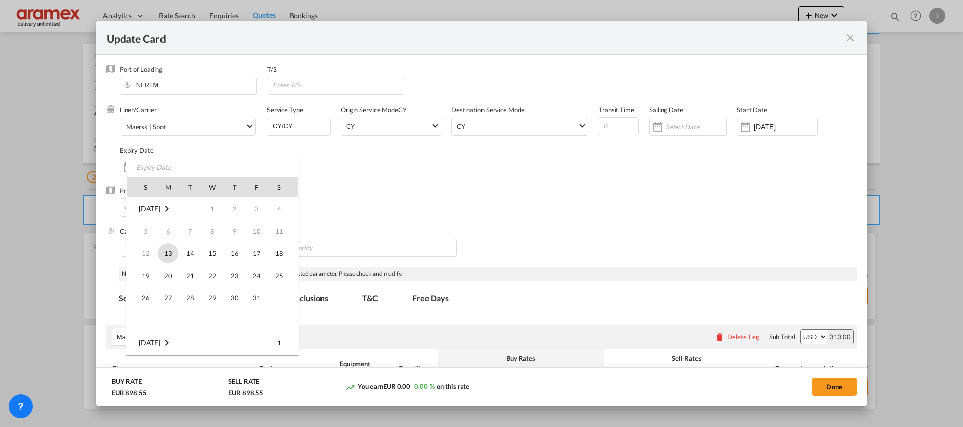
click at [168, 256] on span "13" at bounding box center [168, 253] width 20 height 20
type input "[DATE]"
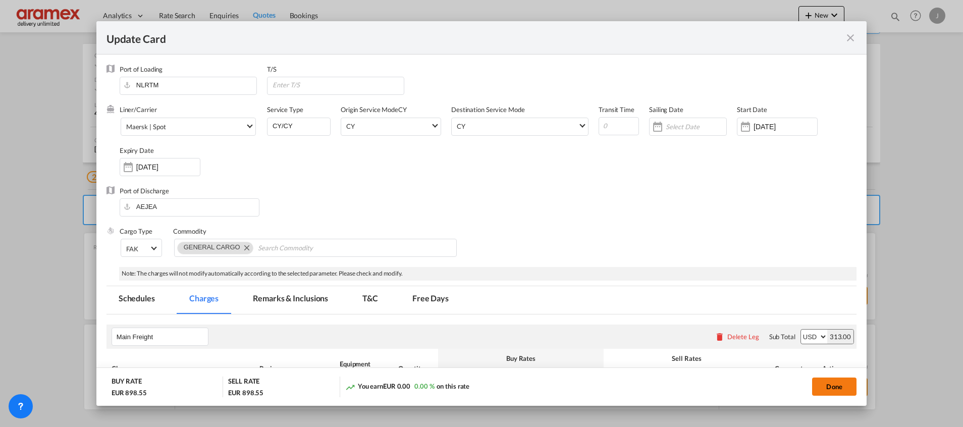
click at [836, 388] on button "Done" at bounding box center [834, 387] width 44 height 18
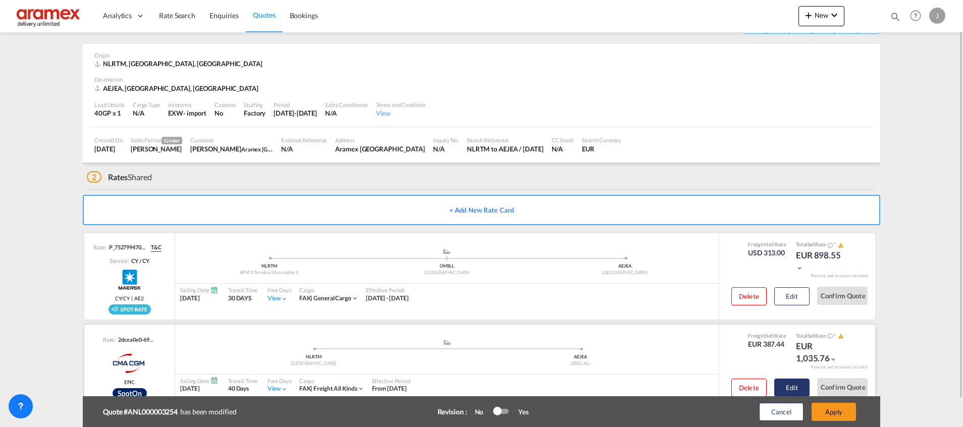
click at [794, 385] on button "Edit" at bounding box center [791, 388] width 35 height 18
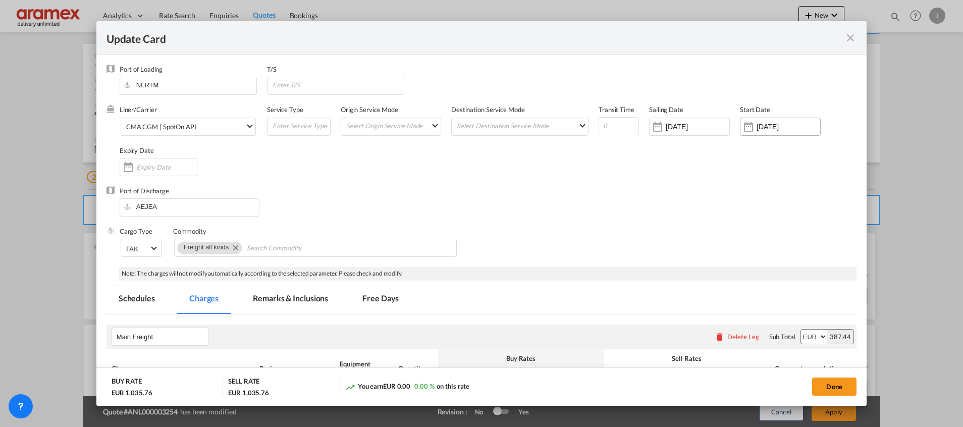
click at [774, 124] on input "[DATE]" at bounding box center [789, 127] width 64 height 8
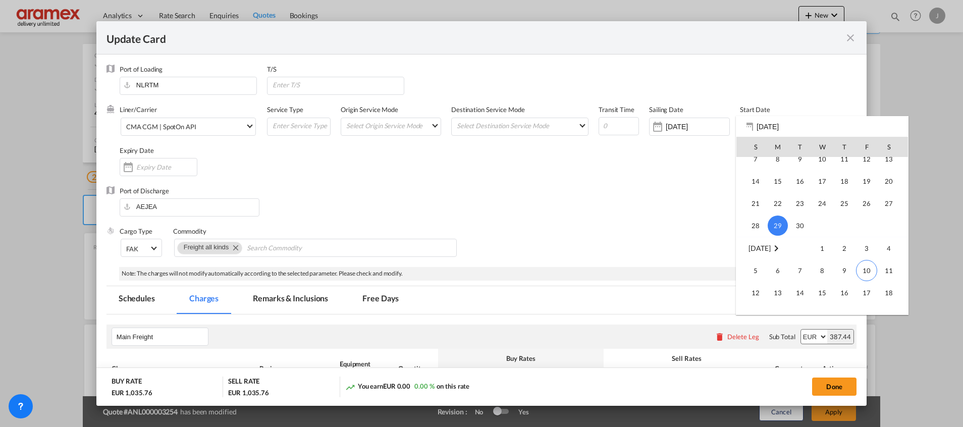
scroll to position [233887, 0]
click at [868, 245] on span "10" at bounding box center [866, 248] width 21 height 21
type input "[DATE]"
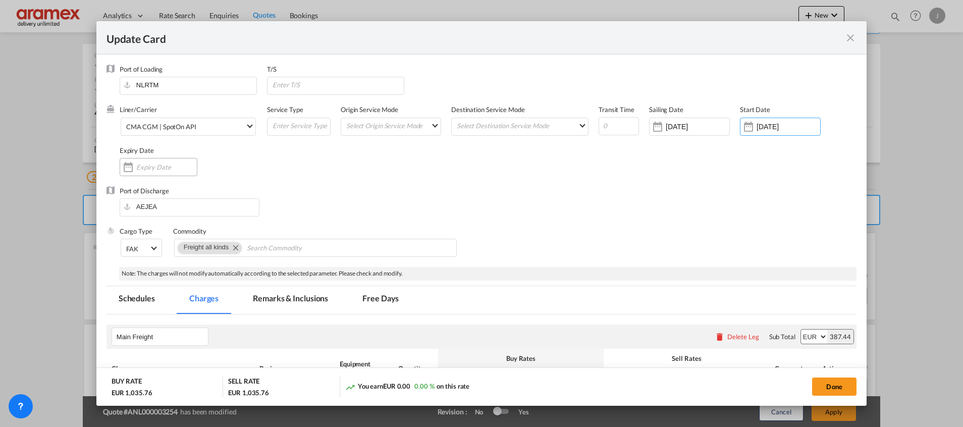
click at [136, 163] on input "Update Card Port ..." at bounding box center [166, 167] width 61 height 8
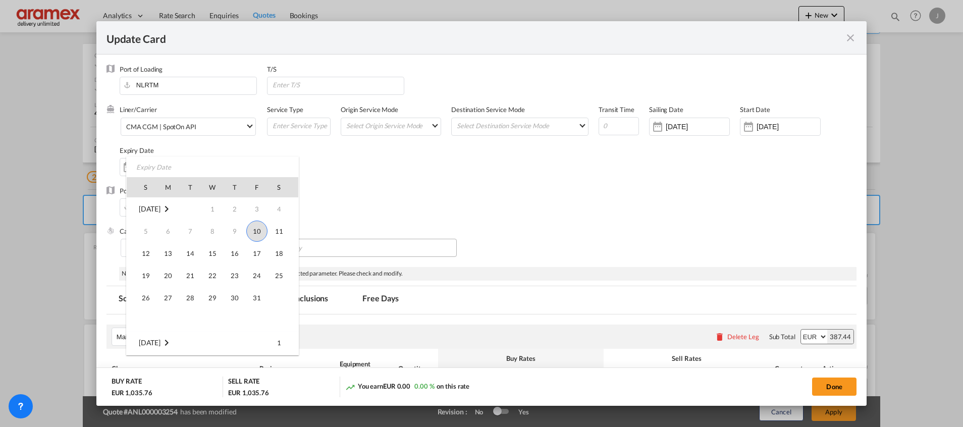
drag, startPoint x: 172, startPoint y: 256, endPoint x: 298, endPoint y: 254, distance: 125.7
click at [172, 255] on span "13" at bounding box center [168, 253] width 20 height 20
type input "[DATE]"
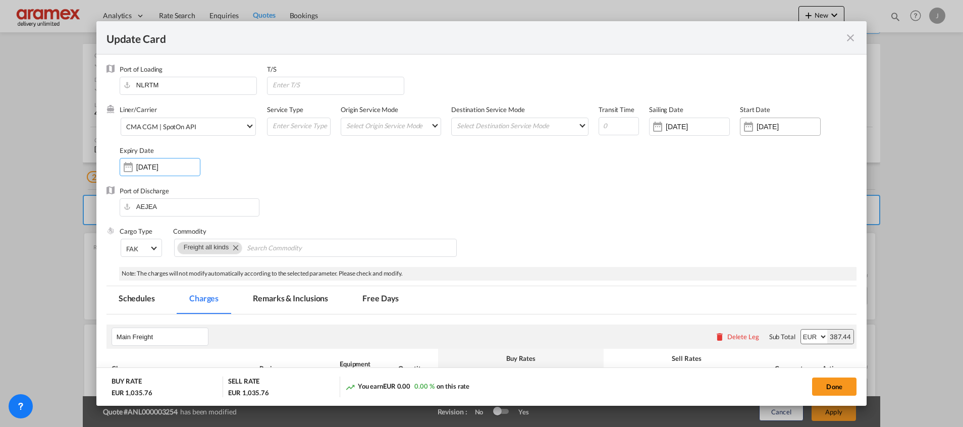
click at [773, 126] on input "[DATE]" at bounding box center [789, 127] width 64 height 8
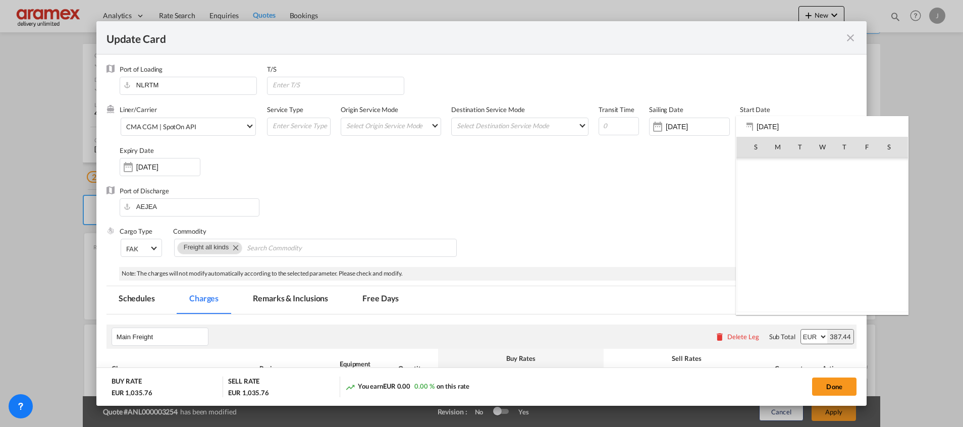
scroll to position [233945, 0]
click at [778, 213] on span "13" at bounding box center [778, 213] width 20 height 20
type input "[DATE]"
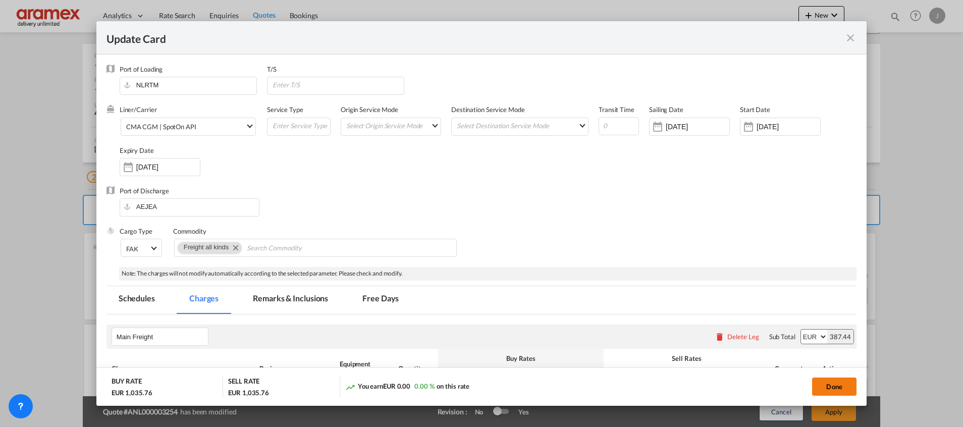
click at [837, 387] on button "Done" at bounding box center [834, 387] width 44 height 18
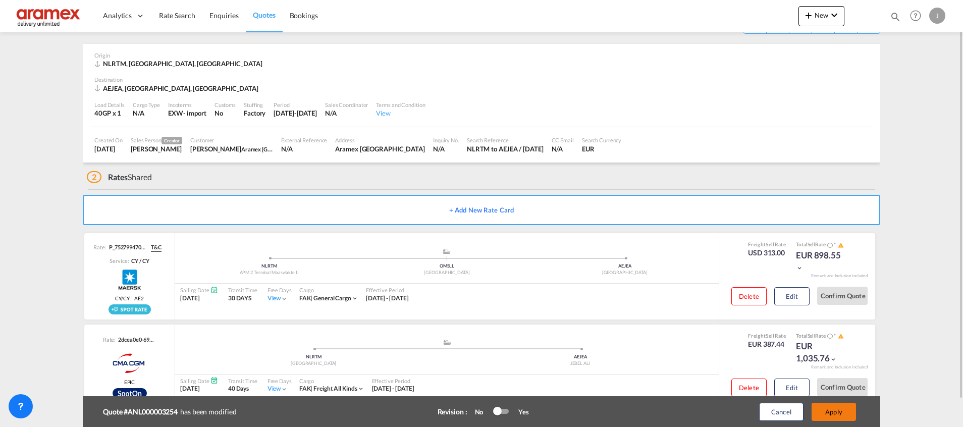
click at [835, 405] on button "Apply" at bounding box center [834, 412] width 44 height 18
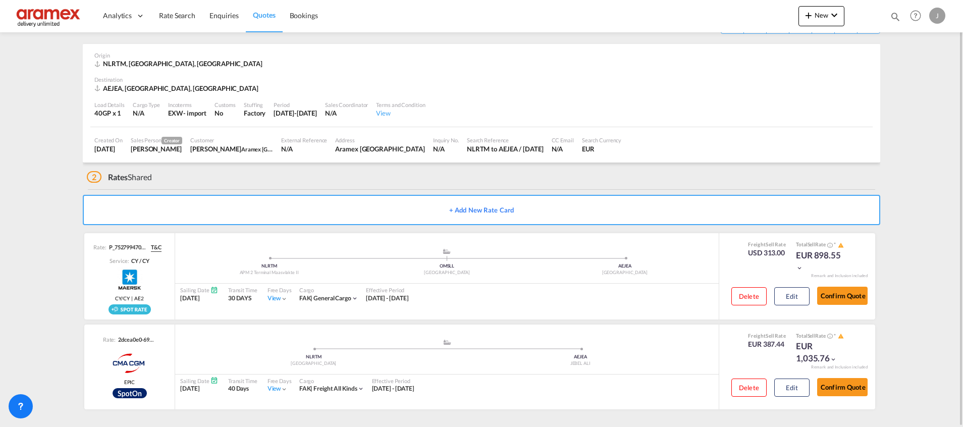
scroll to position [0, 0]
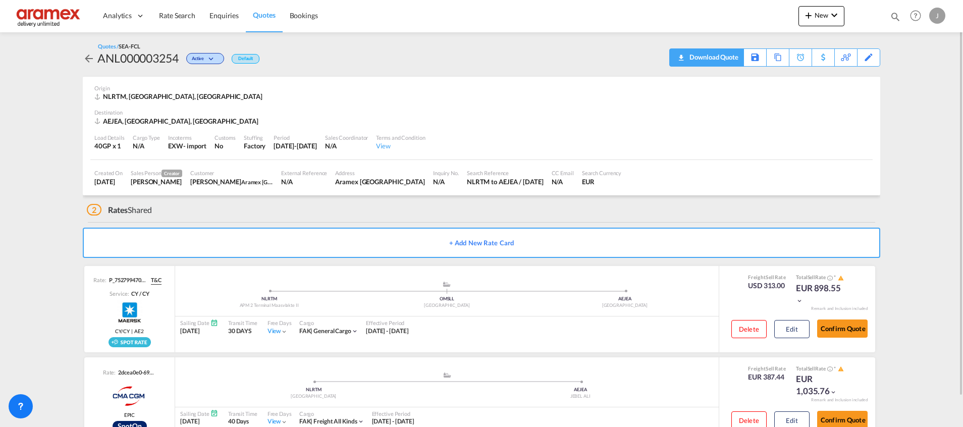
click at [729, 59] on div "Download Quote" at bounding box center [712, 57] width 51 height 16
click at [796, 327] on button "Edit" at bounding box center [791, 329] width 35 height 18
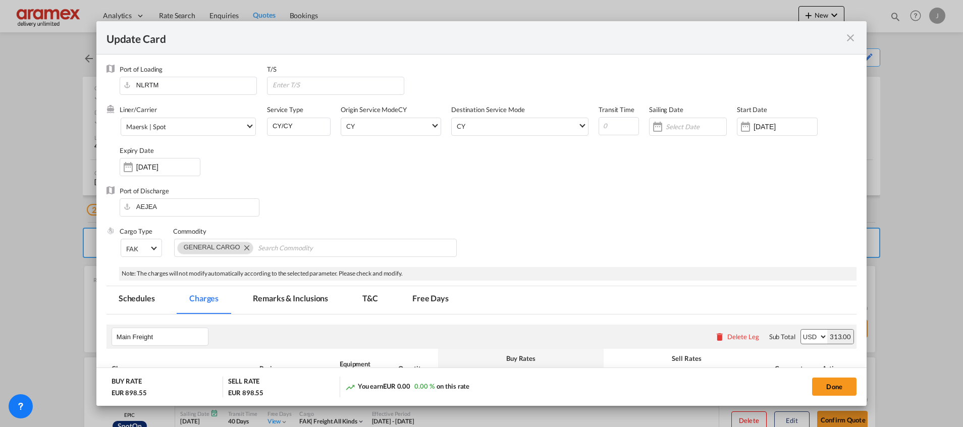
click at [289, 293] on md-tab-item "Remarks & Inclusions" at bounding box center [290, 300] width 99 height 28
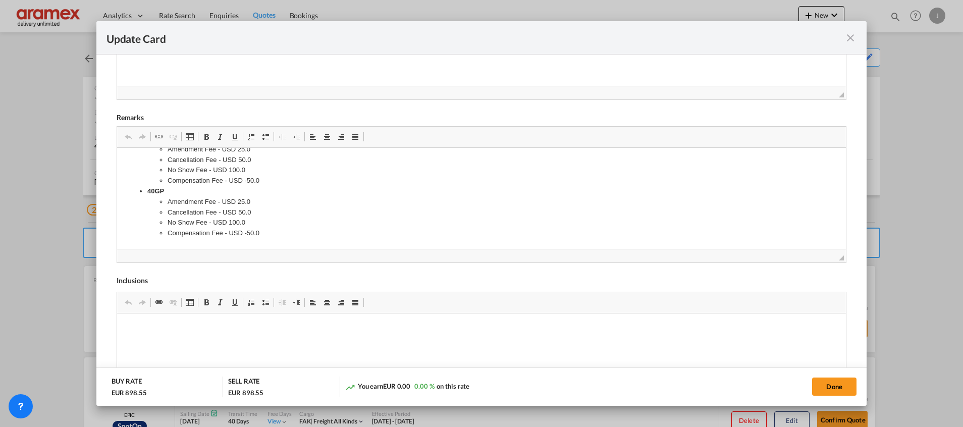
scroll to position [451, 0]
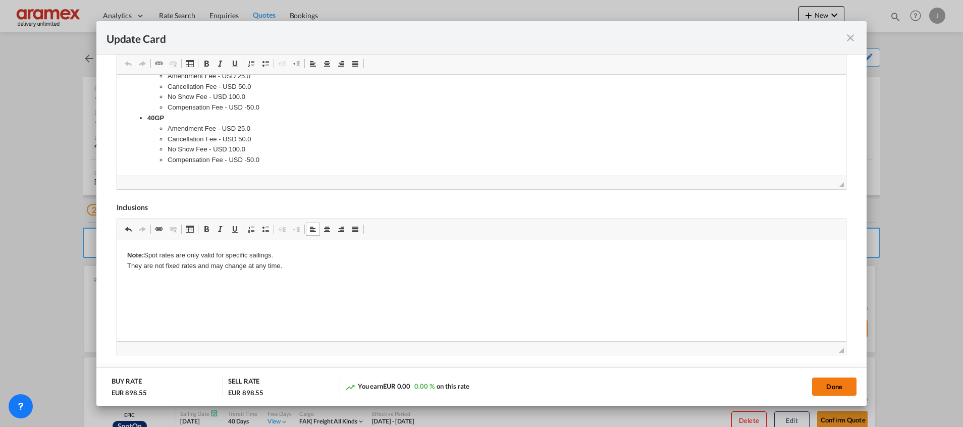
click at [831, 381] on button "Done" at bounding box center [834, 387] width 44 height 18
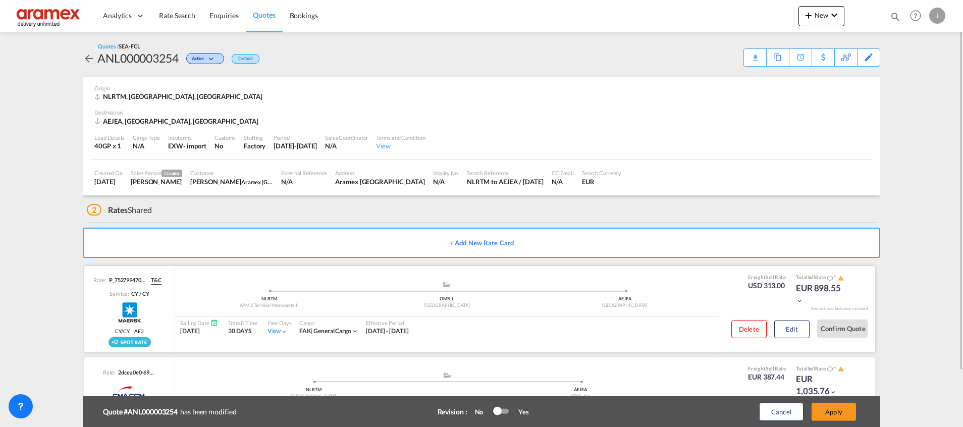
scroll to position [64, 0]
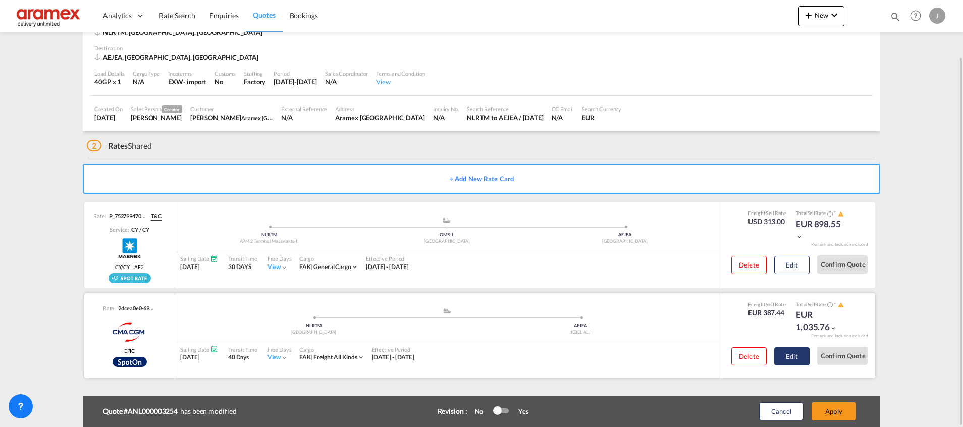
click at [789, 354] on button "Edit" at bounding box center [791, 356] width 35 height 18
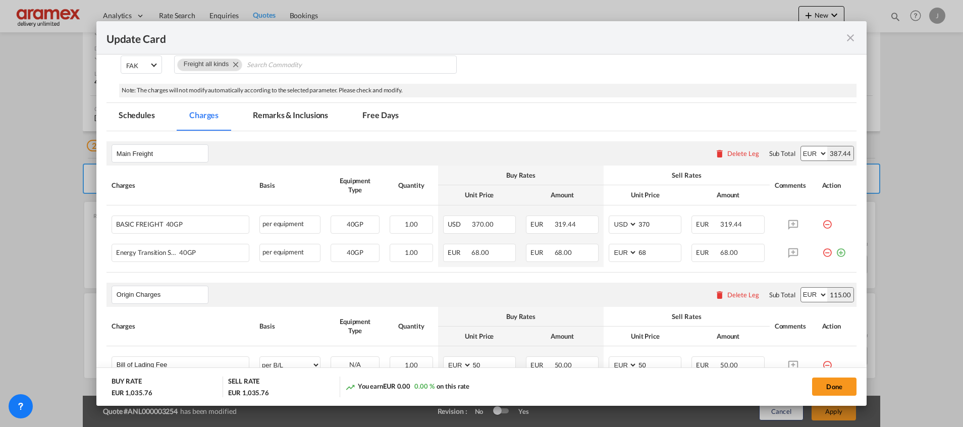
scroll to position [151, 0]
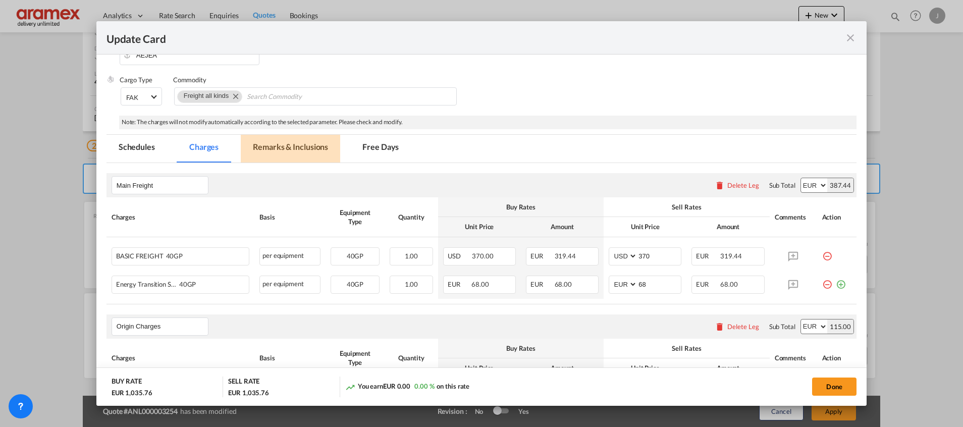
click at [283, 148] on md-tab-item "Remarks & Inclusions" at bounding box center [290, 149] width 99 height 28
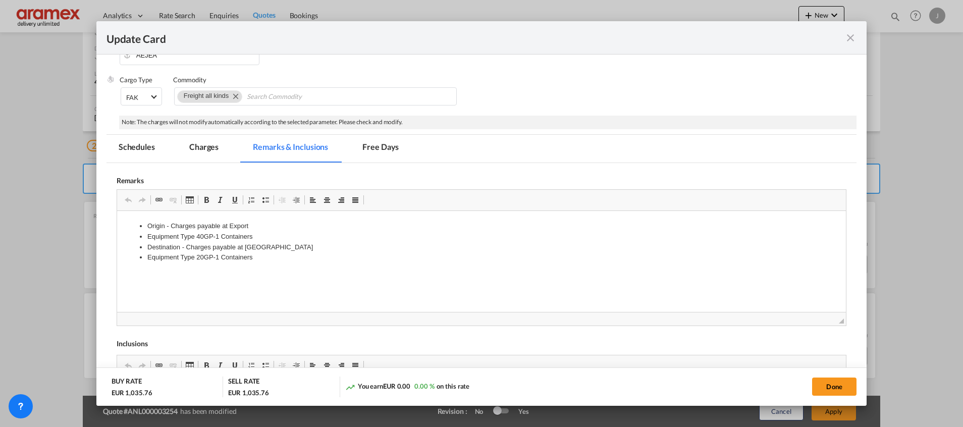
scroll to position [288, 0]
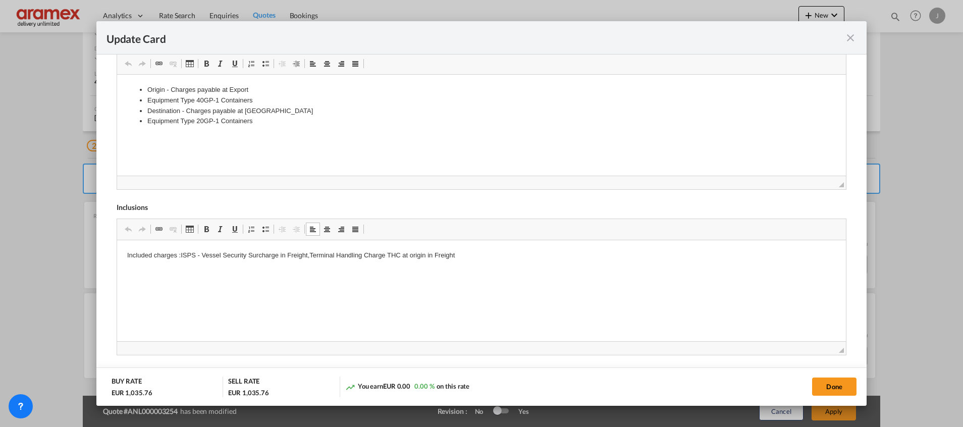
click at [467, 251] on p "Included charges :ISPS - Vessel Security Surcharge in Freight,Terminal Handling…" at bounding box center [481, 255] width 709 height 11
click at [834, 383] on button "Done" at bounding box center [834, 387] width 44 height 18
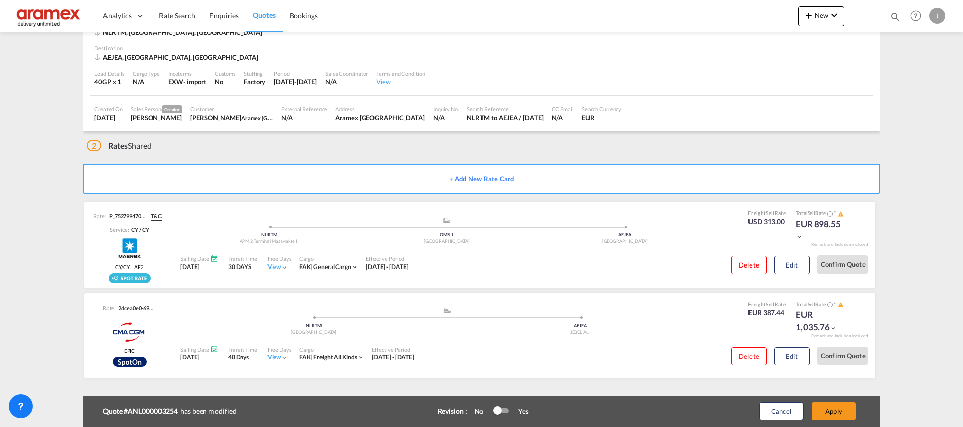
scroll to position [144, 0]
click at [830, 407] on button "Apply" at bounding box center [834, 411] width 44 height 18
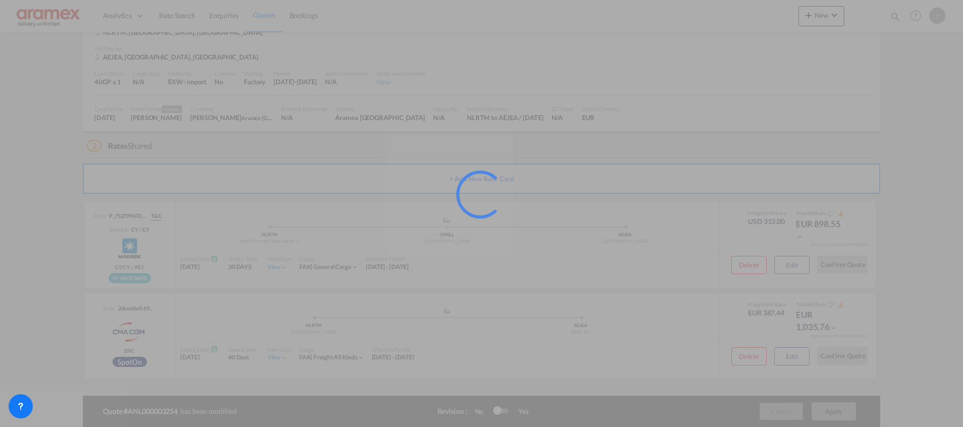
scroll to position [33, 0]
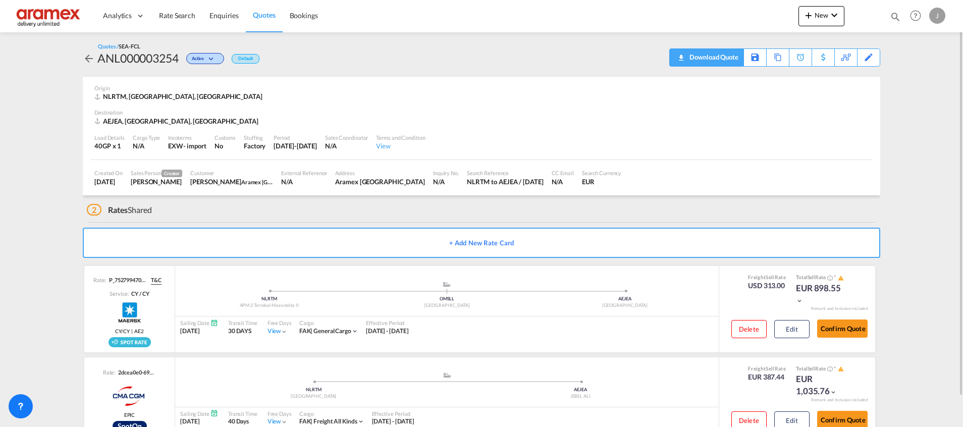
click at [728, 49] on div "Download Quote" at bounding box center [712, 57] width 51 height 16
click at [176, 16] on span "Rate Search" at bounding box center [177, 15] width 36 height 9
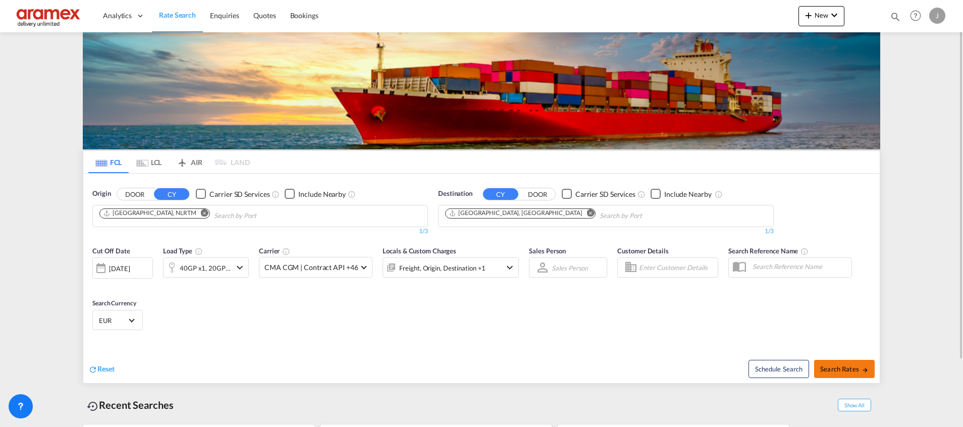
click at [834, 364] on button "Search Rates" at bounding box center [844, 369] width 61 height 18
type input "NLRTM to AEJEA / [DATE]"
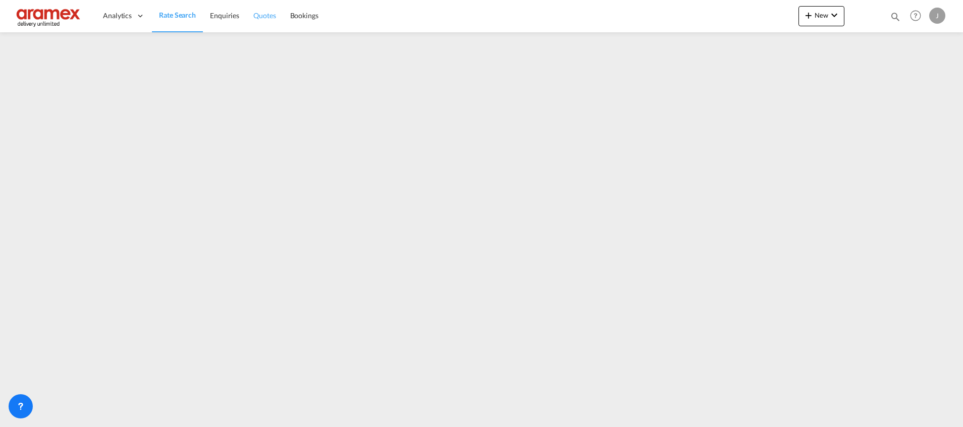
click at [248, 13] on link "Quotes" at bounding box center [264, 15] width 36 height 33
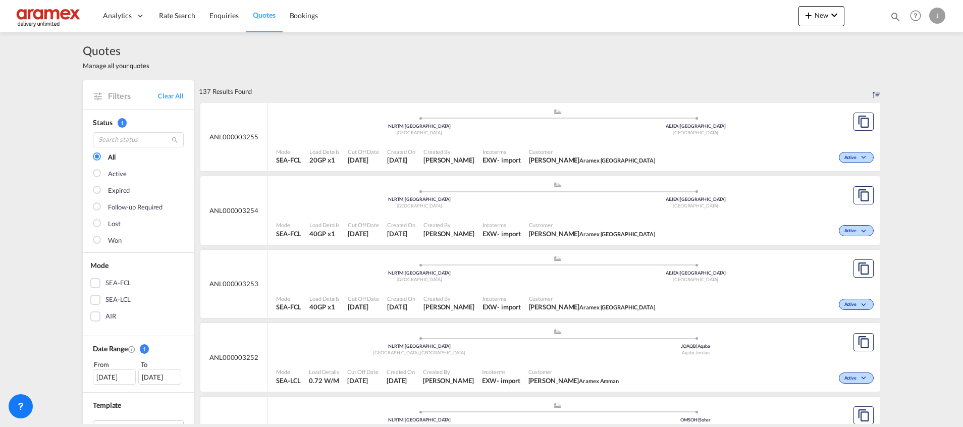
click at [587, 141] on div "Mode SEA-FCL Load Details 20GP x1 Cut Off Date 13 Oct 2025 Created On 10 Oct 20…" at bounding box center [574, 156] width 612 height 31
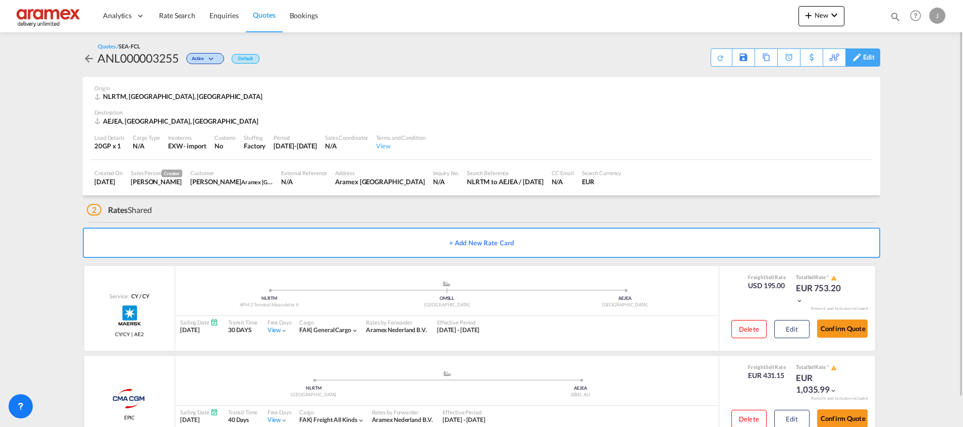
click at [869, 52] on div "Edit" at bounding box center [869, 57] width 12 height 17
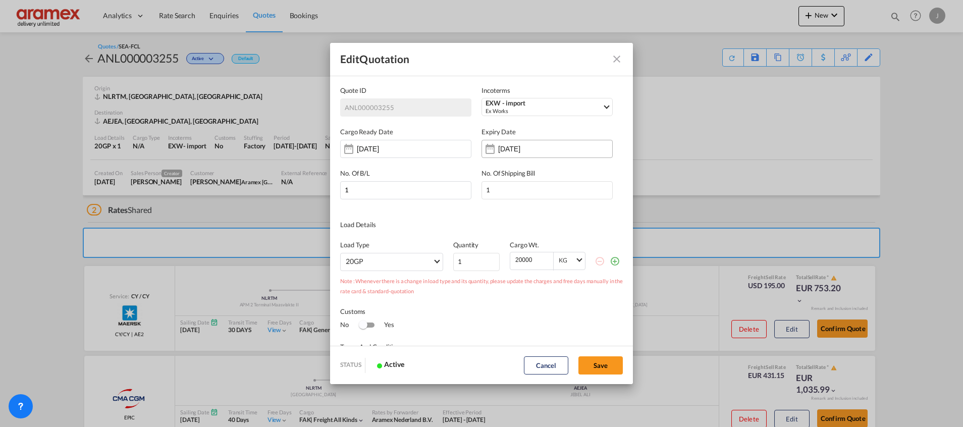
click at [532, 147] on input "[DATE]" at bounding box center [530, 149] width 64 height 8
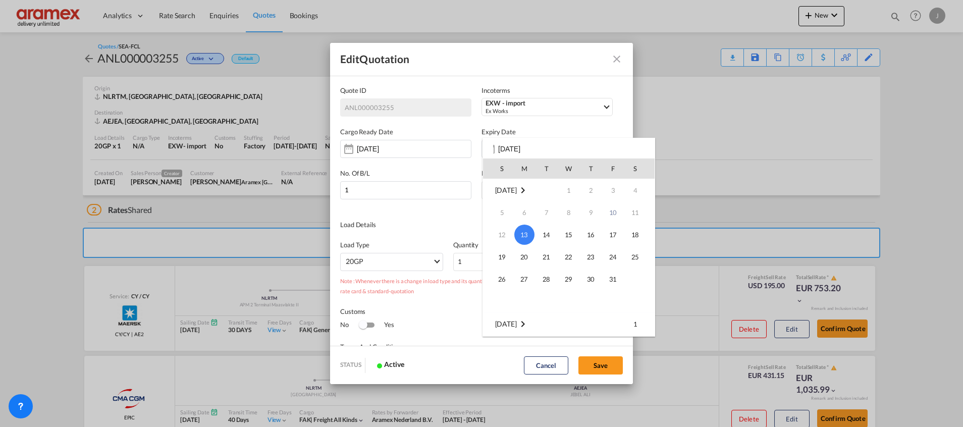
click at [730, 152] on div at bounding box center [481, 213] width 963 height 427
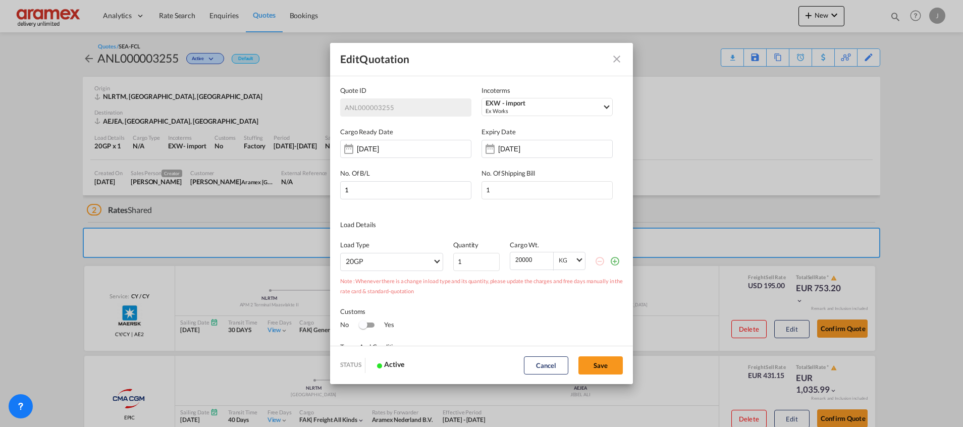
click at [615, 50] on button "Quote IDIncotermsEXW - ..." at bounding box center [617, 59] width 20 height 20
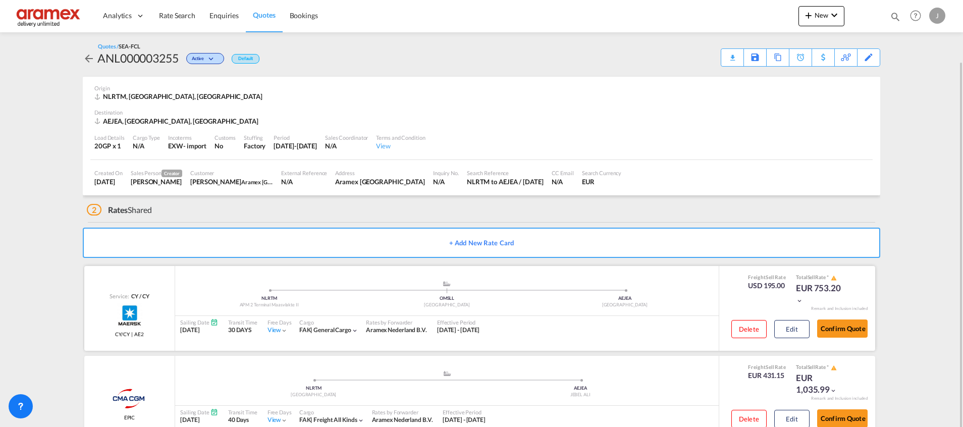
scroll to position [31, 0]
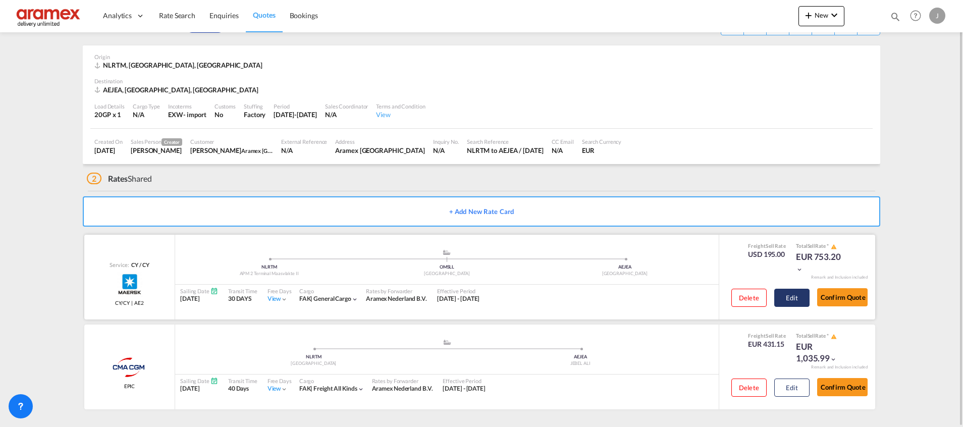
click at [798, 297] on button "Edit" at bounding box center [791, 298] width 35 height 18
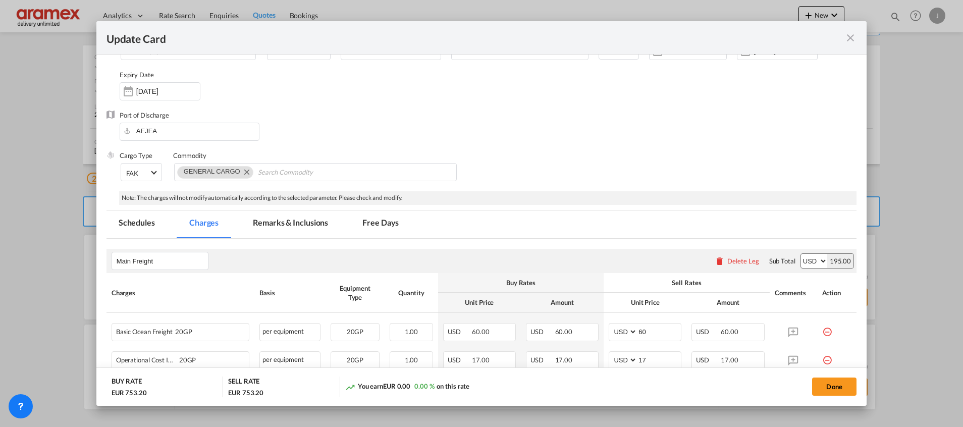
scroll to position [0, 0]
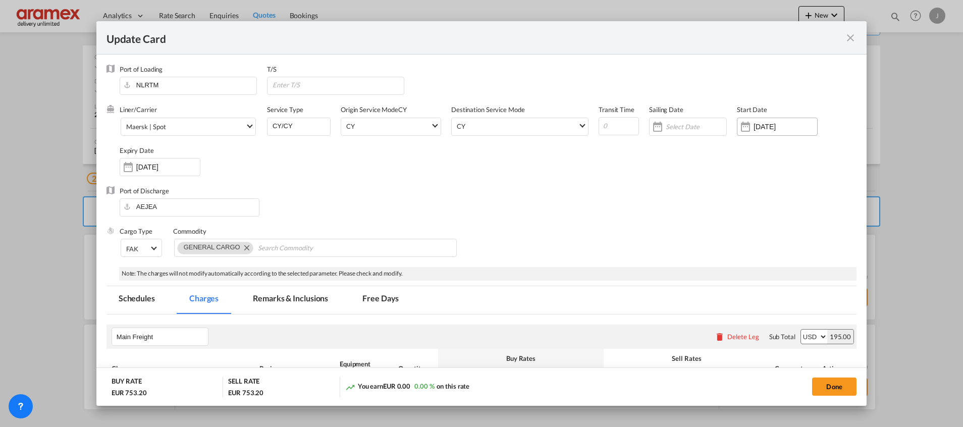
click at [767, 123] on input "[DATE]" at bounding box center [786, 127] width 64 height 8
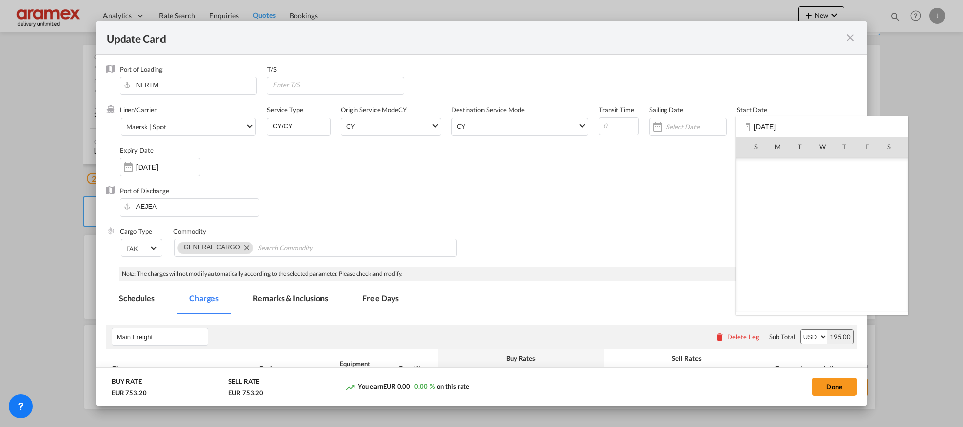
scroll to position [233945, 0]
click at [872, 191] on span "10" at bounding box center [866, 190] width 21 height 21
type input "[DATE]"
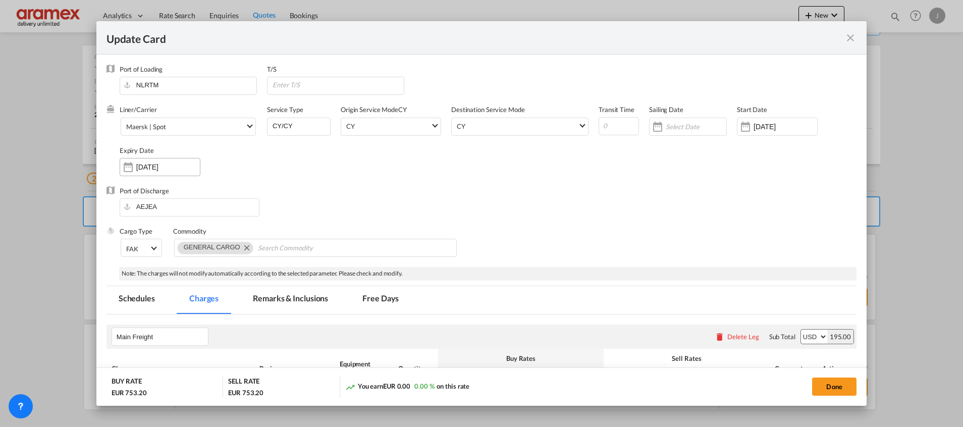
click at [178, 164] on input "[DATE]" at bounding box center [168, 167] width 64 height 8
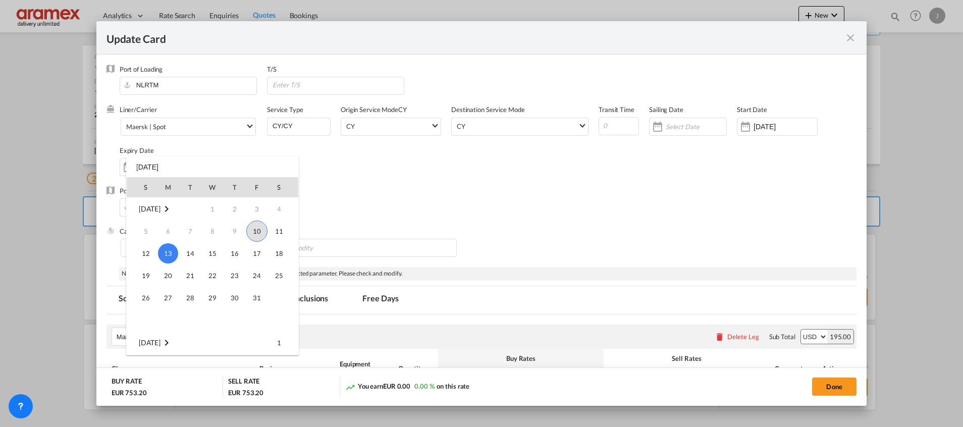
click at [256, 230] on span "10" at bounding box center [256, 231] width 21 height 21
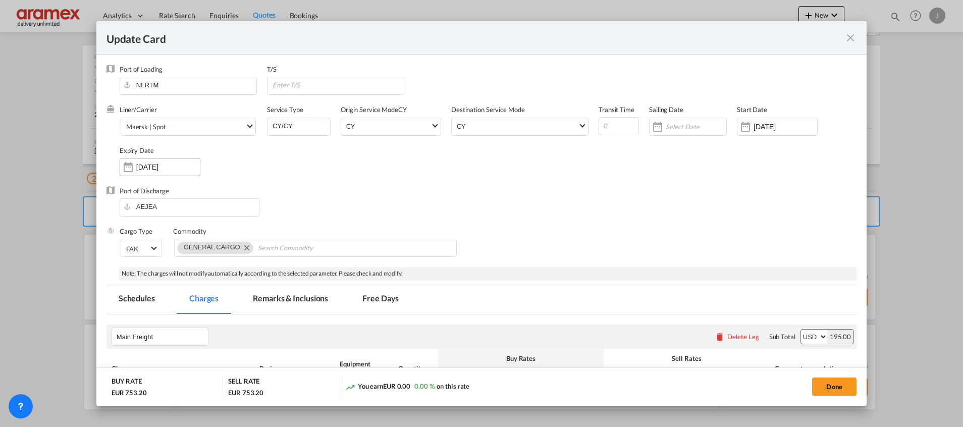
click at [141, 166] on input "[DATE]" at bounding box center [168, 167] width 64 height 8
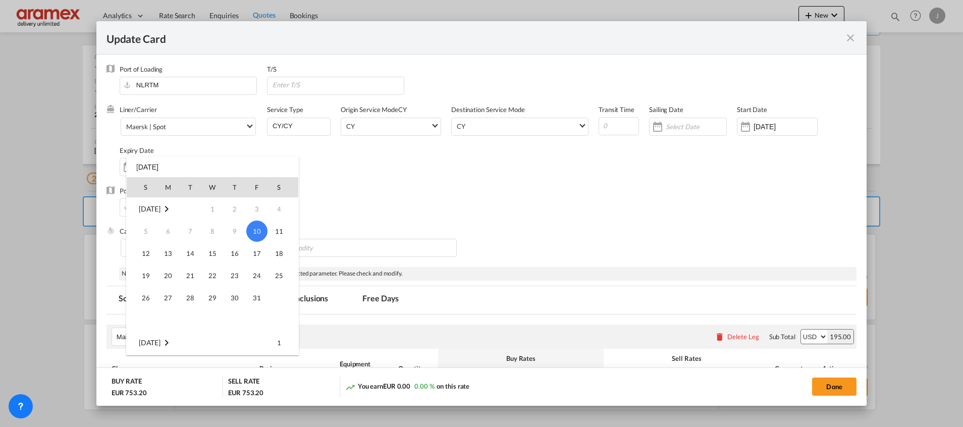
click at [364, 201] on div at bounding box center [481, 213] width 963 height 427
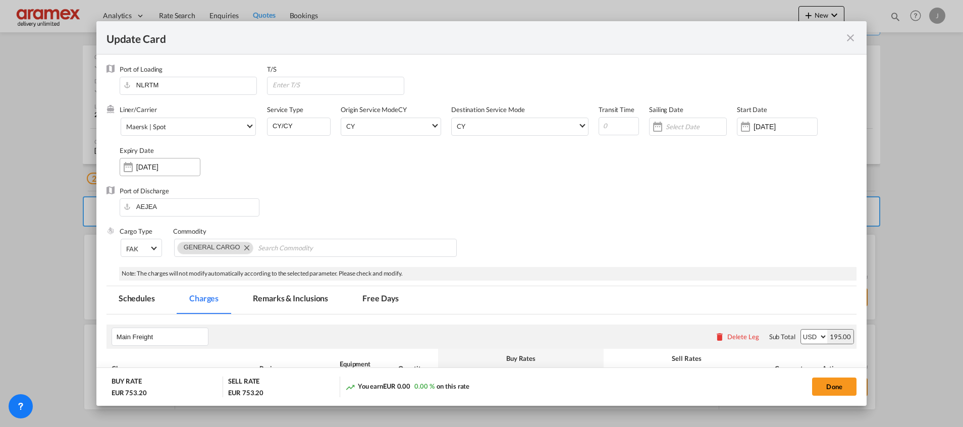
drag, startPoint x: 134, startPoint y: 167, endPoint x: 188, endPoint y: 168, distance: 54.0
click at [188, 168] on div "[DATE]" at bounding box center [160, 167] width 81 height 18
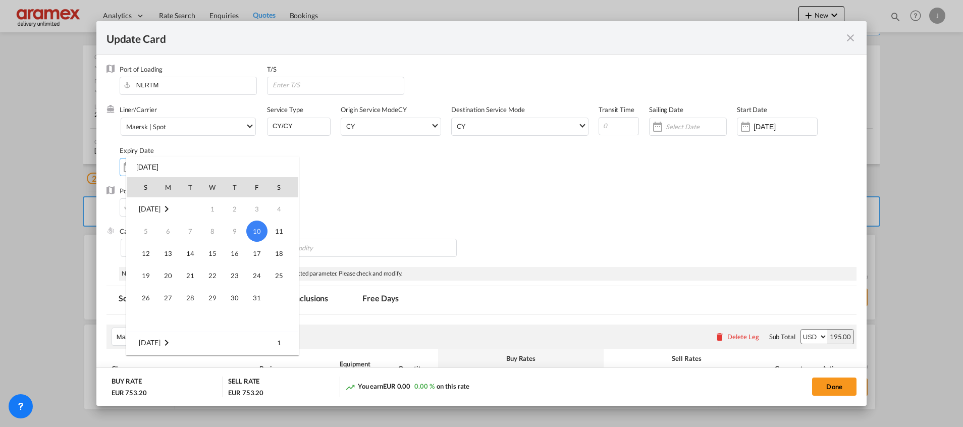
click at [186, 168] on div "S M T W T F S Oct 2025 1 2 3 4 5 6 7 8 9 10 11 12 13 14 15 16 17 18 19 20 21 22…" at bounding box center [212, 255] width 173 height 199
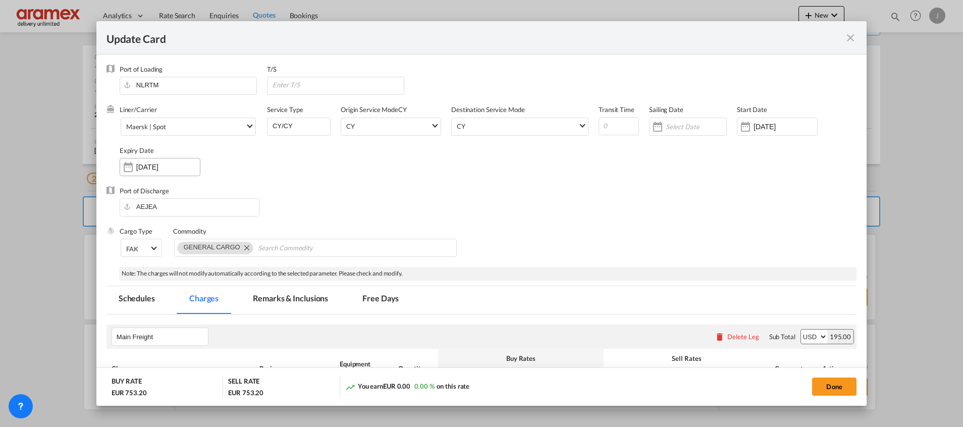
click at [180, 168] on input "[DATE]" at bounding box center [168, 167] width 64 height 8
click at [129, 168] on div "Update Card Port ..." at bounding box center [128, 167] width 16 height 20
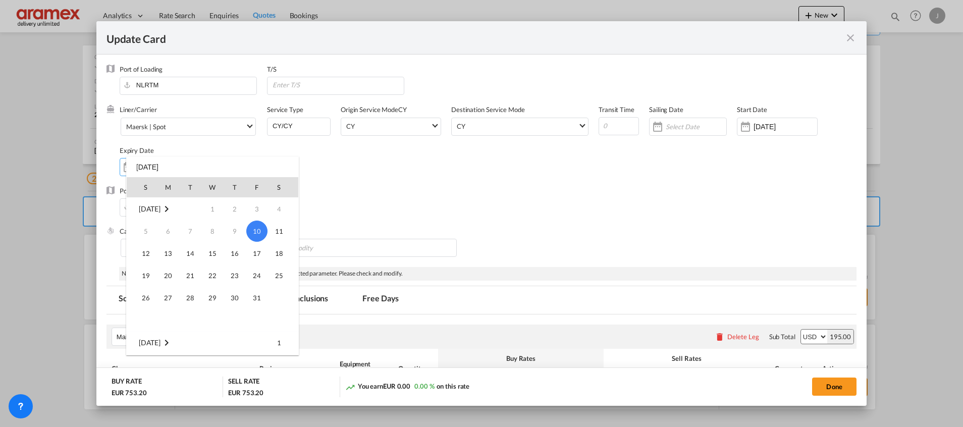
click at [146, 233] on td "5" at bounding box center [142, 231] width 30 height 22
click at [285, 348] on span "1" at bounding box center [279, 343] width 20 height 20
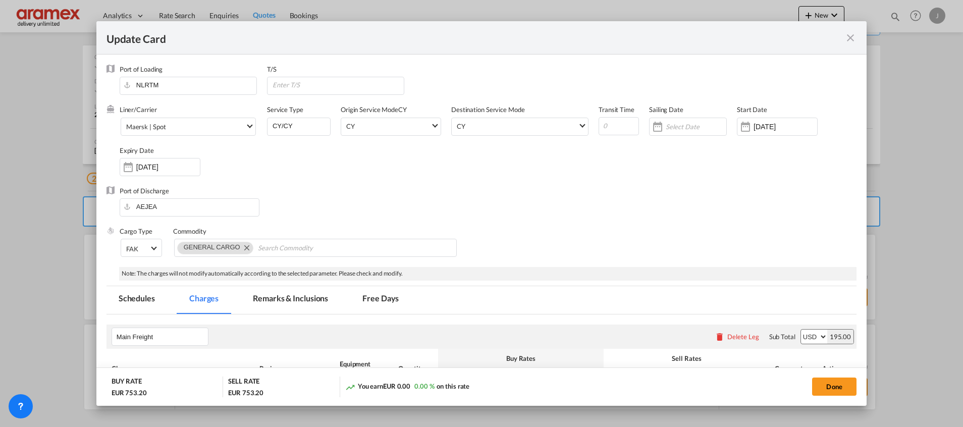
click at [324, 204] on div "Port of Discharge [GEOGRAPHIC_DATA]" at bounding box center [482, 206] width 750 height 40
click at [154, 165] on input "01 Nov 2025" at bounding box center [168, 167] width 64 height 8
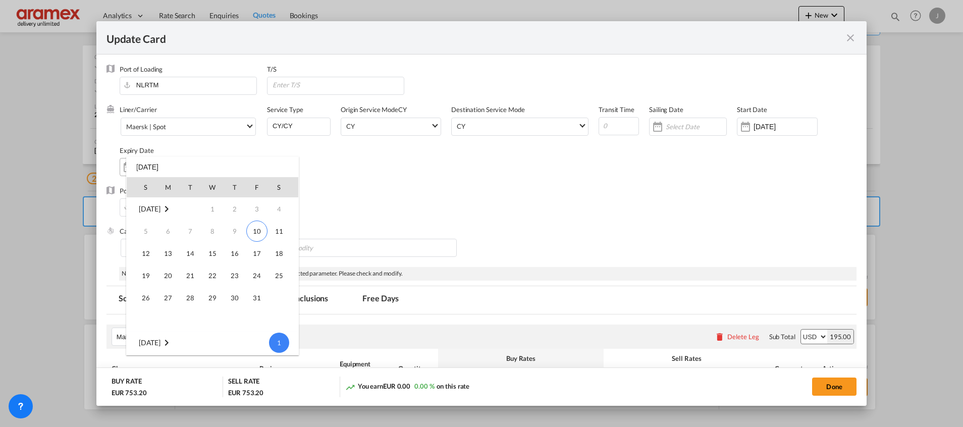
scroll to position [134, 0]
click at [154, 165] on div "S M T W T F S Oct 2025 1 2 3 4 5 6 7 8 9 10 11 12 13 14 15 16 17 18 19 20 21 22…" at bounding box center [212, 255] width 173 height 199
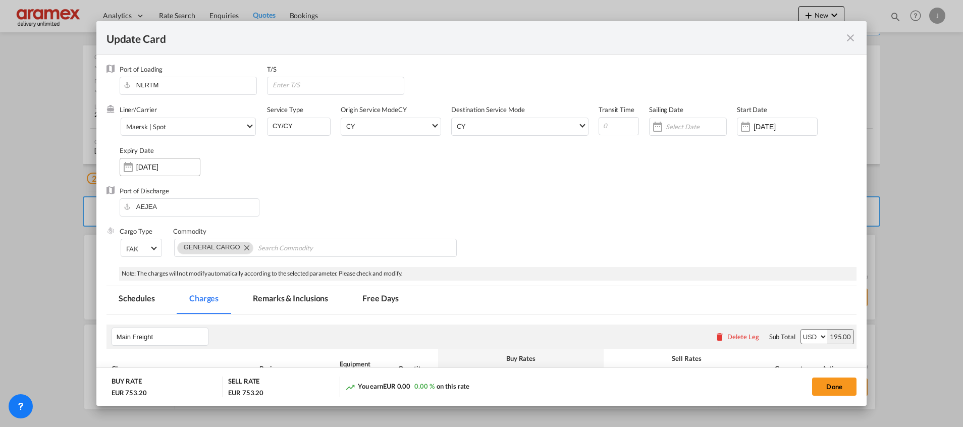
click at [154, 165] on input "01 Nov 2025" at bounding box center [168, 167] width 64 height 8
click at [129, 165] on div "Update Card Port ..." at bounding box center [128, 167] width 16 height 20
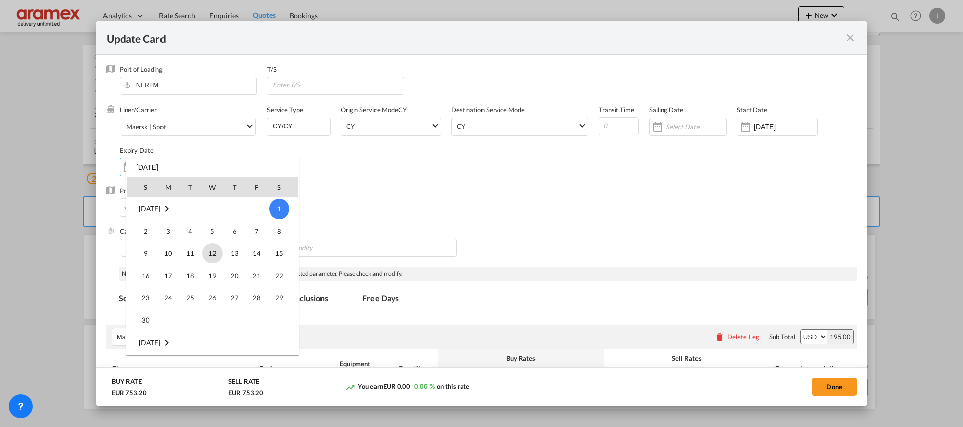
scroll to position [0, 0]
click at [257, 233] on span "10" at bounding box center [256, 231] width 21 height 21
type input "[DATE]"
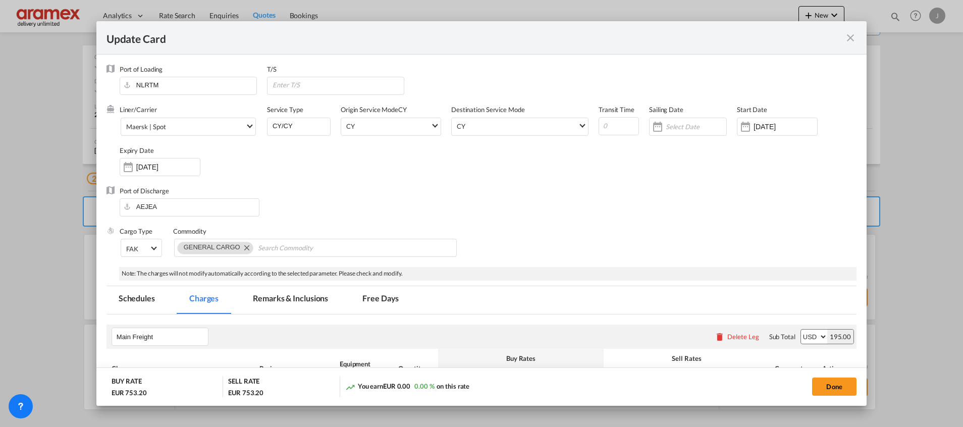
click at [854, 36] on md-icon "icon-close fg-AAA8AD m-0 pointer" at bounding box center [850, 38] width 12 height 12
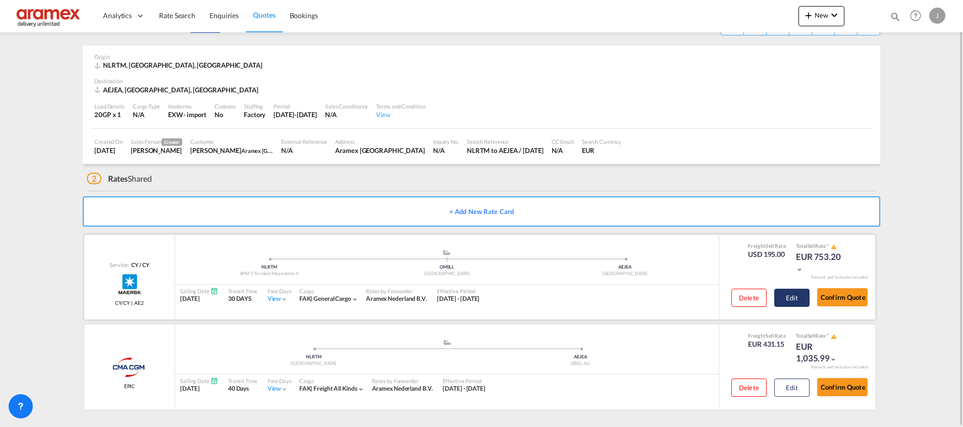
click at [793, 300] on button "Edit" at bounding box center [791, 298] width 35 height 18
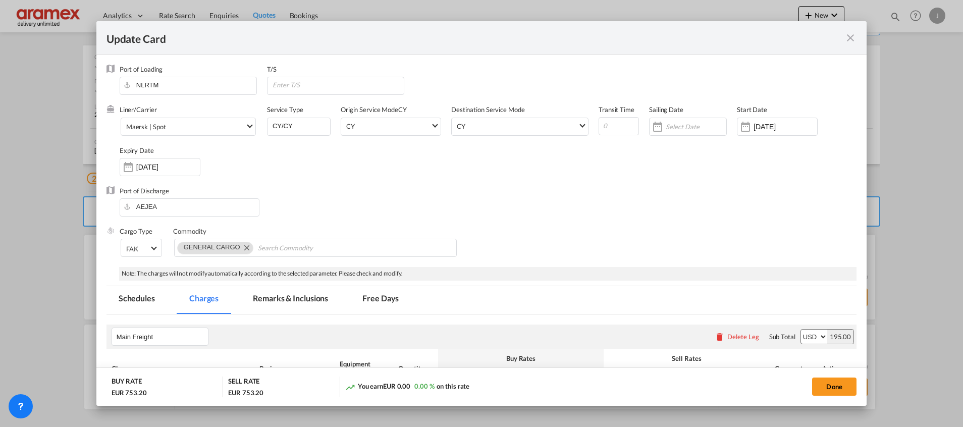
click at [854, 36] on md-icon "icon-close fg-AAA8AD m-0 pointer" at bounding box center [850, 38] width 12 height 12
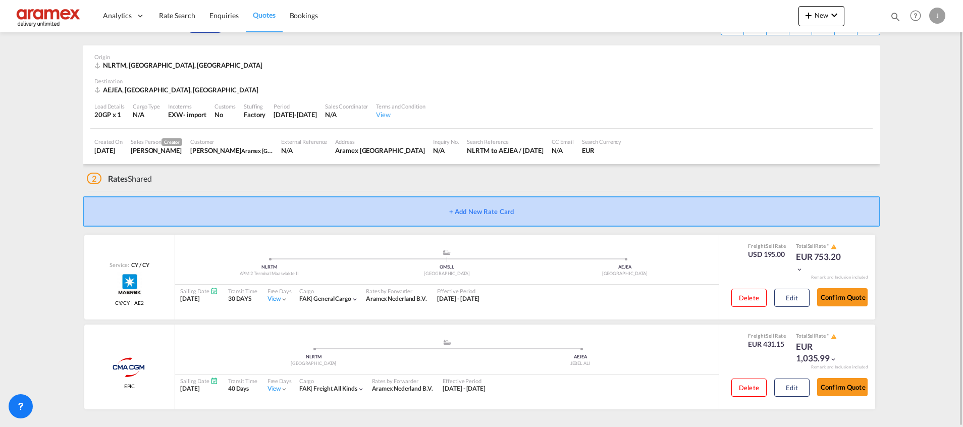
click at [520, 204] on button "+ Add New Rate Card" at bounding box center [482, 211] width 798 height 30
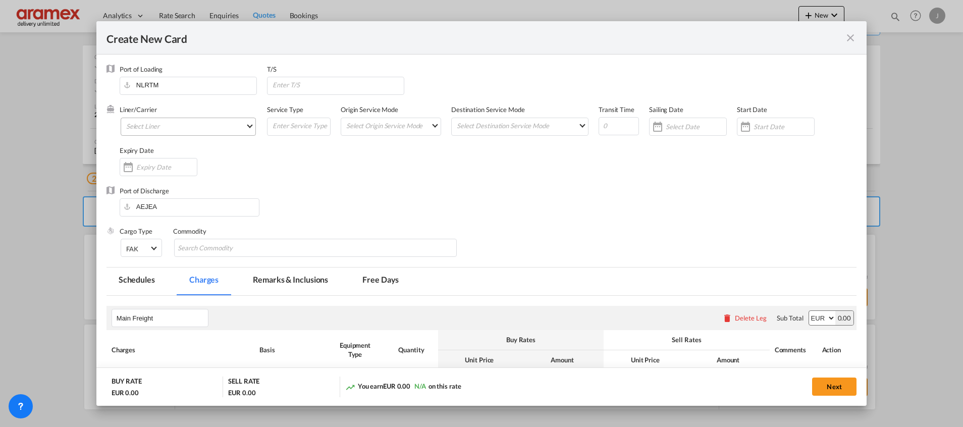
type input "Basic Ocean Freight"
select select "per equipment"
click at [166, 122] on md-select "Select Liner Atlantic Container Line (ACL) Baker Transport (GB) | Direct Cargo …" at bounding box center [188, 127] width 135 height 18
type md-option "275"
type md-option "12"
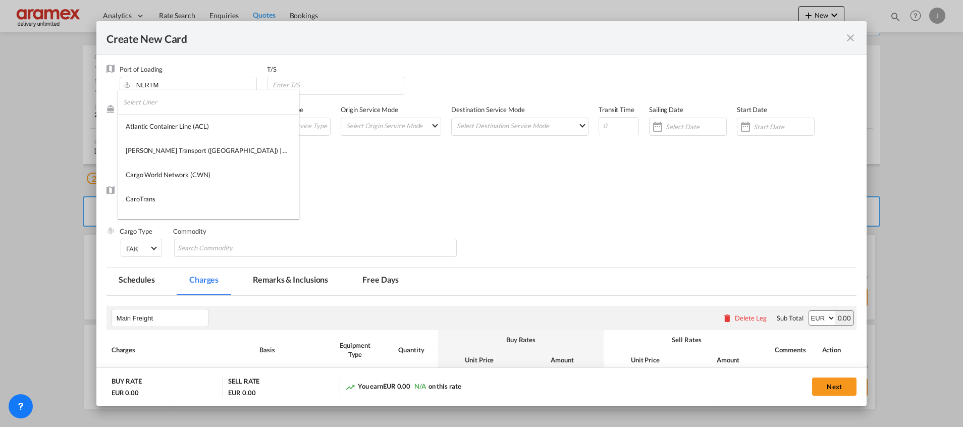
scroll to position [674, 0]
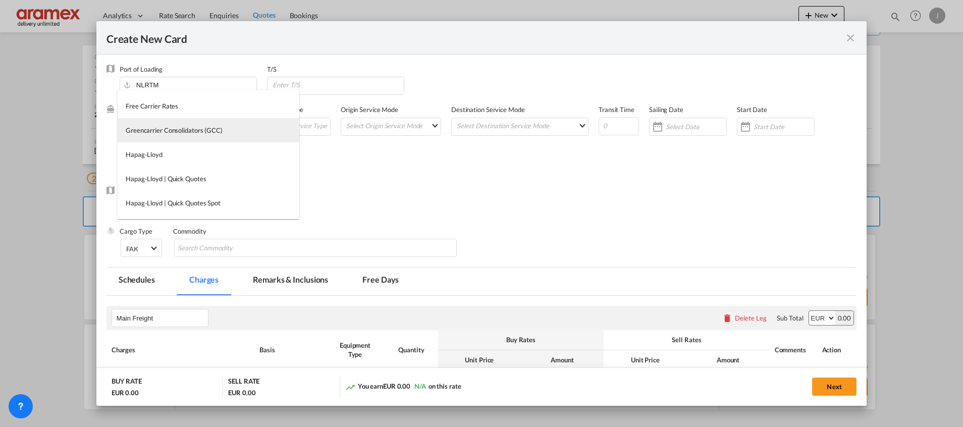
type md-option "1221"
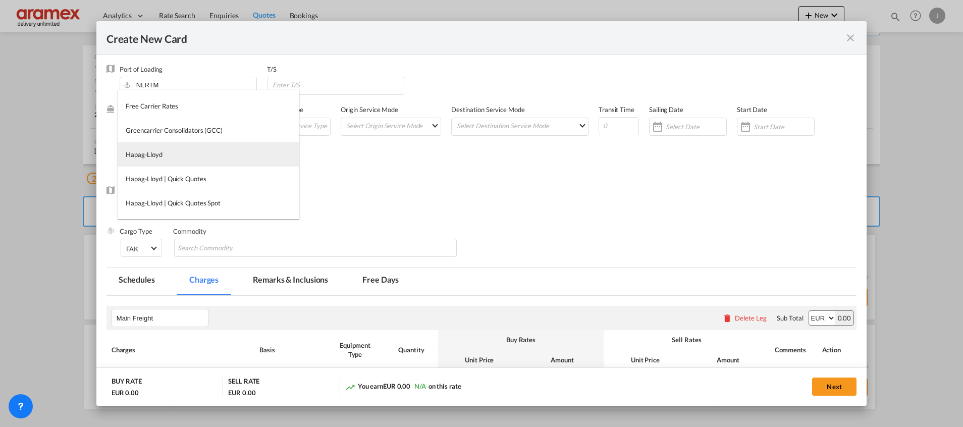
click at [186, 152] on md-option "Hapag-Lloyd" at bounding box center [209, 154] width 182 height 24
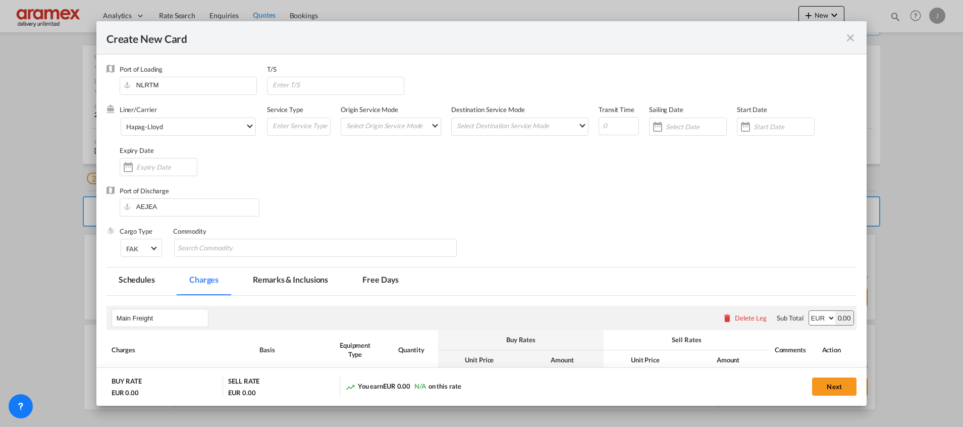
click at [854, 38] on md-icon "icon-close fg-AAA8AD m-0 pointer" at bounding box center [850, 38] width 12 height 12
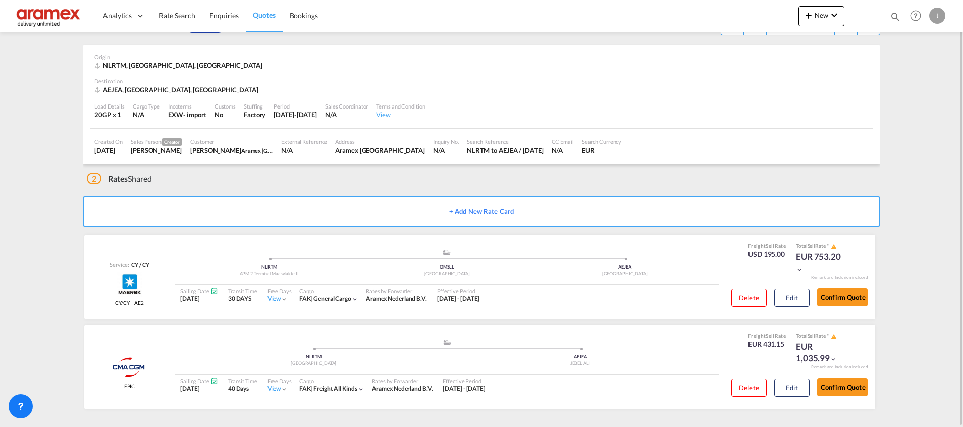
click at [261, 15] on span "Quotes" at bounding box center [264, 15] width 22 height 9
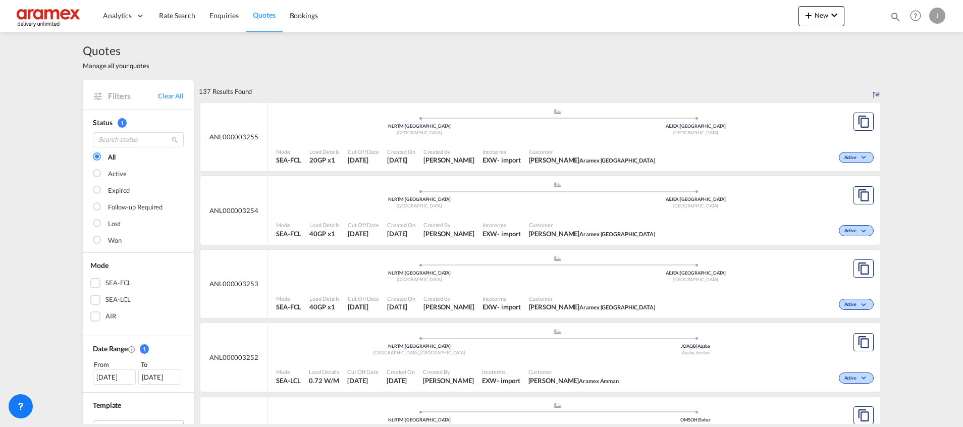
click at [547, 212] on div ".a{fill:#aaa8ad;} .a{fill:#aaa8ad;} NLRTM | Rotterdam Netherlands AEJEA | Jebel…" at bounding box center [557, 197] width 563 height 33
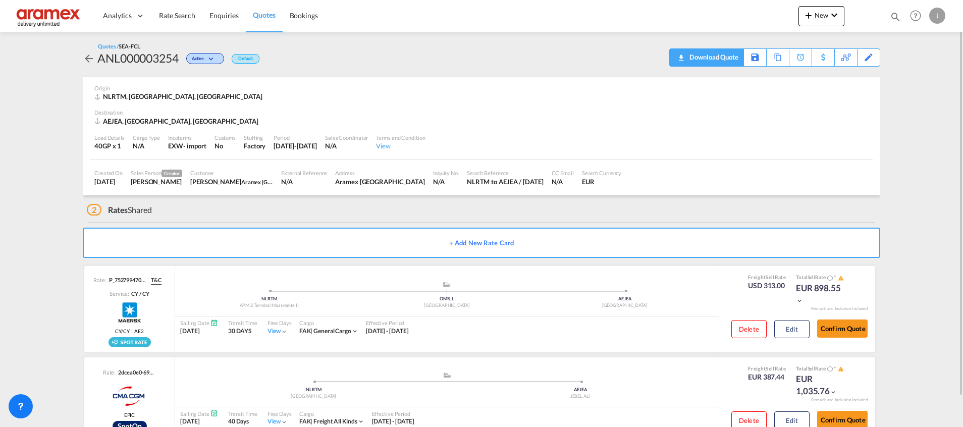
click at [685, 62] on span "Quote PDF is not available at this time" at bounding box center [681, 57] width 12 height 16
click at [264, 11] on span "Quotes" at bounding box center [264, 15] width 22 height 9
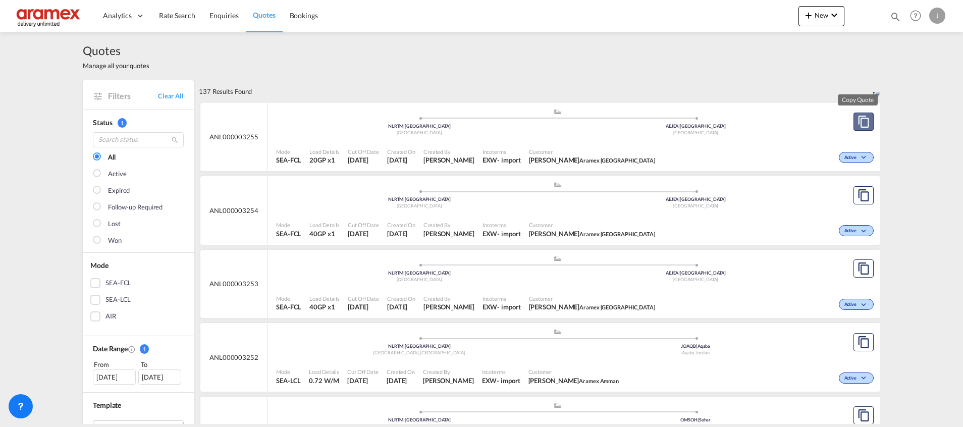
click at [862, 124] on md-icon "assets/icons/custom/copyQuote.svg" at bounding box center [864, 122] width 12 height 12
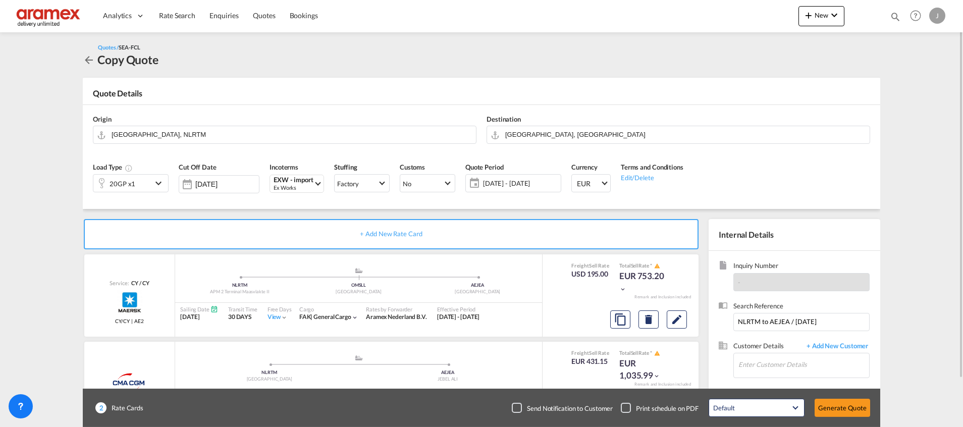
scroll to position [54, 0]
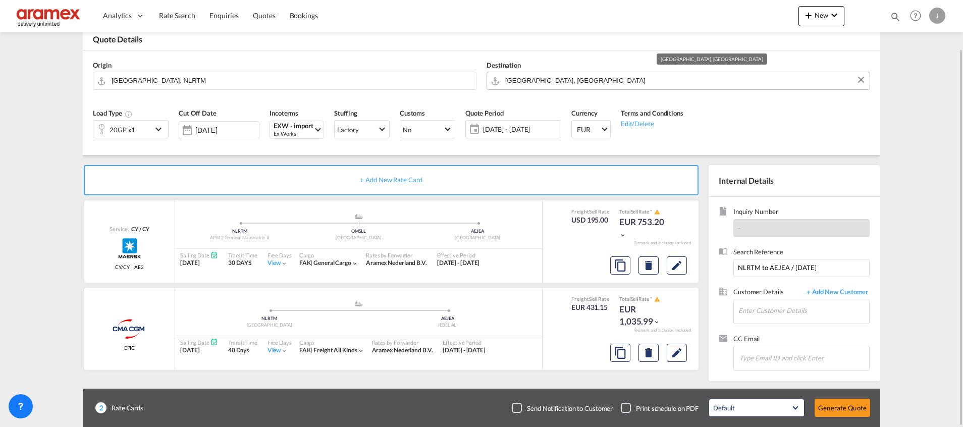
click at [536, 81] on input "[GEOGRAPHIC_DATA], [GEOGRAPHIC_DATA]" at bounding box center [684, 81] width 359 height 18
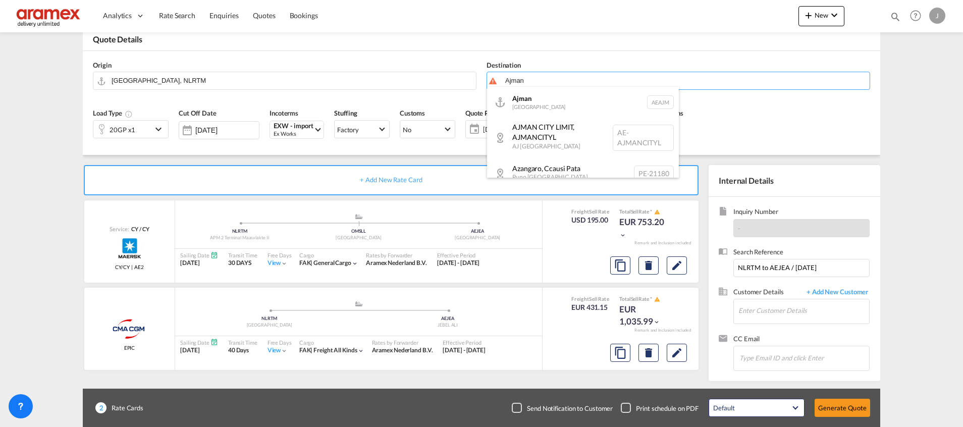
type input "Ajman"
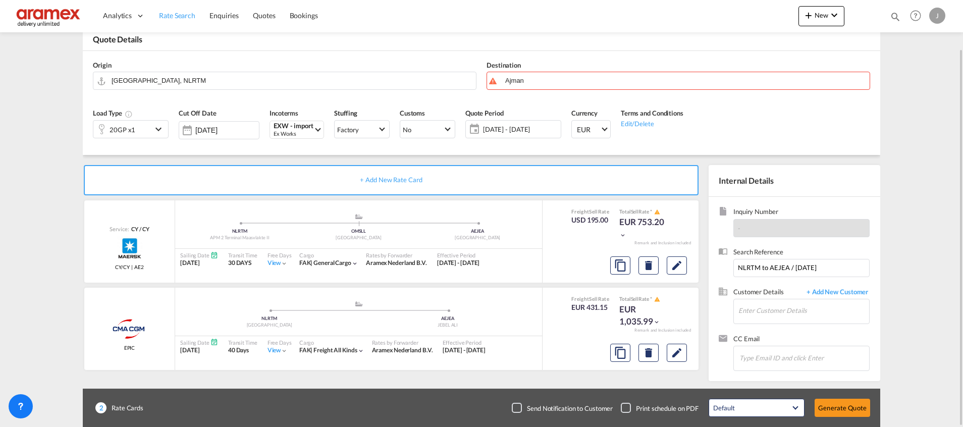
click at [174, 16] on span "Rate Search" at bounding box center [177, 15] width 36 height 9
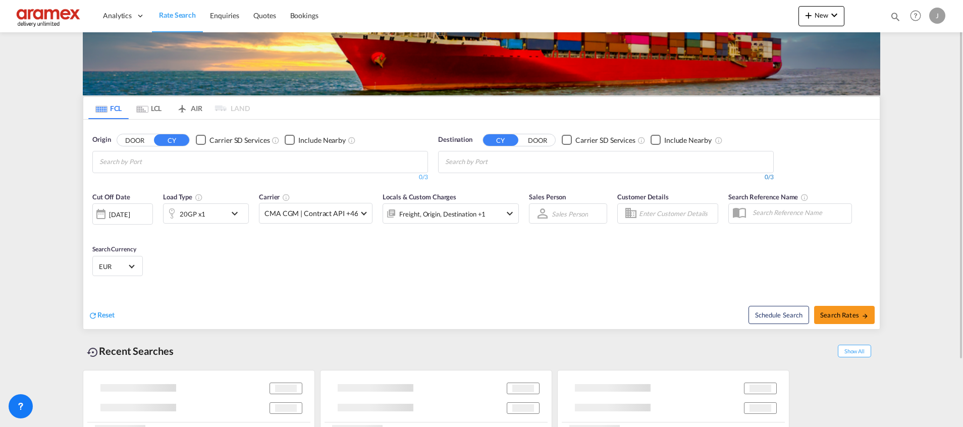
scroll to position [24, 0]
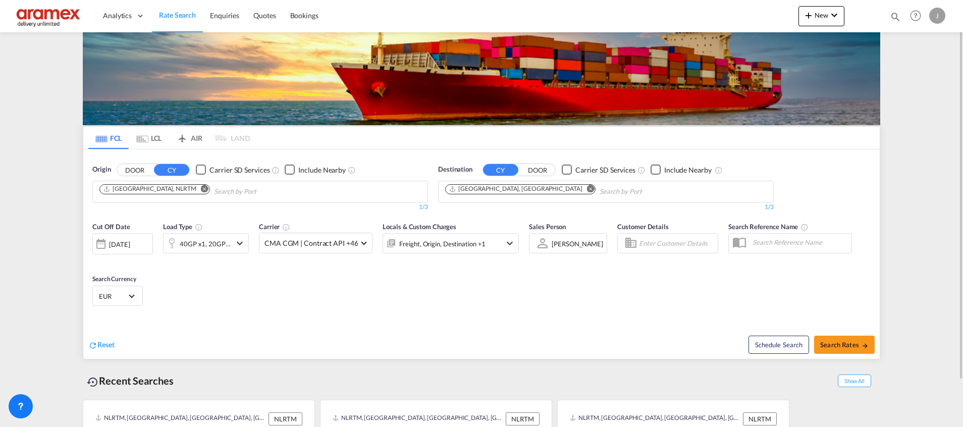
click at [587, 189] on md-icon "Remove" at bounding box center [591, 189] width 8 height 8
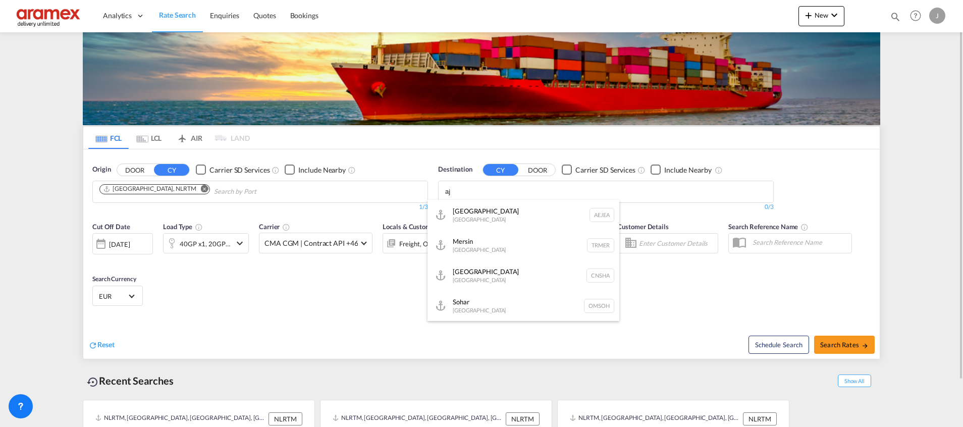
type input "a"
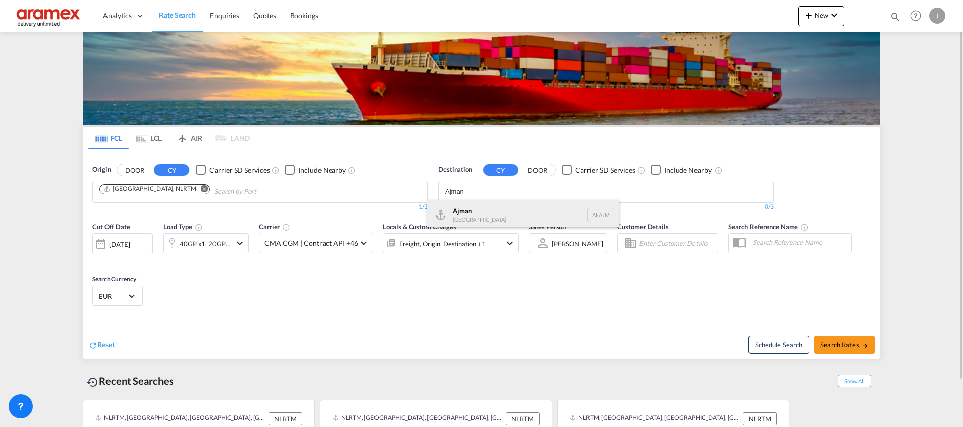
type input "Ajman"
click at [494, 215] on div "Ajman United Arab Emirates AEAJM" at bounding box center [524, 215] width 192 height 30
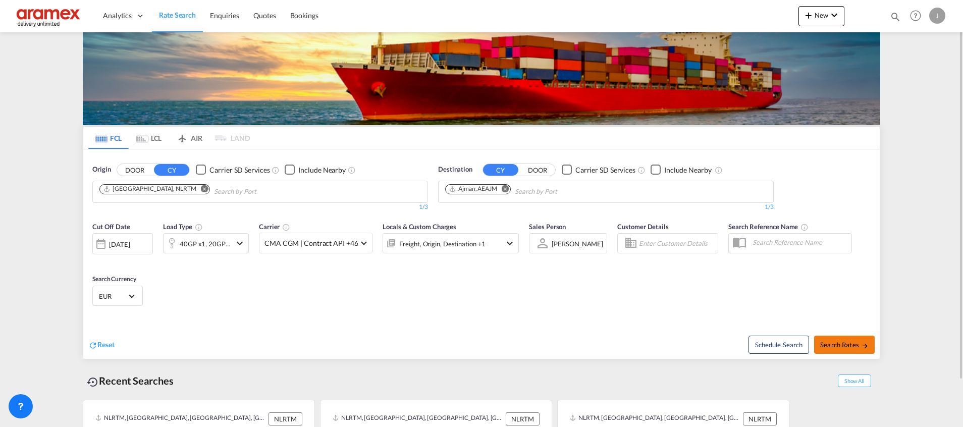
click at [828, 337] on button "Search Rates" at bounding box center [844, 345] width 61 height 18
type input "NLRTM to AEAJM / 10 Oct 2025"
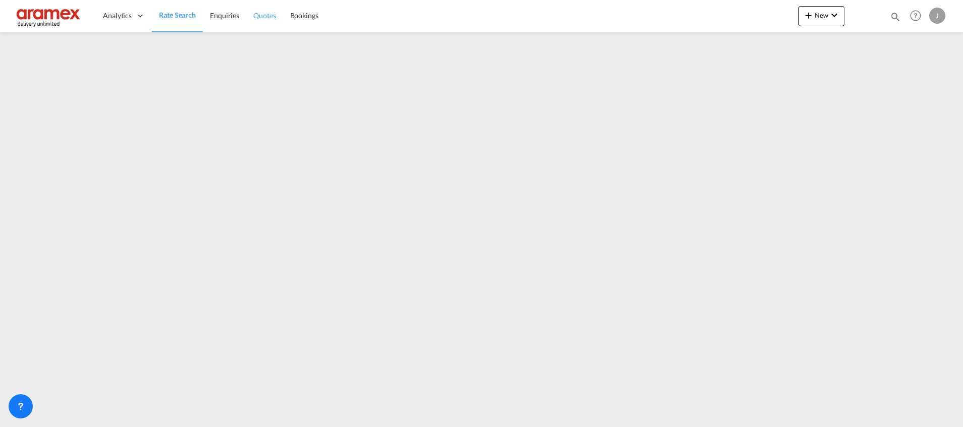
click at [269, 9] on link "Quotes" at bounding box center [264, 15] width 36 height 33
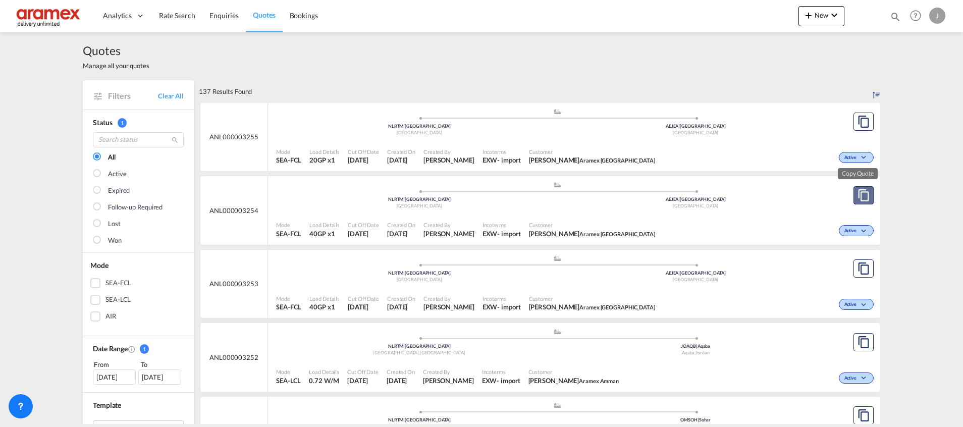
click at [860, 192] on md-icon "assets/icons/custom/copyQuote.svg" at bounding box center [864, 195] width 12 height 12
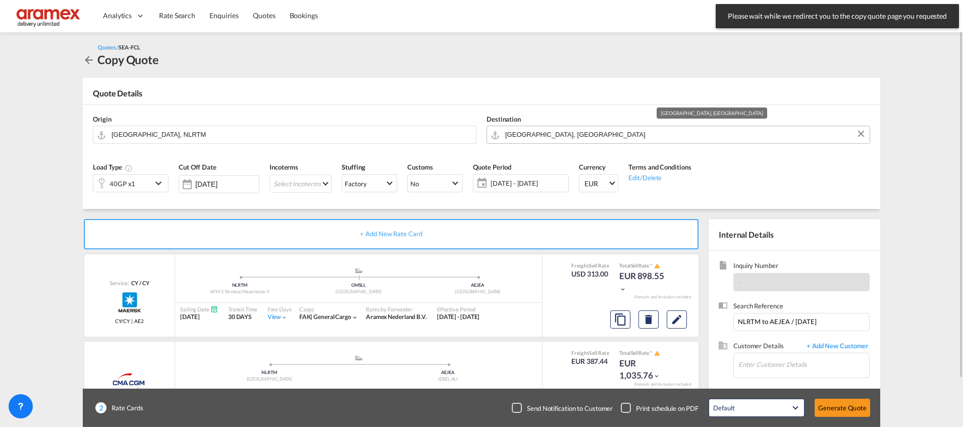
click at [538, 135] on input "[GEOGRAPHIC_DATA], [GEOGRAPHIC_DATA]" at bounding box center [684, 135] width 359 height 18
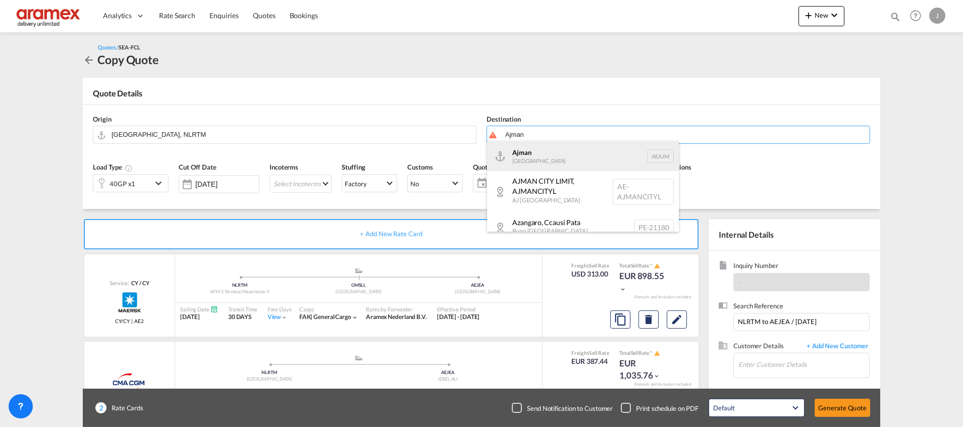
click at [540, 160] on div "Ajman United Arab Emirates AEAJM" at bounding box center [583, 156] width 192 height 30
type input "Ajman, AEAJM"
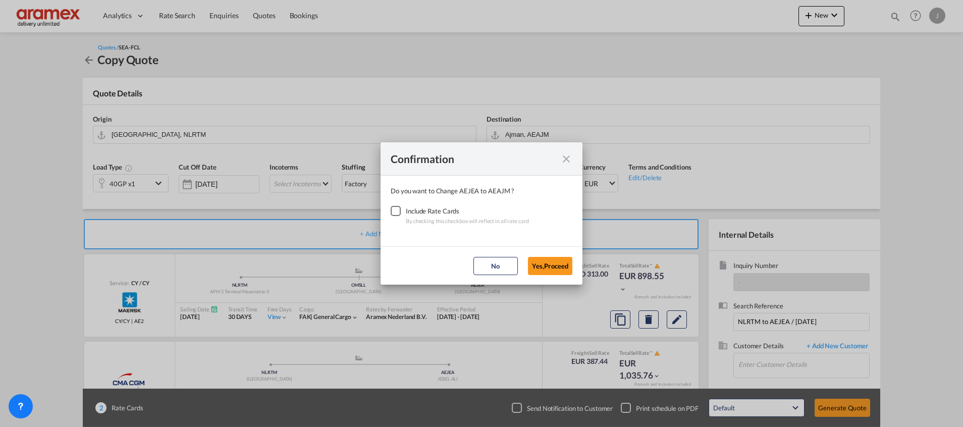
click at [392, 211] on div "Checkbox No Ink" at bounding box center [396, 211] width 10 height 10
click at [559, 267] on button "Yes,Proceed" at bounding box center [550, 266] width 44 height 18
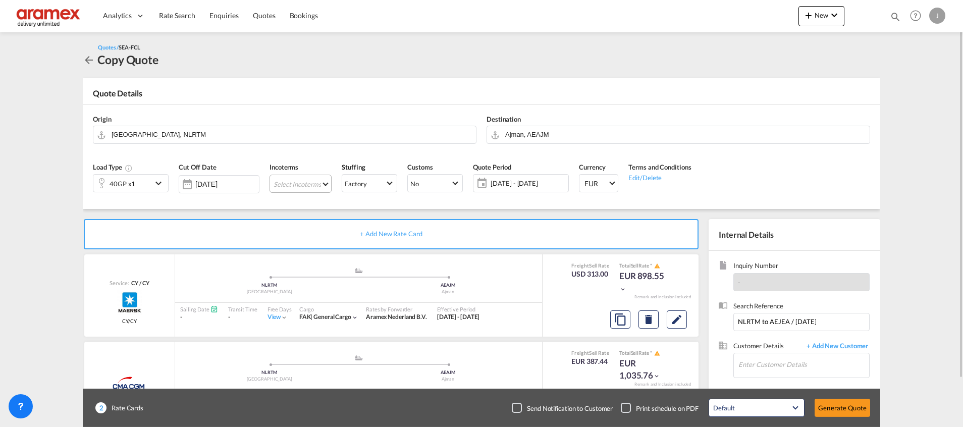
click at [303, 182] on md-select "Select Incoterms DAP - export Delivered at Place EXW - import Ex Works DPU - im…" at bounding box center [301, 184] width 62 height 18
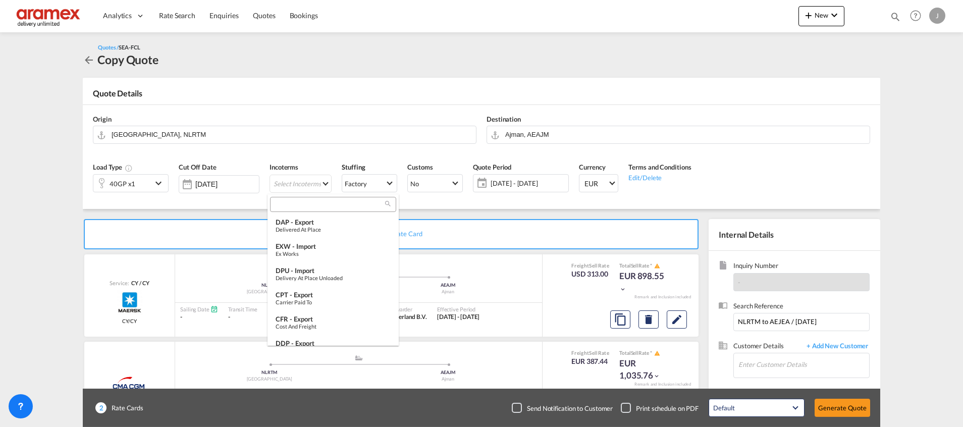
click at [296, 204] on input "search" at bounding box center [329, 204] width 112 height 9
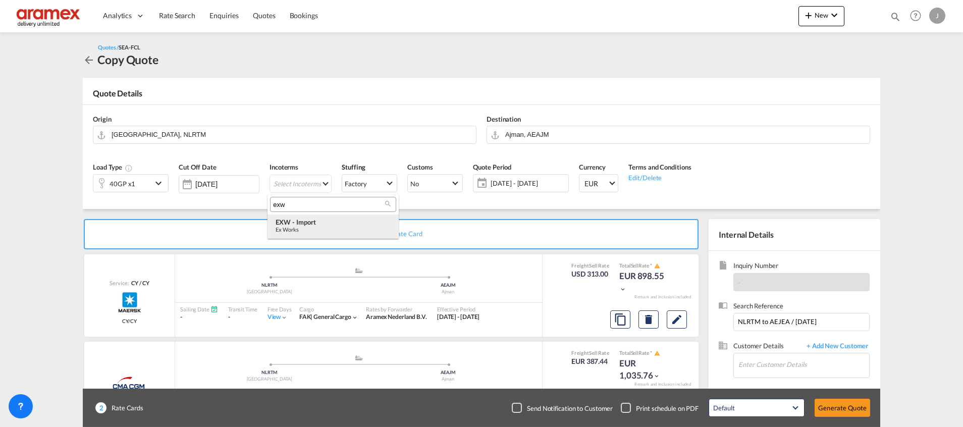
type input "exw"
click at [298, 219] on div "EXW - import" at bounding box center [333, 222] width 115 height 8
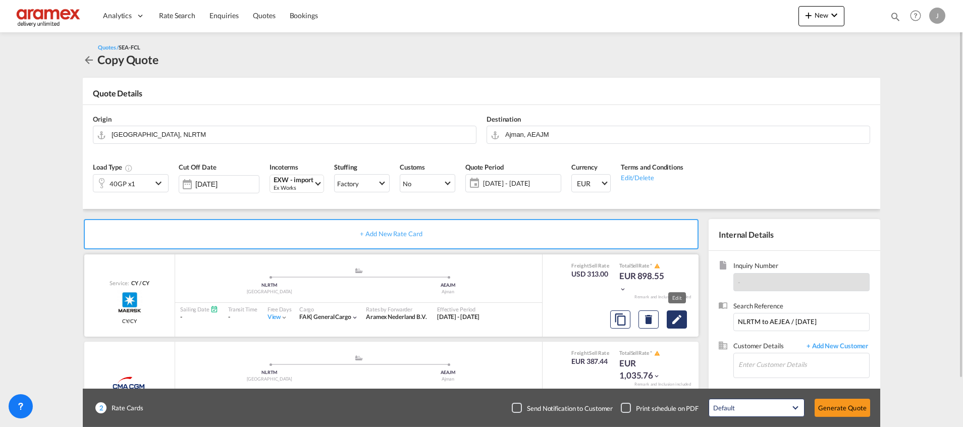
click at [680, 319] on md-icon "Edit" at bounding box center [677, 319] width 12 height 12
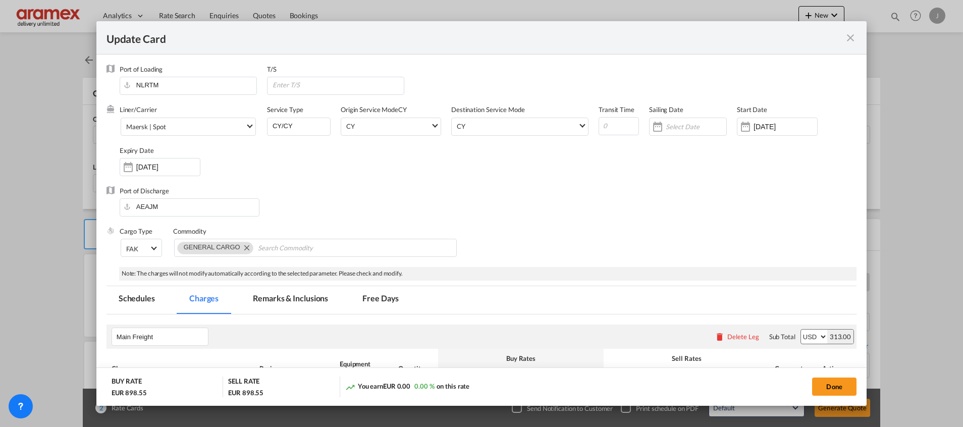
click at [853, 39] on md-icon "icon-close fg-AAA8AD m-0 pointer" at bounding box center [850, 38] width 12 height 12
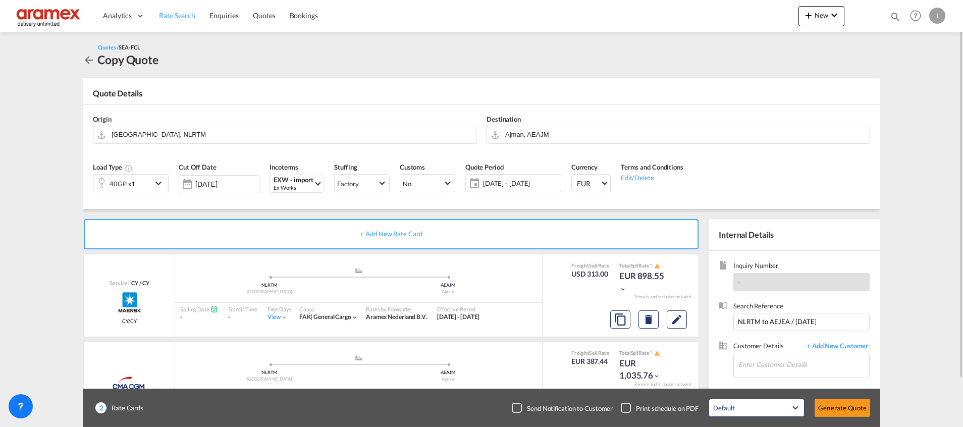
click at [179, 16] on span "Rate Search" at bounding box center [177, 15] width 36 height 9
